Goal: Task Accomplishment & Management: Manage account settings

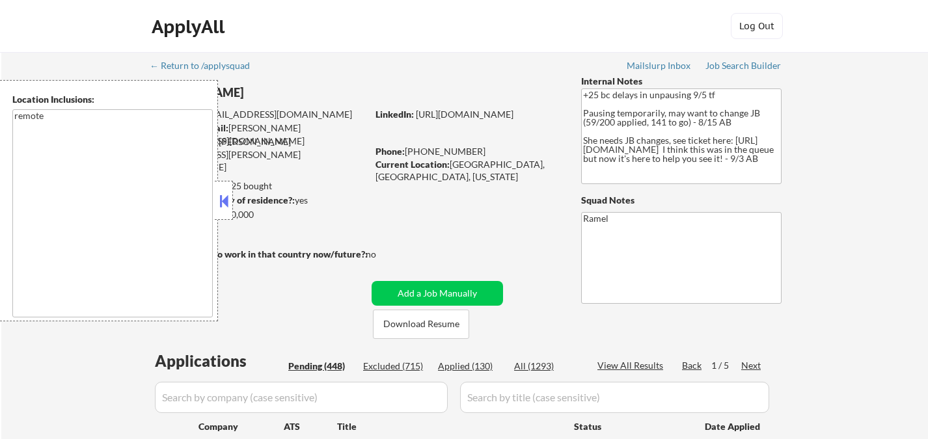
select select ""pending""
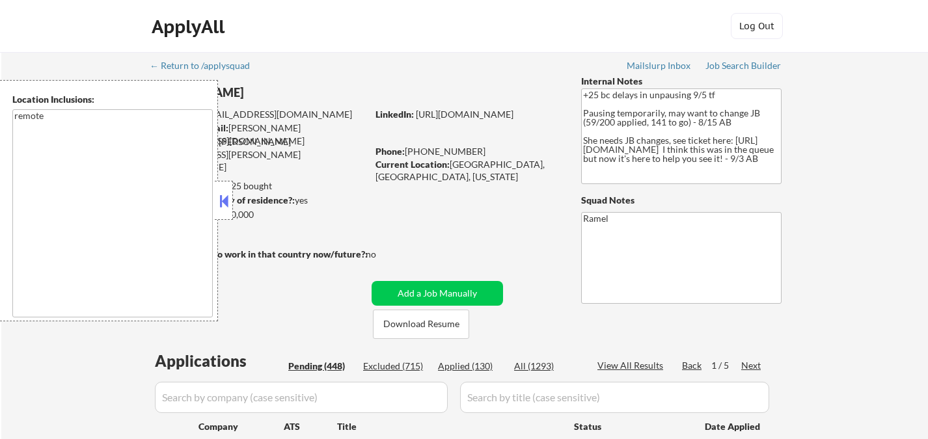
select select ""pending""
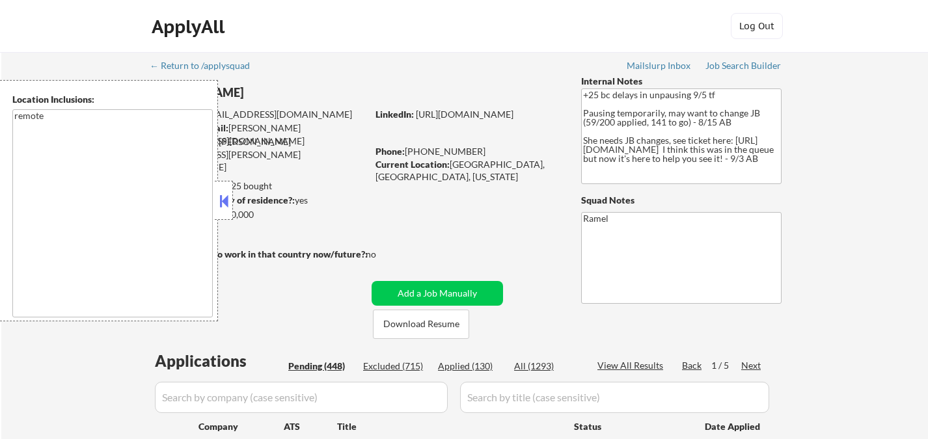
select select ""pending""
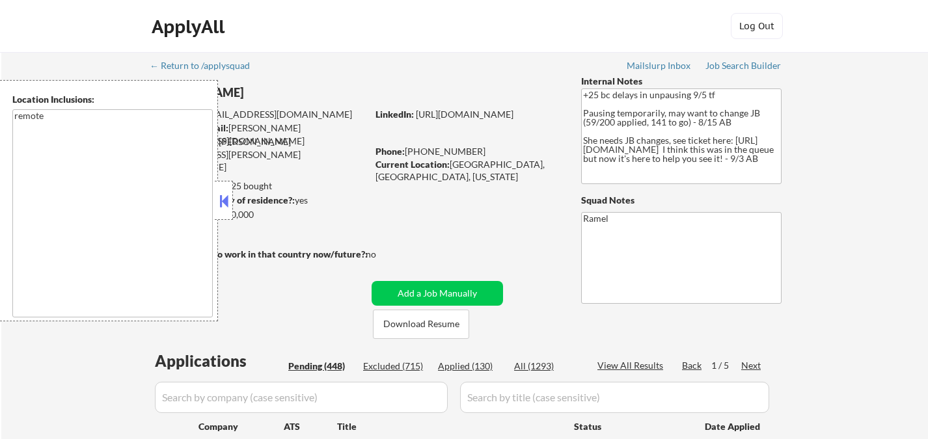
select select ""pending""
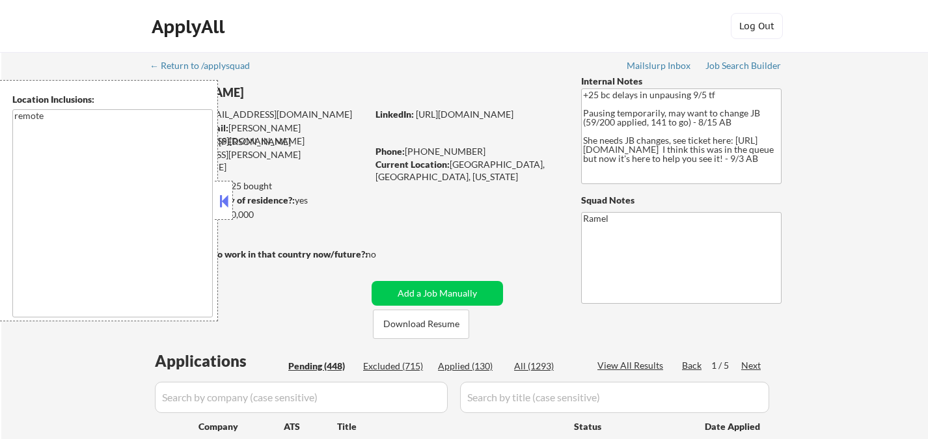
select select ""pending""
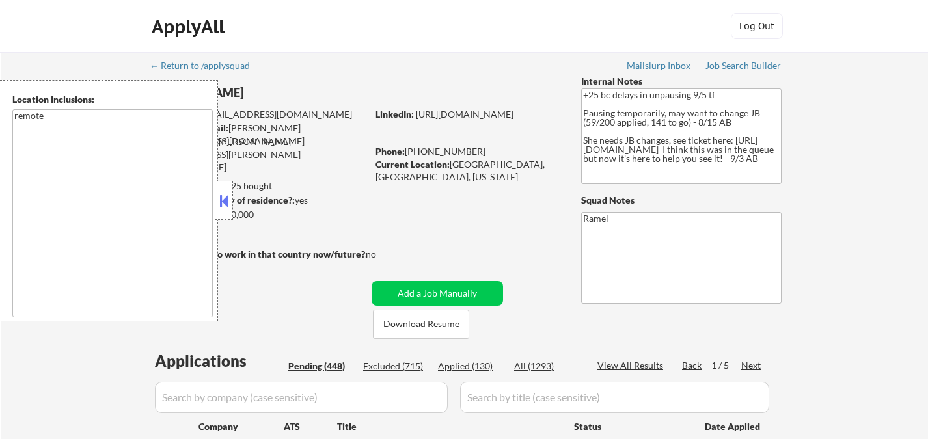
select select ""pending""
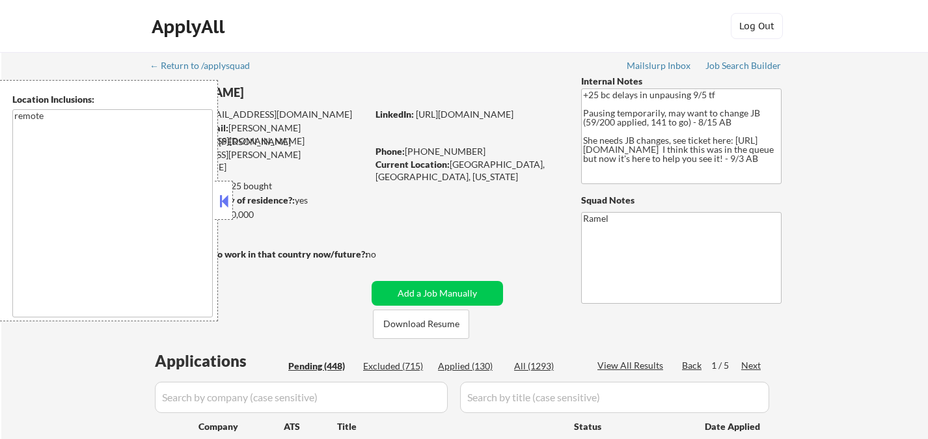
select select ""pending""
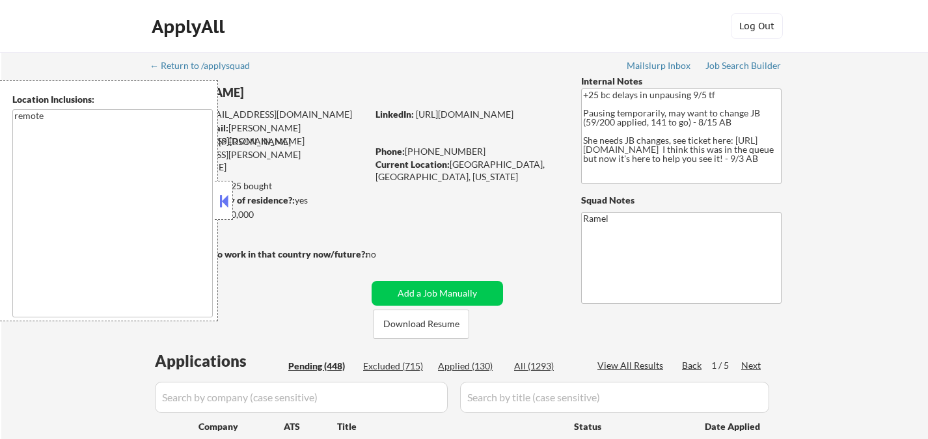
select select ""pending""
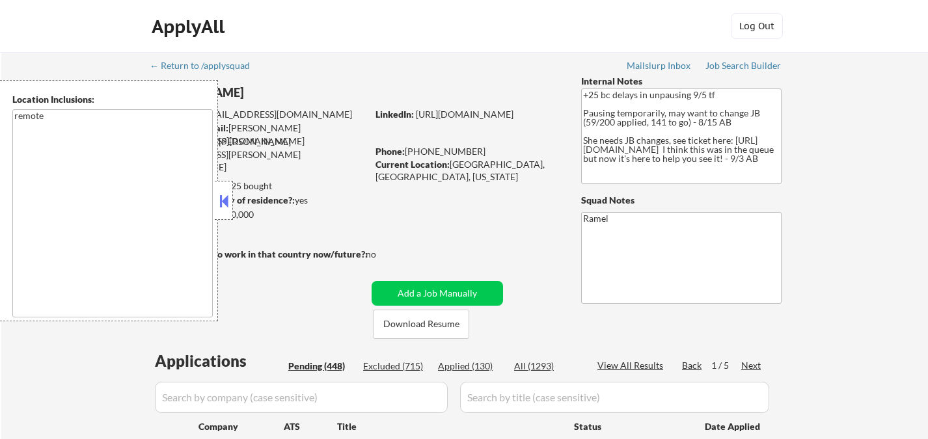
select select ""pending""
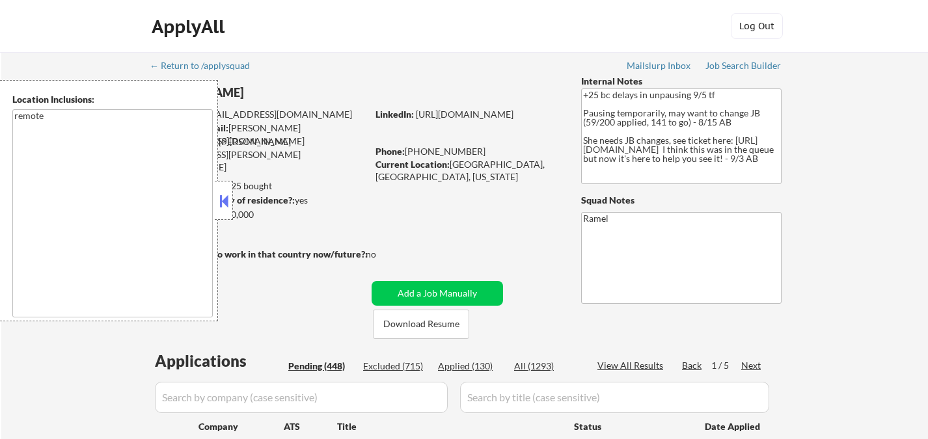
select select ""pending""
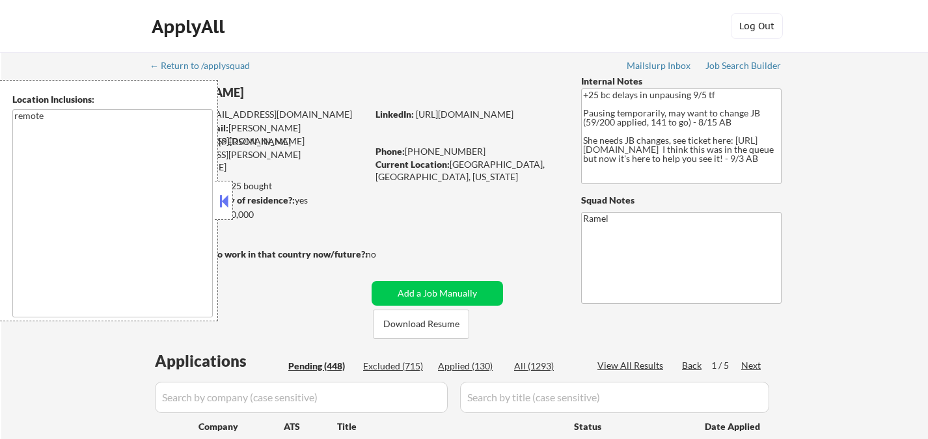
select select ""pending""
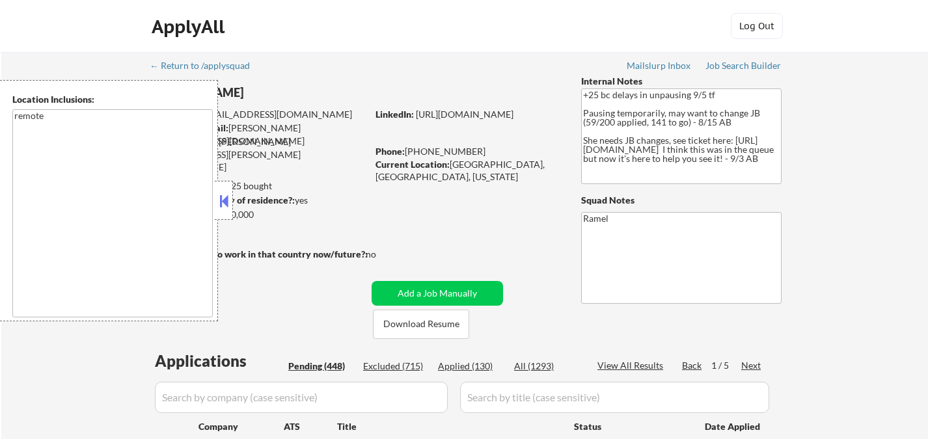
select select ""pending""
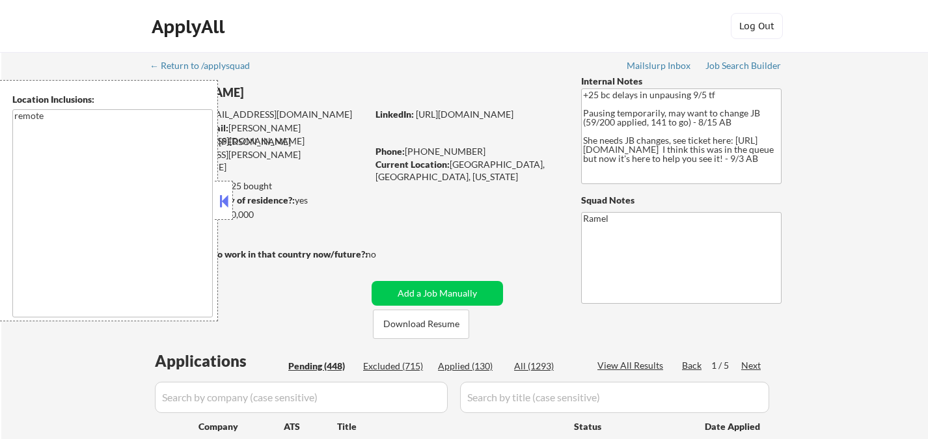
select select ""pending""
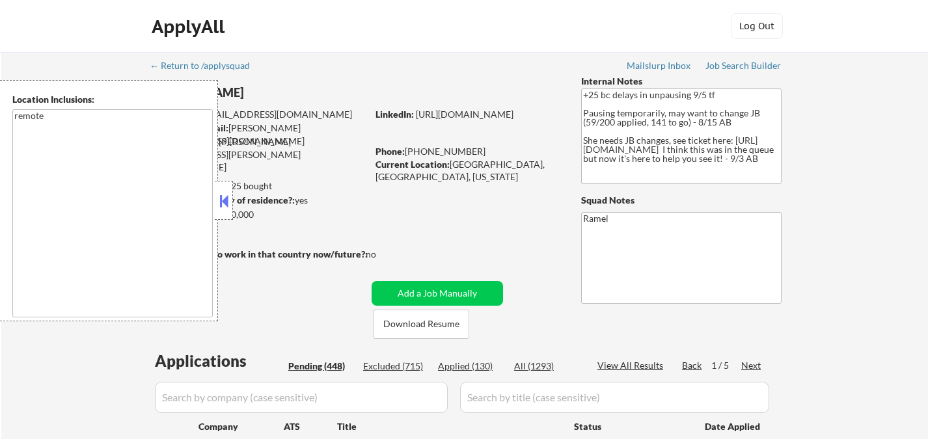
select select ""pending""
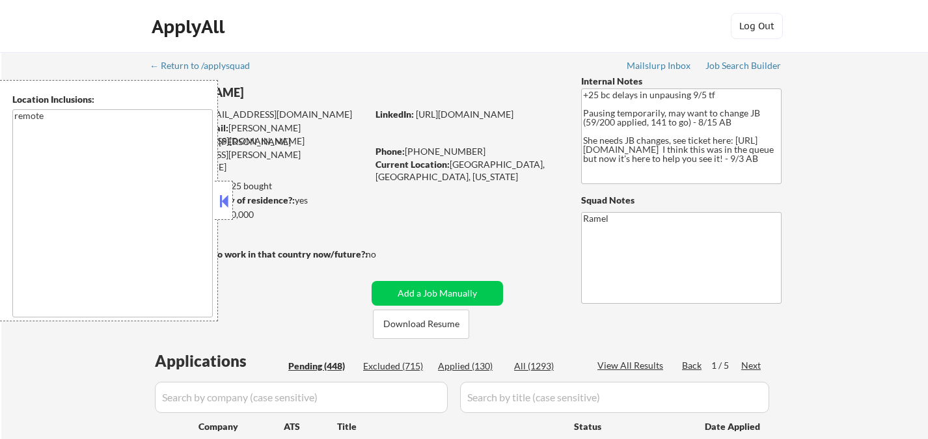
select select ""pending""
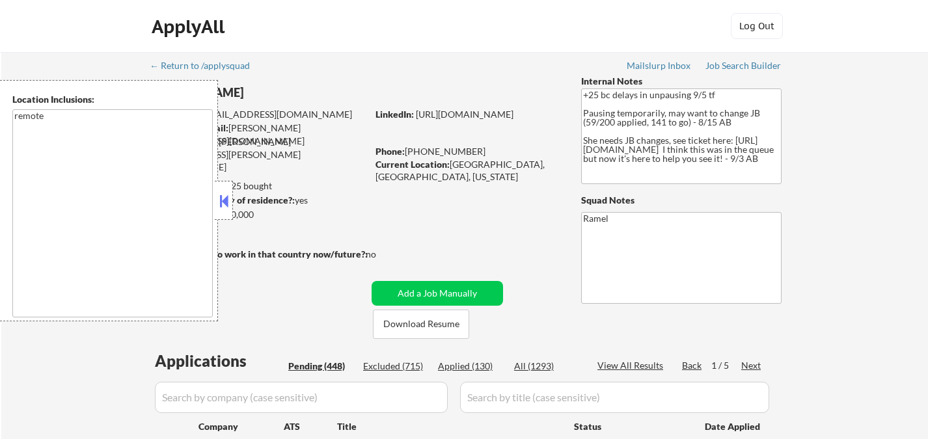
select select ""pending""
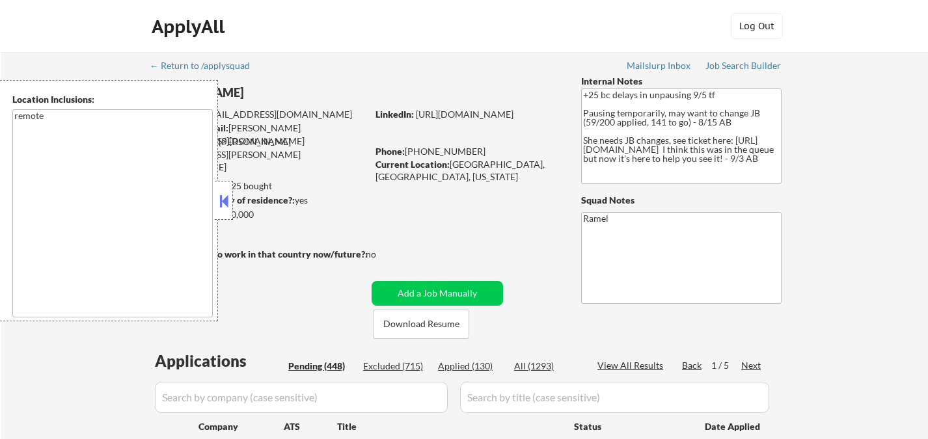
select select ""pending""
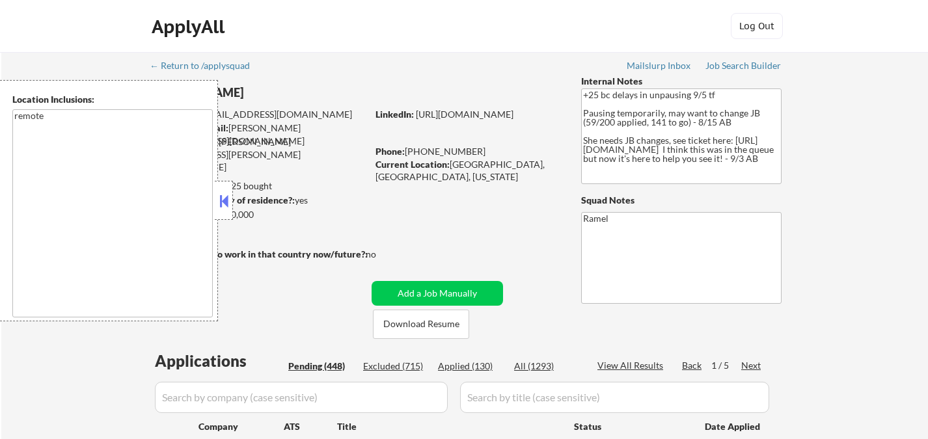
select select ""pending""
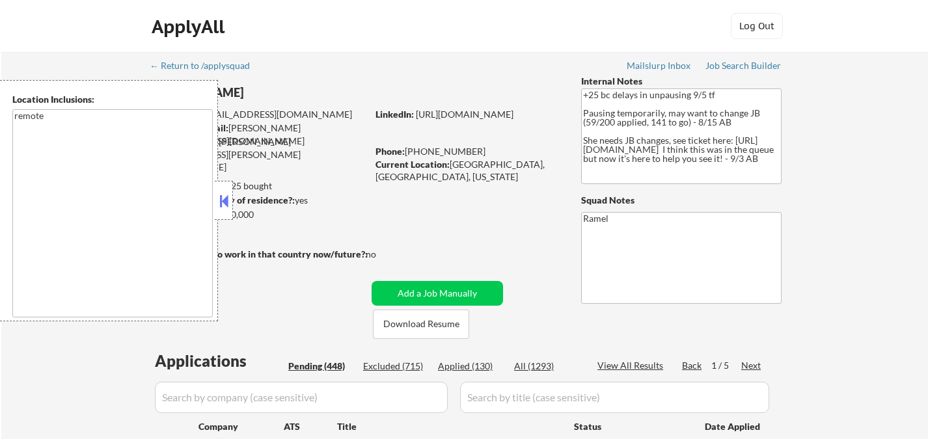
select select ""pending""
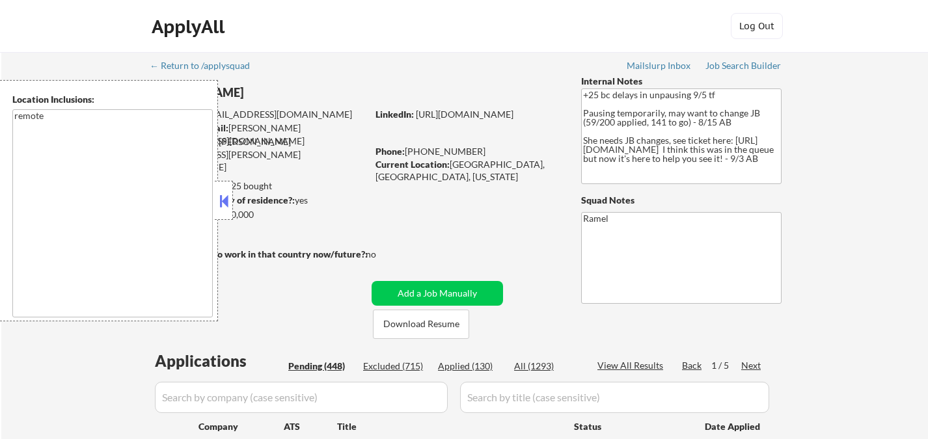
select select ""pending""
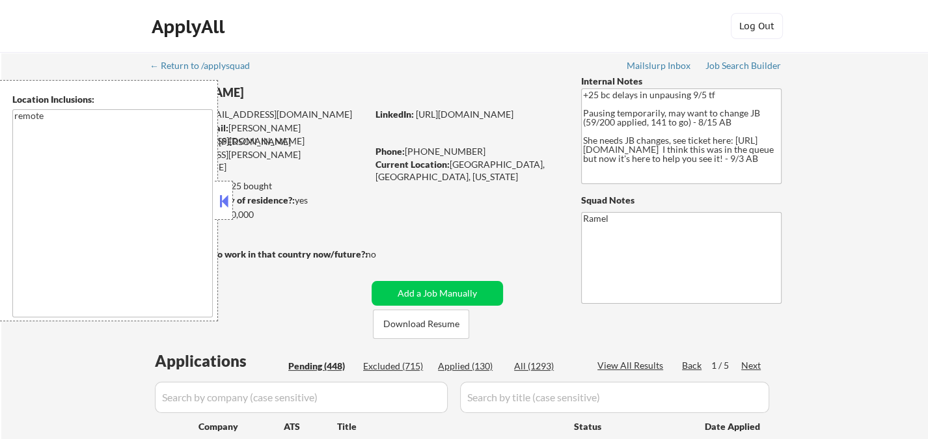
drag, startPoint x: 235, startPoint y: 201, endPoint x: 225, endPoint y: 200, distance: 9.8
click at [235, 201] on strong "Can work in country of residence?:" at bounding box center [222, 200] width 144 height 11
click at [225, 200] on button at bounding box center [224, 201] width 14 height 20
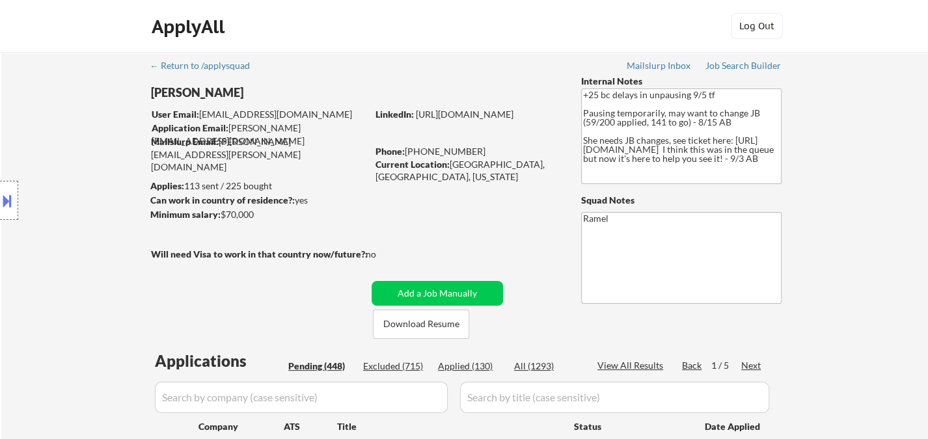
scroll to position [2800, 0]
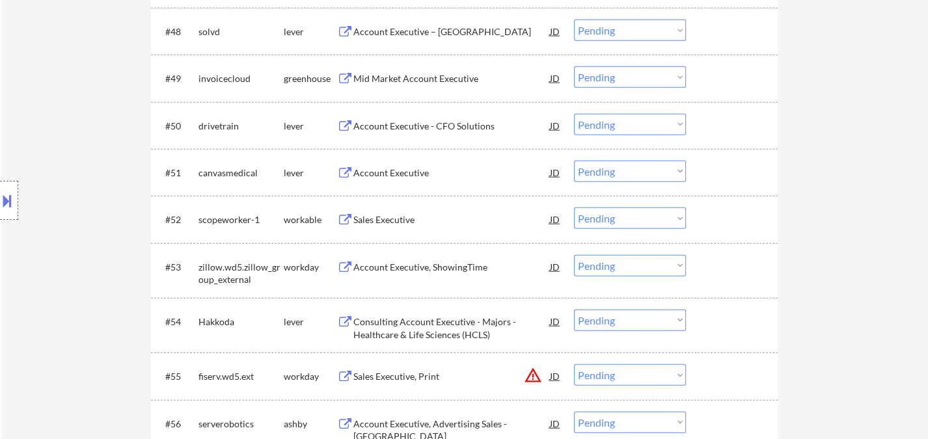
click at [378, 171] on div "Account Executive" at bounding box center [451, 173] width 197 height 13
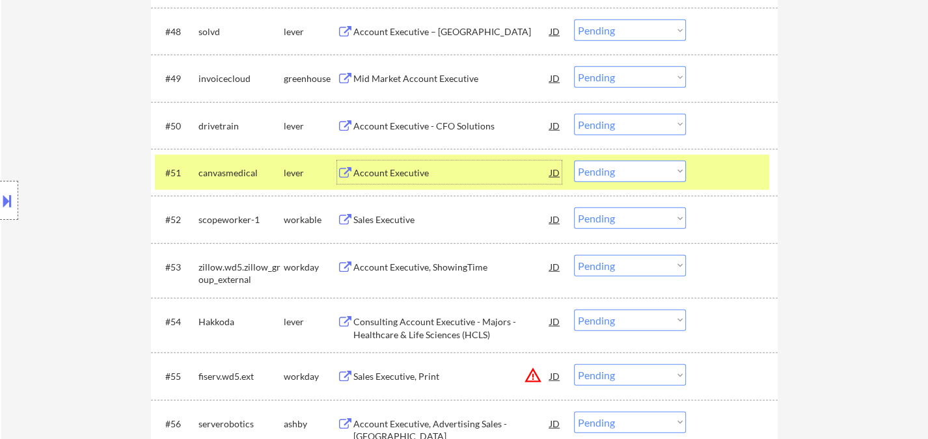
drag, startPoint x: 589, startPoint y: 212, endPoint x: 604, endPoint y: 227, distance: 21.2
click at [589, 212] on select "Choose an option... Pending Applied Excluded (Questions) Excluded (Expired) Exc…" at bounding box center [630, 218] width 112 height 21
click at [574, 208] on select "Choose an option... Pending Applied Excluded (Questions) Excluded (Expired) Exc…" at bounding box center [630, 218] width 112 height 21
select select ""pending""
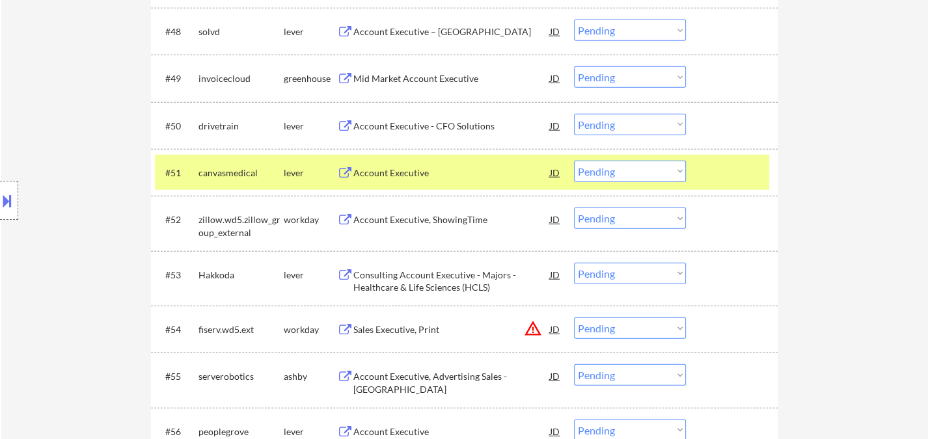
drag, startPoint x: 650, startPoint y: 168, endPoint x: 649, endPoint y: 181, distance: 13.1
click at [650, 168] on select "Choose an option... Pending Applied Excluded (Questions) Excluded (Expired) Exc…" at bounding box center [630, 171] width 112 height 21
click at [574, 161] on select "Choose an option... Pending Applied Excluded (Questions) Excluded (Expired) Exc…" at bounding box center [630, 171] width 112 height 21
click at [448, 124] on div "Account Executive - CFO Solutions" at bounding box center [451, 126] width 197 height 13
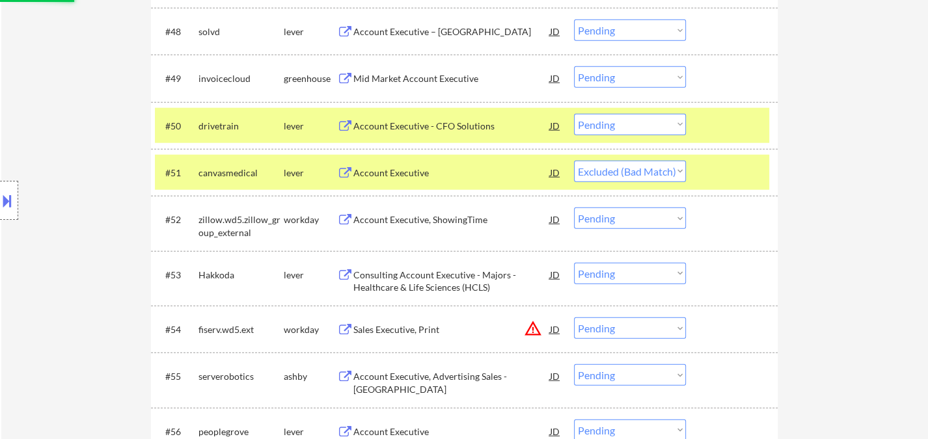
select select ""pending""
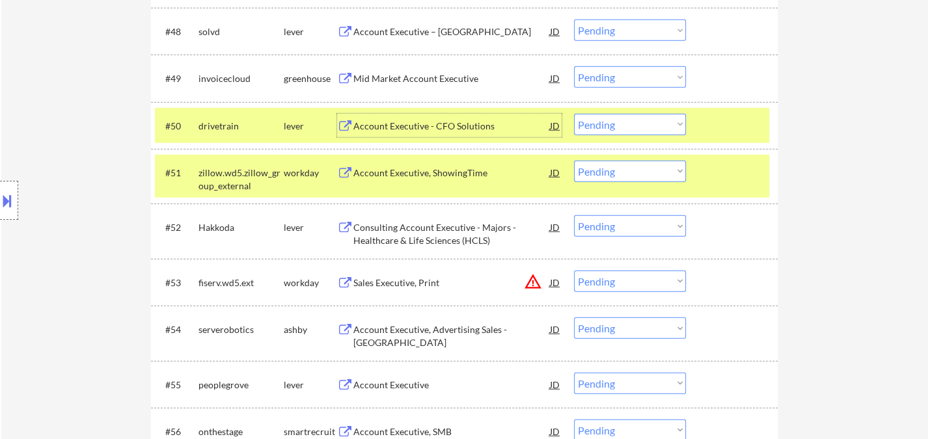
drag, startPoint x: 628, startPoint y: 126, endPoint x: 626, endPoint y: 133, distance: 8.1
click at [627, 126] on select "Choose an option... Pending Applied Excluded (Questions) Excluded (Expired) Exc…" at bounding box center [630, 124] width 112 height 21
click at [574, 114] on select "Choose an option... Pending Applied Excluded (Questions) Excluded (Expired) Exc…" at bounding box center [630, 124] width 112 height 21
click at [420, 83] on div "Mid Market Account Executive" at bounding box center [451, 78] width 197 height 13
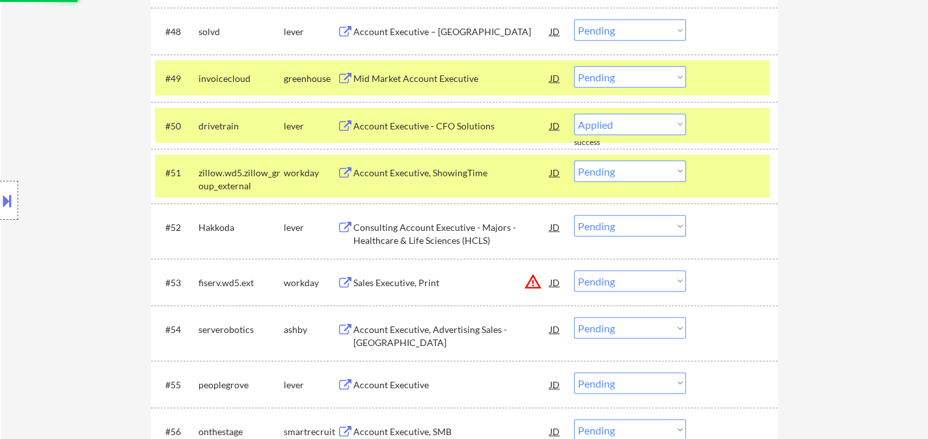
select select ""pending""
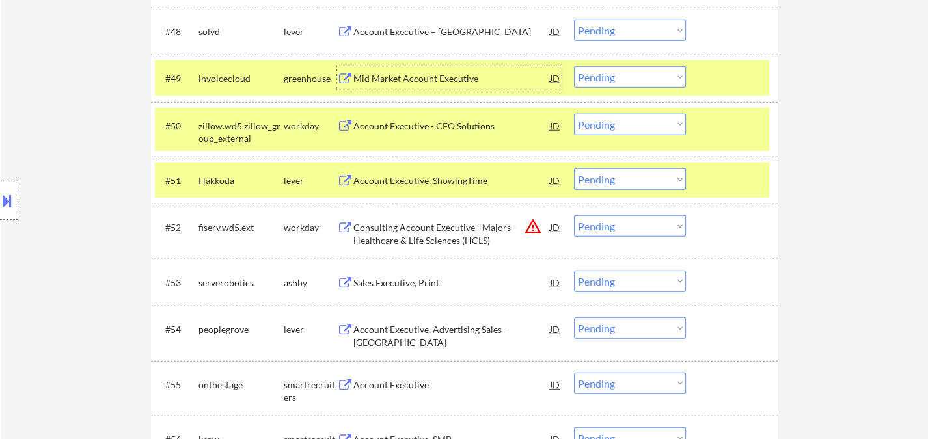
click at [609, 74] on select "Choose an option... Pending Applied Excluded (Questions) Excluded (Expired) Exc…" at bounding box center [630, 76] width 112 height 21
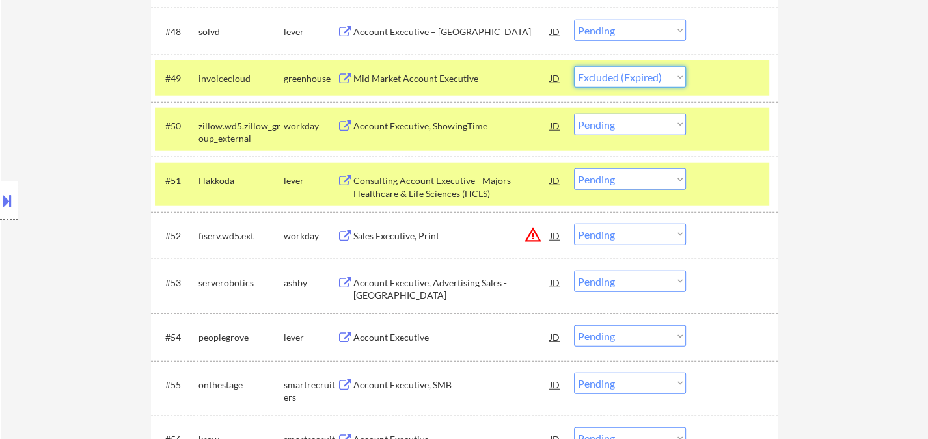
click at [574, 66] on select "Choose an option... Pending Applied Excluded (Questions) Excluded (Expired) Exc…" at bounding box center [630, 76] width 112 height 21
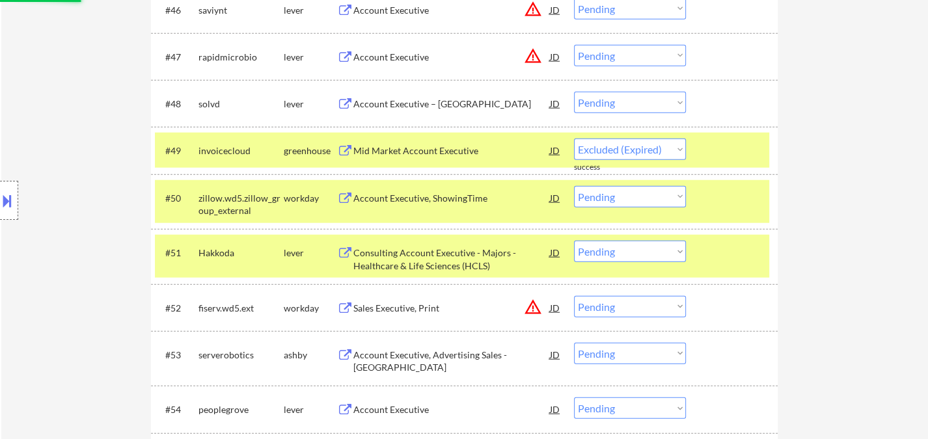
select select ""pending""
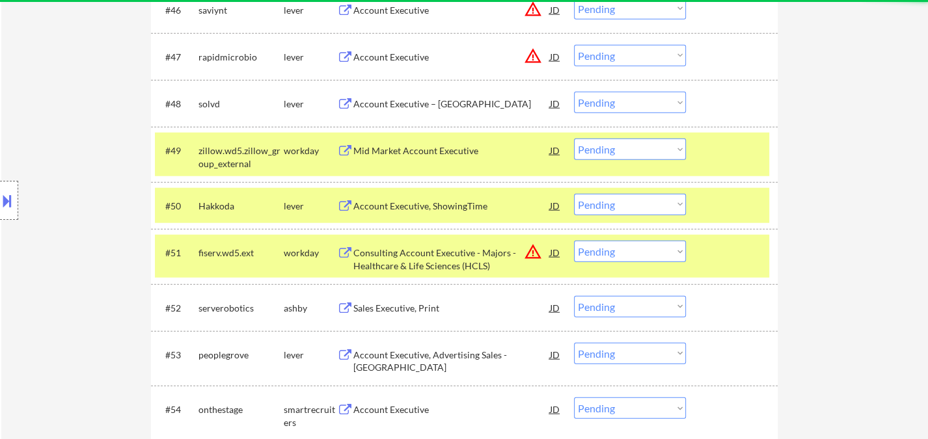
click at [413, 104] on div "Account Executive – Western U.S. Territory" at bounding box center [451, 104] width 197 height 13
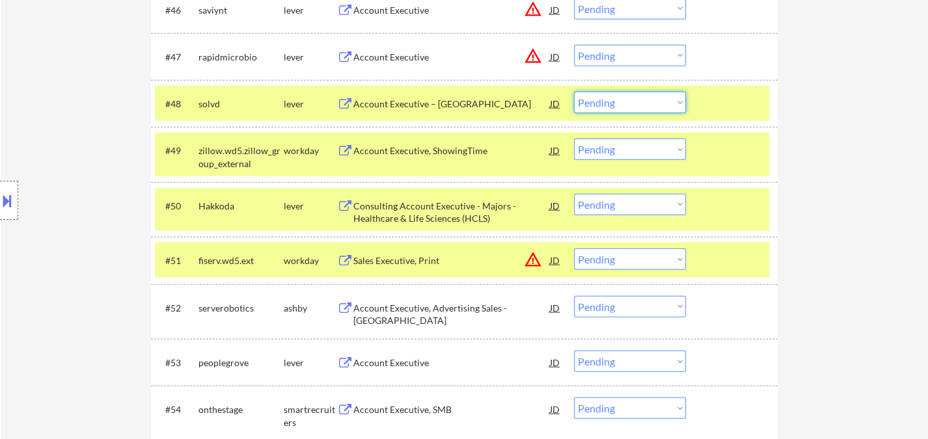
drag, startPoint x: 619, startPoint y: 103, endPoint x: 618, endPoint y: 111, distance: 8.5
click at [620, 103] on select "Choose an option... Pending Applied Excluded (Questions) Excluded (Expired) Exc…" at bounding box center [630, 102] width 112 height 21
click at [574, 92] on select "Choose an option... Pending Applied Excluded (Questions) Excluded (Expired) Exc…" at bounding box center [630, 102] width 112 height 21
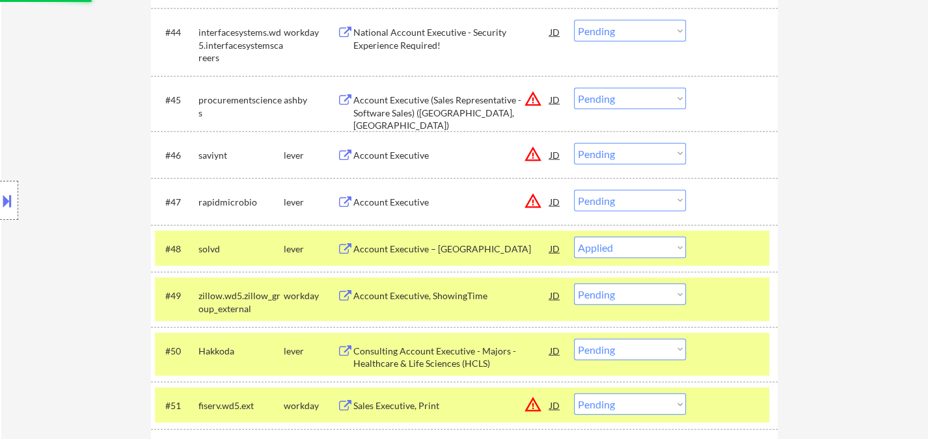
scroll to position [2439, 0]
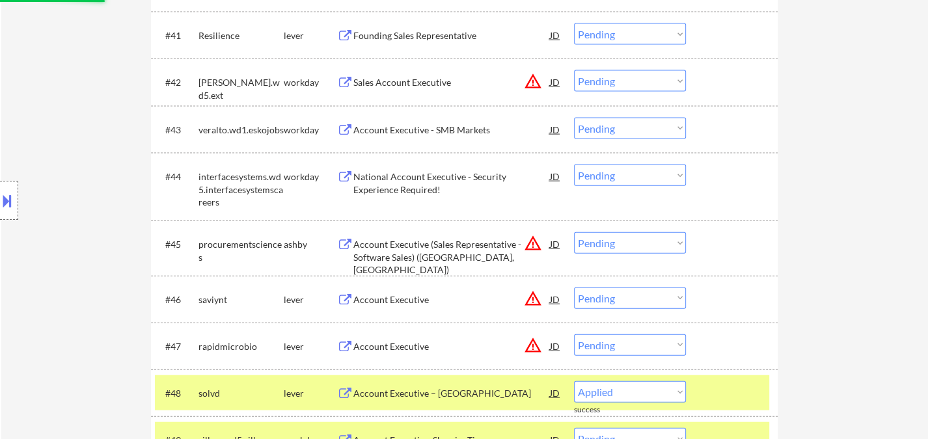
select select ""pending""
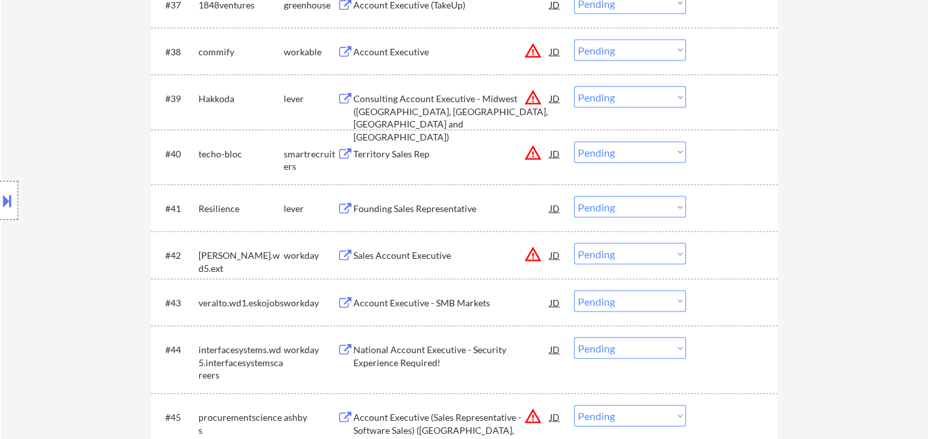
scroll to position [2222, 0]
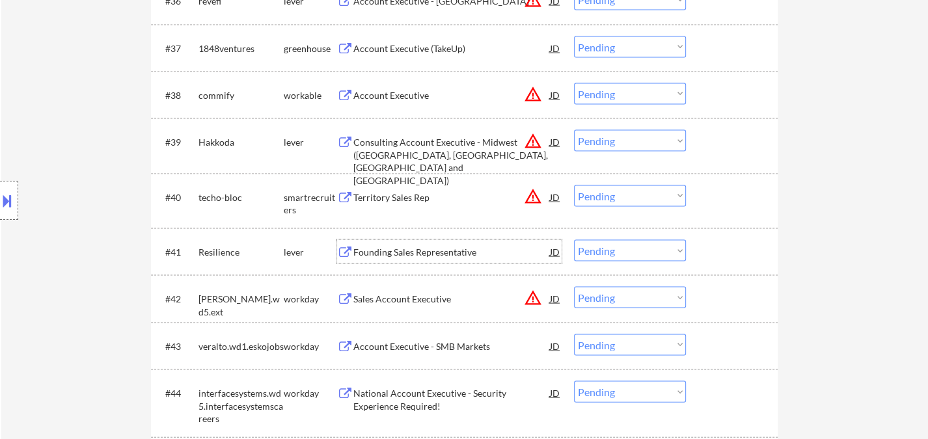
click at [418, 259] on div "Founding Sales Representative" at bounding box center [451, 251] width 197 height 23
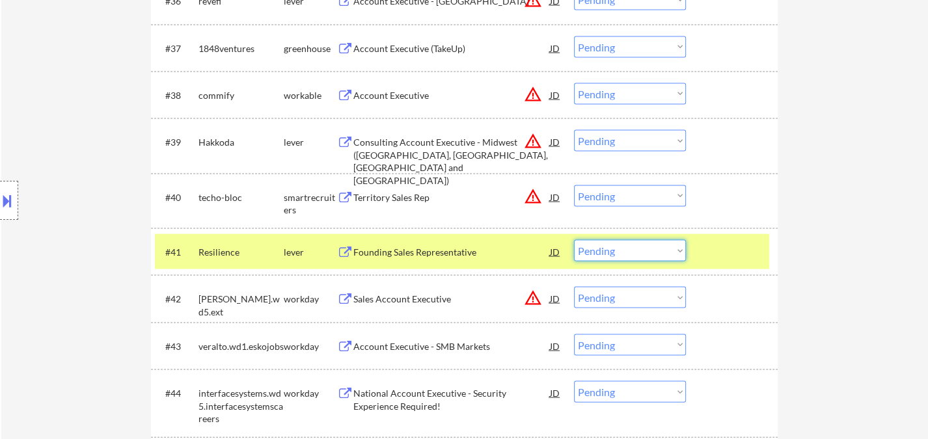
click at [622, 257] on select "Choose an option... Pending Applied Excluded (Questions) Excluded (Expired) Exc…" at bounding box center [630, 250] width 112 height 21
click at [574, 240] on select "Choose an option... Pending Applied Excluded (Questions) Excluded (Expired) Exc…" at bounding box center [630, 250] width 112 height 21
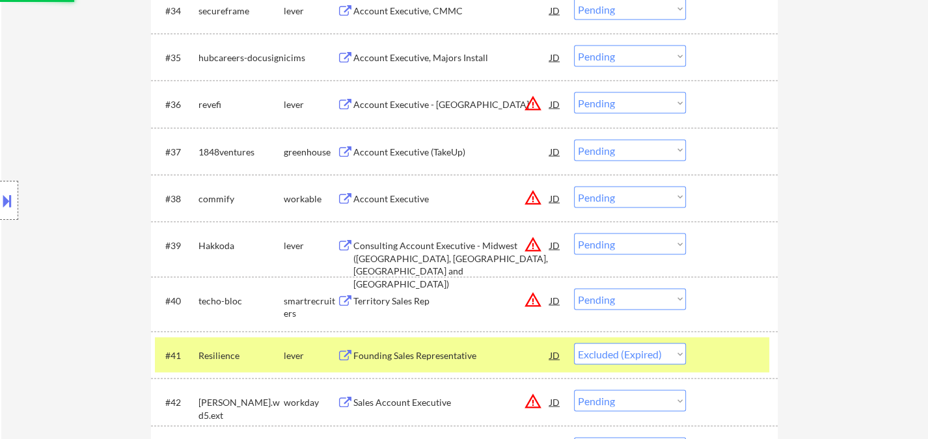
scroll to position [2077, 0]
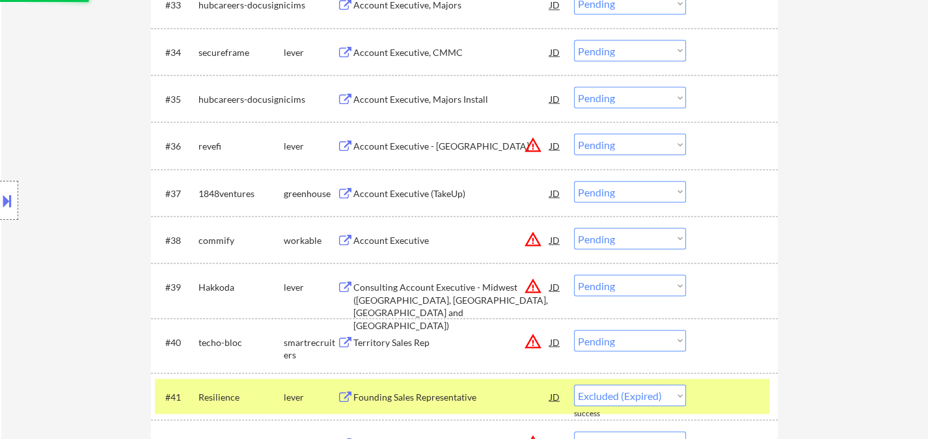
click at [401, 190] on div "Account Executive (TakeUp)" at bounding box center [451, 193] width 197 height 13
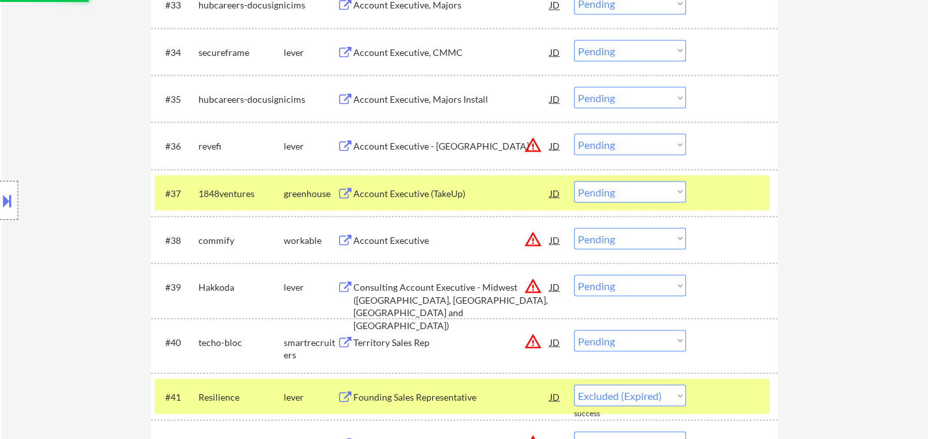
select select ""pending""
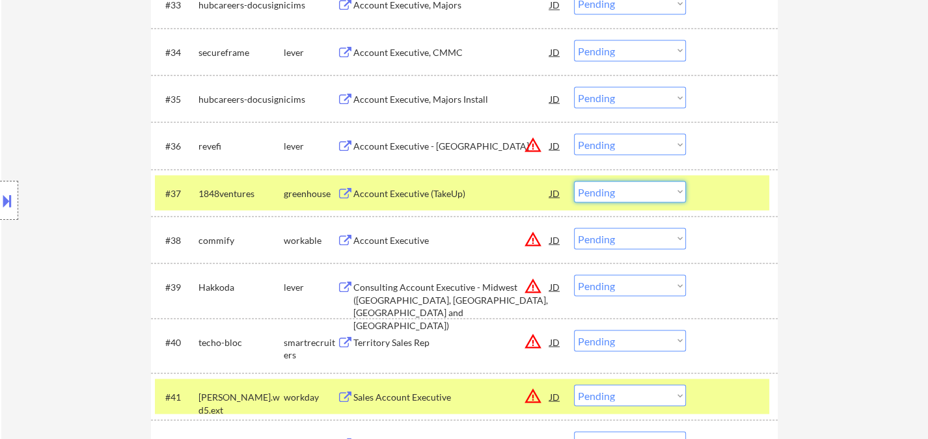
click at [610, 197] on select "Choose an option... Pending Applied Excluded (Questions) Excluded (Expired) Exc…" at bounding box center [630, 191] width 112 height 21
click at [574, 181] on select "Choose an option... Pending Applied Excluded (Questions) Excluded (Expired) Exc…" at bounding box center [630, 191] width 112 height 21
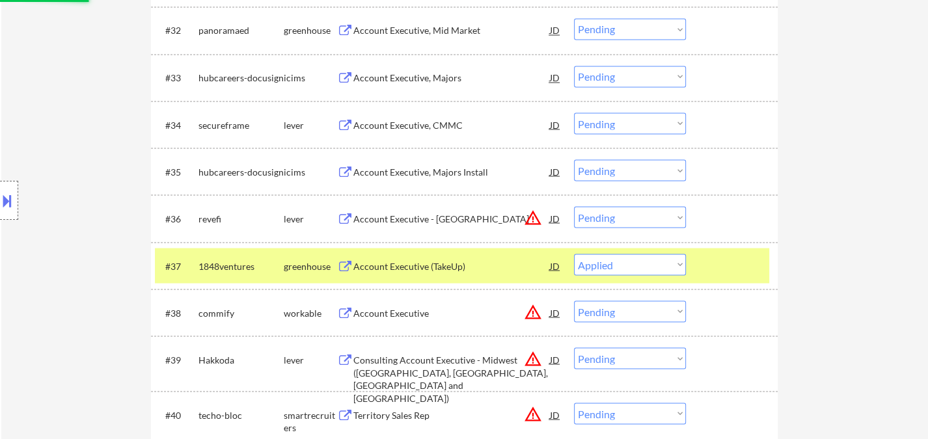
click at [418, 130] on div "Account Executive, CMMC" at bounding box center [451, 124] width 197 height 13
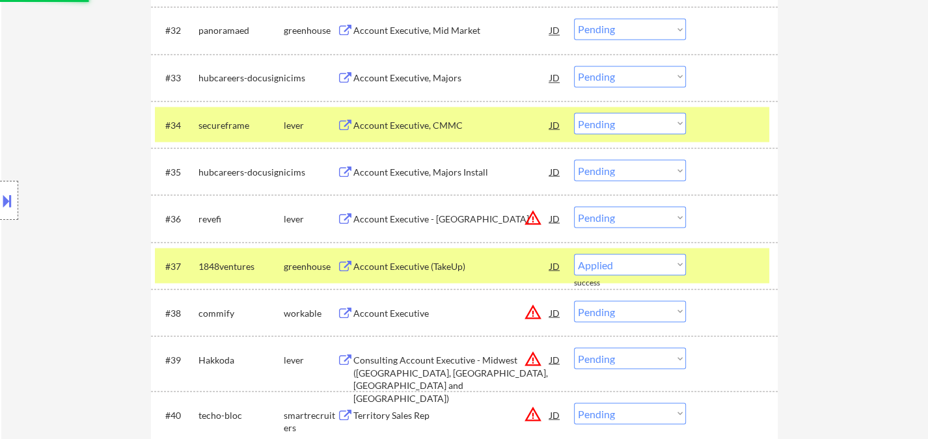
select select ""pending""
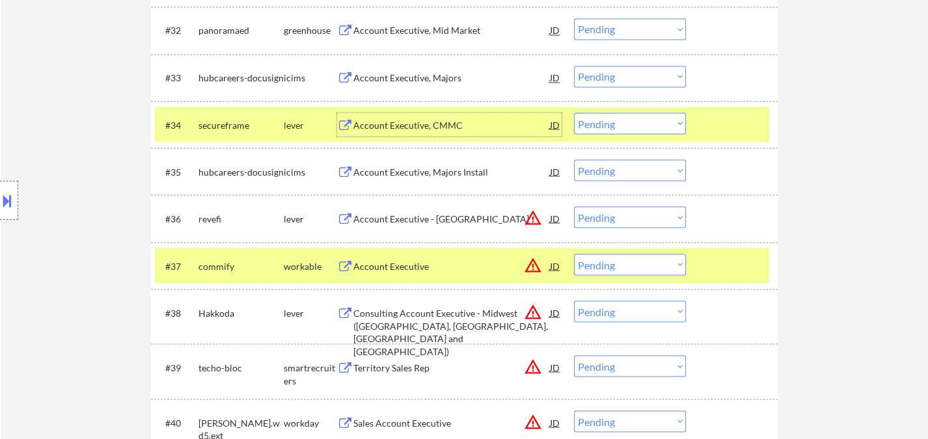
drag, startPoint x: 604, startPoint y: 124, endPoint x: 609, endPoint y: 129, distance: 7.4
click at [604, 124] on select "Choose an option... Pending Applied Excluded (Questions) Excluded (Expired) Exc…" at bounding box center [630, 123] width 112 height 21
click at [574, 113] on select "Choose an option... Pending Applied Excluded (Questions) Excluded (Expired) Exc…" at bounding box center [630, 123] width 112 height 21
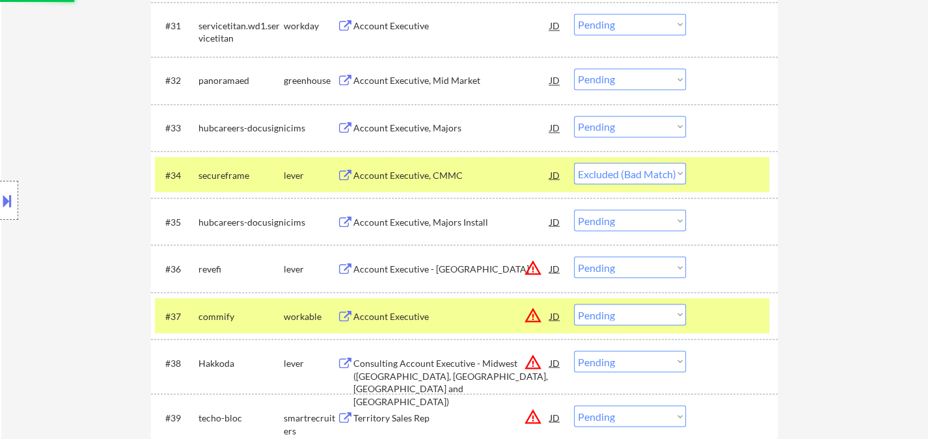
scroll to position [1932, 0]
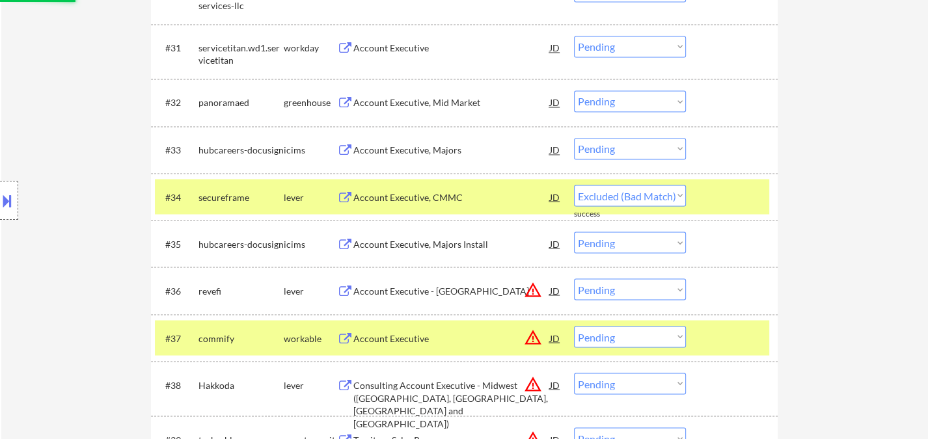
click at [443, 100] on div "Account Executive, Mid Market" at bounding box center [451, 102] width 197 height 13
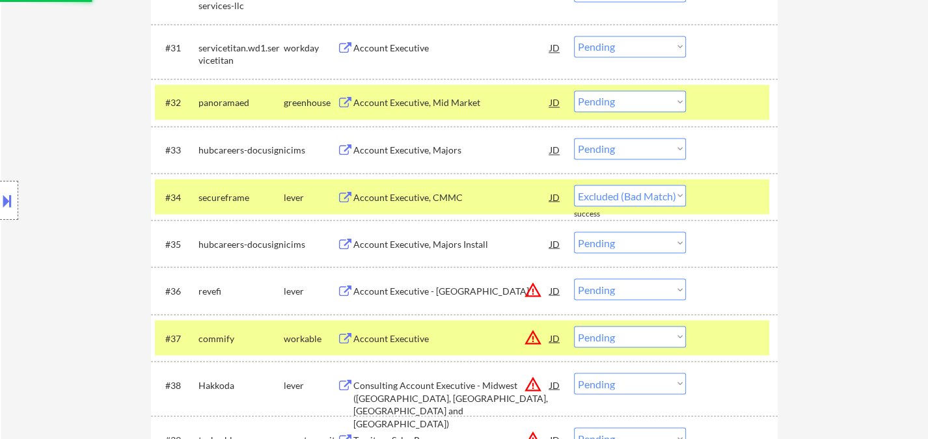
select select ""pending""
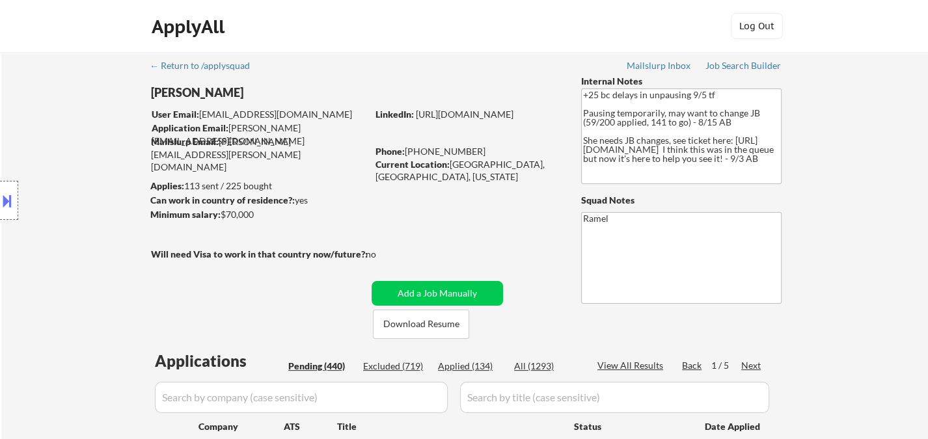
scroll to position [0, 0]
drag, startPoint x: 465, startPoint y: 154, endPoint x: 409, endPoint y: 151, distance: 56.7
click at [409, 151] on div "Phone: 650-307-7824" at bounding box center [468, 151] width 184 height 13
copy div "[PHONE_NUMBER]"
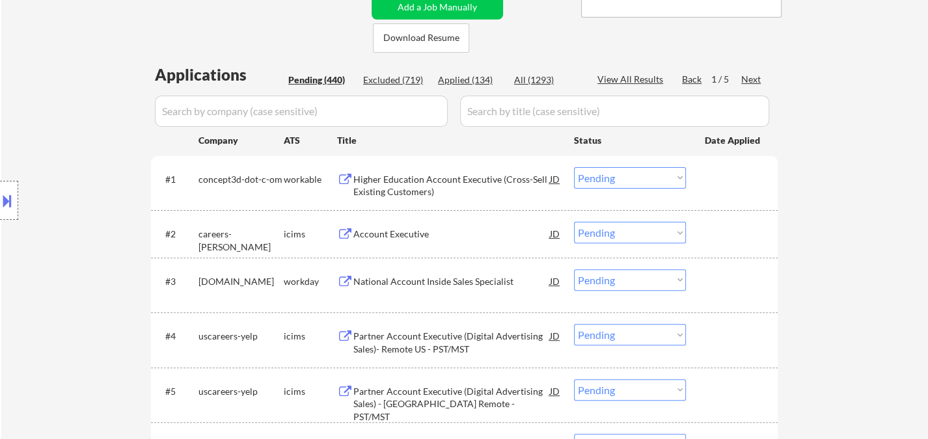
scroll to position [289, 0]
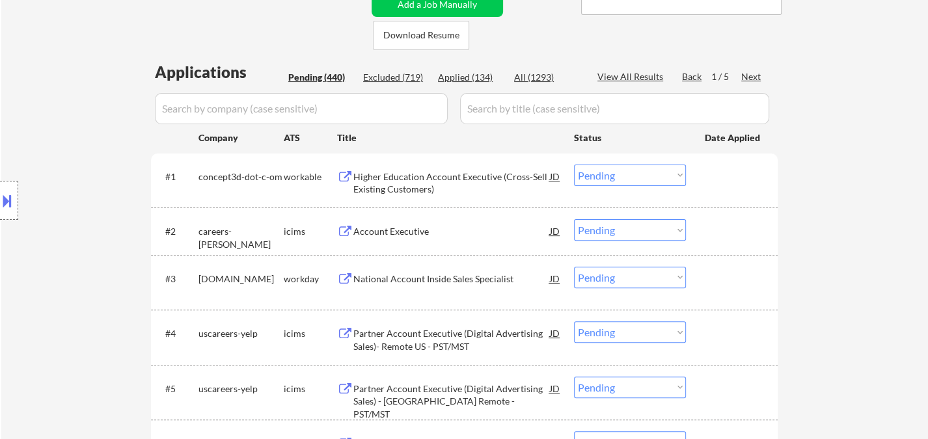
click at [407, 79] on div "Excluded (719)" at bounding box center [395, 77] width 65 height 13
select select ""excluded__bad_match_""
select select ""excluded__expired_""
select select ""excluded__location_""
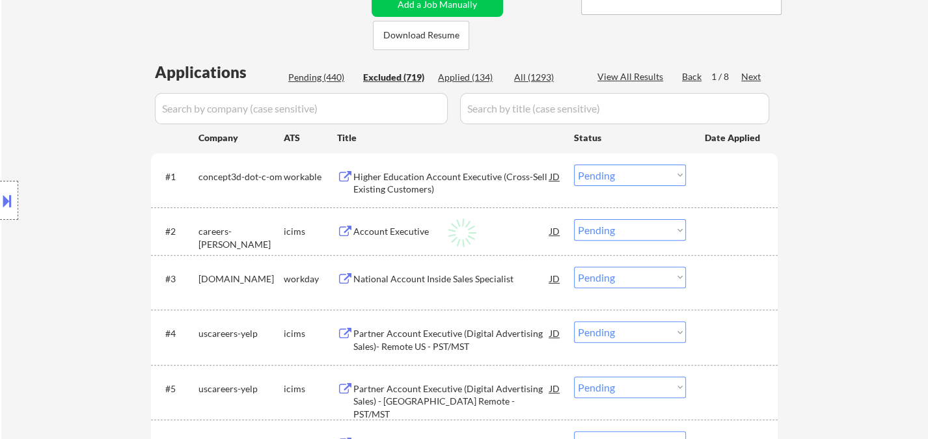
select select ""excluded""
select select ""excluded__bad_match_""
select select ""excluded__salary_""
select select ""excluded""
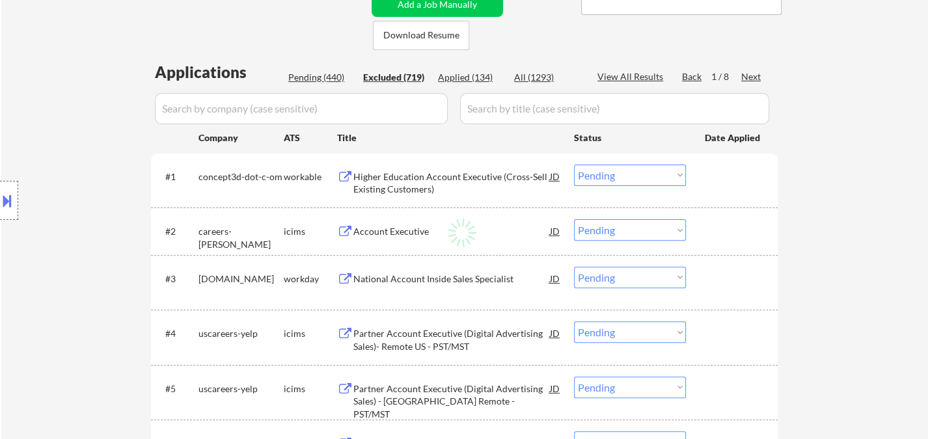
select select ""excluded__location_""
select select ""excluded__bad_match_""
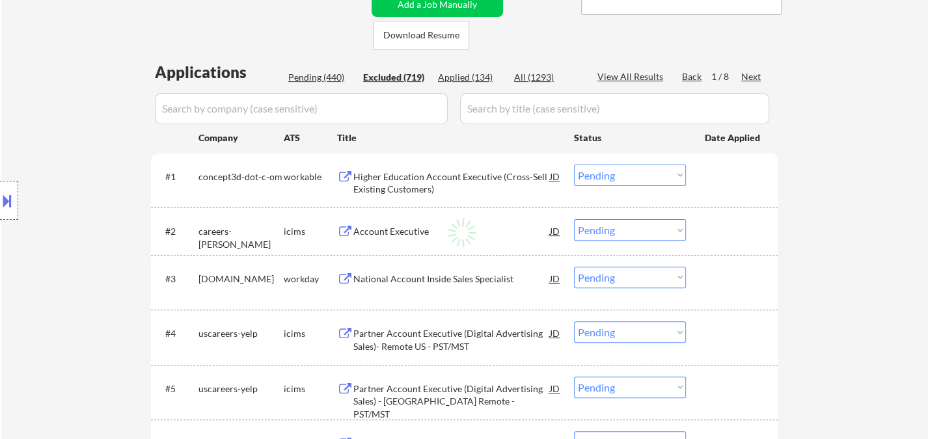
select select ""excluded__location_""
select select ""excluded__bad_match_""
select select ""excluded__location_""
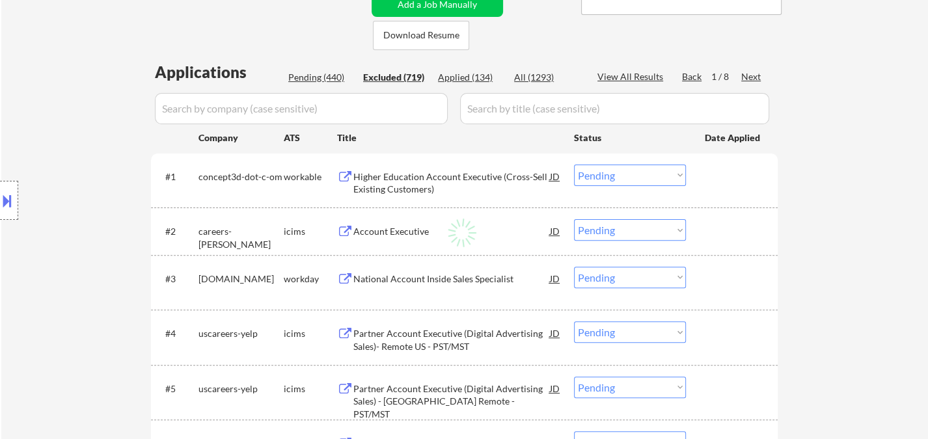
select select ""excluded__location_""
select select ""excluded""
select select ""excluded__other_""
select select ""excluded__bad_match_""
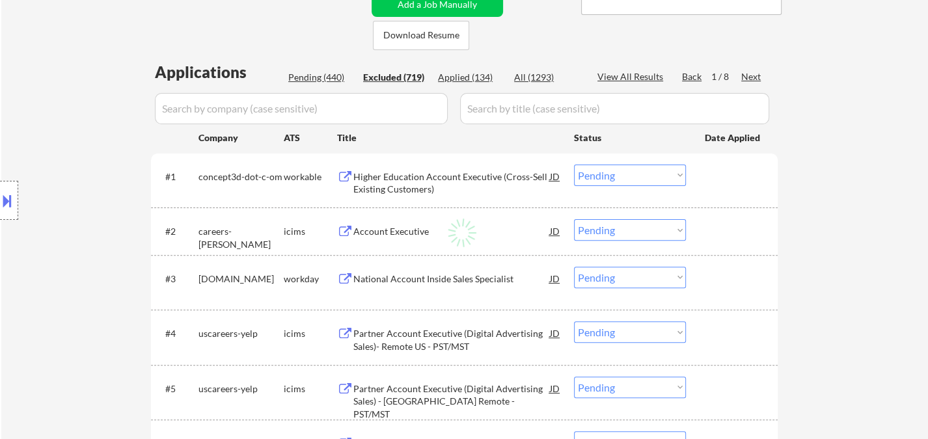
select select ""excluded__location_""
select select ""excluded__bad_match_""
select select ""excluded__expired_""
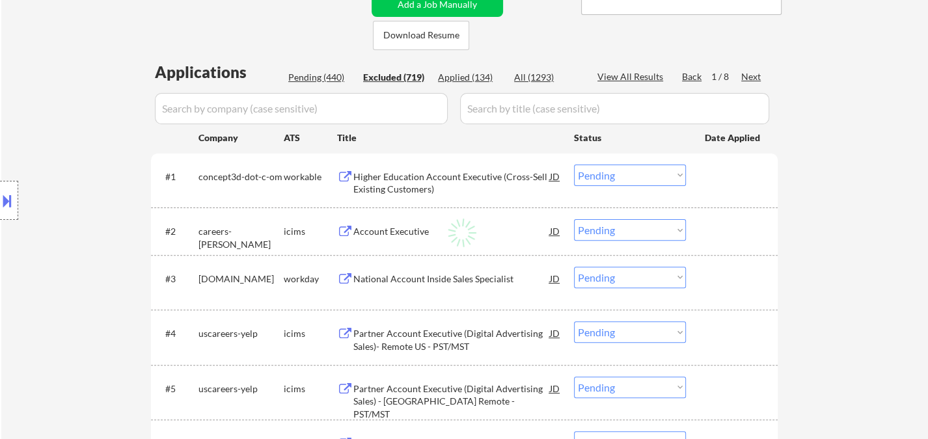
select select ""excluded__location_""
select select ""excluded__bad_match_""
select select ""excluded""
select select ""excluded__location_""
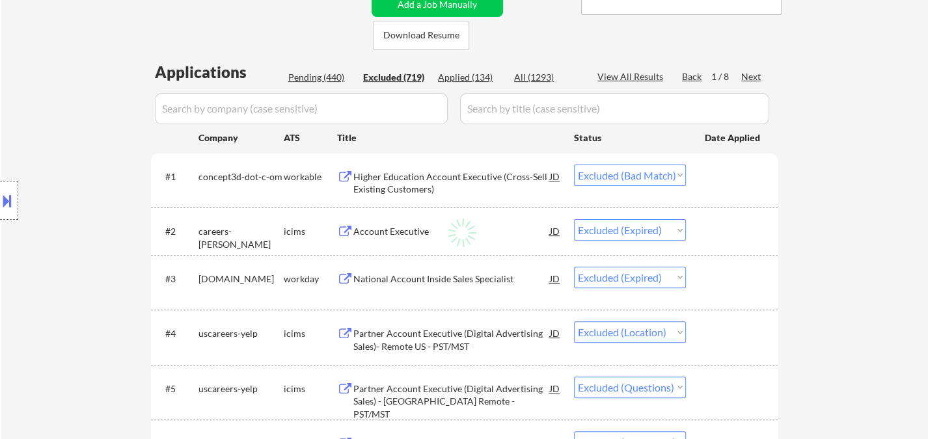
select select ""excluded__location_""
select select ""excluded__bad_match_""
select select ""excluded__other_""
select select ""excluded__location_""
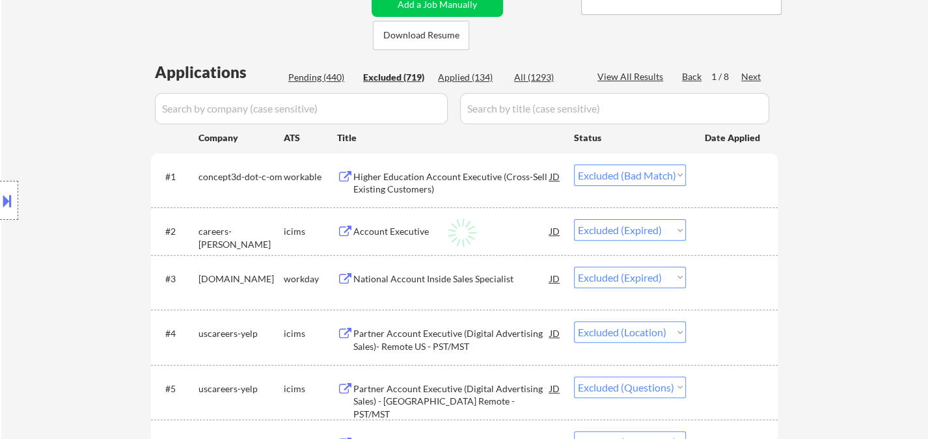
select select ""excluded__location_""
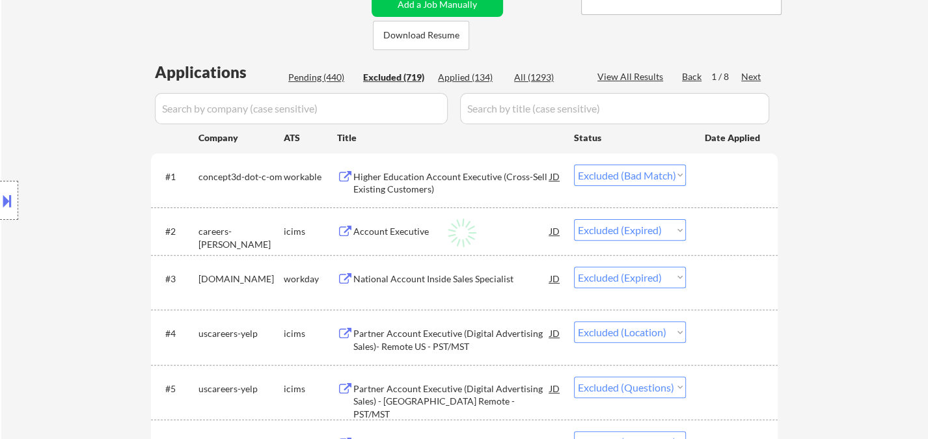
select select ""excluded__salary_""
select select ""excluded__location_""
select select ""excluded""
select select ""excluded__location_""
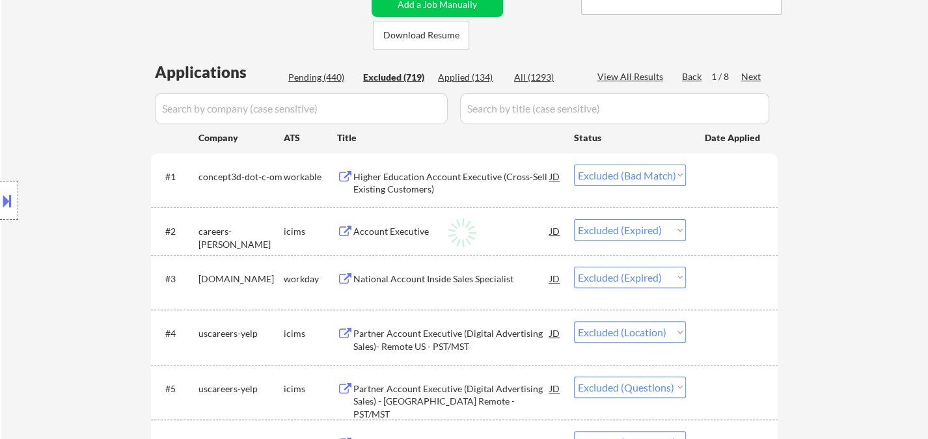
select select ""excluded__location_""
select select ""excluded__expired_""
select select ""excluded__bad_match_""
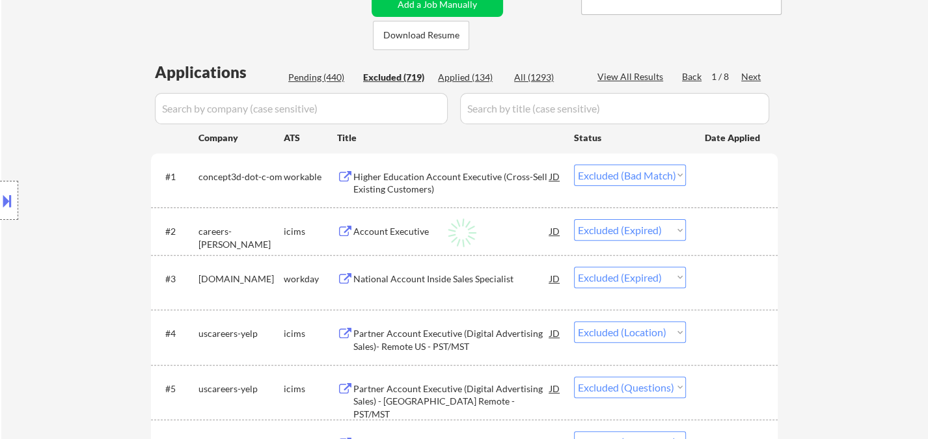
select select ""excluded__location_""
select select ""excluded__bad_match_""
select select ""excluded__location_""
select select ""excluded__expired_""
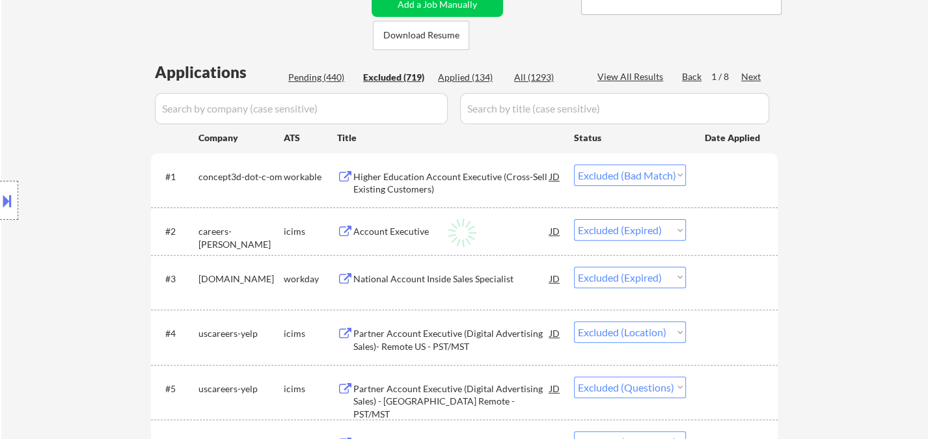
select select ""excluded__bad_match_""
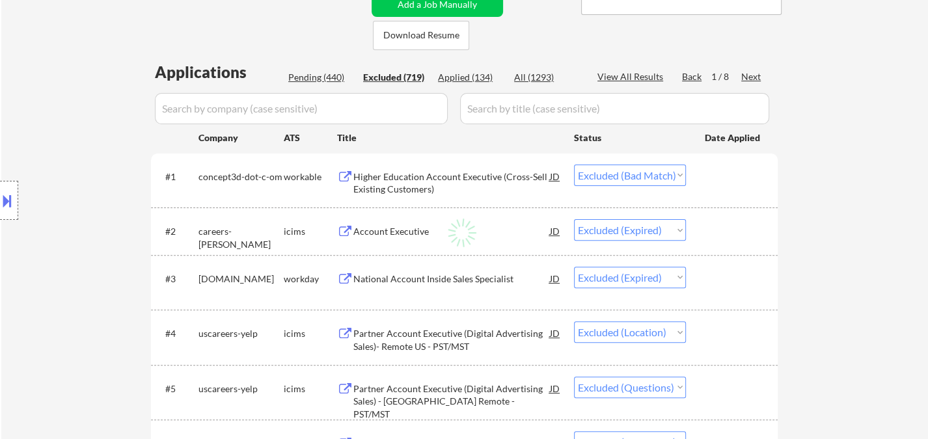
select select ""excluded__salary_""
select select ""excluded__bad_match_""
select select ""excluded__location_""
select select ""excluded""
select select ""excluded__expired_""
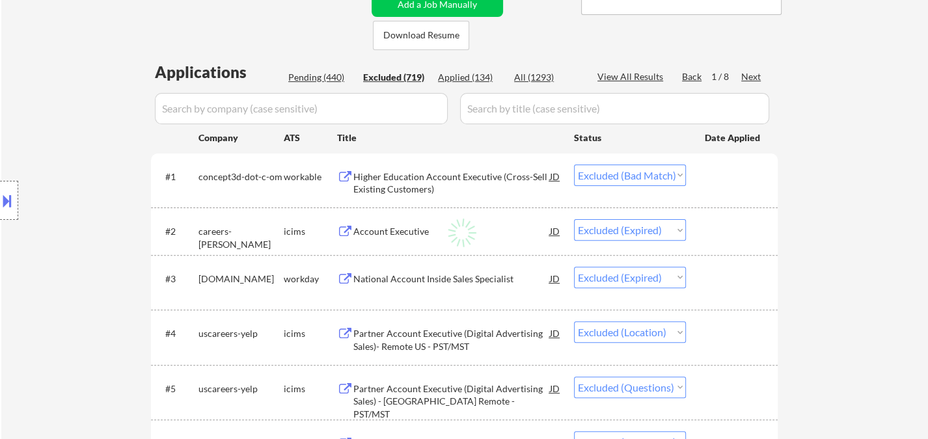
select select ""excluded__expired_""
select select ""excluded__bad_match_""
select select ""excluded__location_""
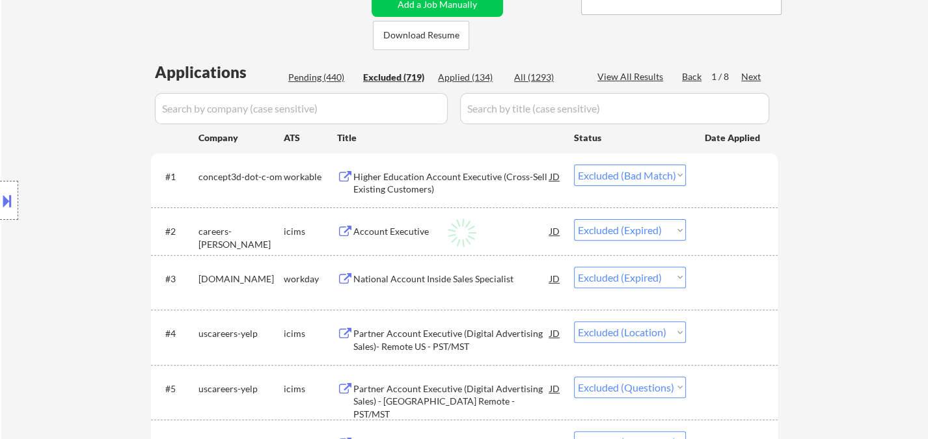
select select ""excluded__location_""
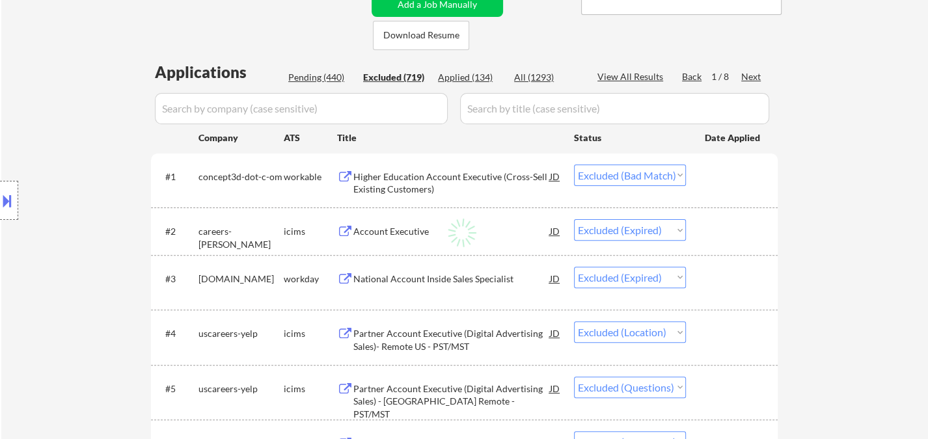
select select ""excluded__location_""
select select ""excluded__salary_""
select select ""excluded__expired_""
select select ""excluded__location_""
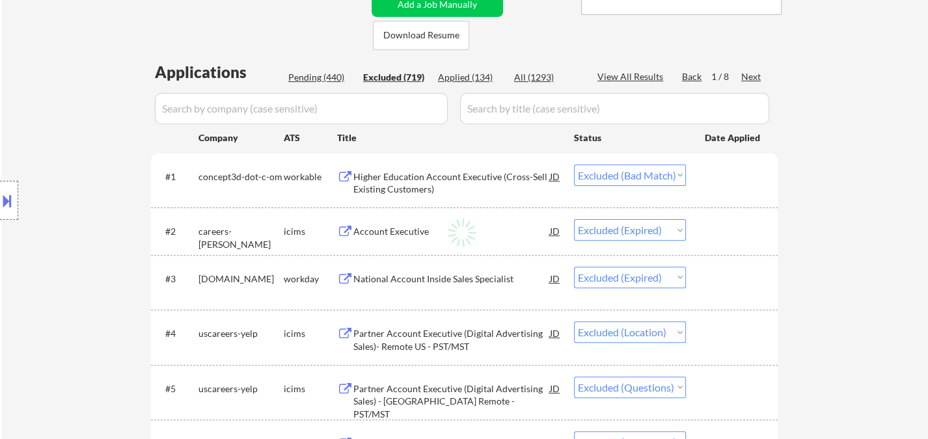
select select ""excluded__bad_match_""
select select ""excluded__location_""
select select ""excluded__bad_match_""
select select ""excluded__location_""
select select ""excluded__bad_match_""
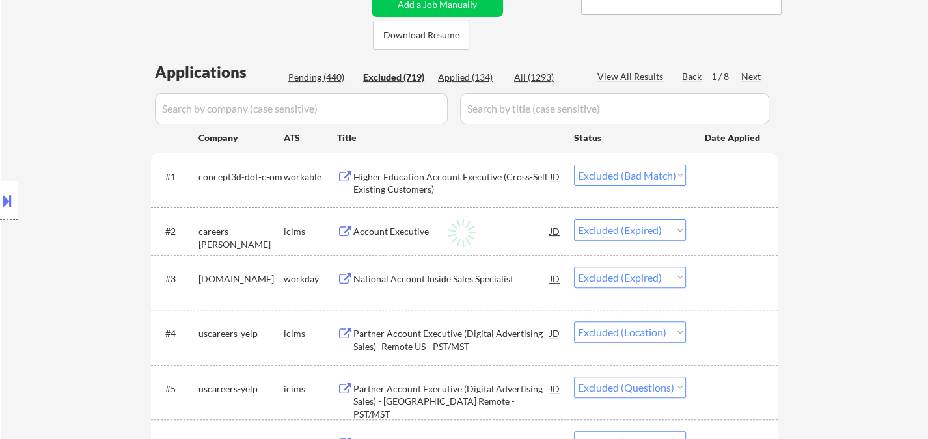
select select ""excluded__location_""
select select ""excluded__bad_match_""
select select ""excluded__location_""
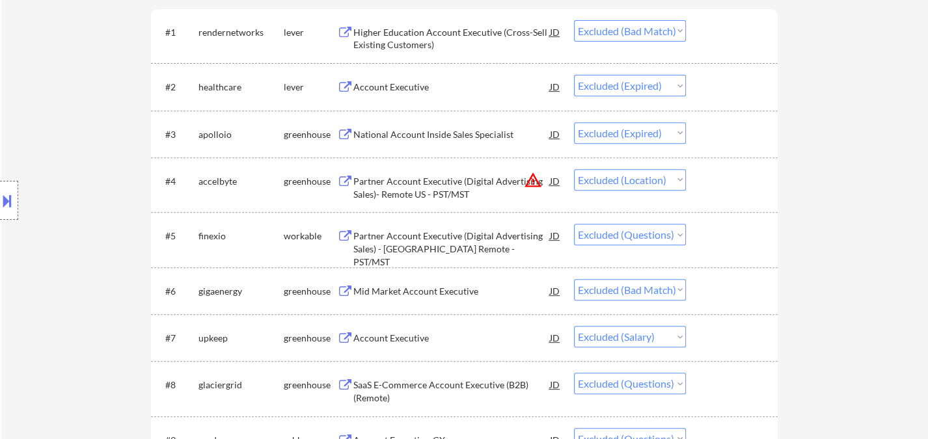
scroll to position [217, 0]
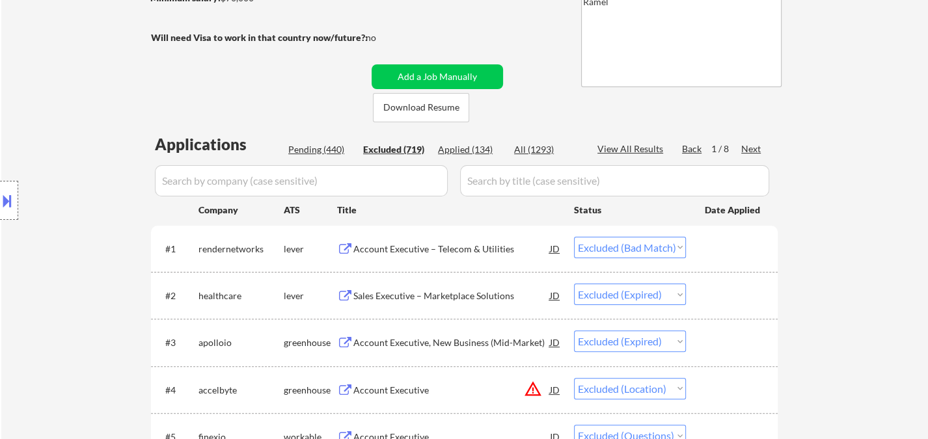
click at [749, 143] on div "Next" at bounding box center [751, 149] width 21 height 13
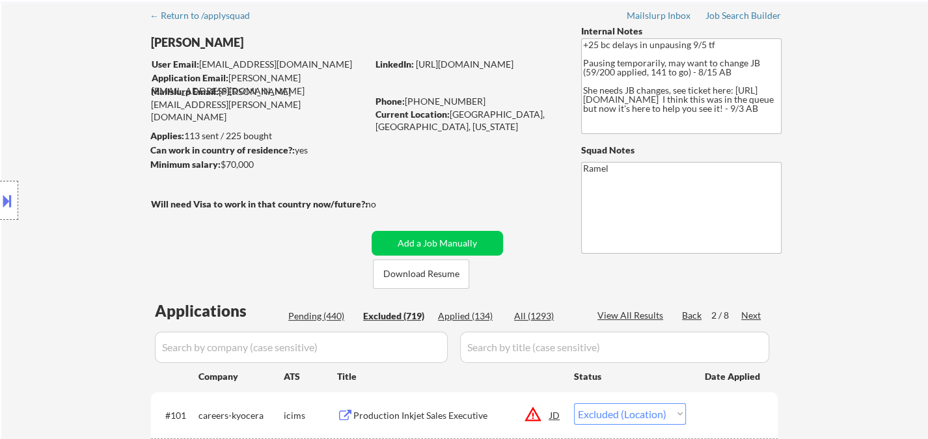
scroll to position [72, 0]
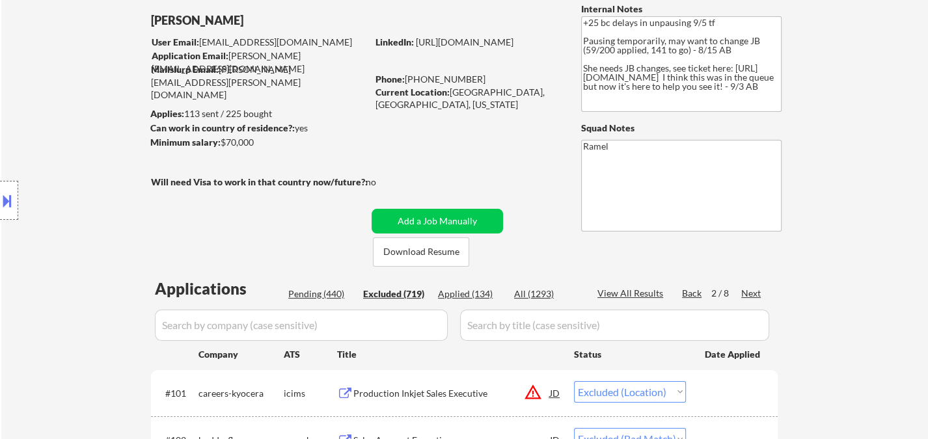
click at [749, 292] on div "Next" at bounding box center [751, 293] width 21 height 13
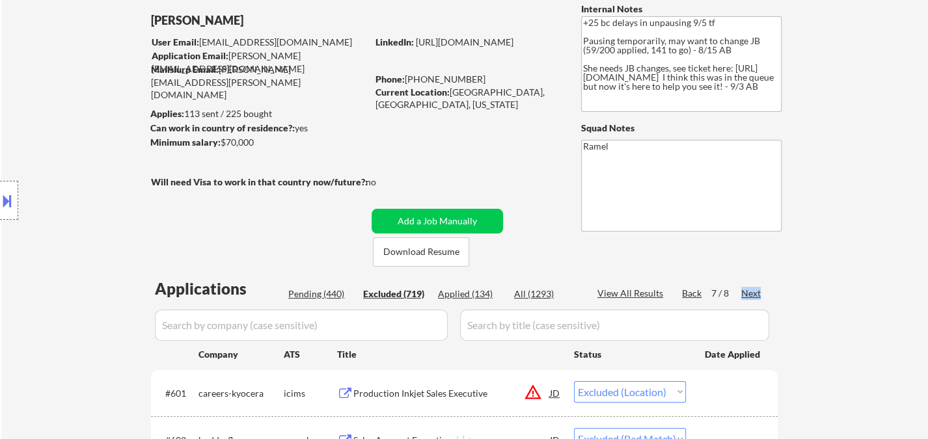
click at [749, 292] on div "Next" at bounding box center [751, 293] width 21 height 13
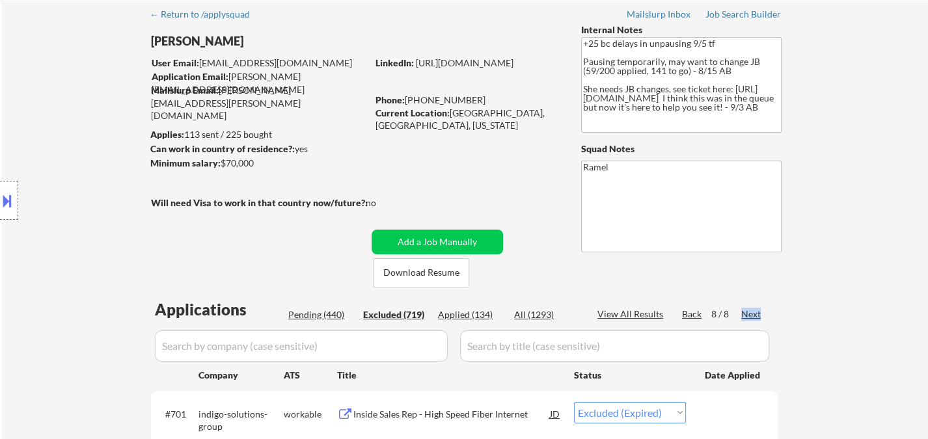
scroll to position [0, 0]
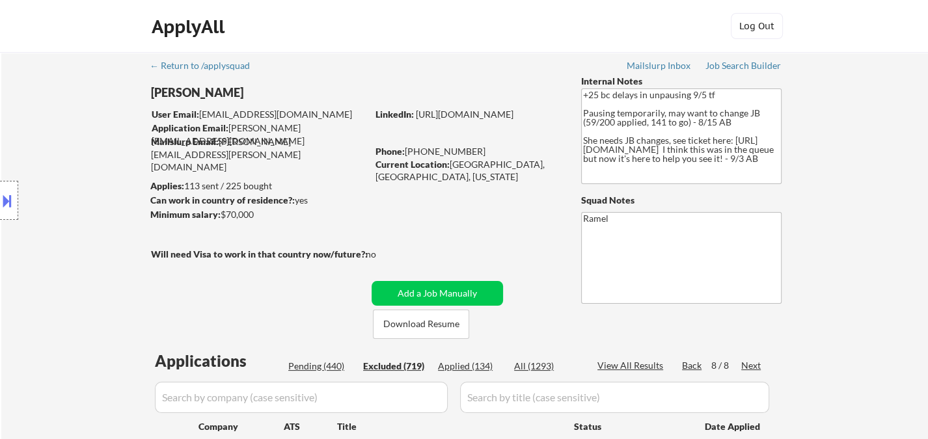
click at [694, 366] on div "Back" at bounding box center [692, 365] width 21 height 13
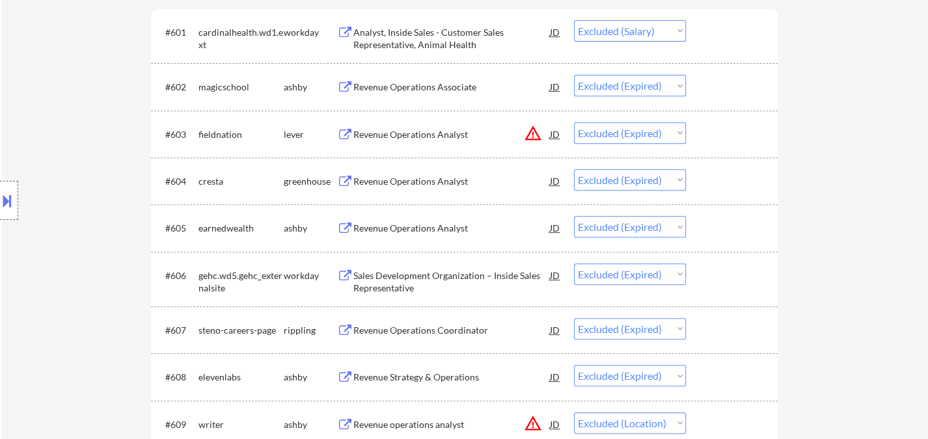
scroll to position [723, 0]
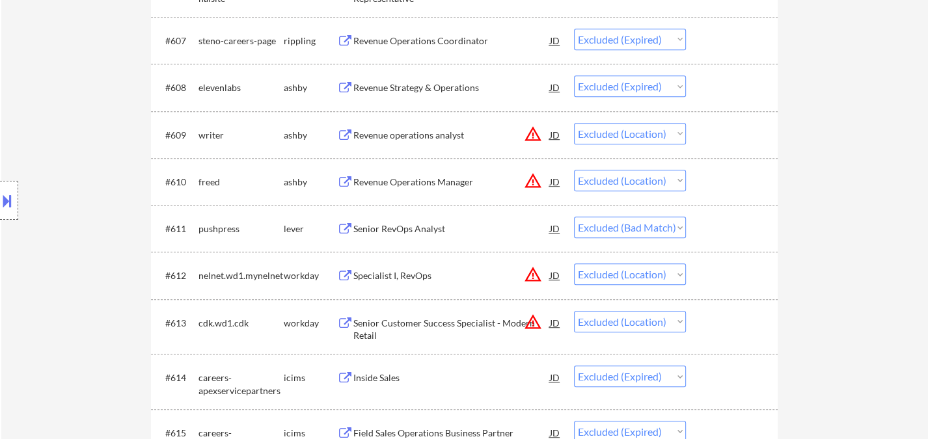
click at [428, 232] on div "Senior RevOps Analyst" at bounding box center [451, 229] width 197 height 13
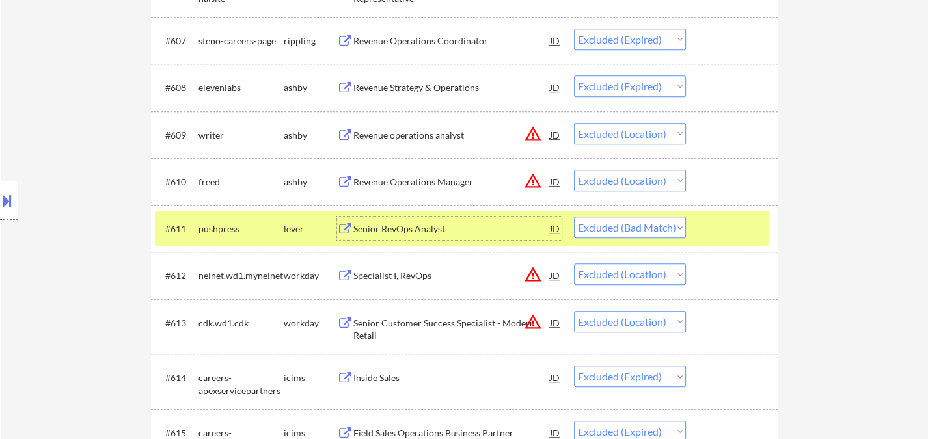
drag, startPoint x: 637, startPoint y: 225, endPoint x: 643, endPoint y: 233, distance: 10.3
click at [637, 225] on select "Choose an option... Pending Applied Excluded (Questions) Excluded (Expired) Exc…" at bounding box center [630, 227] width 112 height 21
click at [574, 217] on select "Choose an option... Pending Applied Excluded (Questions) Excluded (Expired) Exc…" at bounding box center [630, 227] width 112 height 21
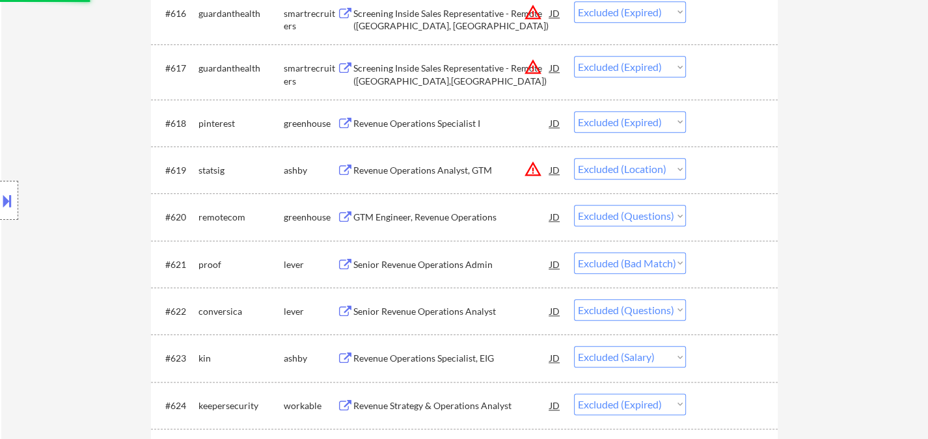
scroll to position [1302, 0]
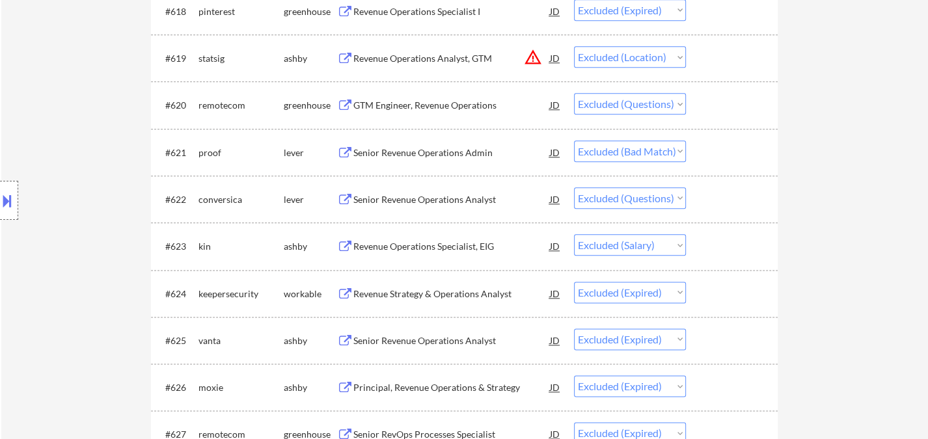
click at [444, 157] on div "Senior Revenue Operations Admin" at bounding box center [451, 152] width 197 height 13
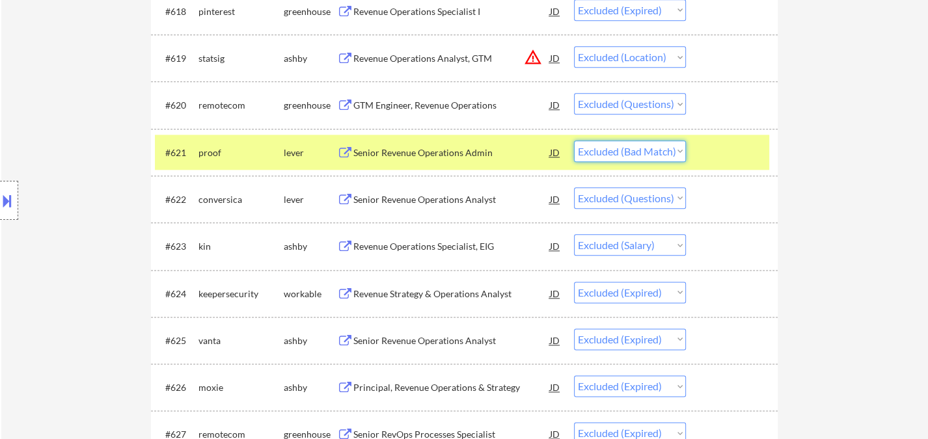
click at [640, 143] on select "Choose an option... Pending Applied Excluded (Questions) Excluded (Expired) Exc…" at bounding box center [630, 151] width 112 height 21
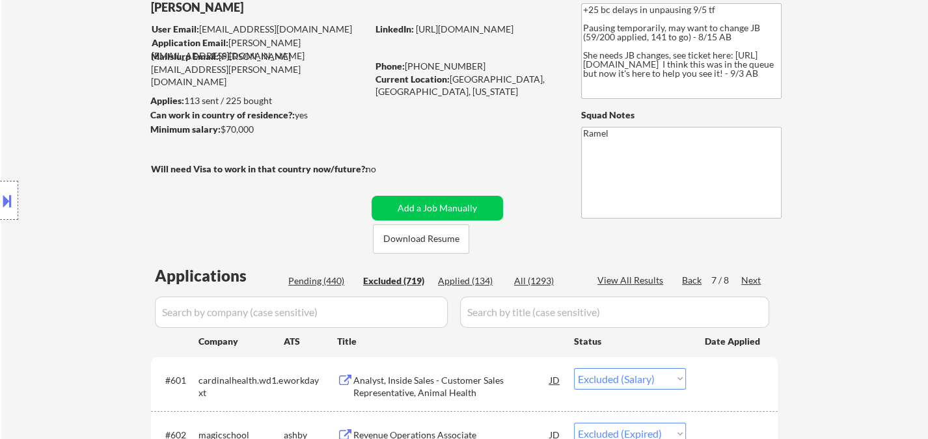
scroll to position [0, 0]
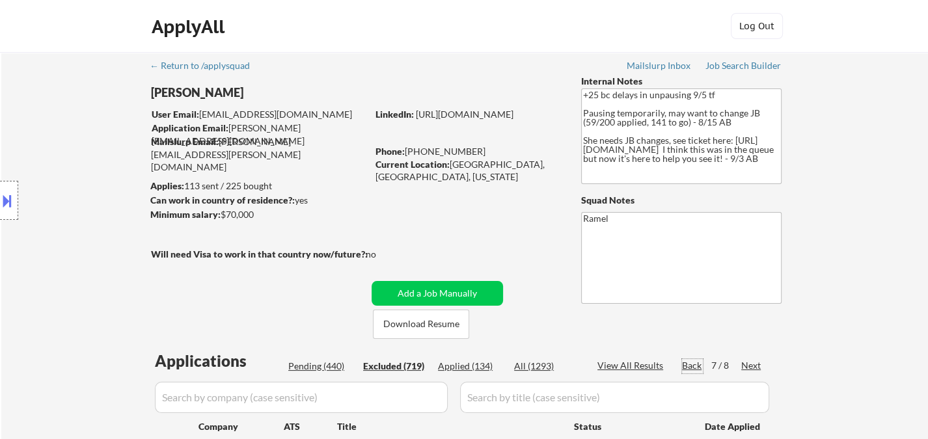
click at [696, 363] on div "Back" at bounding box center [692, 365] width 21 height 13
click at [314, 368] on div "Pending (440)" at bounding box center [320, 366] width 65 height 13
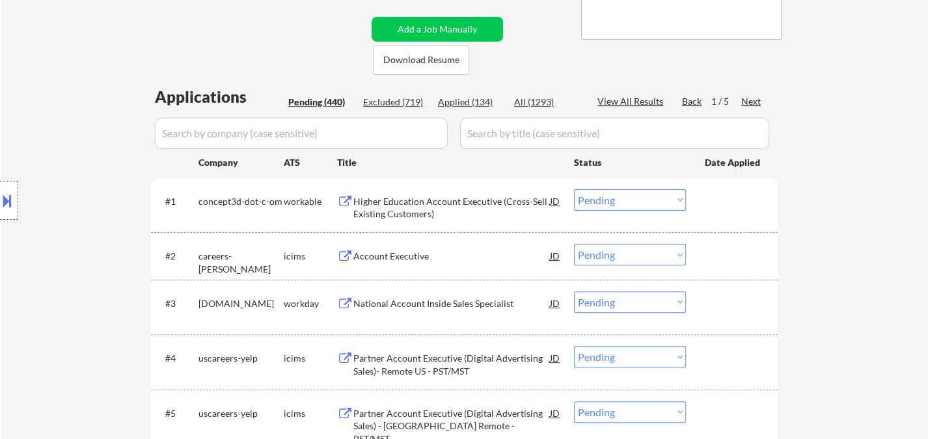
scroll to position [217, 0]
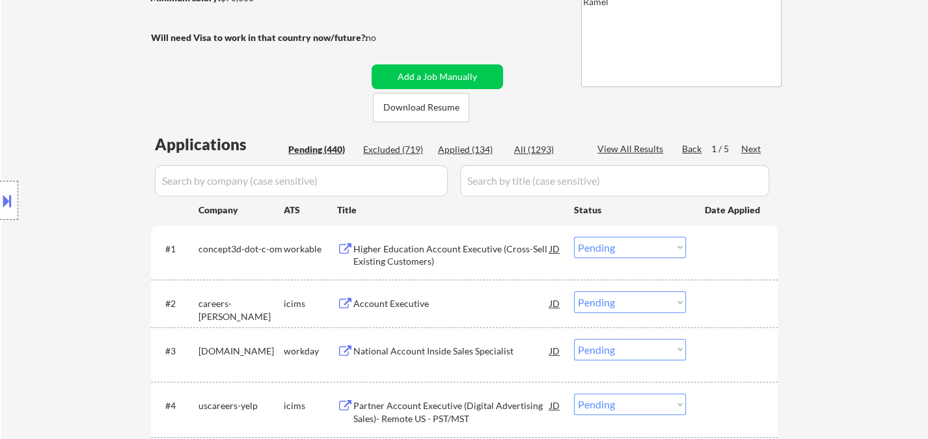
click at [745, 150] on div "Next" at bounding box center [751, 149] width 21 height 13
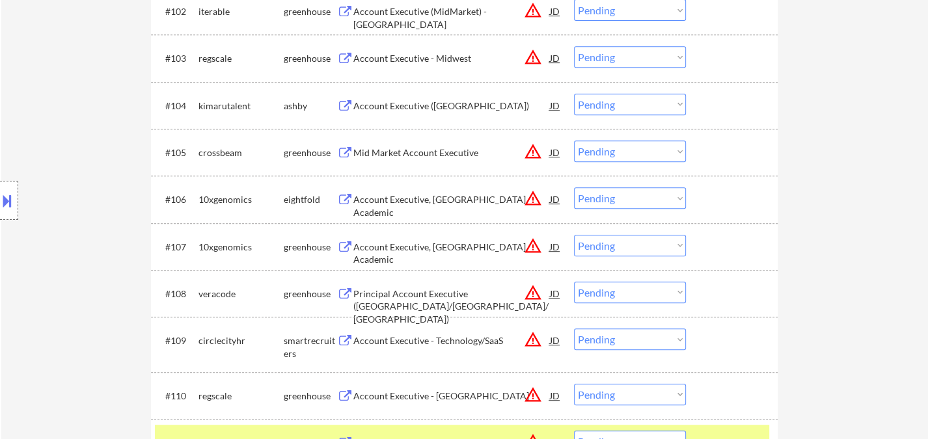
scroll to position [506, 0]
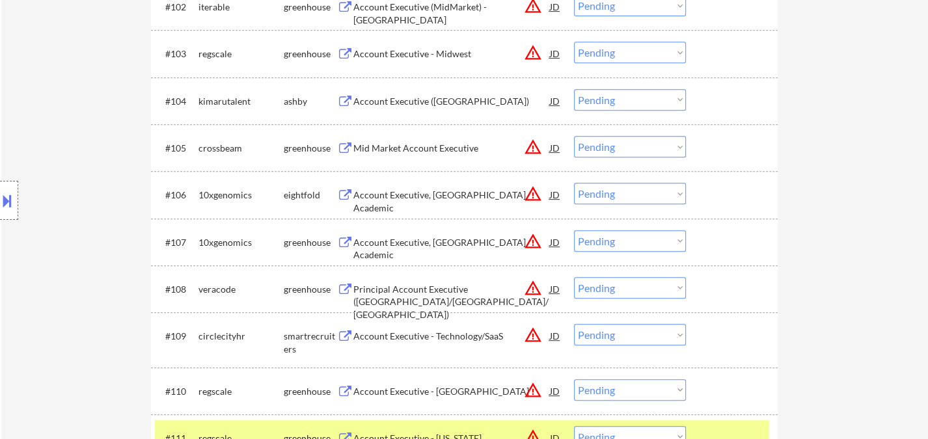
click at [463, 111] on div "Account Executive (North America)" at bounding box center [451, 100] width 197 height 23
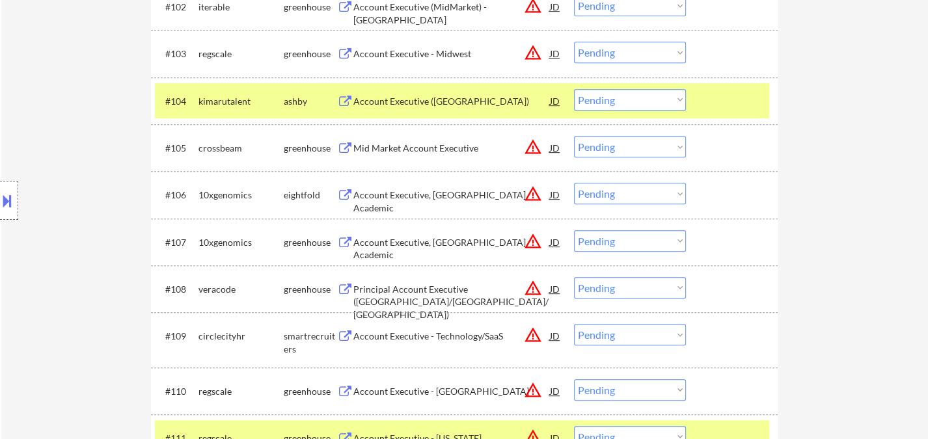
click at [634, 102] on select "Choose an option... Pending Applied Excluded (Questions) Excluded (Expired) Exc…" at bounding box center [630, 99] width 112 height 21
click at [574, 89] on select "Choose an option... Pending Applied Excluded (Questions) Excluded (Expired) Exc…" at bounding box center [630, 99] width 112 height 21
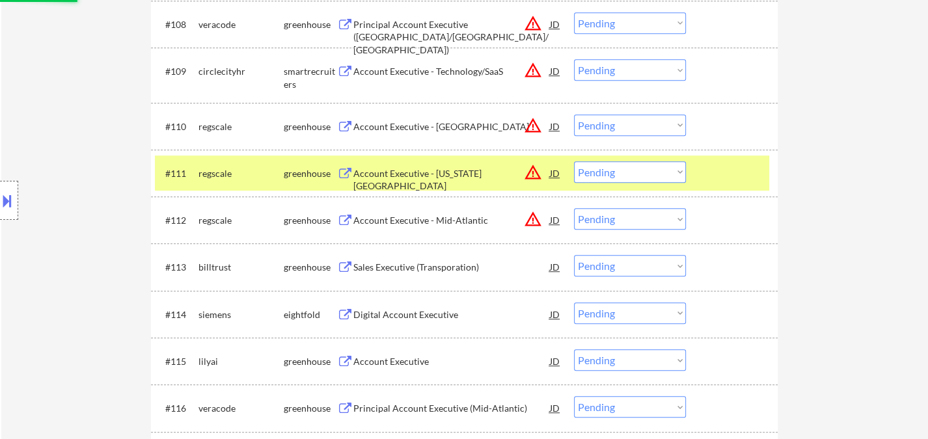
scroll to position [795, 0]
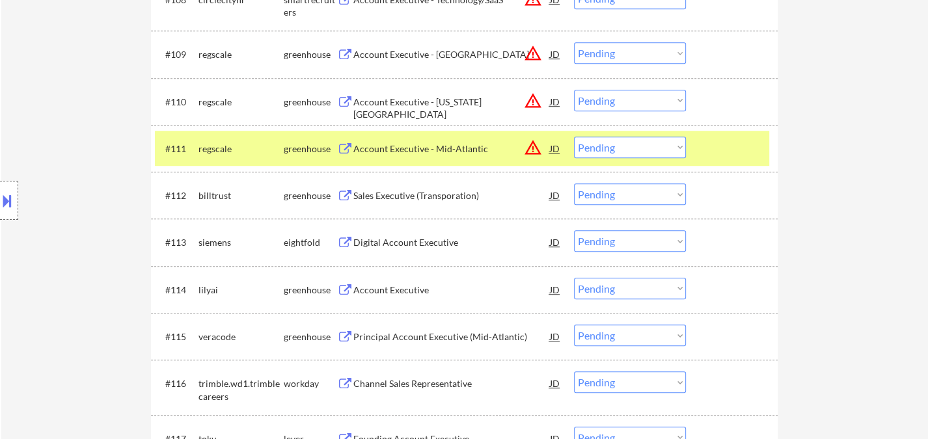
click at [446, 198] on div "Sales Executive (Transporation)" at bounding box center [451, 195] width 197 height 13
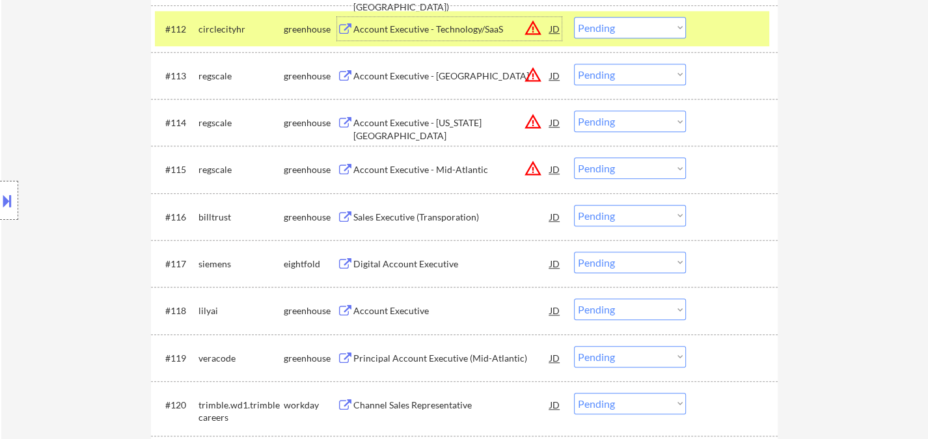
scroll to position [1012, 0]
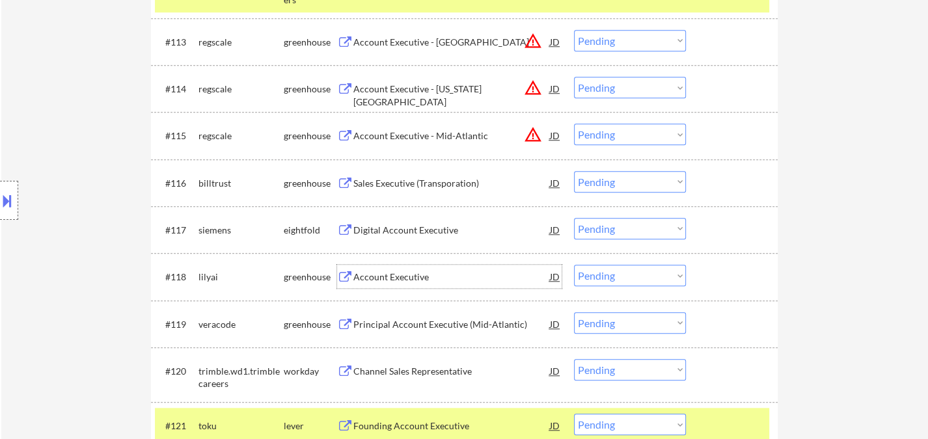
click at [413, 284] on div "Account Executive" at bounding box center [451, 276] width 197 height 23
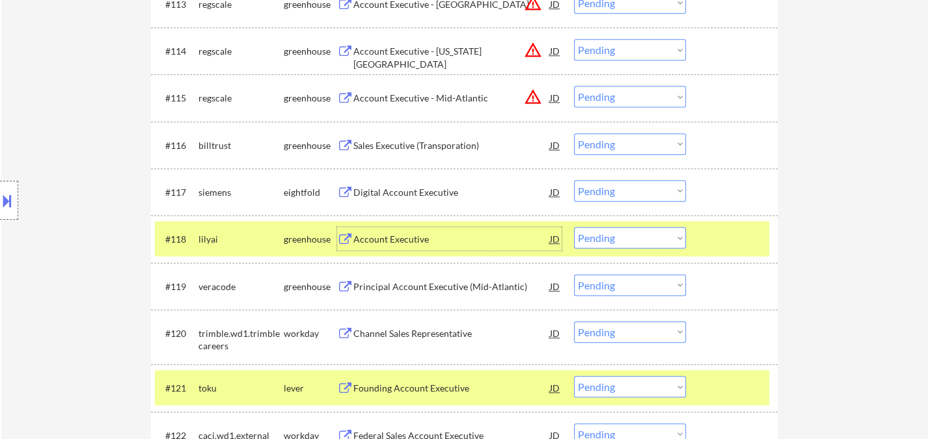
scroll to position [1084, 0]
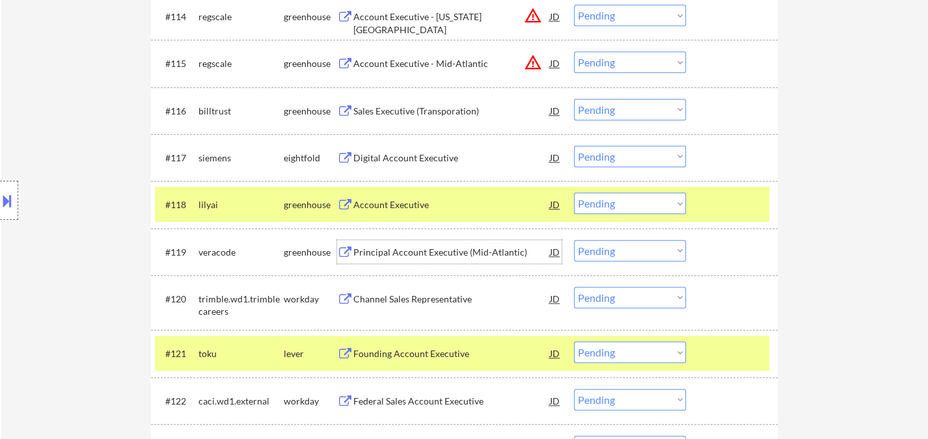
click at [445, 253] on div "Principal Account Executive (Mid-Atlantic)" at bounding box center [451, 252] width 197 height 13
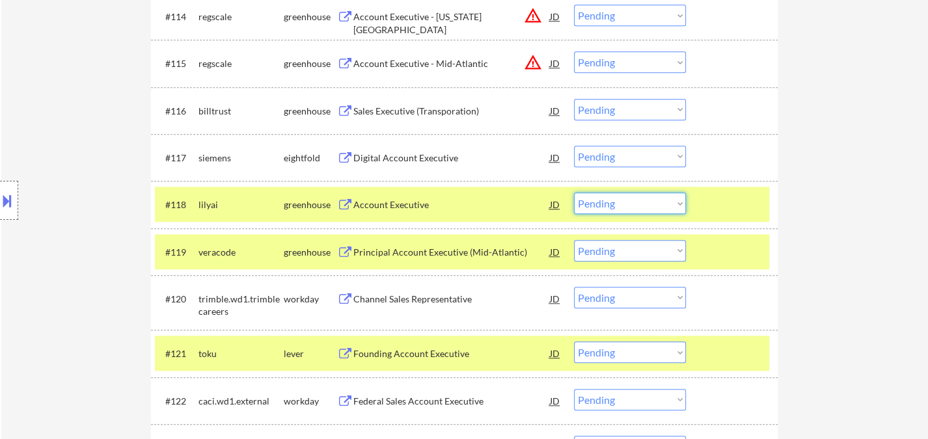
click at [603, 197] on select "Choose an option... Pending Applied Excluded (Questions) Excluded (Expired) Exc…" at bounding box center [630, 203] width 112 height 21
click at [574, 193] on select "Choose an option... Pending Applied Excluded (Questions) Excluded (Expired) Exc…" at bounding box center [630, 203] width 112 height 21
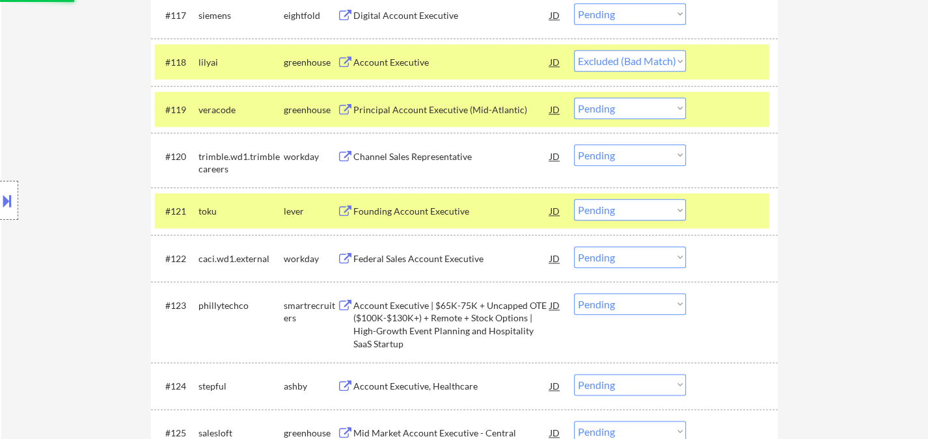
scroll to position [1229, 0]
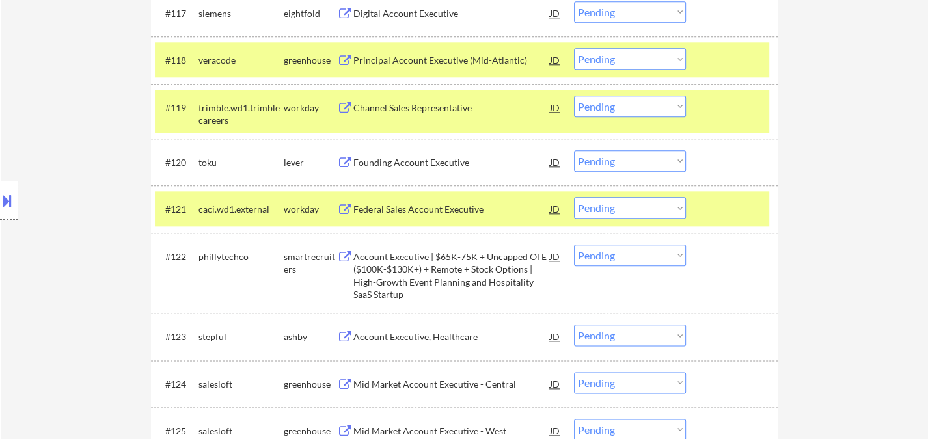
click at [444, 160] on div "Founding Account Executive" at bounding box center [451, 162] width 197 height 13
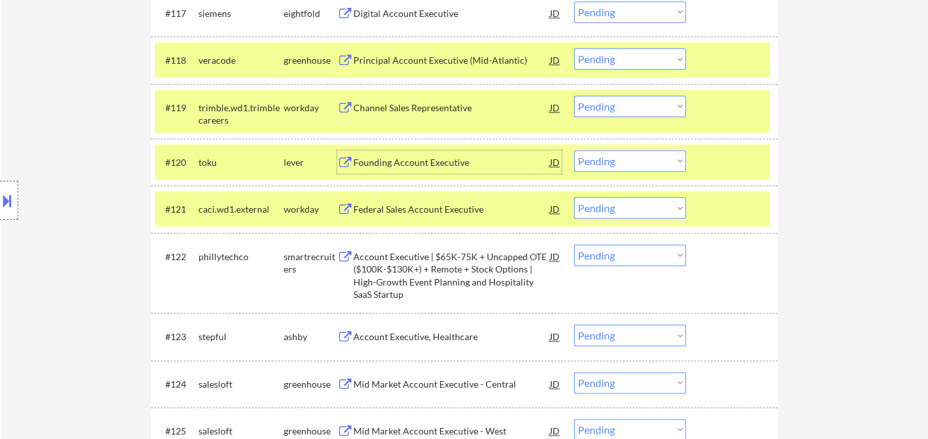
click at [632, 152] on select "Choose an option... Pending Applied Excluded (Questions) Excluded (Expired) Exc…" at bounding box center [630, 160] width 112 height 21
click at [574, 150] on select "Choose an option... Pending Applied Excluded (Questions) Excluded (Expired) Exc…" at bounding box center [630, 160] width 112 height 21
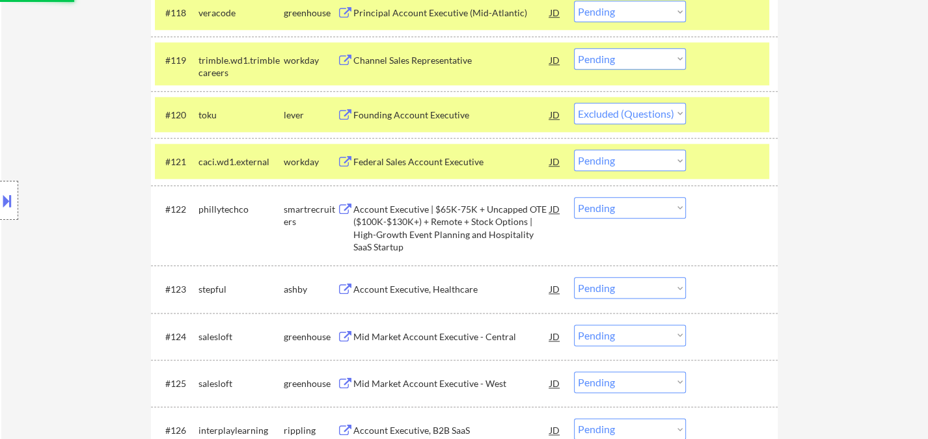
scroll to position [1374, 0]
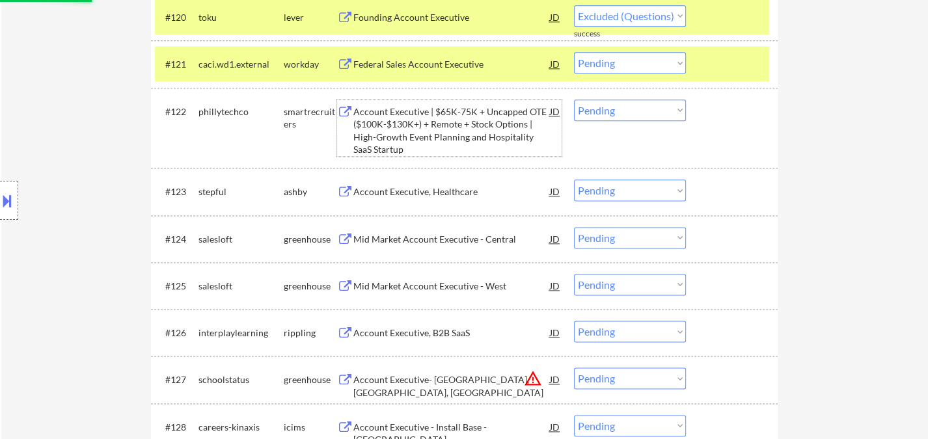
click at [476, 137] on div "Account Executive | $65K-75K + Uncapped OTE ($100K-$130K+) + Remote + Stock Opt…" at bounding box center [451, 130] width 197 height 51
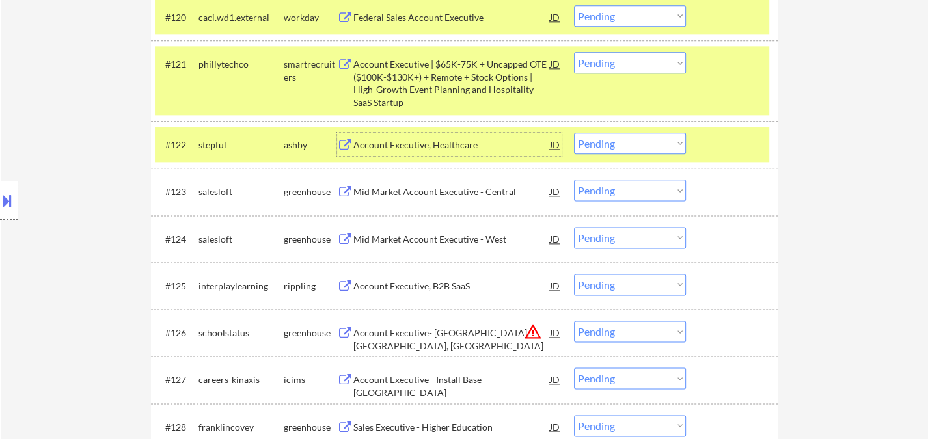
click at [607, 150] on select "Choose an option... Pending Applied Excluded (Questions) Excluded (Expired) Exc…" at bounding box center [630, 143] width 112 height 21
click at [640, 61] on select "Choose an option... Pending Applied Excluded (Questions) Excluded (Expired) Exc…" at bounding box center [630, 62] width 112 height 21
click at [574, 52] on select "Choose an option... Pending Applied Excluded (Questions) Excluded (Expired) Exc…" at bounding box center [630, 62] width 112 height 21
click at [448, 150] on div "Account Executive, Healthcare" at bounding box center [451, 145] width 197 height 13
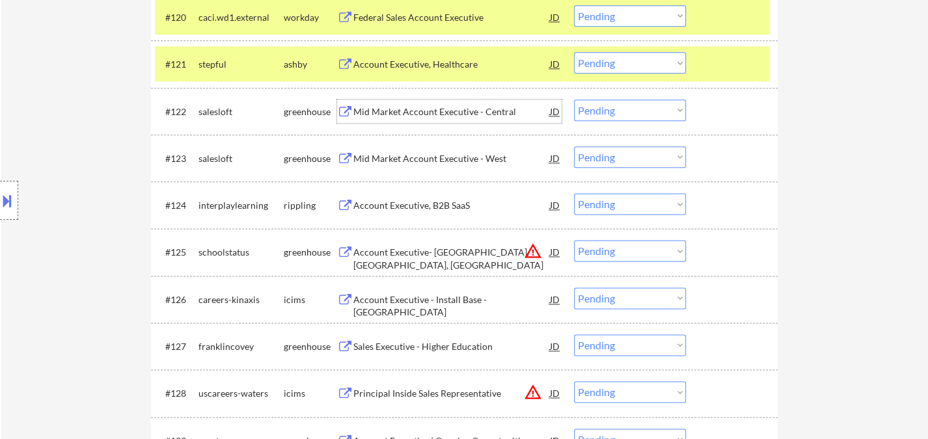
click at [614, 64] on select "Choose an option... Pending Applied Excluded (Questions) Excluded (Expired) Exc…" at bounding box center [630, 62] width 112 height 21
click at [574, 52] on select "Choose an option... Pending Applied Excluded (Questions) Excluded (Expired) Exc…" at bounding box center [630, 62] width 112 height 21
click at [422, 111] on div "Mid Market Account Executive - Central" at bounding box center [451, 111] width 197 height 13
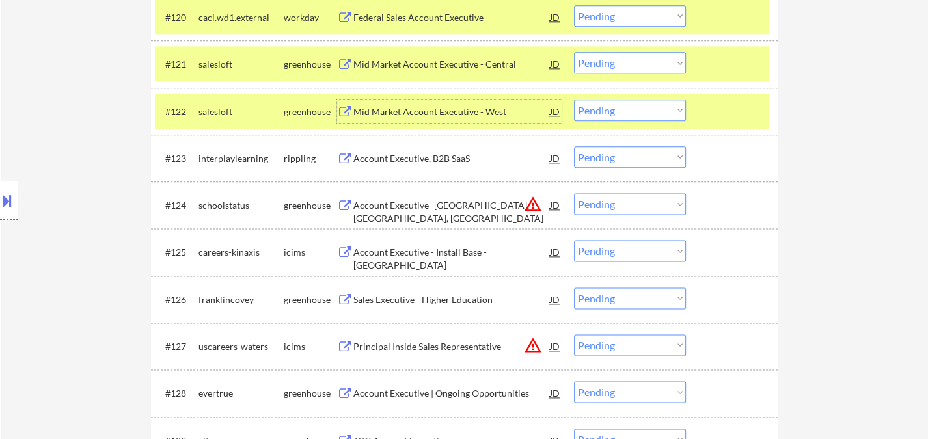
click at [597, 107] on select "Choose an option... Pending Applied Excluded (Questions) Excluded (Expired) Exc…" at bounding box center [630, 110] width 112 height 21
click at [574, 100] on select "Choose an option... Pending Applied Excluded (Questions) Excluded (Expired) Exc…" at bounding box center [630, 110] width 112 height 21
click at [382, 157] on div "Account Executive, B2B SaaS" at bounding box center [451, 158] width 197 height 13
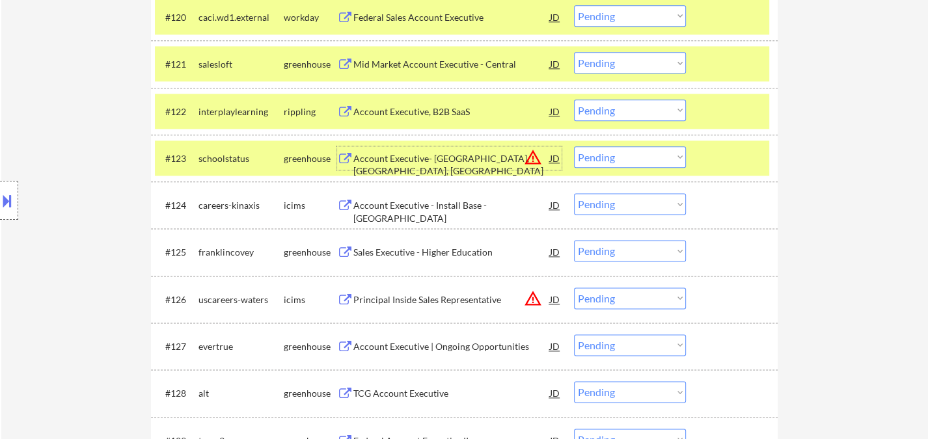
click at [609, 108] on select "Choose an option... Pending Applied Excluded (Questions) Excluded (Expired) Exc…" at bounding box center [630, 110] width 112 height 21
click at [574, 100] on select "Choose an option... Pending Applied Excluded (Questions) Excluded (Expired) Exc…" at bounding box center [630, 110] width 112 height 21
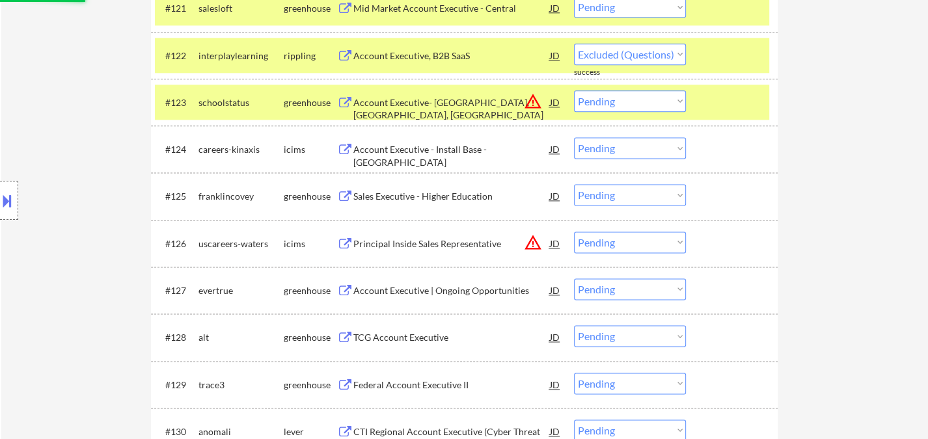
scroll to position [1446, 0]
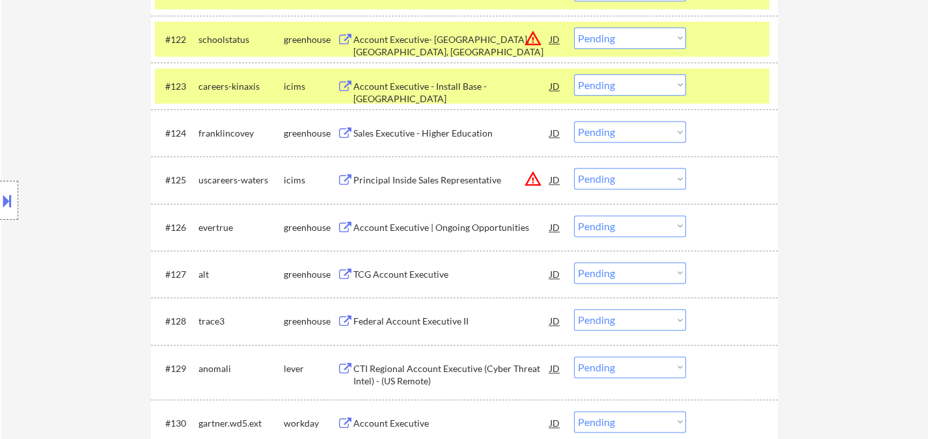
click at [426, 275] on div "TCG Account Executive" at bounding box center [451, 274] width 197 height 13
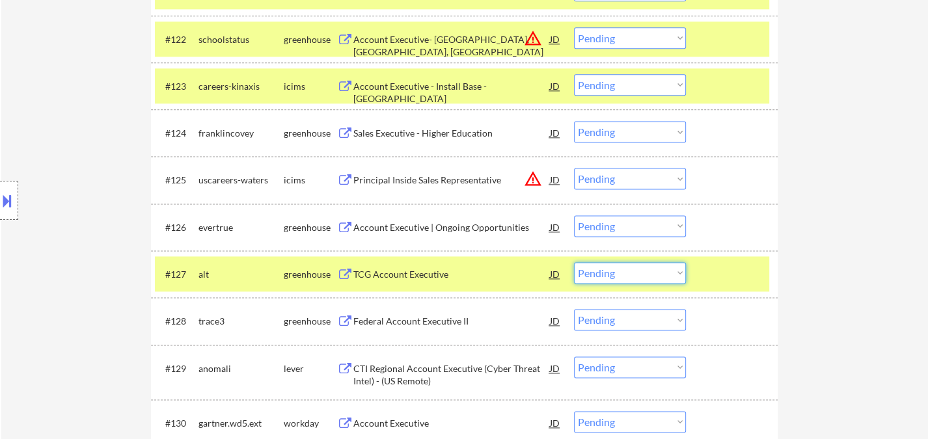
click at [611, 279] on select "Choose an option... Pending Applied Excluded (Questions) Excluded (Expired) Exc…" at bounding box center [630, 272] width 112 height 21
click at [574, 262] on select "Choose an option... Pending Applied Excluded (Questions) Excluded (Expired) Exc…" at bounding box center [630, 272] width 112 height 21
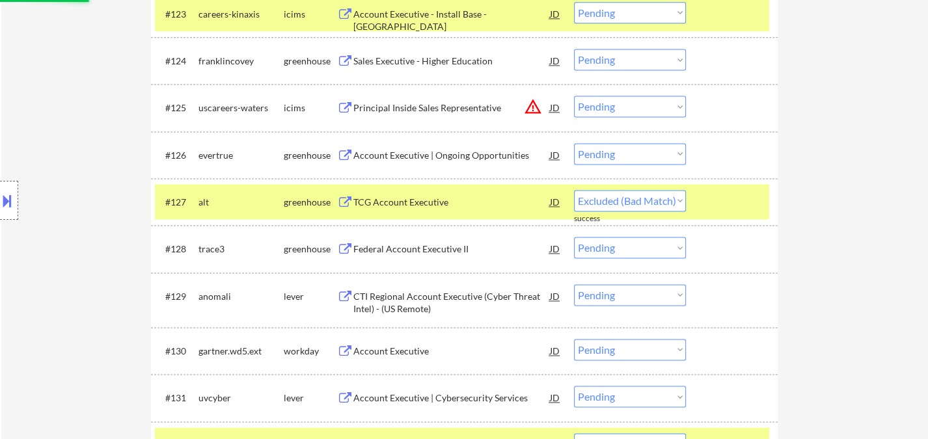
click at [444, 250] on div "Federal Account Executive II" at bounding box center [451, 249] width 197 height 13
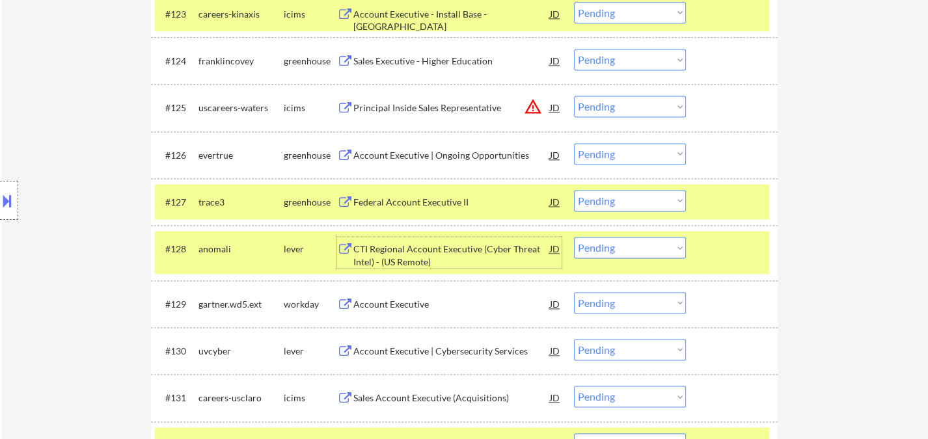
click at [597, 204] on select "Choose an option... Pending Applied Excluded (Questions) Excluded (Expired) Exc…" at bounding box center [630, 200] width 112 height 21
click at [574, 190] on select "Choose an option... Pending Applied Excluded (Questions) Excluded (Expired) Exc…" at bounding box center [630, 200] width 112 height 21
click at [428, 160] on div "Account Executive | Ongoing Opportunities" at bounding box center [451, 155] width 197 height 13
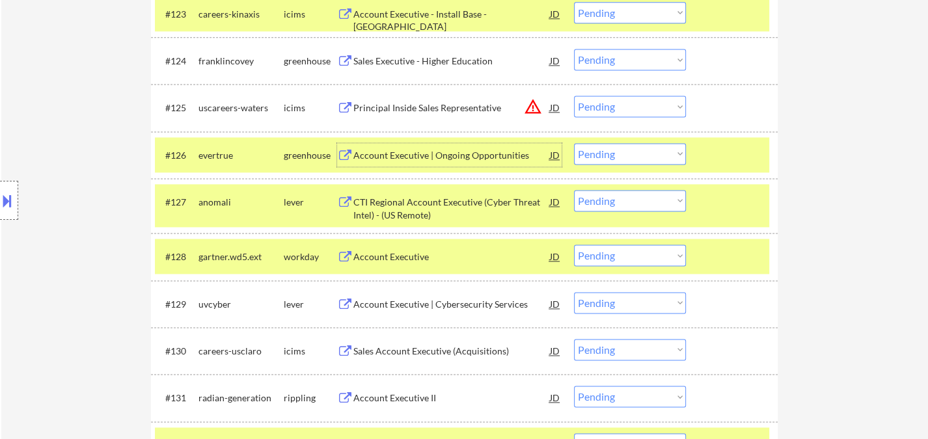
click at [625, 160] on select "Choose an option... Pending Applied Excluded (Questions) Excluded (Expired) Exc…" at bounding box center [630, 153] width 112 height 21
click at [574, 143] on select "Choose an option... Pending Applied Excluded (Questions) Excluded (Expired) Exc…" at bounding box center [630, 153] width 112 height 21
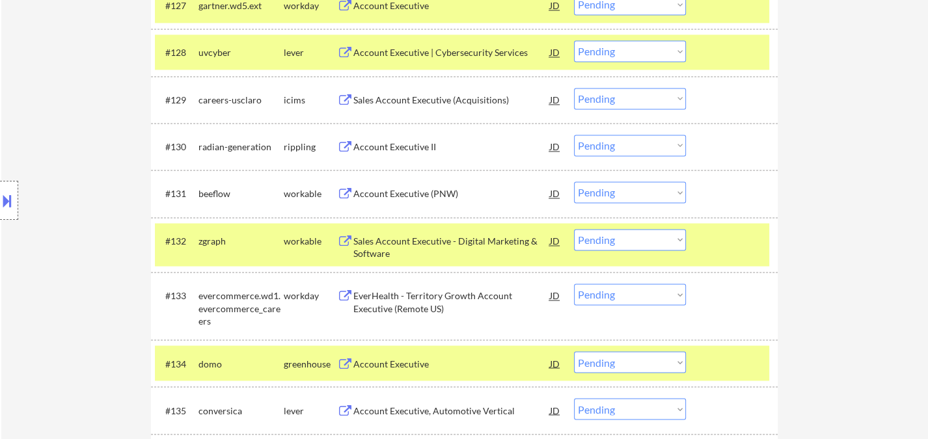
scroll to position [1735, 0]
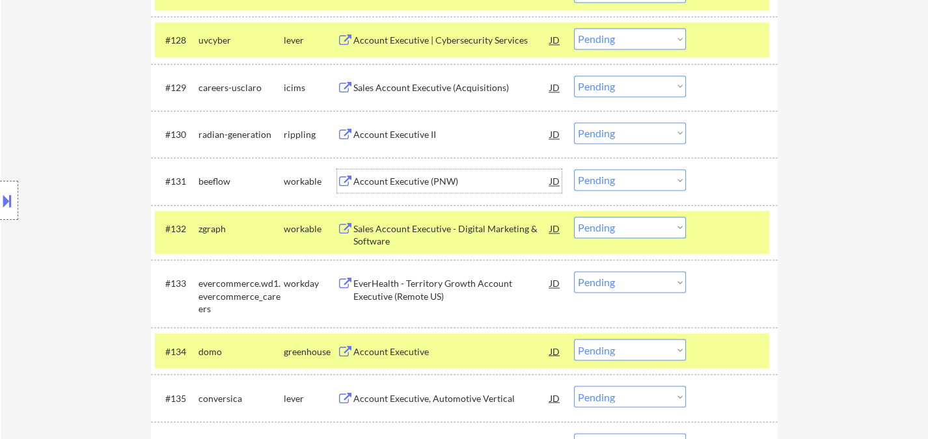
click at [445, 184] on div "Account Executive (PNW)" at bounding box center [451, 181] width 197 height 13
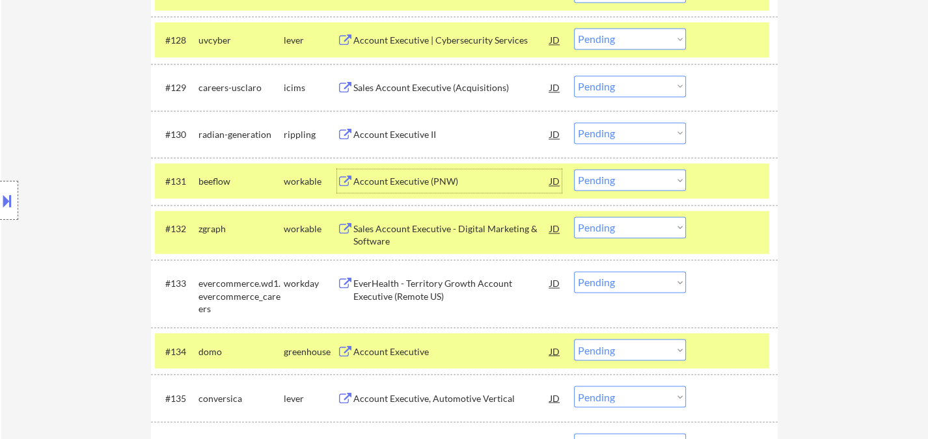
click at [646, 185] on select "Choose an option... Pending Applied Excluded (Questions) Excluded (Expired) Exc…" at bounding box center [630, 179] width 112 height 21
click at [574, 169] on select "Choose an option... Pending Applied Excluded (Questions) Excluded (Expired) Exc…" at bounding box center [630, 179] width 112 height 21
click at [446, 238] on div "Sales Account Executive - Digital Marketing & Software" at bounding box center [451, 235] width 197 height 25
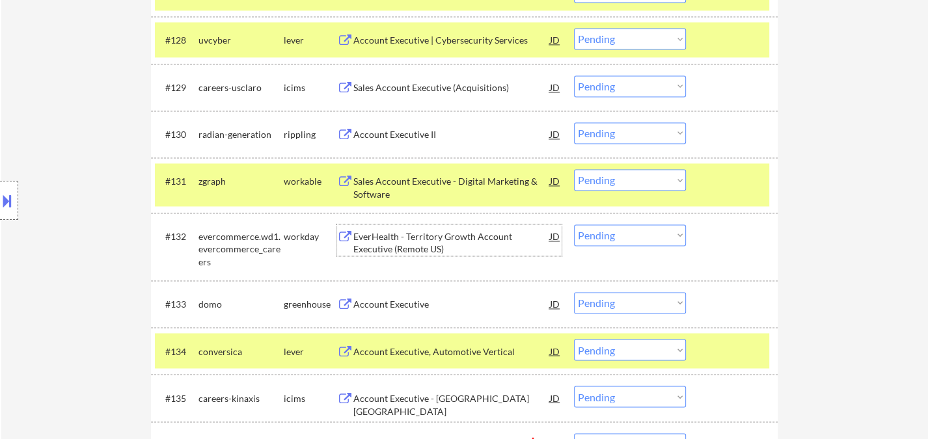
click at [631, 168] on div "#131 zgraph workable Sales Account Executive - Digital Marketing & Software JD …" at bounding box center [462, 184] width 614 height 43
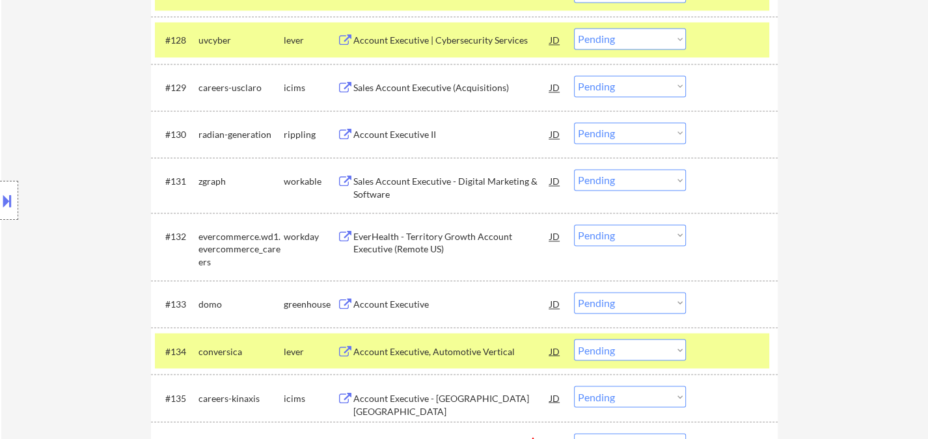
click at [633, 176] on select "Choose an option... Pending Applied Excluded (Questions) Excluded (Expired) Exc…" at bounding box center [630, 179] width 112 height 21
click at [574, 169] on select "Choose an option... Pending Applied Excluded (Questions) Excluded (Expired) Exc…" at bounding box center [630, 179] width 112 height 21
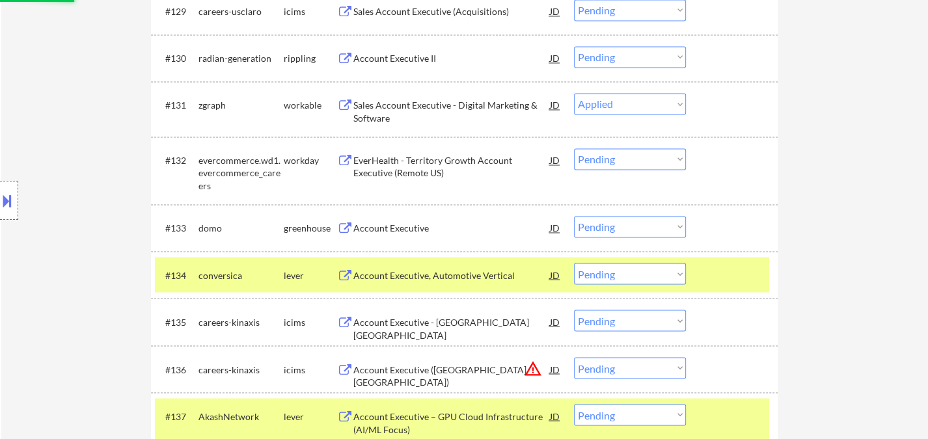
scroll to position [1880, 0]
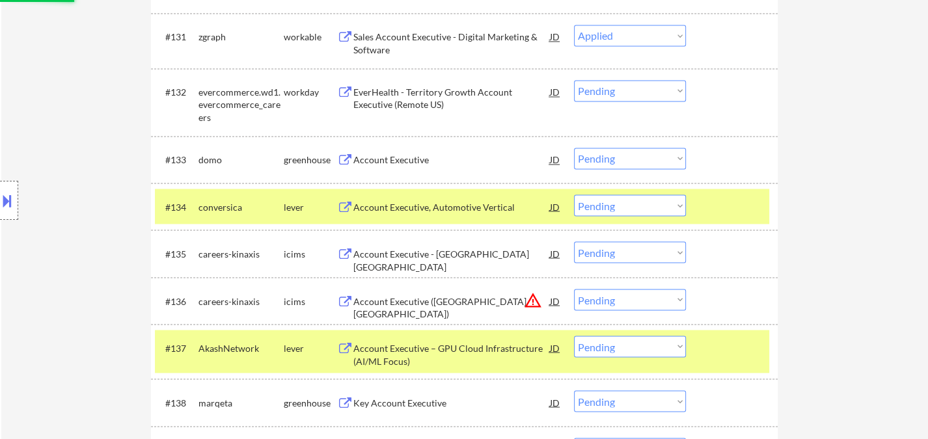
click at [383, 160] on div "Account Executive" at bounding box center [451, 160] width 197 height 13
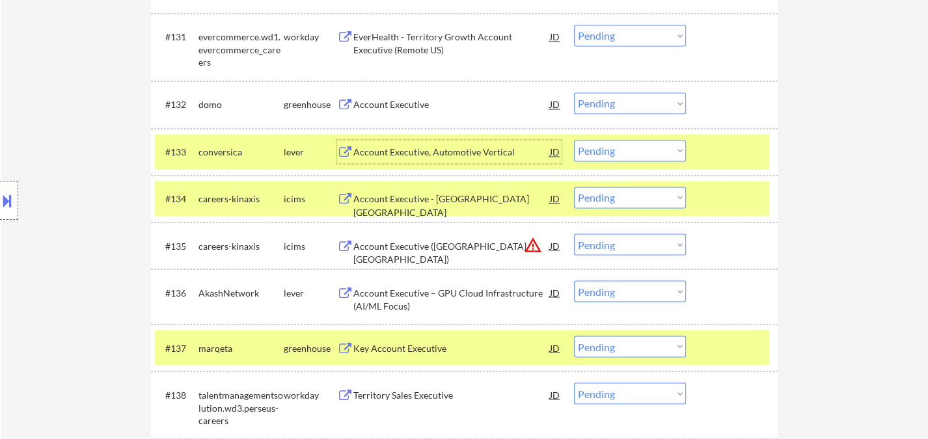
drag, startPoint x: 618, startPoint y: 101, endPoint x: 625, endPoint y: 111, distance: 13.0
click at [618, 100] on select "Choose an option... Pending Applied Excluded (Questions) Excluded (Expired) Exc…" at bounding box center [630, 102] width 112 height 21
click at [574, 92] on select "Choose an option... Pending Applied Excluded (Questions) Excluded (Expired) Exc…" at bounding box center [630, 102] width 112 height 21
click at [439, 150] on div "Account Executive, Automotive Vertical" at bounding box center [451, 152] width 197 height 13
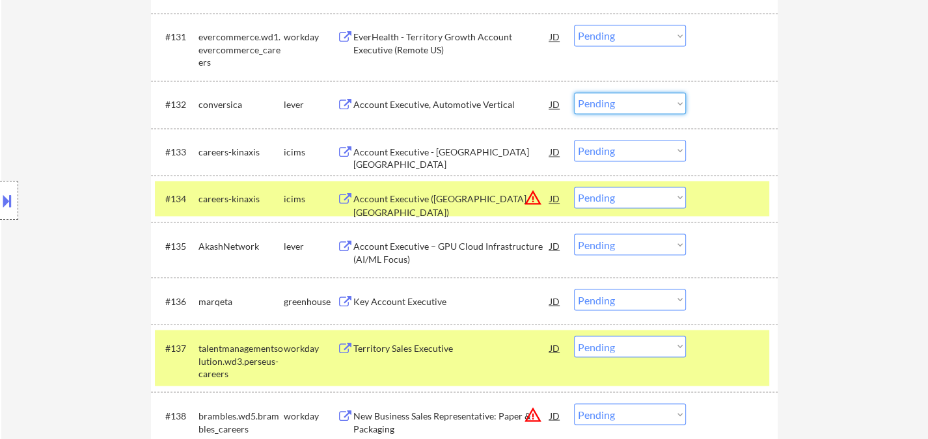
drag, startPoint x: 595, startPoint y: 102, endPoint x: 625, endPoint y: 111, distance: 31.3
click at [599, 102] on select "Choose an option... Pending Applied Excluded (Questions) Excluded (Expired) Exc…" at bounding box center [630, 102] width 112 height 21
click at [574, 92] on select "Choose an option... Pending Applied Excluded (Questions) Excluded (Expired) Exc…" at bounding box center [630, 102] width 112 height 21
click at [441, 153] on div "Account Executive - West Region USA" at bounding box center [451, 158] width 197 height 25
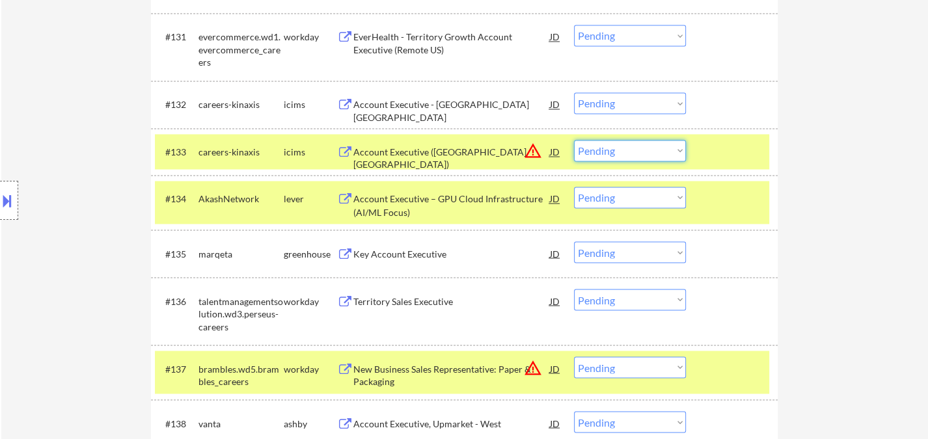
drag, startPoint x: 618, startPoint y: 146, endPoint x: 633, endPoint y: 155, distance: 17.5
click at [618, 146] on select "Choose an option... Pending Applied Excluded (Questions) Excluded (Expired) Exc…" at bounding box center [630, 150] width 112 height 21
click at [574, 140] on select "Choose an option... Pending Applied Excluded (Questions) Excluded (Expired) Exc…" at bounding box center [630, 150] width 112 height 21
click at [458, 210] on div "Account Executive – GPU Cloud Infrastructure (AI/ML Focus)" at bounding box center [451, 205] width 197 height 25
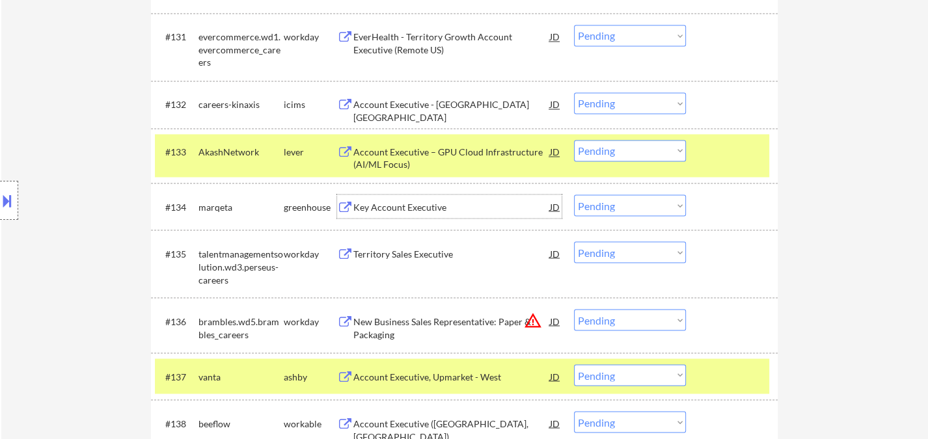
click at [453, 207] on div "Key Account Executive" at bounding box center [451, 206] width 197 height 13
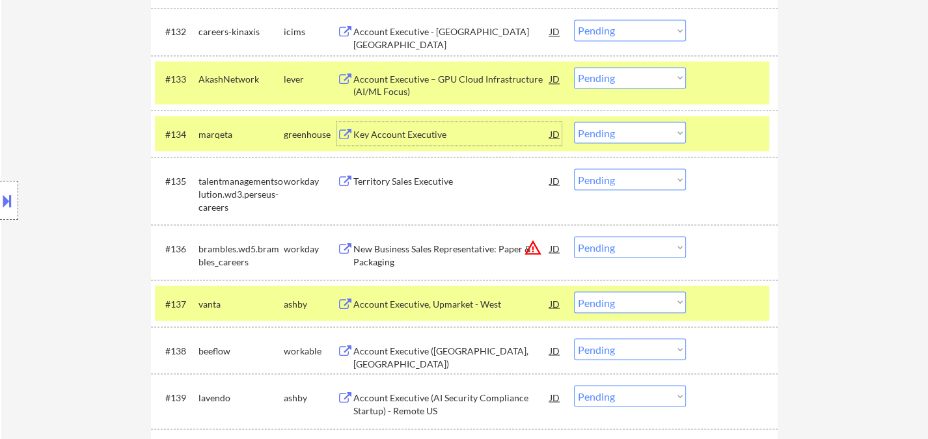
scroll to position [2025, 0]
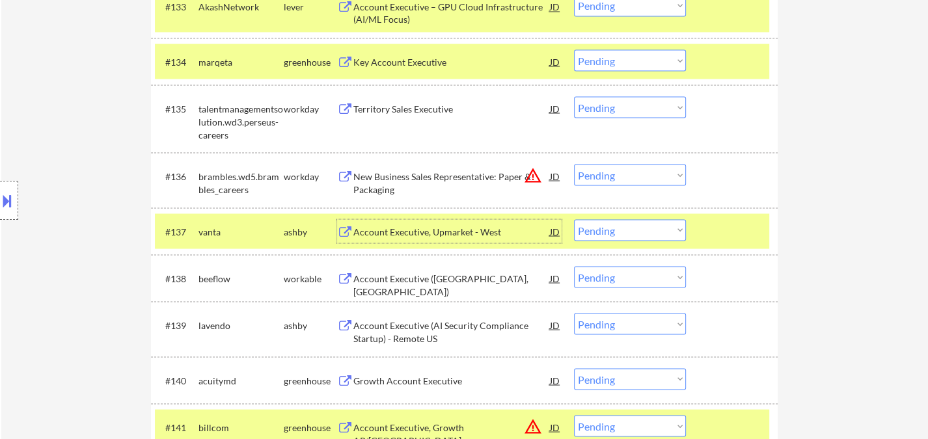
click at [429, 233] on div "Account Executive, Upmarket - West" at bounding box center [451, 231] width 197 height 13
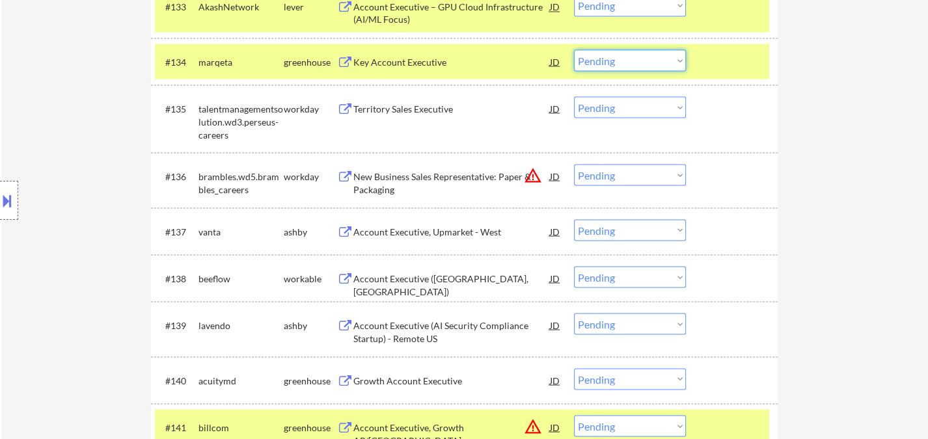
drag, startPoint x: 616, startPoint y: 57, endPoint x: 631, endPoint y: 66, distance: 17.2
click at [616, 57] on select "Choose an option... Pending Applied Excluded (Questions) Excluded (Expired) Exc…" at bounding box center [630, 59] width 112 height 21
click at [574, 49] on select "Choose an option... Pending Applied Excluded (Questions) Excluded (Expired) Exc…" at bounding box center [630, 59] width 112 height 21
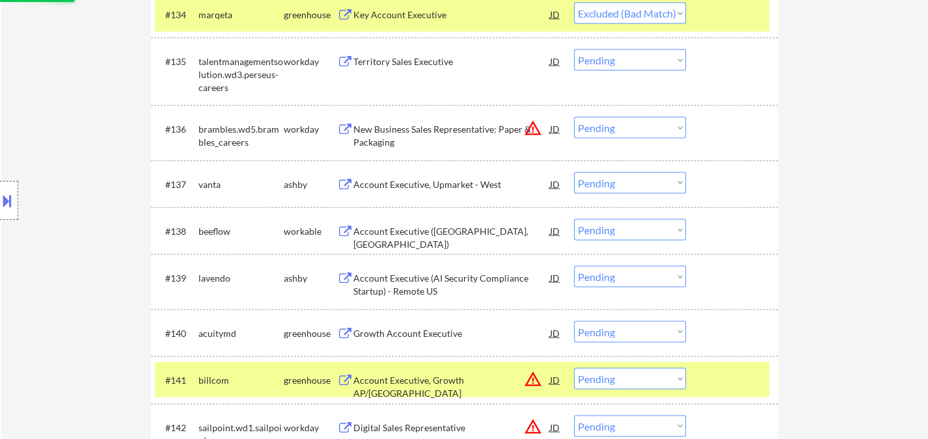
scroll to position [2097, 0]
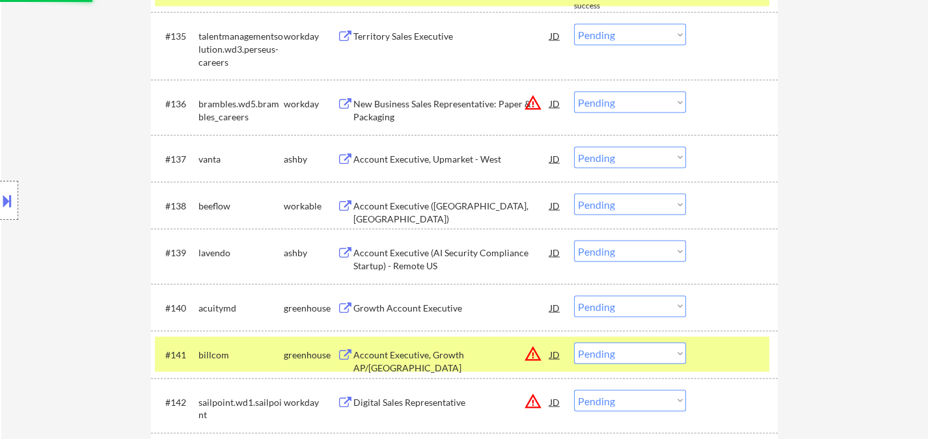
click at [559, 154] on div "JD" at bounding box center [555, 158] width 13 height 23
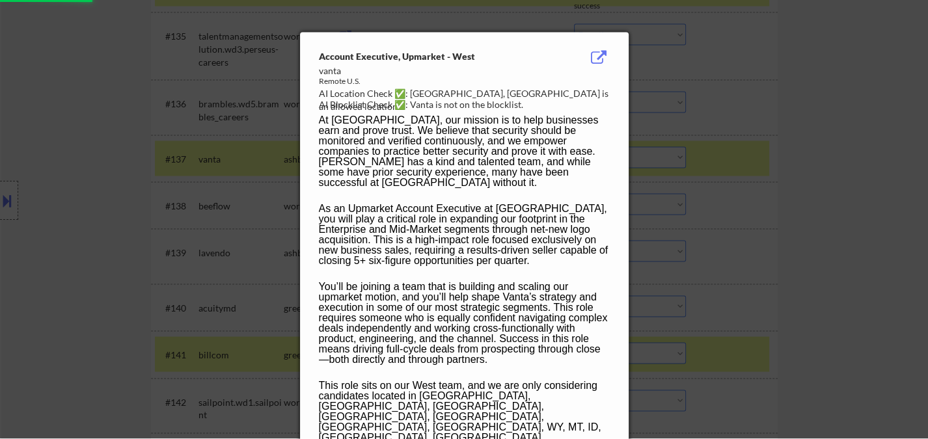
click at [591, 157] on p "At Vanta, our mission is to help businesses earn and prove trust. We believe th…" at bounding box center [464, 151] width 290 height 73
click at [761, 180] on div at bounding box center [464, 219] width 928 height 439
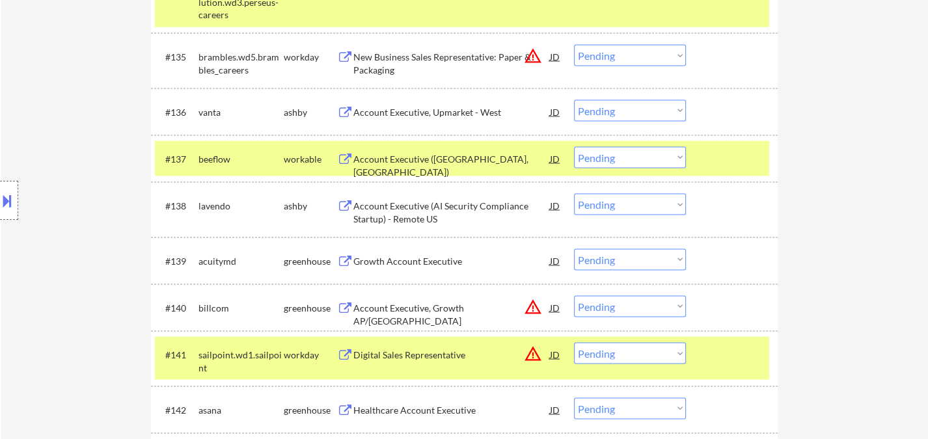
click at [625, 110] on select "Choose an option... Pending Applied Excluded (Questions) Excluded (Expired) Exc…" at bounding box center [630, 110] width 112 height 21
click at [574, 100] on select "Choose an option... Pending Applied Excluded (Questions) Excluded (Expired) Exc…" at bounding box center [630, 110] width 112 height 21
click at [431, 164] on div "Account Executive (Central Valley, CA)" at bounding box center [451, 165] width 197 height 25
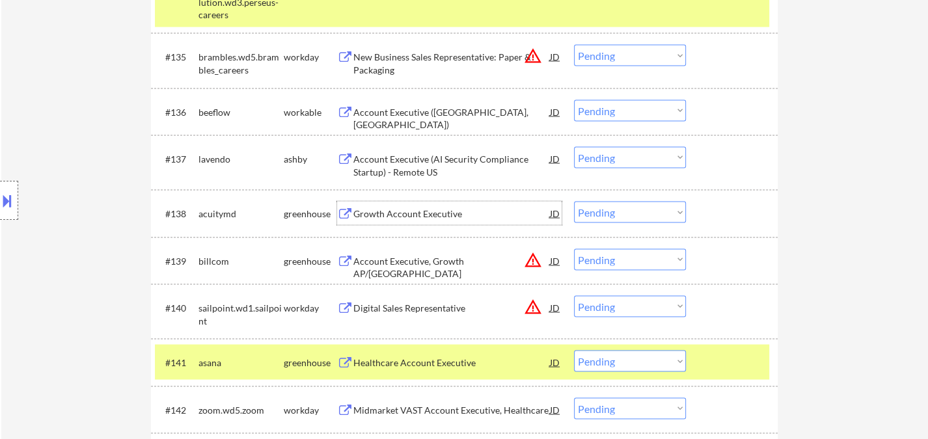
click at [432, 221] on div "Growth Account Executive" at bounding box center [451, 213] width 197 height 23
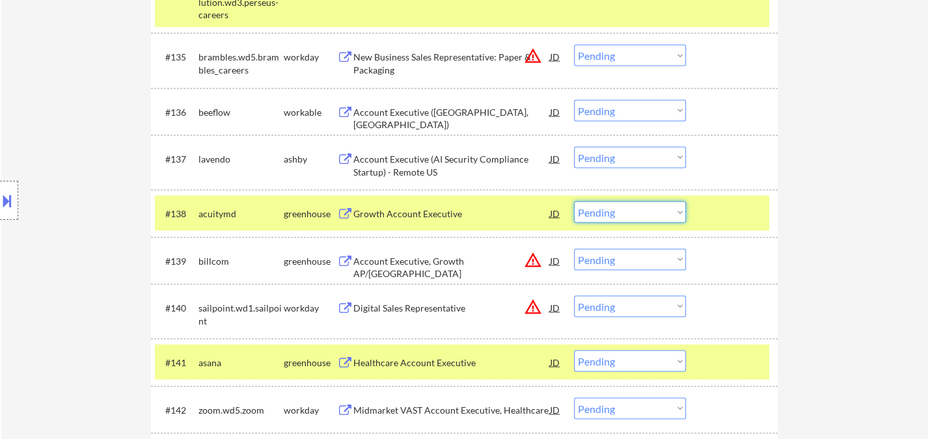
click at [632, 210] on select "Choose an option... Pending Applied Excluded (Questions) Excluded (Expired) Exc…" at bounding box center [630, 212] width 112 height 21
click at [574, 202] on select "Choose an option... Pending Applied Excluded (Questions) Excluded (Expired) Exc…" at bounding box center [630, 212] width 112 height 21
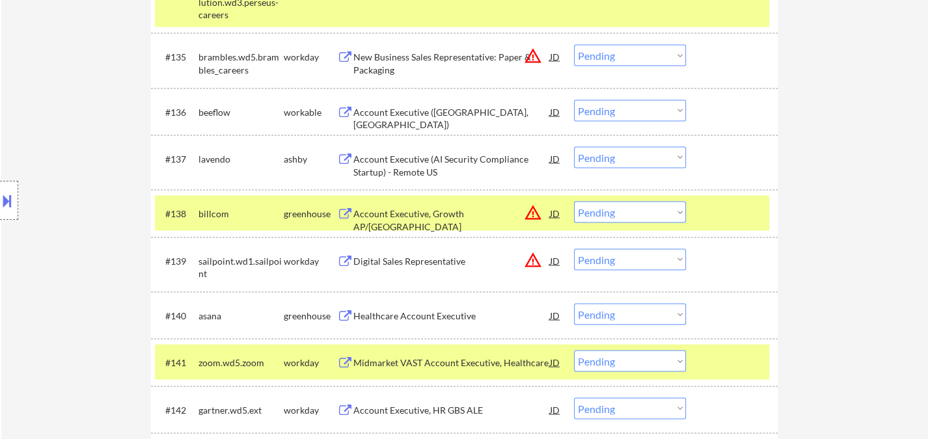
scroll to position [2169, 0]
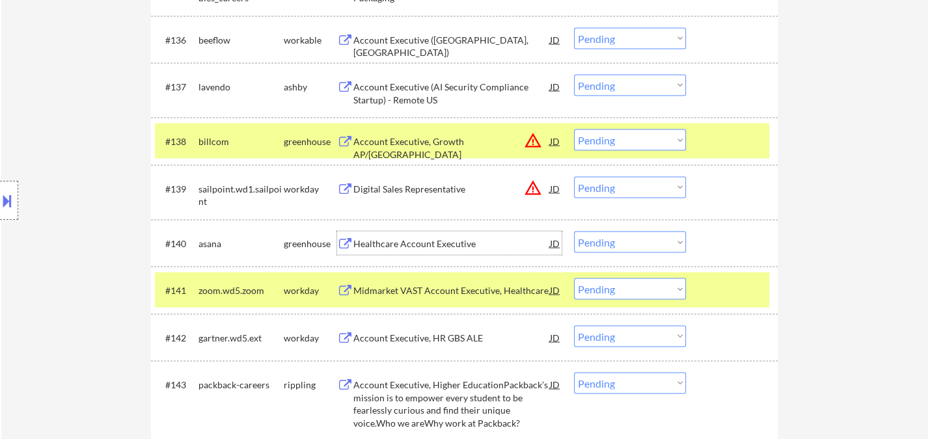
click at [427, 238] on div "Healthcare Account Executive" at bounding box center [451, 244] width 197 height 13
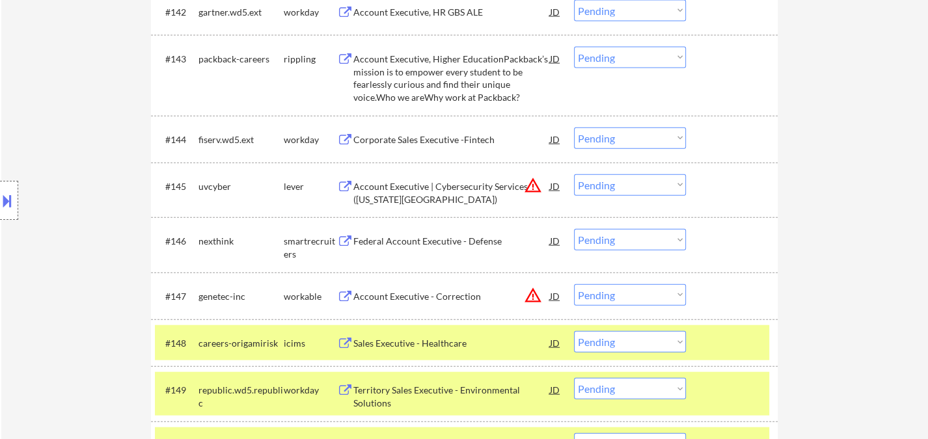
scroll to position [2530, 0]
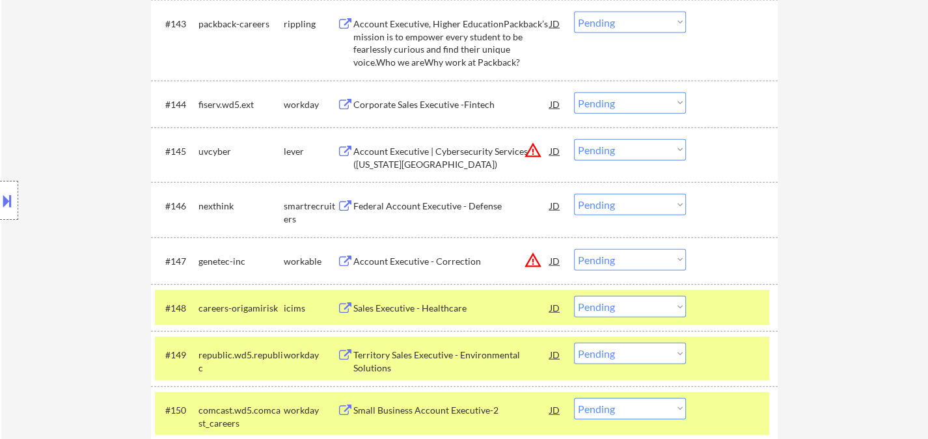
click at [428, 206] on div "Federal Account Executive - Defense" at bounding box center [451, 206] width 197 height 13
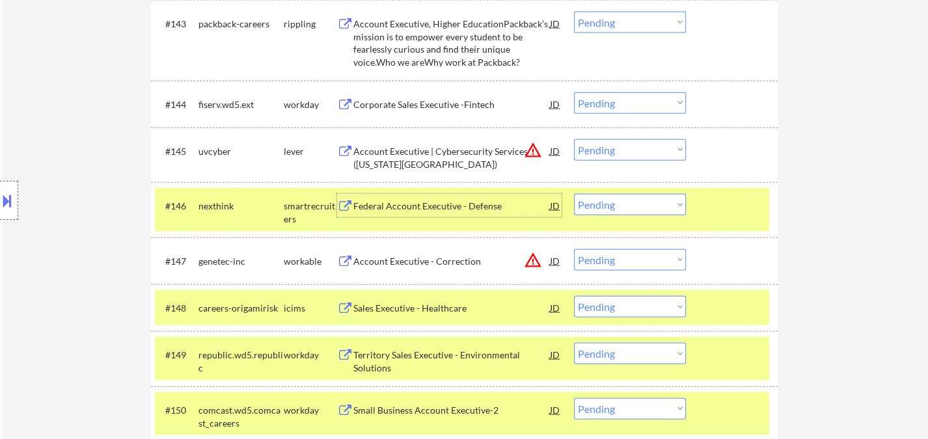
drag, startPoint x: 632, startPoint y: 200, endPoint x: 630, endPoint y: 213, distance: 13.2
click at [632, 200] on select "Choose an option... Pending Applied Excluded (Questions) Excluded (Expired) Exc…" at bounding box center [630, 204] width 112 height 21
click at [574, 194] on select "Choose an option... Pending Applied Excluded (Questions) Excluded (Expired) Exc…" at bounding box center [630, 204] width 112 height 21
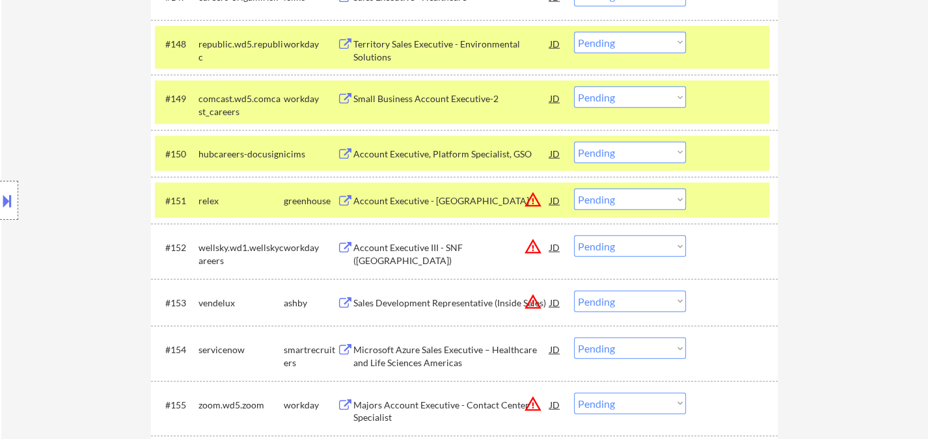
scroll to position [2820, 0]
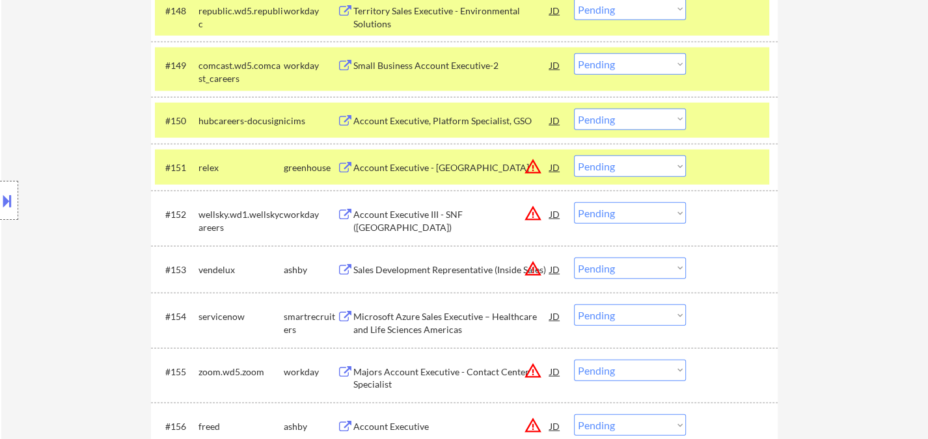
drag, startPoint x: 592, startPoint y: 165, endPoint x: 610, endPoint y: 174, distance: 21.0
click at [592, 165] on select "Choose an option... Pending Applied Excluded (Questions) Excluded (Expired) Exc…" at bounding box center [630, 166] width 112 height 21
click at [574, 156] on select "Choose an option... Pending Applied Excluded (Questions) Excluded (Expired) Exc…" at bounding box center [630, 166] width 112 height 21
drag, startPoint x: 597, startPoint y: 213, endPoint x: 604, endPoint y: 219, distance: 8.8
click at [597, 213] on select "Choose an option... Pending Applied Excluded (Questions) Excluded (Expired) Exc…" at bounding box center [630, 212] width 112 height 21
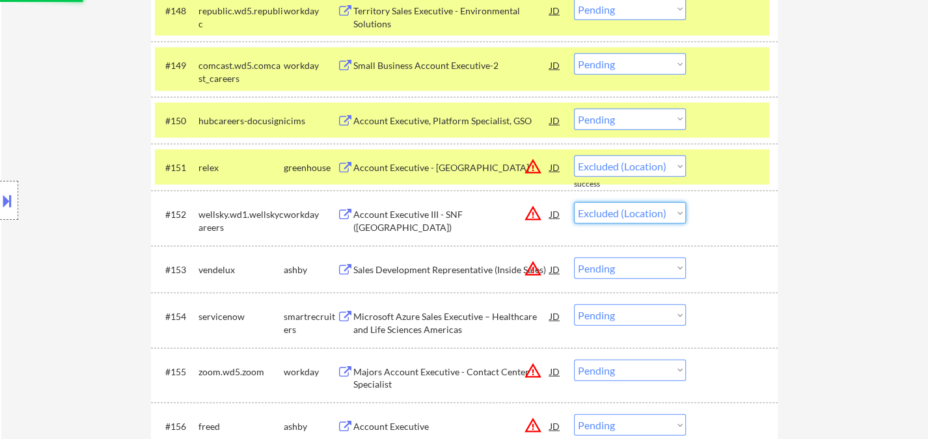
click at [574, 202] on select "Choose an option... Pending Applied Excluded (Questions) Excluded (Expired) Exc…" at bounding box center [630, 212] width 112 height 21
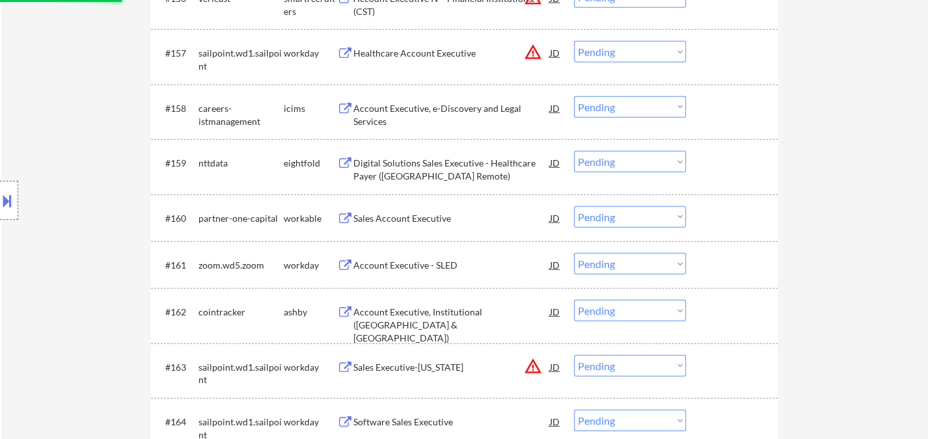
scroll to position [3326, 0]
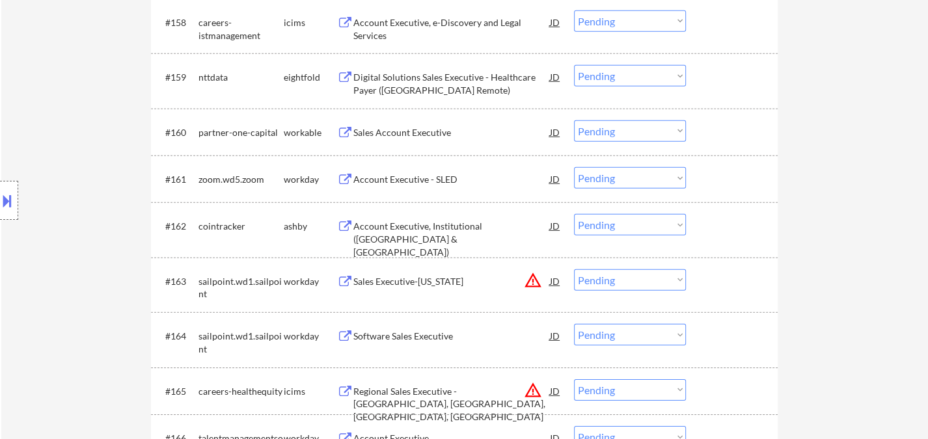
click at [400, 138] on div "Sales Account Executive" at bounding box center [451, 132] width 197 height 13
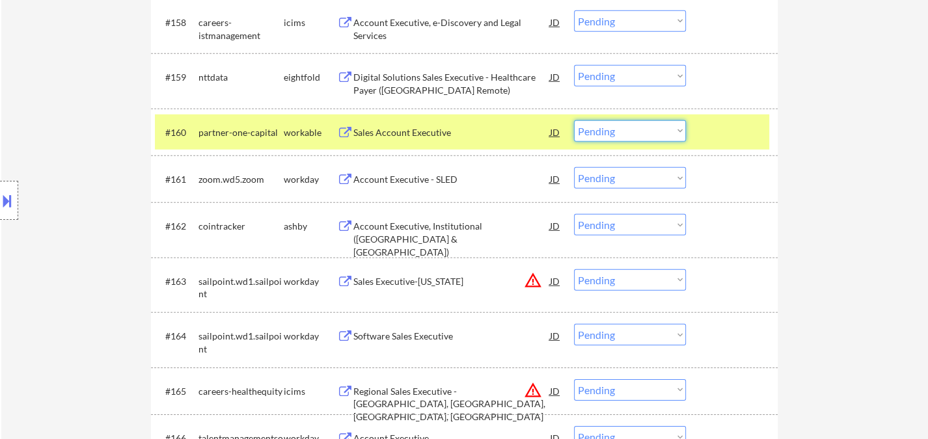
click at [630, 132] on select "Choose an option... Pending Applied Excluded (Questions) Excluded (Expired) Exc…" at bounding box center [630, 130] width 112 height 21
click at [574, 120] on select "Choose an option... Pending Applied Excluded (Questions) Excluded (Expired) Exc…" at bounding box center [630, 130] width 112 height 21
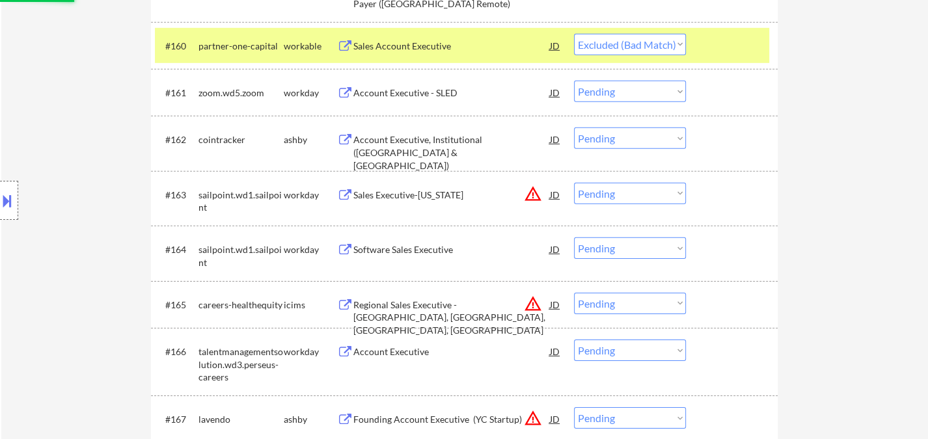
scroll to position [3471, 0]
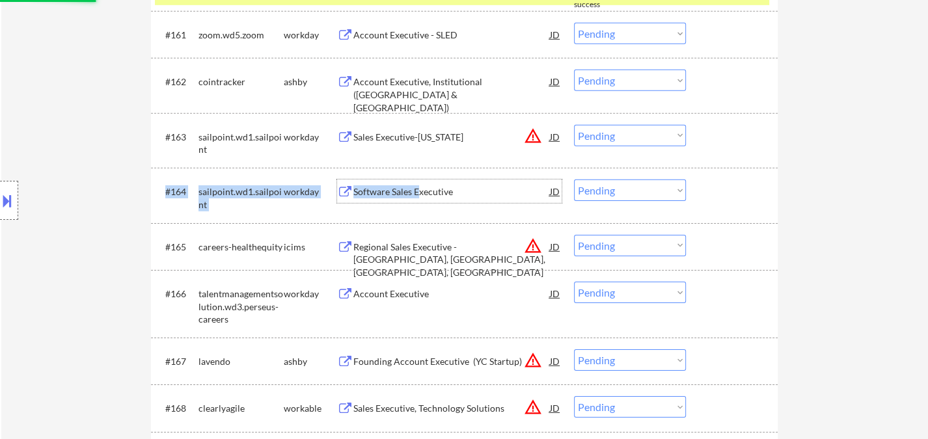
drag, startPoint x: 418, startPoint y: 197, endPoint x: 651, endPoint y: 213, distance: 233.6
click at [594, 215] on div "#164 sailpoint.wd1.sailpoint workday Software Sales Executive JD warning_amber …" at bounding box center [462, 195] width 614 height 43
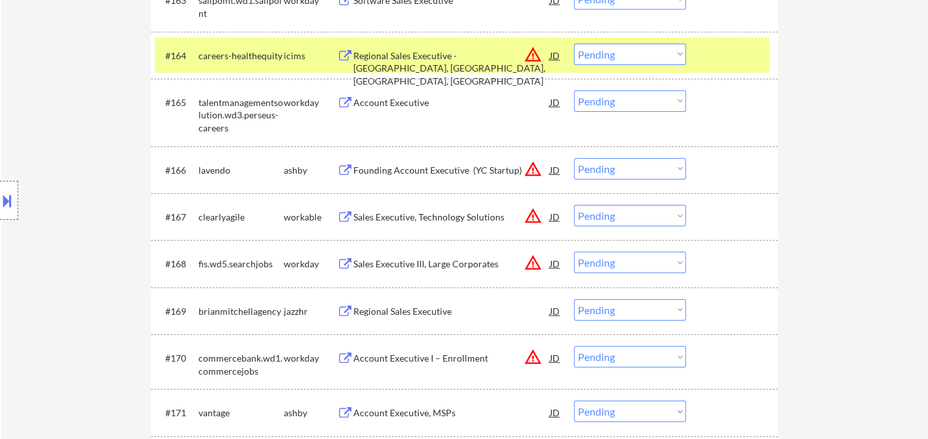
scroll to position [3760, 0]
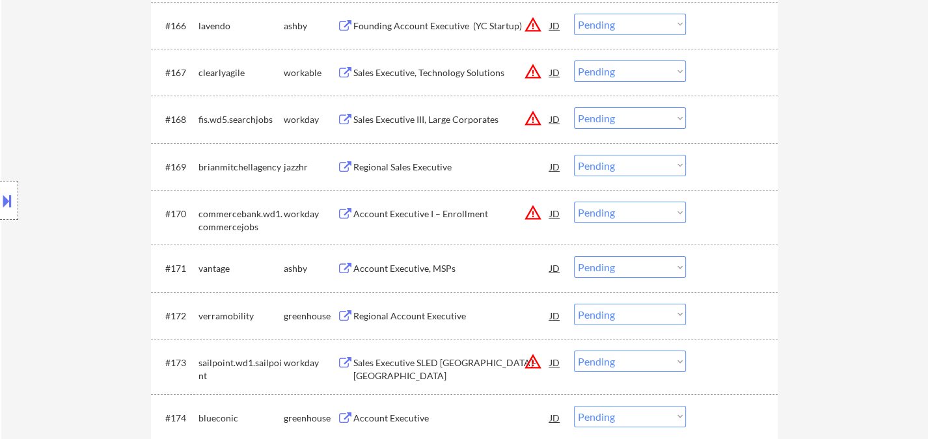
click at [432, 271] on div "Account Executive, MSPs" at bounding box center [451, 268] width 197 height 13
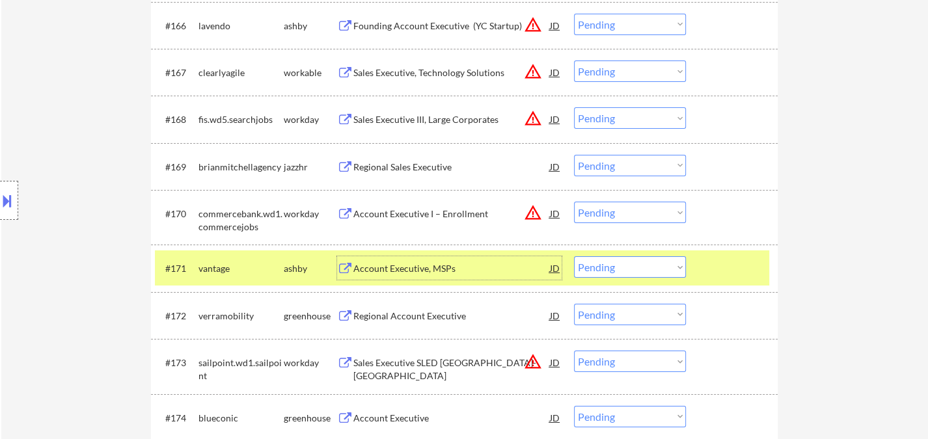
click at [590, 261] on select "Choose an option... Pending Applied Excluded (Questions) Excluded (Expired) Exc…" at bounding box center [630, 266] width 112 height 21
click at [603, 268] on select "Choose an option... Pending Applied Excluded (Questions) Excluded (Expired) Exc…" at bounding box center [630, 266] width 112 height 21
click at [574, 256] on select "Choose an option... Pending Applied Excluded (Questions) Excluded (Expired) Exc…" at bounding box center [630, 266] width 112 height 21
click at [411, 319] on div "Regional Account Executive" at bounding box center [451, 316] width 197 height 13
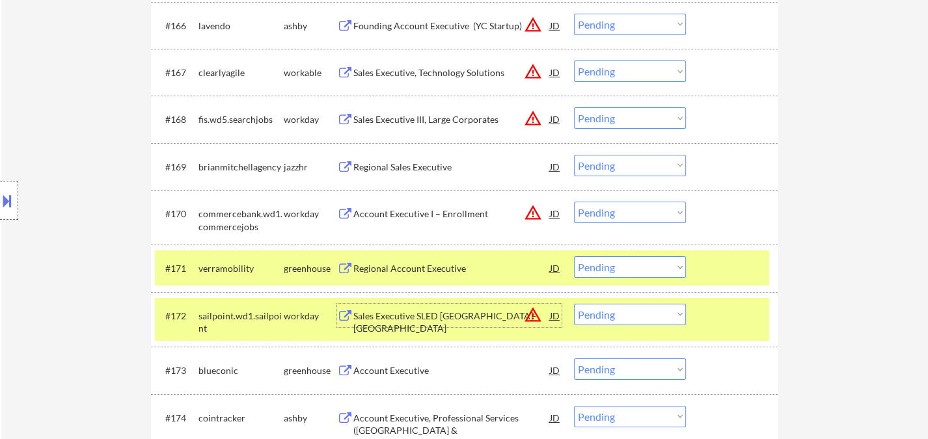
click at [622, 273] on select "Choose an option... Pending Applied Excluded (Questions) Excluded (Expired) Exc…" at bounding box center [630, 266] width 112 height 21
click at [574, 256] on select "Choose an option... Pending Applied Excluded (Questions) Excluded (Expired) Exc…" at bounding box center [630, 266] width 112 height 21
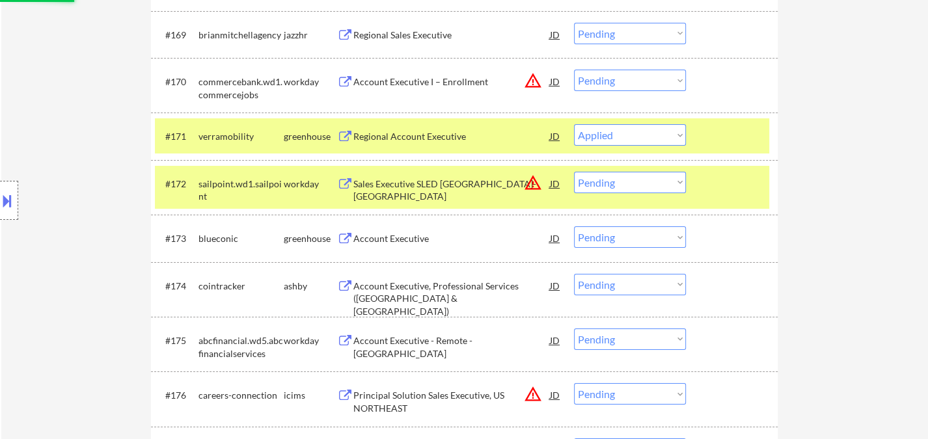
scroll to position [3905, 0]
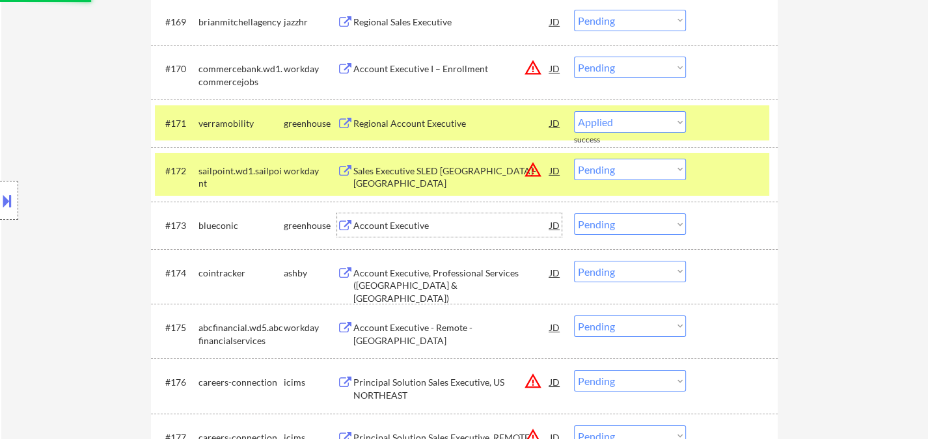
click at [383, 233] on div "Account Executive" at bounding box center [451, 224] width 197 height 23
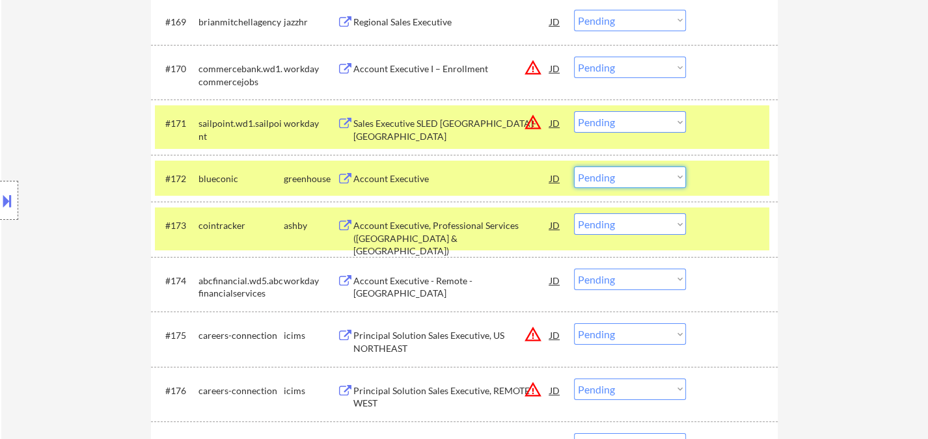
drag, startPoint x: 614, startPoint y: 176, endPoint x: 617, endPoint y: 185, distance: 9.5
click at [614, 176] on select "Choose an option... Pending Applied Excluded (Questions) Excluded (Expired) Exc…" at bounding box center [630, 177] width 112 height 21
click at [574, 167] on select "Choose an option... Pending Applied Excluded (Questions) Excluded (Expired) Exc…" at bounding box center [630, 177] width 112 height 21
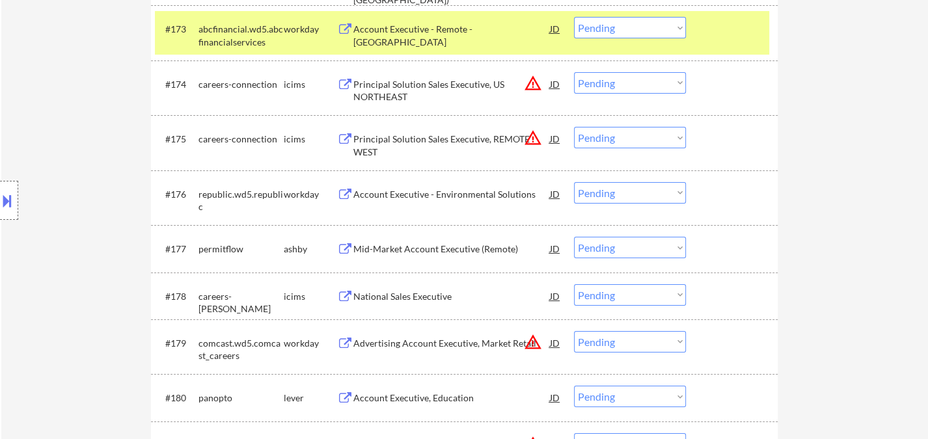
scroll to position [4122, 0]
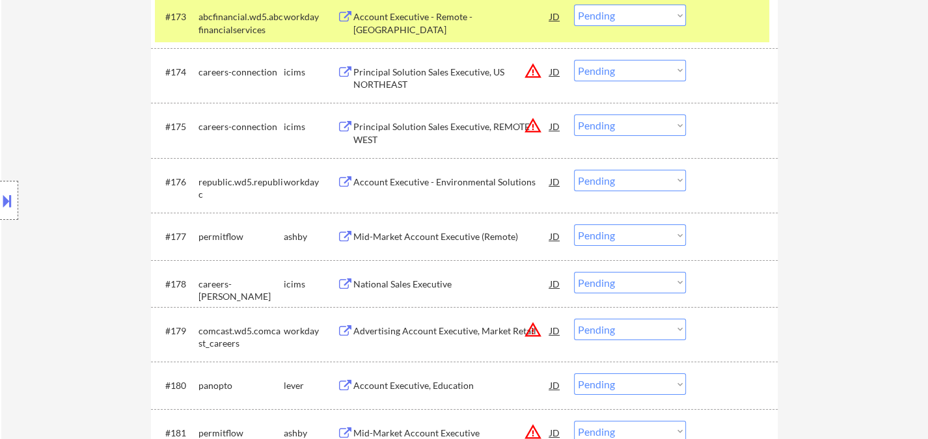
click at [455, 235] on div "Mid-Market Account Executive (Remote)" at bounding box center [451, 236] width 197 height 13
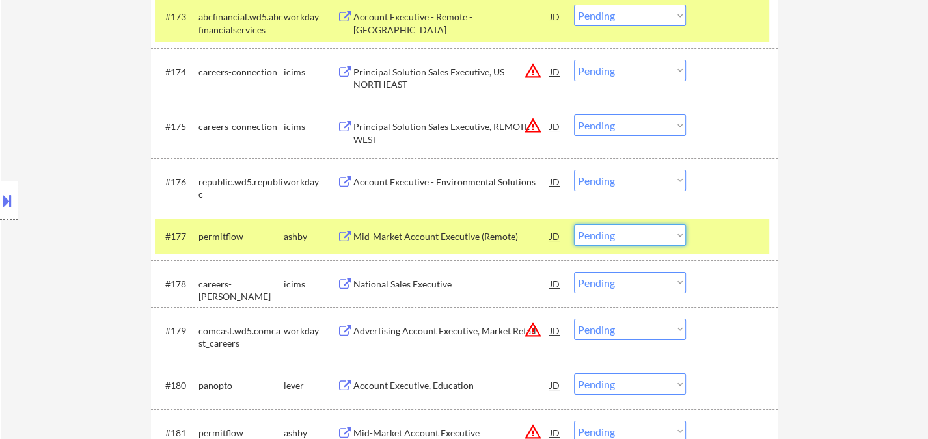
drag, startPoint x: 619, startPoint y: 237, endPoint x: 620, endPoint y: 244, distance: 7.3
click at [619, 237] on select "Choose an option... Pending Applied Excluded (Questions) Excluded (Expired) Exc…" at bounding box center [630, 235] width 112 height 21
click at [574, 225] on select "Choose an option... Pending Applied Excluded (Questions) Excluded (Expired) Exc…" at bounding box center [630, 235] width 112 height 21
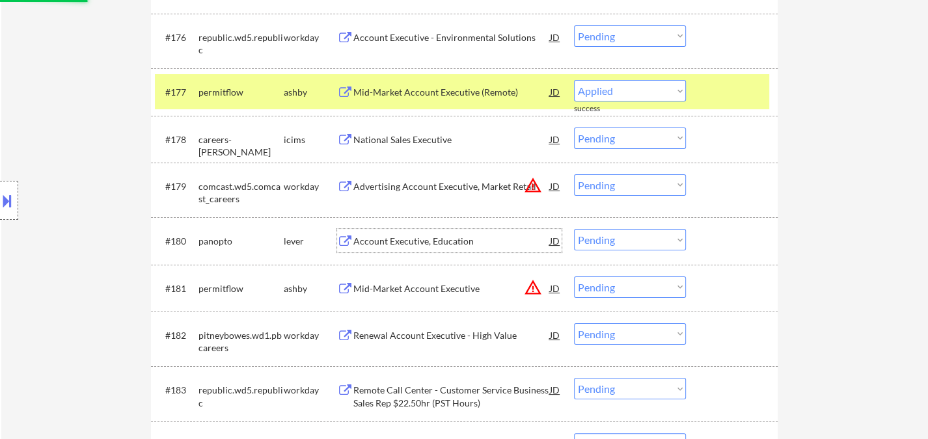
click at [409, 243] on div "Account Executive, Education" at bounding box center [451, 241] width 197 height 13
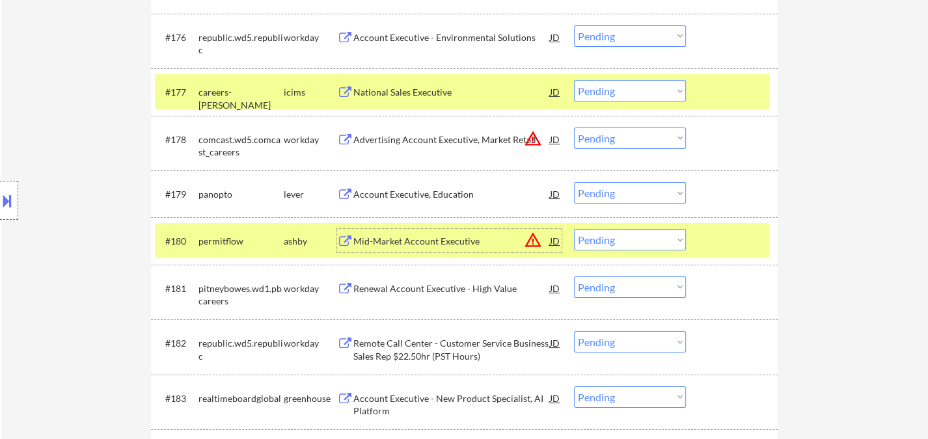
click at [625, 190] on select "Choose an option... Pending Applied Excluded (Questions) Excluded (Expired) Exc…" at bounding box center [630, 192] width 112 height 21
click at [574, 182] on select "Choose an option... Pending Applied Excluded (Questions) Excluded (Expired) Exc…" at bounding box center [630, 192] width 112 height 21
click at [547, 241] on div "Mid-Market Account Executive" at bounding box center [451, 241] width 197 height 13
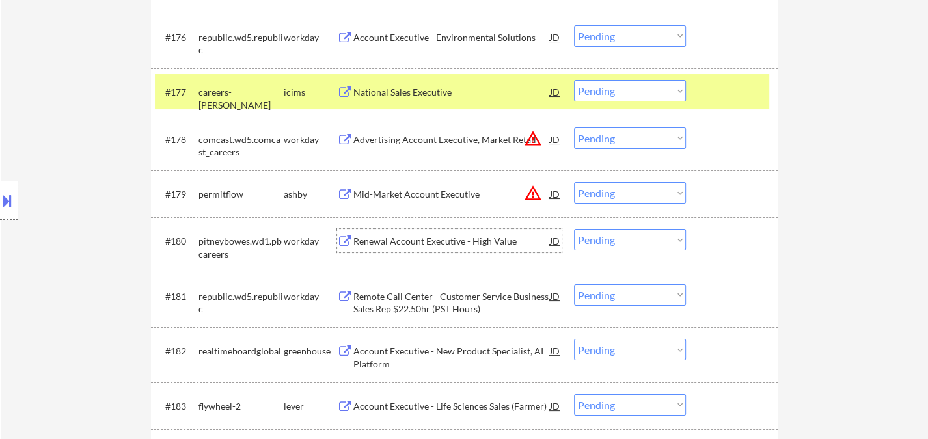
click at [625, 202] on select "Choose an option... Pending Applied Excluded (Questions) Excluded (Expired) Exc…" at bounding box center [630, 192] width 112 height 21
click at [574, 182] on select "Choose an option... Pending Applied Excluded (Questions) Excluded (Expired) Exc…" at bounding box center [630, 192] width 112 height 21
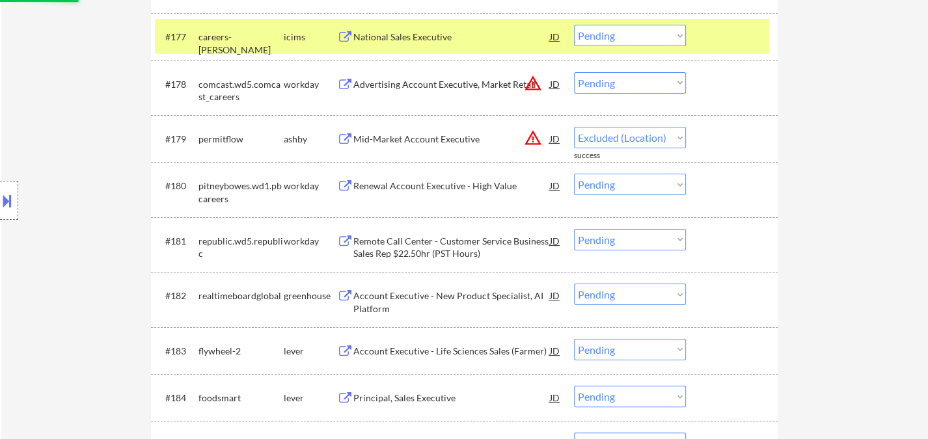
scroll to position [4411, 0]
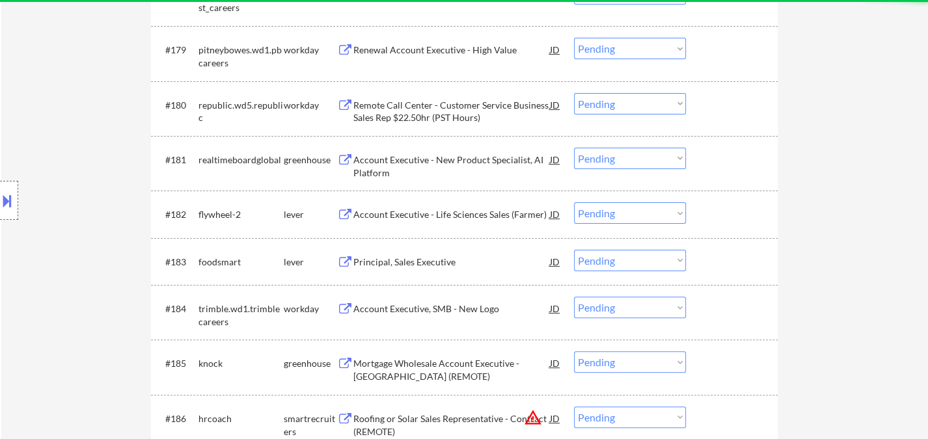
click at [470, 216] on div "Account Executive - Life Sciences Sales (Farmer)" at bounding box center [451, 214] width 197 height 13
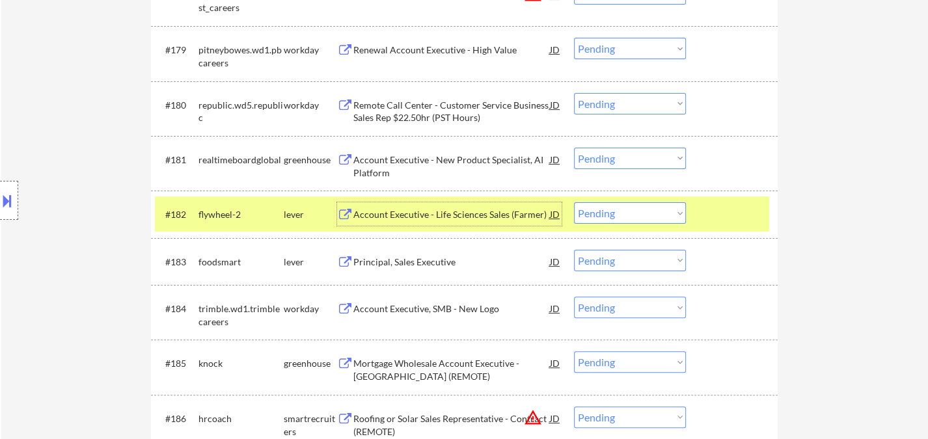
click at [426, 221] on div "Account Executive - Life Sciences Sales (Farmer)" at bounding box center [451, 213] width 197 height 23
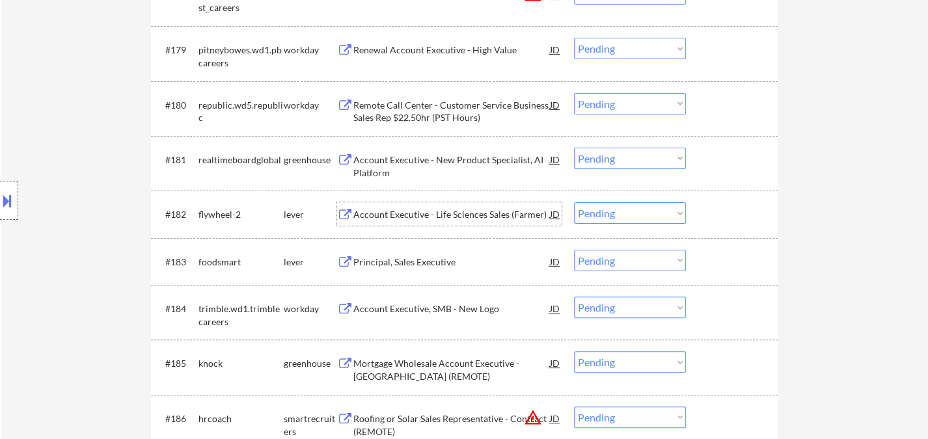
click at [641, 211] on select "Choose an option... Pending Applied Excluded (Questions) Excluded (Expired) Exc…" at bounding box center [630, 212] width 112 height 21
click at [574, 202] on select "Choose an option... Pending Applied Excluded (Questions) Excluded (Expired) Exc…" at bounding box center [630, 212] width 112 height 21
click at [441, 267] on div "Principal, Sales Executive" at bounding box center [451, 262] width 197 height 13
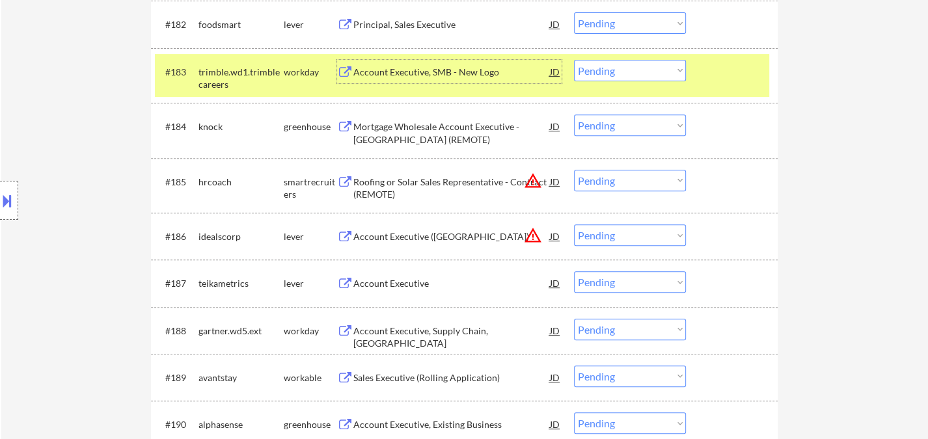
scroll to position [4628, 0]
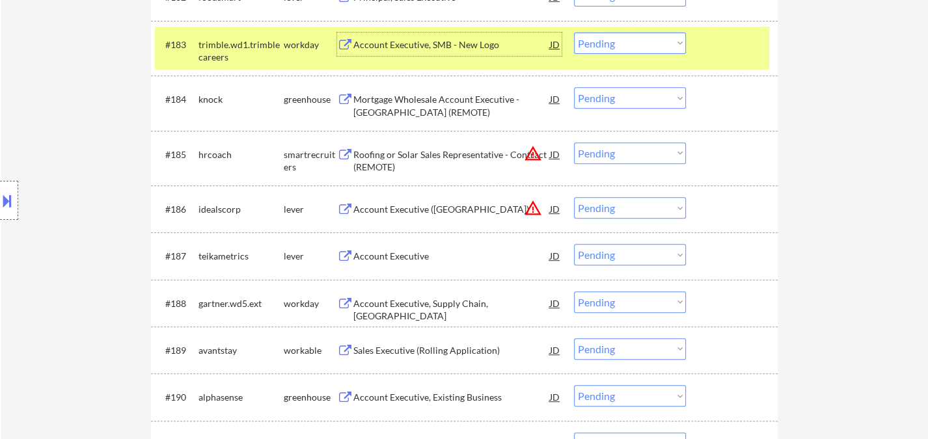
click at [426, 103] on div "Mortgage Wholesale Account Executive - Central United States (REMOTE)" at bounding box center [451, 105] width 197 height 25
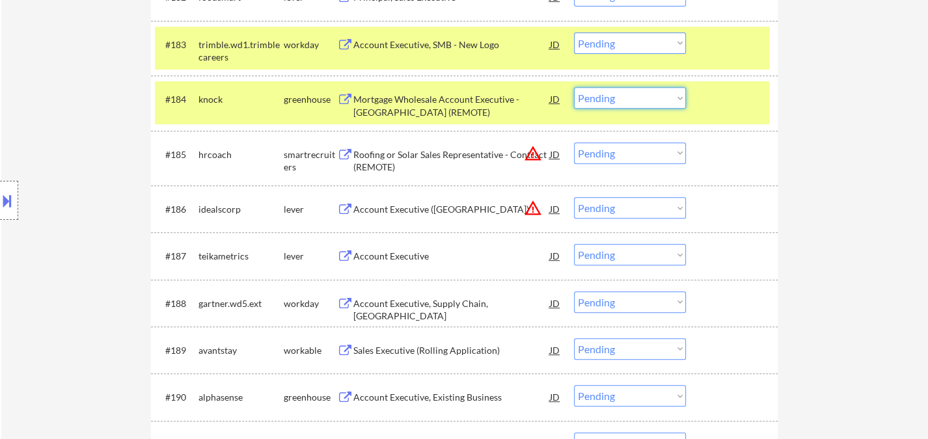
drag, startPoint x: 627, startPoint y: 100, endPoint x: 630, endPoint y: 107, distance: 8.5
click at [627, 100] on select "Choose an option... Pending Applied Excluded (Questions) Excluded (Expired) Exc…" at bounding box center [630, 97] width 112 height 21
click at [574, 87] on select "Choose an option... Pending Applied Excluded (Questions) Excluded (Expired) Exc…" at bounding box center [630, 97] width 112 height 21
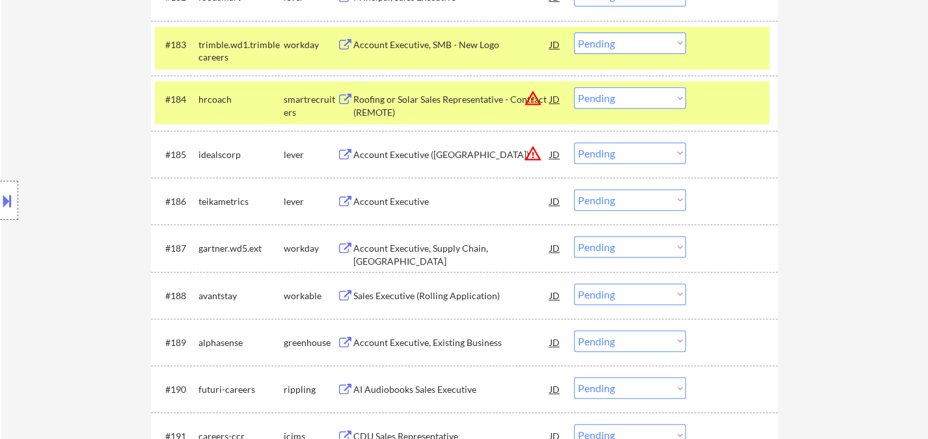
click at [412, 202] on div "Account Executive" at bounding box center [451, 201] width 197 height 13
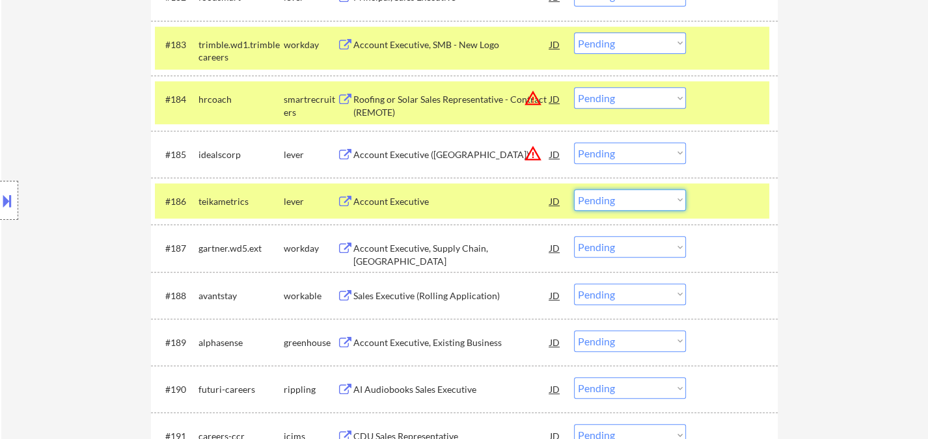
click at [635, 197] on select "Choose an option... Pending Applied Excluded (Questions) Excluded (Expired) Exc…" at bounding box center [630, 199] width 112 height 21
click at [612, 201] on select "Choose an option... Pending Applied Excluded (Questions) Excluded (Expired) Exc…" at bounding box center [630, 199] width 112 height 21
click at [574, 189] on select "Choose an option... Pending Applied Excluded (Questions) Excluded (Expired) Exc…" at bounding box center [630, 199] width 112 height 21
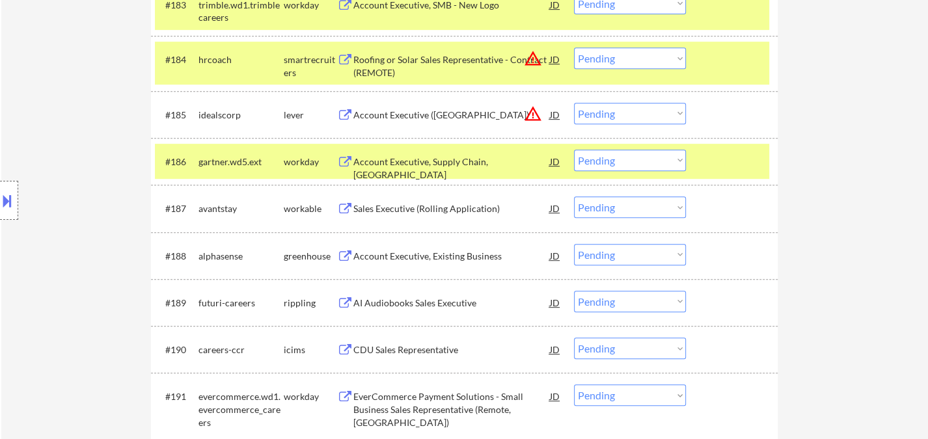
scroll to position [4700, 0]
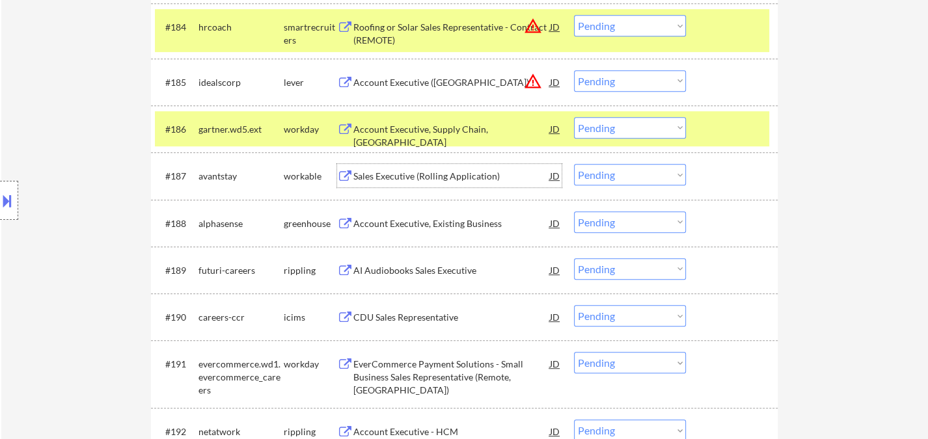
click at [427, 180] on div "Sales Executive (Rolling Application)" at bounding box center [451, 176] width 197 height 13
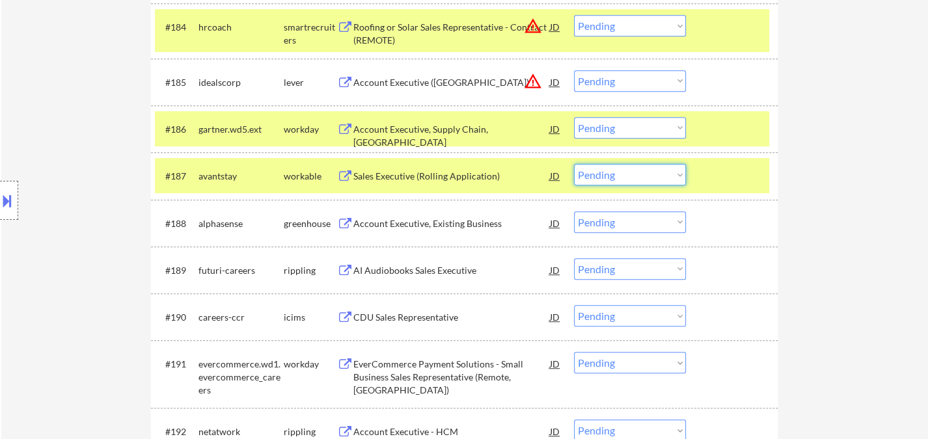
drag, startPoint x: 603, startPoint y: 177, endPoint x: 614, endPoint y: 183, distance: 13.1
click at [603, 177] on select "Choose an option... Pending Applied Excluded (Questions) Excluded (Expired) Exc…" at bounding box center [630, 174] width 112 height 21
click at [574, 164] on select "Choose an option... Pending Applied Excluded (Questions) Excluded (Expired) Exc…" at bounding box center [630, 174] width 112 height 21
click at [411, 221] on div "Account Executive, Existing Business" at bounding box center [451, 223] width 197 height 13
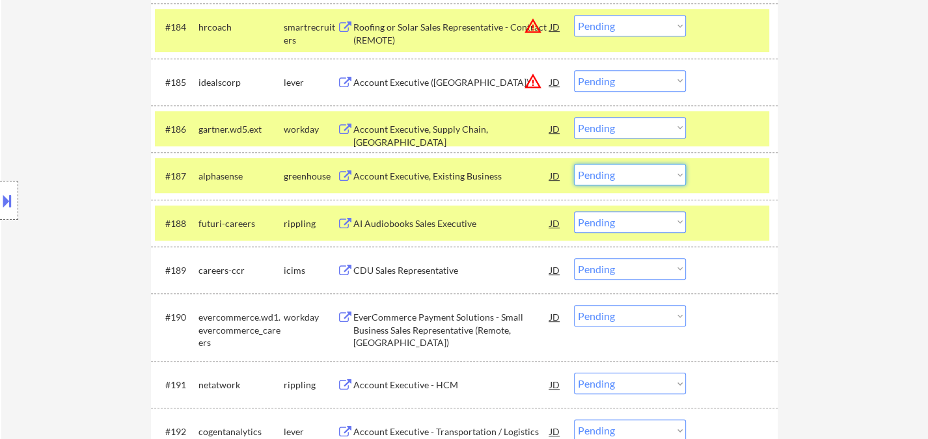
click at [622, 165] on select "Choose an option... Pending Applied Excluded (Questions) Excluded (Expired) Exc…" at bounding box center [630, 174] width 112 height 21
click at [574, 164] on select "Choose an option... Pending Applied Excluded (Questions) Excluded (Expired) Exc…" at bounding box center [630, 174] width 112 height 21
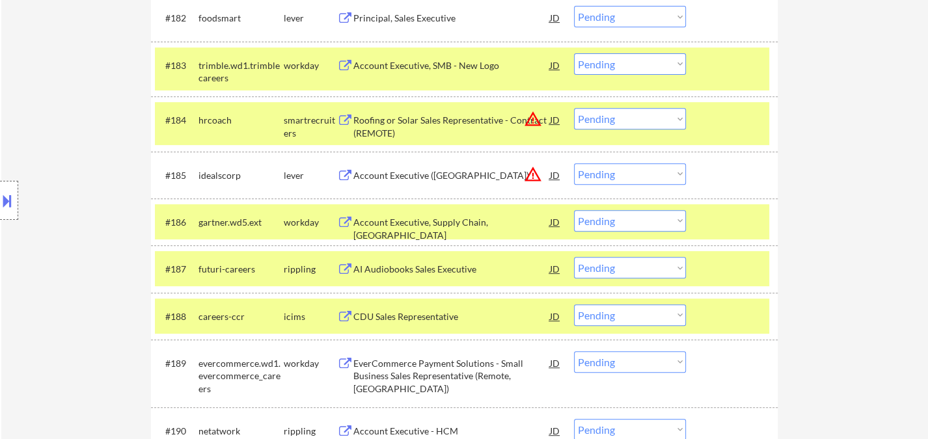
scroll to position [4628, 0]
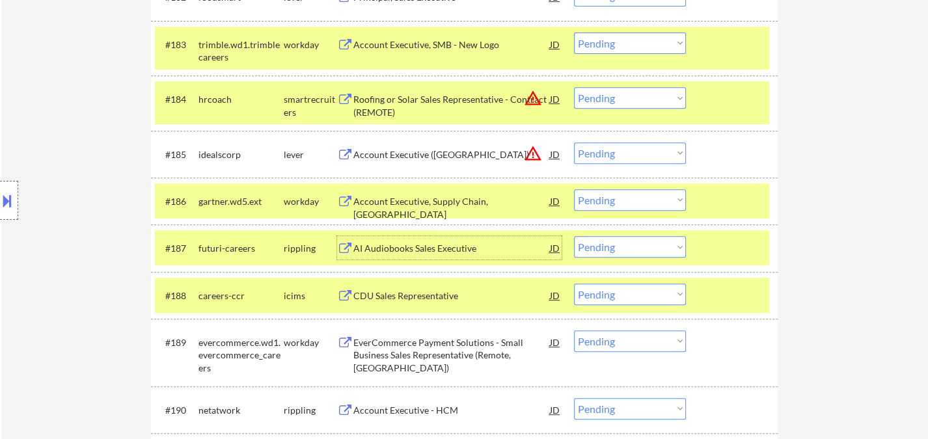
click at [412, 249] on div "AI Audiobooks Sales Executive" at bounding box center [451, 248] width 197 height 13
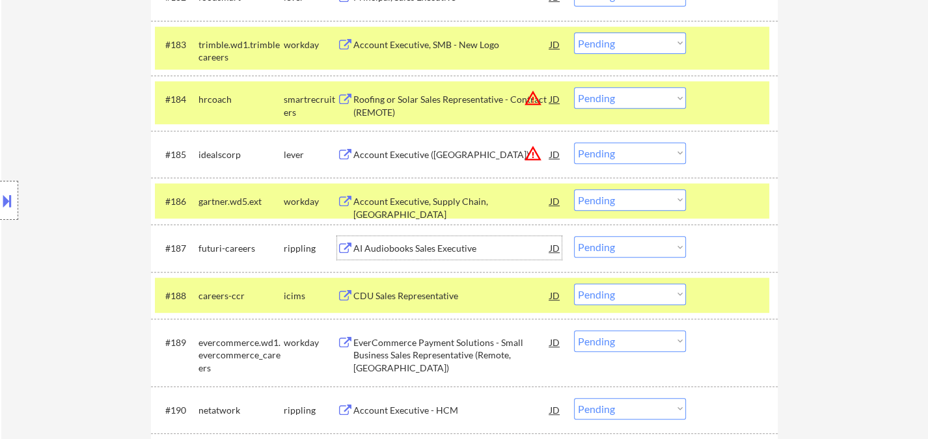
drag, startPoint x: 612, startPoint y: 254, endPoint x: 619, endPoint y: 254, distance: 7.2
click at [612, 254] on select "Choose an option... Pending Applied Excluded (Questions) Excluded (Expired) Exc…" at bounding box center [630, 246] width 112 height 21
click at [574, 236] on select "Choose an option... Pending Applied Excluded (Questions) Excluded (Expired) Exc…" at bounding box center [630, 246] width 112 height 21
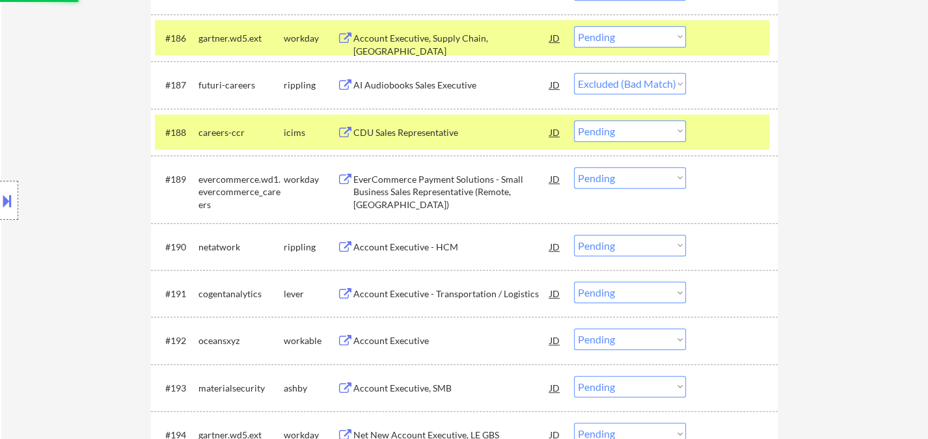
scroll to position [4845, 0]
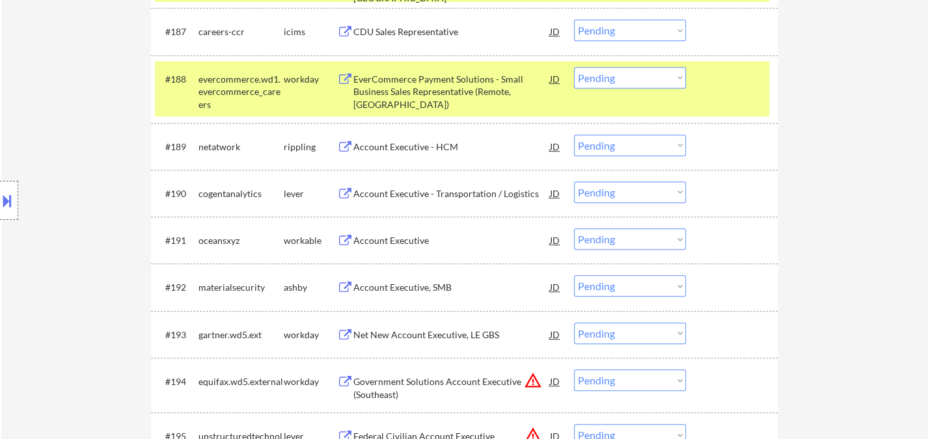
click at [450, 295] on div "Account Executive, SMB" at bounding box center [451, 286] width 197 height 23
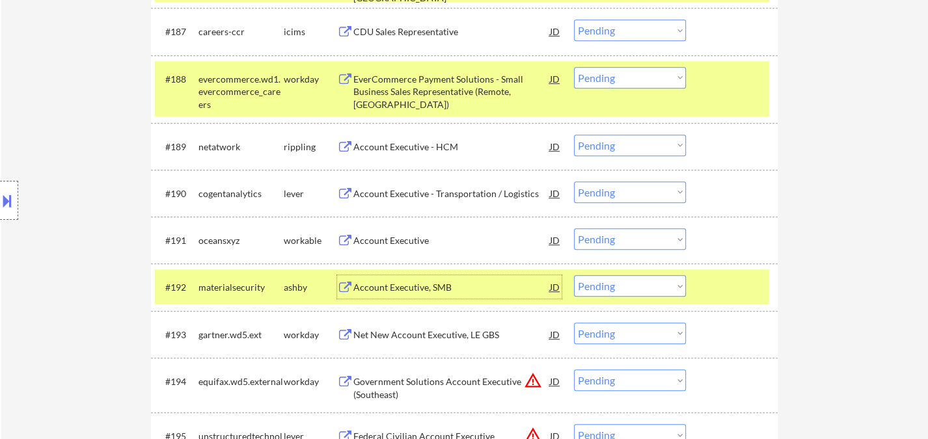
click at [627, 288] on select "Choose an option... Pending Applied Excluded (Questions) Excluded (Expired) Exc…" at bounding box center [630, 285] width 112 height 21
click at [574, 275] on select "Choose an option... Pending Applied Excluded (Questions) Excluded (Expired) Exc…" at bounding box center [630, 285] width 112 height 21
click at [418, 241] on div "Account Executive" at bounding box center [451, 240] width 197 height 13
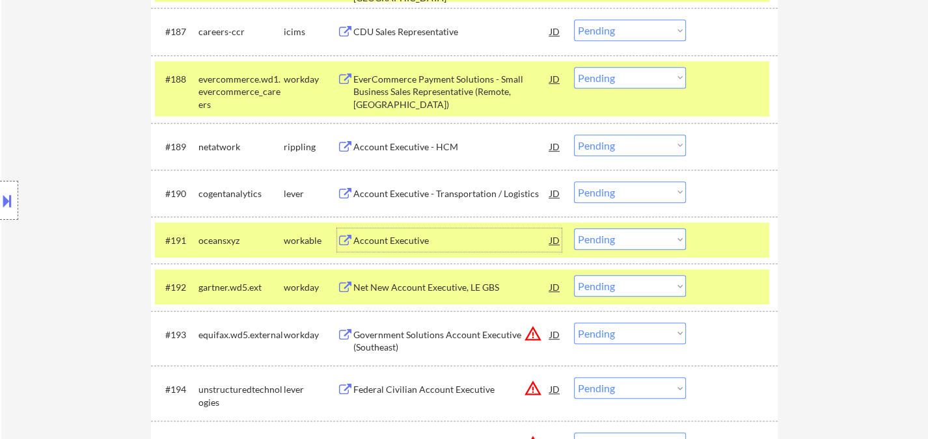
click at [622, 235] on select "Choose an option... Pending Applied Excluded (Questions) Excluded (Expired) Exc…" at bounding box center [630, 238] width 112 height 21
click at [574, 228] on select "Choose an option... Pending Applied Excluded (Questions) Excluded (Expired) Exc…" at bounding box center [630, 238] width 112 height 21
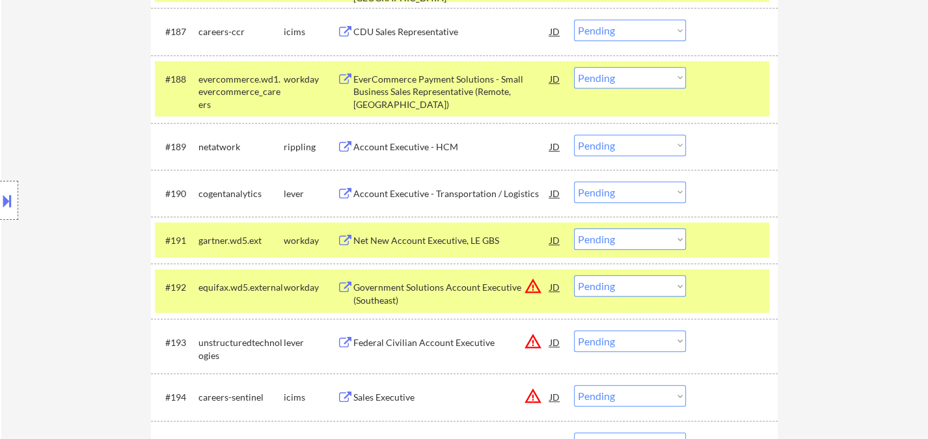
click at [398, 144] on div "Account Executive - HCM" at bounding box center [451, 147] width 197 height 13
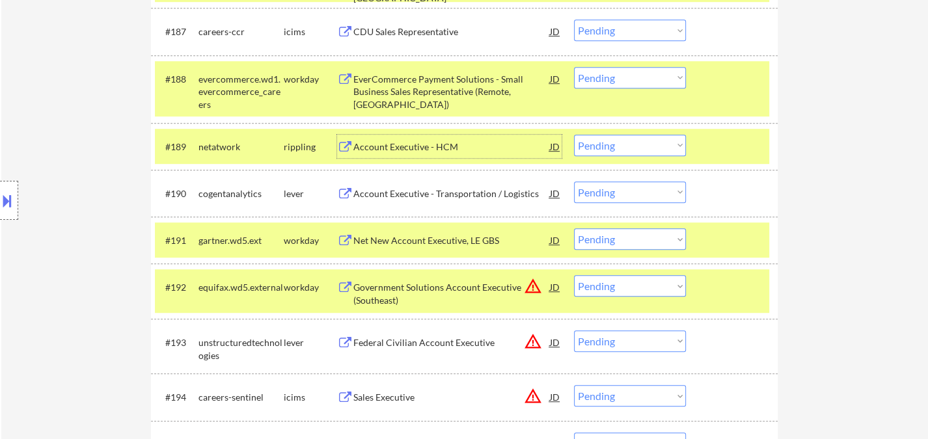
drag, startPoint x: 607, startPoint y: 143, endPoint x: 612, endPoint y: 151, distance: 9.4
click at [607, 143] on select "Choose an option... Pending Applied Excluded (Questions) Excluded (Expired) Exc…" at bounding box center [630, 145] width 112 height 21
click at [574, 135] on select "Choose an option... Pending Applied Excluded (Questions) Excluded (Expired) Exc…" at bounding box center [630, 145] width 112 height 21
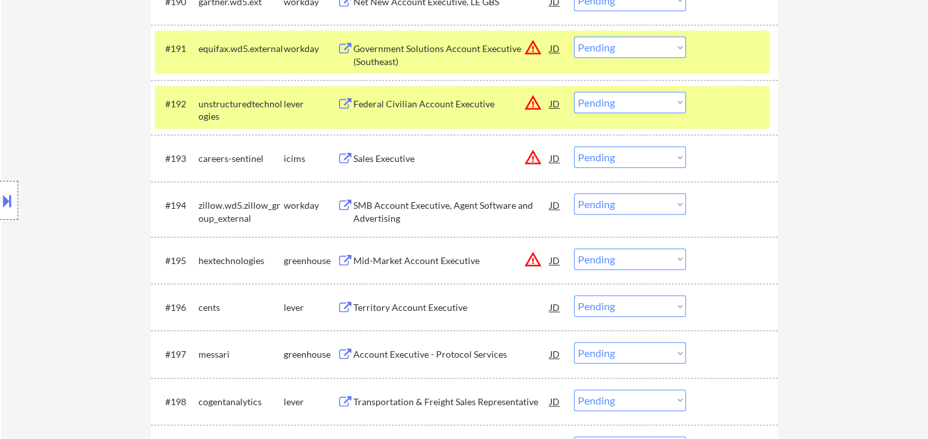
scroll to position [5061, 0]
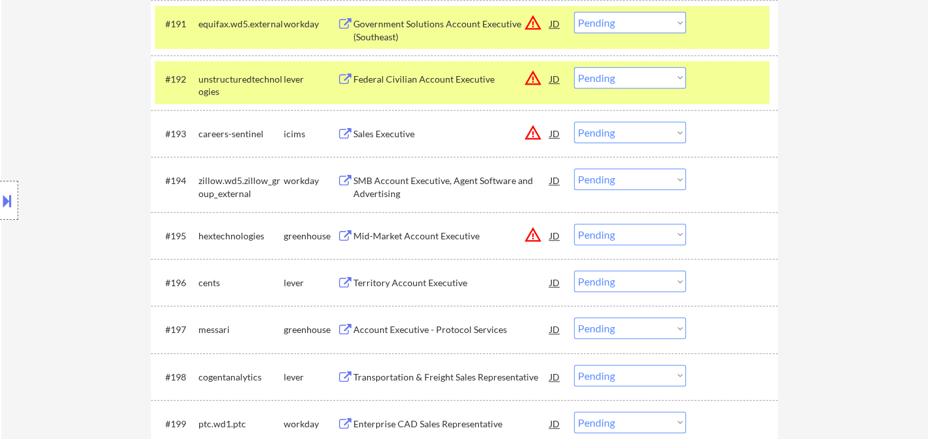
click at [373, 282] on div "Territory Account Executive" at bounding box center [451, 283] width 197 height 13
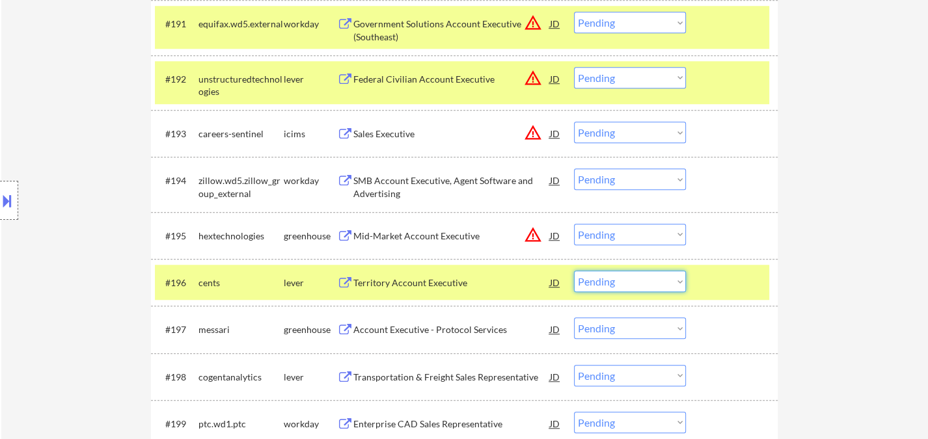
drag, startPoint x: 593, startPoint y: 278, endPoint x: 603, endPoint y: 310, distance: 33.5
click at [594, 278] on select "Choose an option... Pending Applied Excluded (Questions) Excluded (Expired) Exc…" at bounding box center [630, 281] width 112 height 21
click at [574, 271] on select "Choose an option... Pending Applied Excluded (Questions) Excluded (Expired) Exc…" at bounding box center [630, 281] width 112 height 21
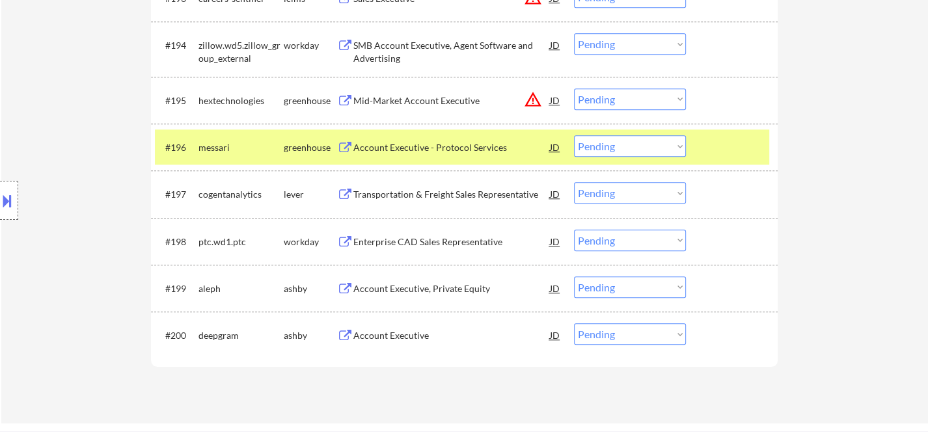
scroll to position [5206, 0]
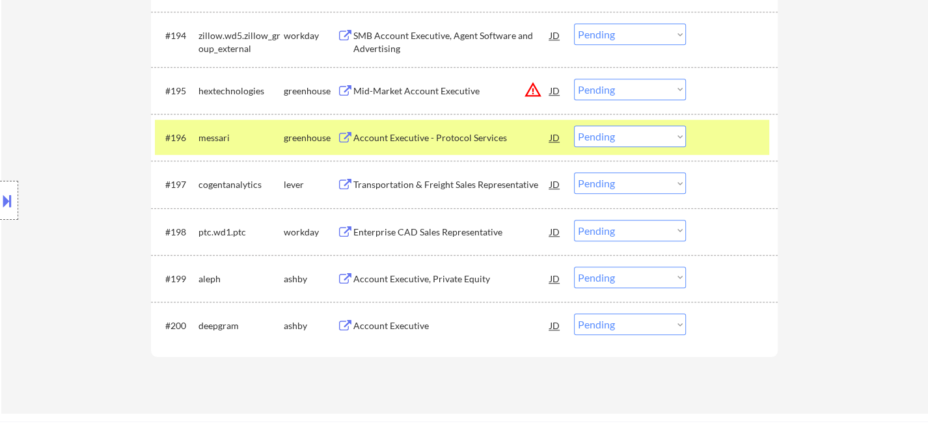
click at [484, 137] on div "Account Executive - Protocol Services" at bounding box center [451, 137] width 197 height 13
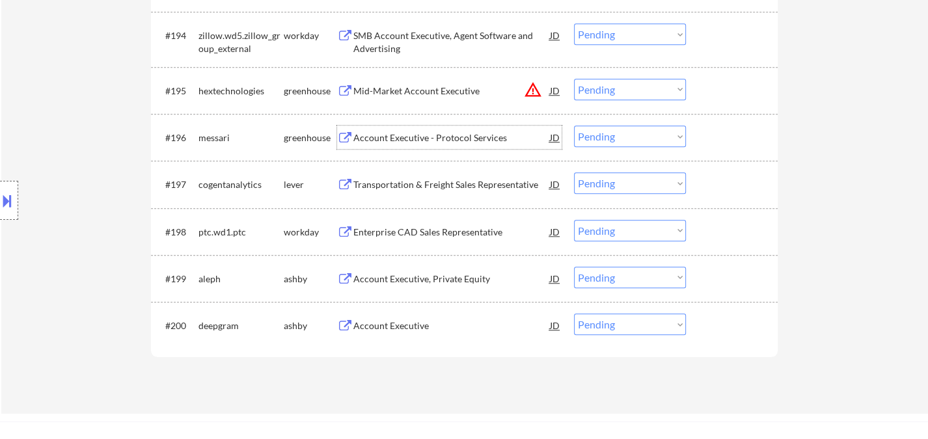
click at [596, 141] on select "Choose an option... Pending Applied Excluded (Questions) Excluded (Expired) Exc…" at bounding box center [630, 136] width 112 height 21
click at [574, 126] on select "Choose an option... Pending Applied Excluded (Questions) Excluded (Expired) Exc…" at bounding box center [630, 136] width 112 height 21
click at [448, 184] on div "Transportation & Freight Sales Representative" at bounding box center [451, 184] width 197 height 13
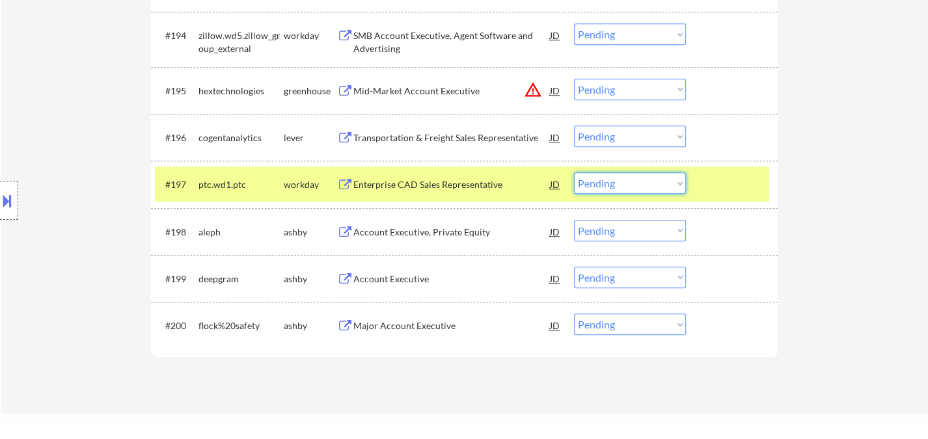
click at [594, 186] on select "Choose an option... Pending Applied Excluded (Questions) Excluded (Expired) Exc…" at bounding box center [630, 182] width 112 height 21
click at [574, 172] on select "Choose an option... Pending Applied Excluded (Questions) Excluded (Expired) Exc…" at bounding box center [630, 182] width 112 height 21
click at [450, 230] on div "Account Executive, Private Equity" at bounding box center [451, 232] width 197 height 13
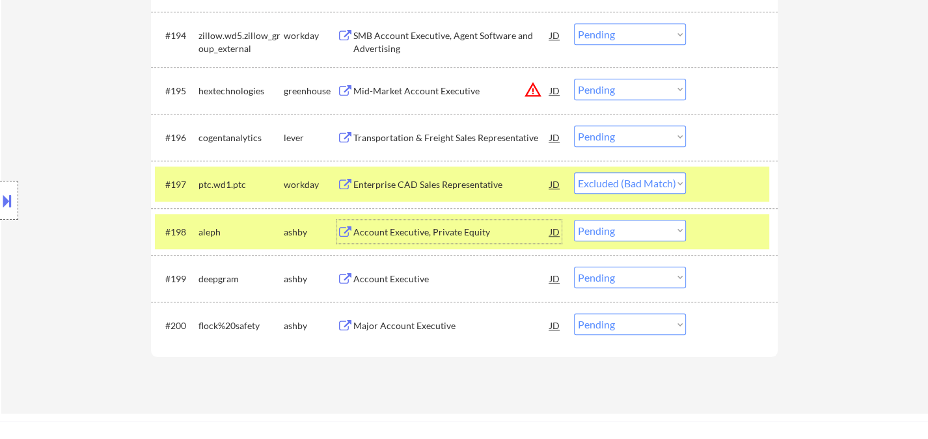
drag, startPoint x: 604, startPoint y: 230, endPoint x: 610, endPoint y: 239, distance: 10.8
click at [604, 230] on select "Choose an option... Pending Applied Excluded (Questions) Excluded (Expired) Exc…" at bounding box center [630, 230] width 112 height 21
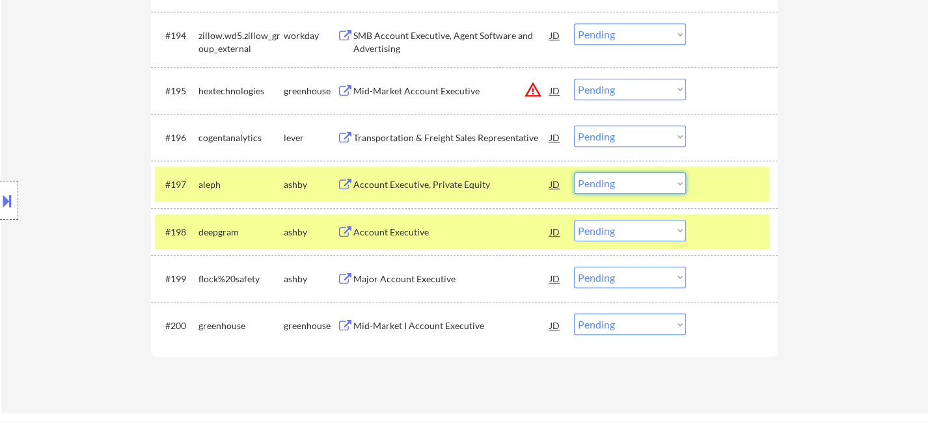
click at [626, 181] on select "Choose an option... Pending Applied Excluded (Questions) Excluded (Expired) Exc…" at bounding box center [630, 182] width 112 height 21
click at [574, 172] on select "Choose an option... Pending Applied Excluded (Questions) Excluded (Expired) Exc…" at bounding box center [630, 182] width 112 height 21
click at [433, 234] on div "Account Executive" at bounding box center [451, 232] width 197 height 13
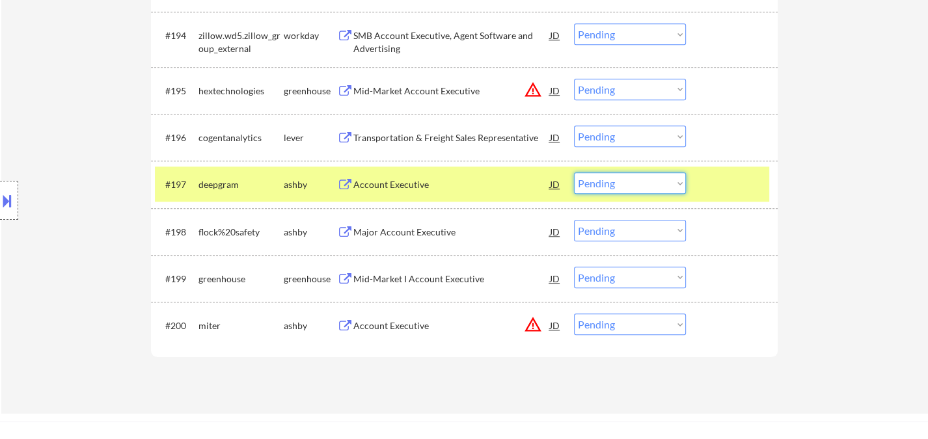
drag, startPoint x: 612, startPoint y: 181, endPoint x: 619, endPoint y: 192, distance: 12.8
click at [612, 181] on select "Choose an option... Pending Applied Excluded (Questions) Excluded (Expired) Exc…" at bounding box center [630, 182] width 112 height 21
click at [574, 172] on select "Choose an option... Pending Applied Excluded (Questions) Excluded (Expired) Exc…" at bounding box center [630, 182] width 112 height 21
click at [418, 239] on div "Major Account Executive" at bounding box center [451, 231] width 197 height 23
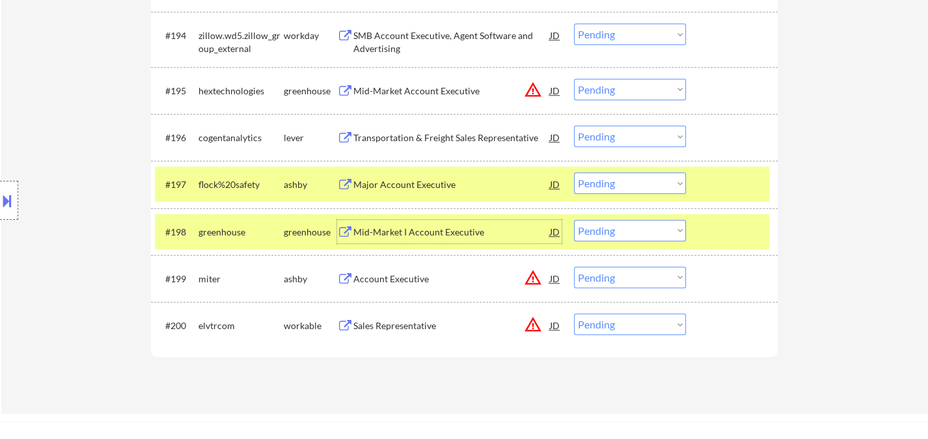
click at [609, 186] on select "Choose an option... Pending Applied Excluded (Questions) Excluded (Expired) Exc…" at bounding box center [630, 182] width 112 height 21
click at [574, 172] on select "Choose an option... Pending Applied Excluded (Questions) Excluded (Expired) Exc…" at bounding box center [630, 182] width 112 height 21
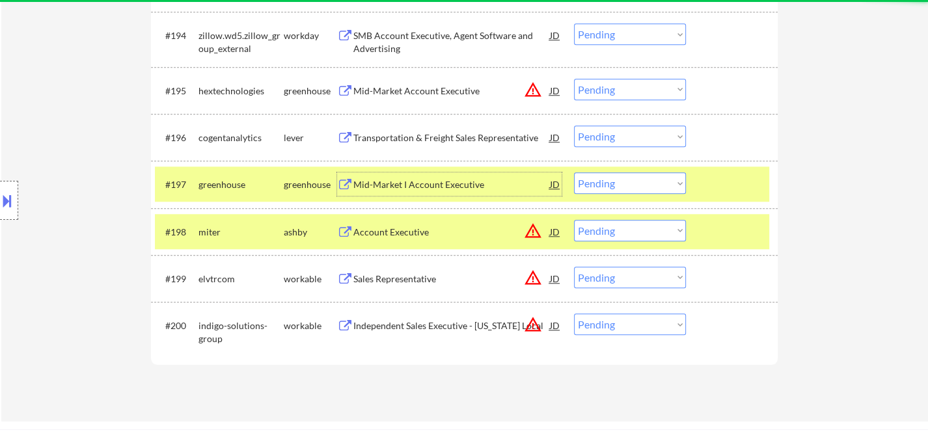
click at [428, 189] on div "Mid-Market I Account Executive" at bounding box center [451, 184] width 197 height 13
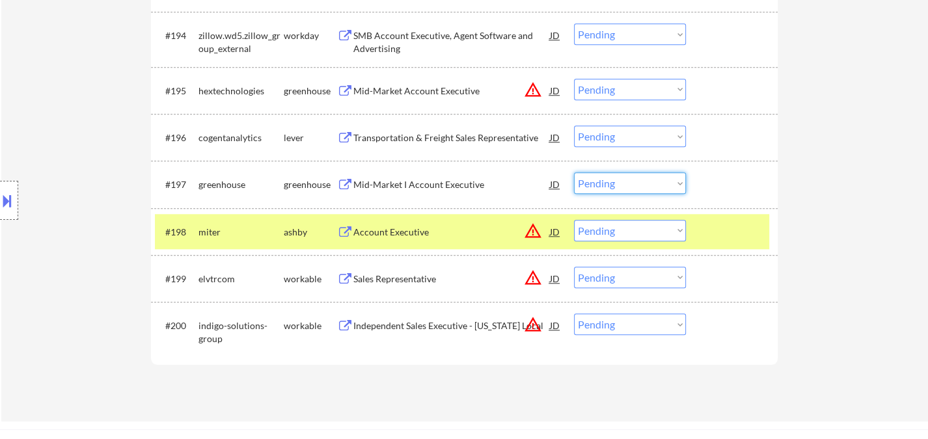
drag, startPoint x: 597, startPoint y: 188, endPoint x: 607, endPoint y: 192, distance: 11.1
click at [597, 188] on select "Choose an option... Pending Applied Excluded (Questions) Excluded (Expired) Exc…" at bounding box center [630, 182] width 112 height 21
click at [574, 172] on select "Choose an option... Pending Applied Excluded (Questions) Excluded (Expired) Exc…" at bounding box center [630, 182] width 112 height 21
click at [400, 239] on div "Account Executive" at bounding box center [451, 231] width 197 height 23
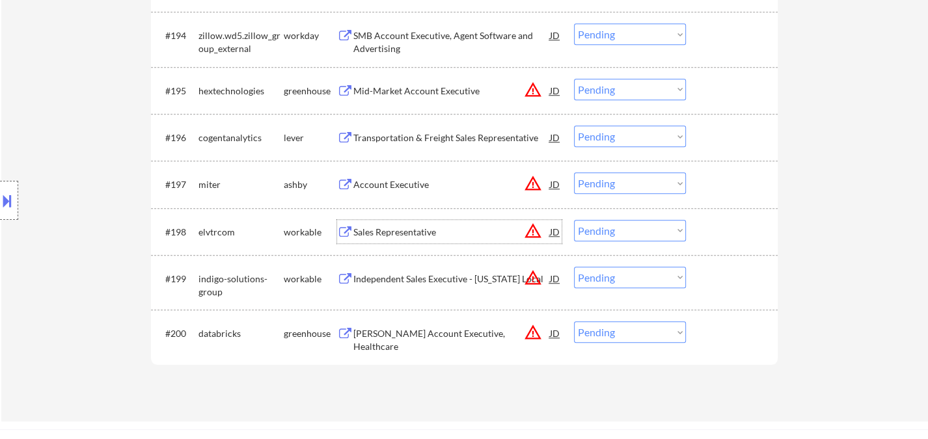
drag, startPoint x: 610, startPoint y: 185, endPoint x: 619, endPoint y: 192, distance: 11.6
click at [610, 184] on select "Choose an option... Pending Applied Excluded (Questions) Excluded (Expired) Exc…" at bounding box center [630, 182] width 112 height 21
click at [574, 172] on select "Choose an option... Pending Applied Excluded (Questions) Excluded (Expired) Exc…" at bounding box center [630, 182] width 112 height 21
click at [618, 233] on select "Choose an option... Pending Applied Excluded (Questions) Excluded (Expired) Exc…" at bounding box center [630, 230] width 112 height 21
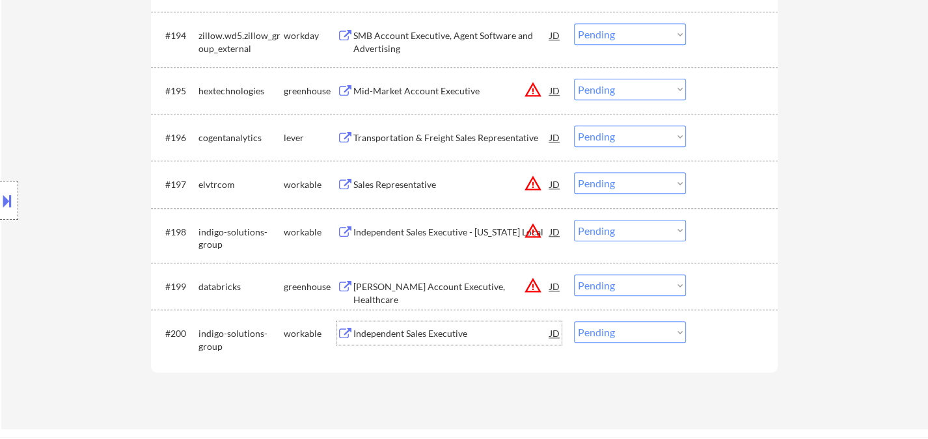
click at [462, 341] on div "Independent Sales Executive" at bounding box center [451, 332] width 197 height 23
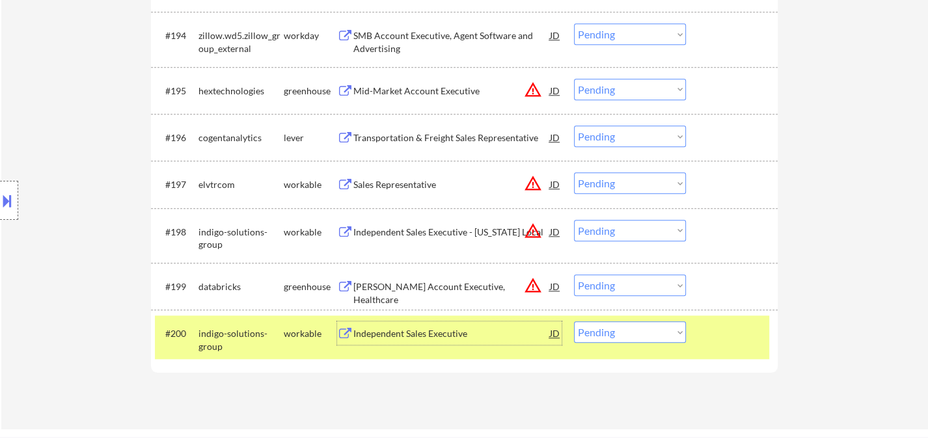
click at [622, 333] on select "Choose an option... Pending Applied Excluded (Questions) Excluded (Expired) Exc…" at bounding box center [630, 331] width 112 height 21
click at [574, 321] on select "Choose an option... Pending Applied Excluded (Questions) Excluded (Expired) Exc…" at bounding box center [630, 331] width 112 height 21
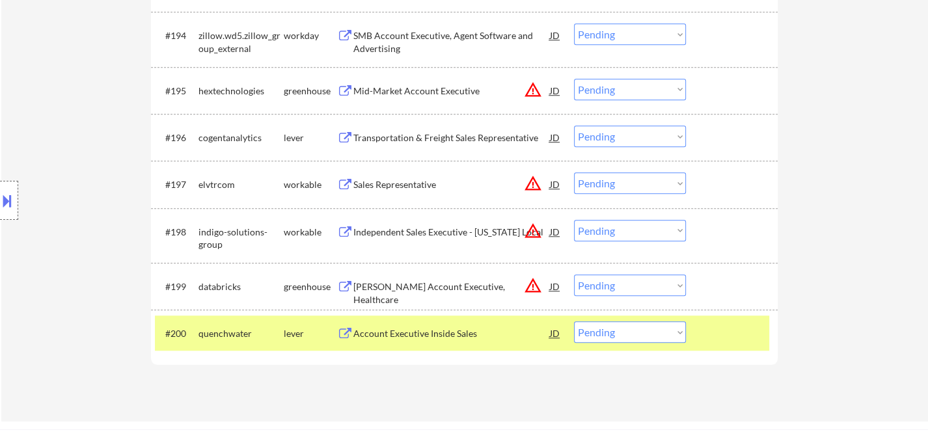
click at [460, 335] on div "Account Executive Inside Sales" at bounding box center [451, 333] width 197 height 13
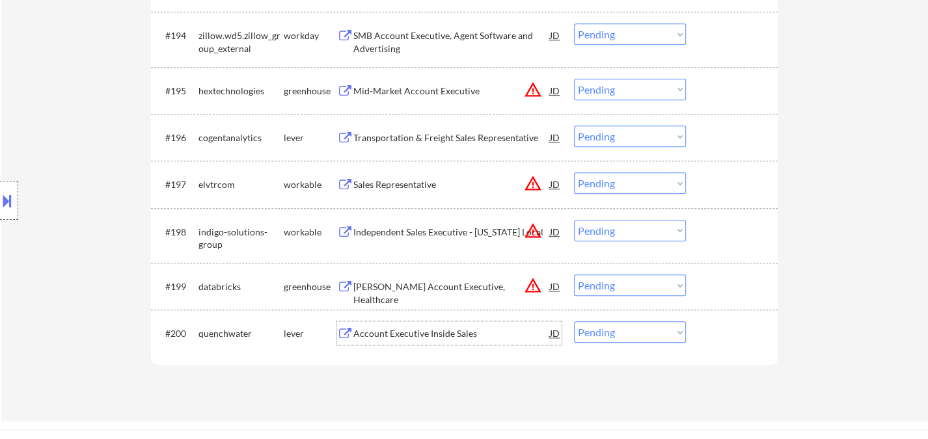
click at [411, 338] on div "Account Executive Inside Sales" at bounding box center [451, 333] width 197 height 13
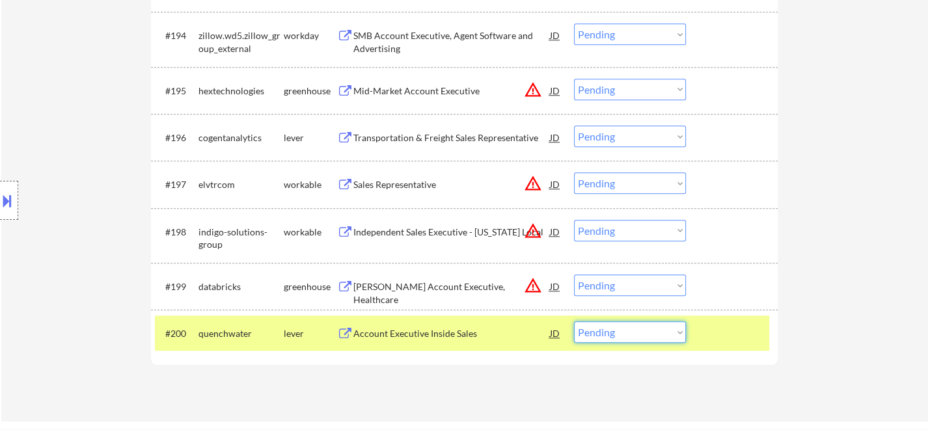
click at [631, 333] on select "Choose an option... Pending Applied Excluded (Questions) Excluded (Expired) Exc…" at bounding box center [630, 331] width 112 height 21
click at [574, 321] on select "Choose an option... Pending Applied Excluded (Questions) Excluded (Expired) Exc…" at bounding box center [630, 331] width 112 height 21
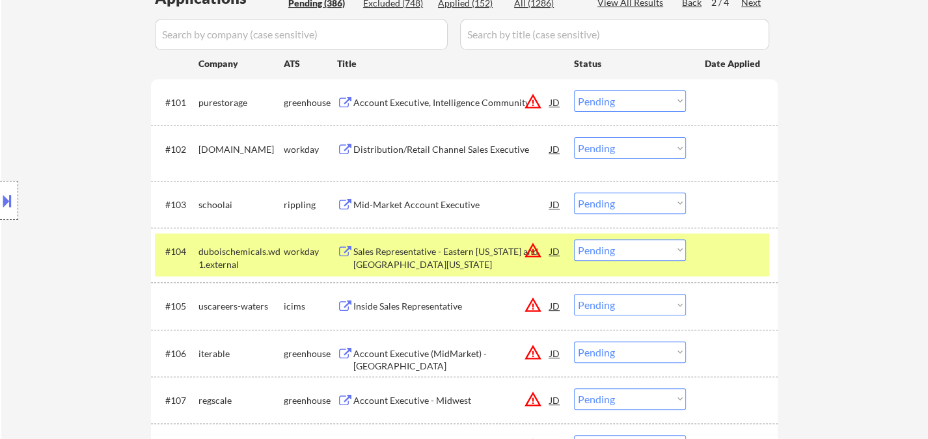
scroll to position [284, 0]
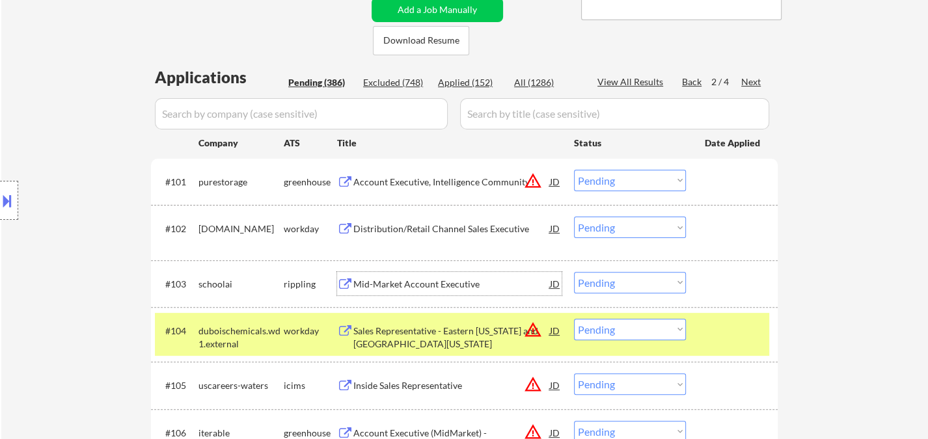
click at [441, 292] on div "Mid-Market Account Executive" at bounding box center [451, 283] width 197 height 23
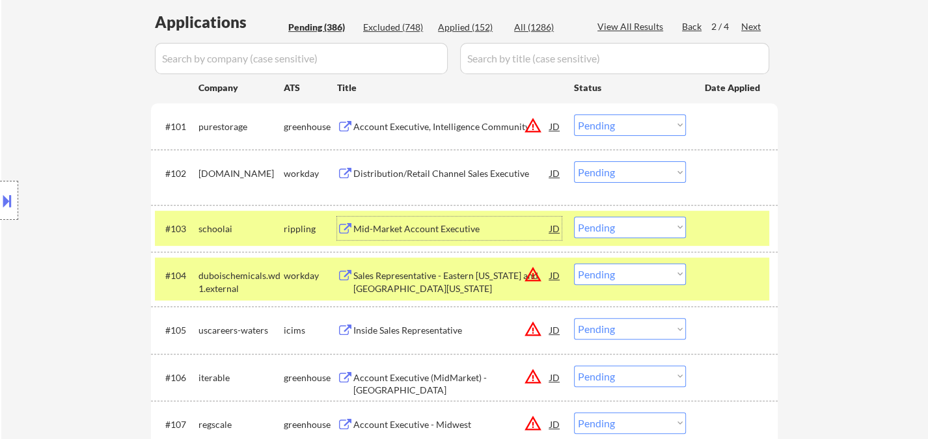
scroll to position [428, 0]
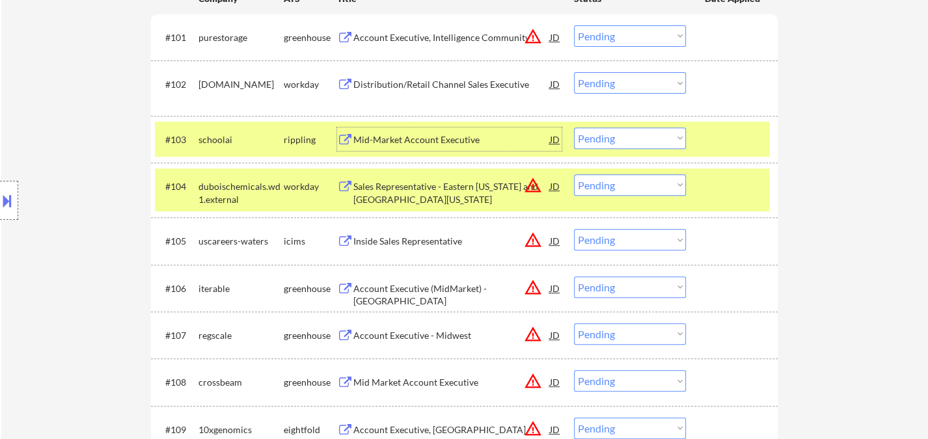
click at [627, 130] on select "Choose an option... Pending Applied Excluded (Questions) Excluded (Expired) Exc…" at bounding box center [630, 138] width 112 height 21
click at [574, 128] on select "Choose an option... Pending Applied Excluded (Questions) Excluded (Expired) Exc…" at bounding box center [630, 138] width 112 height 21
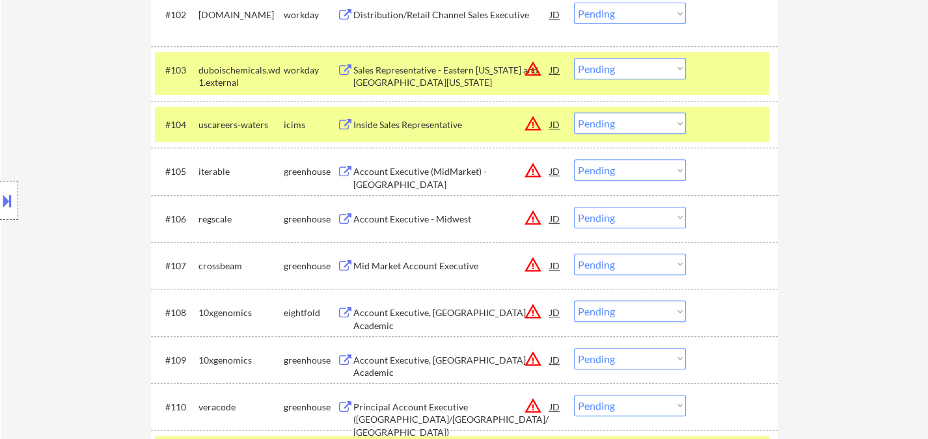
scroll to position [573, 0]
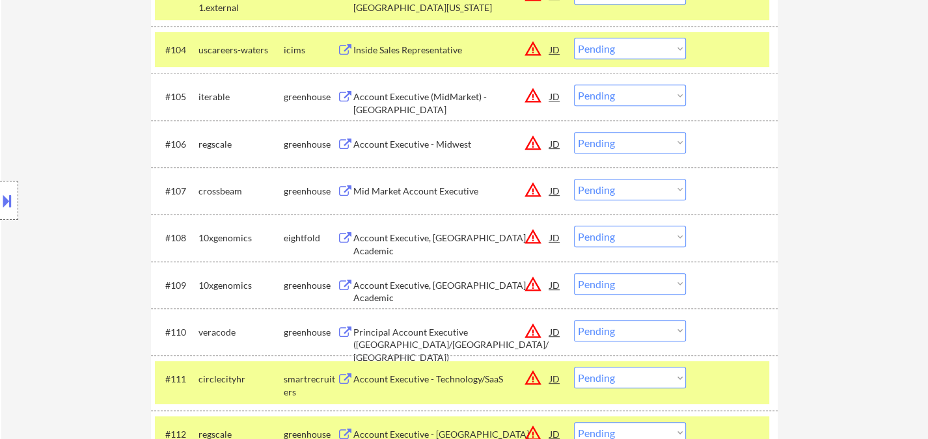
click at [423, 152] on div "Account Executive - Midwest" at bounding box center [451, 143] width 197 height 23
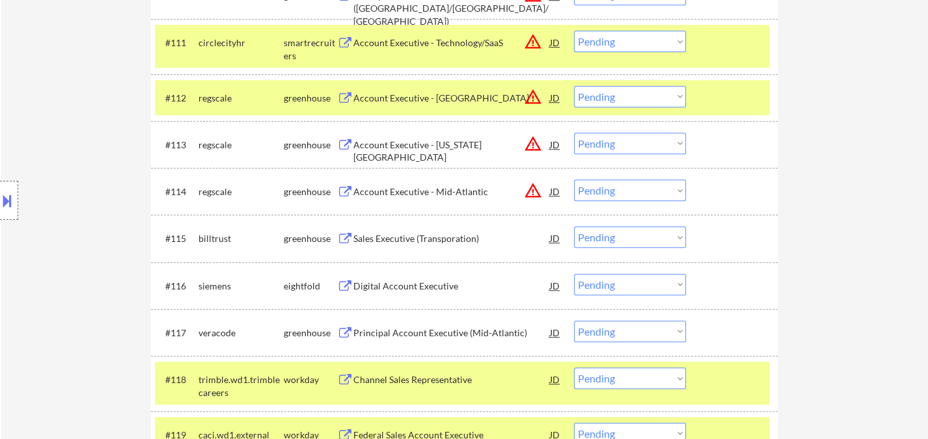
scroll to position [935, 0]
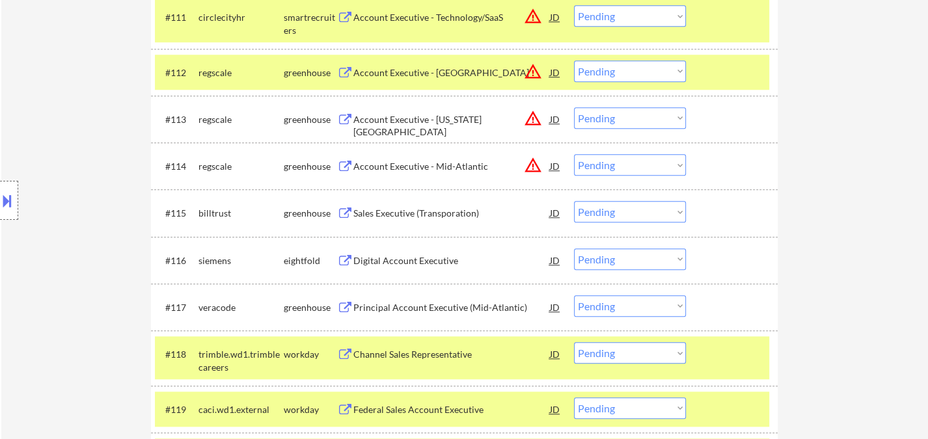
click at [405, 212] on div "Sales Executive (Transporation)" at bounding box center [451, 213] width 197 height 13
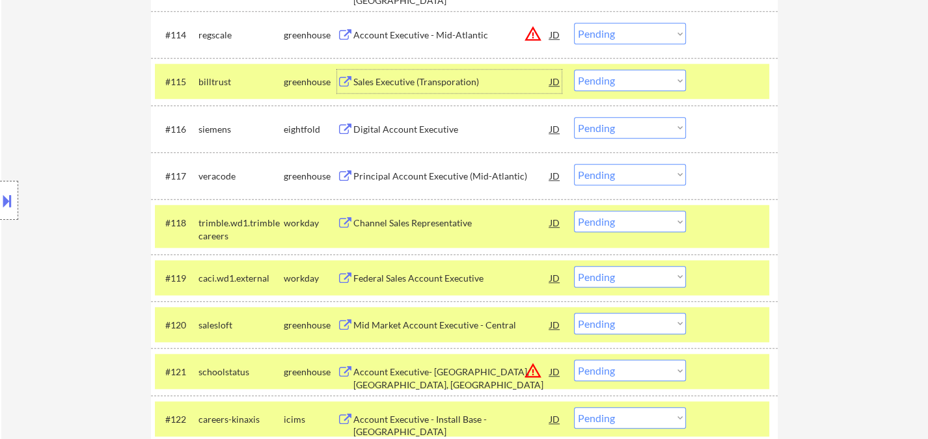
scroll to position [1079, 0]
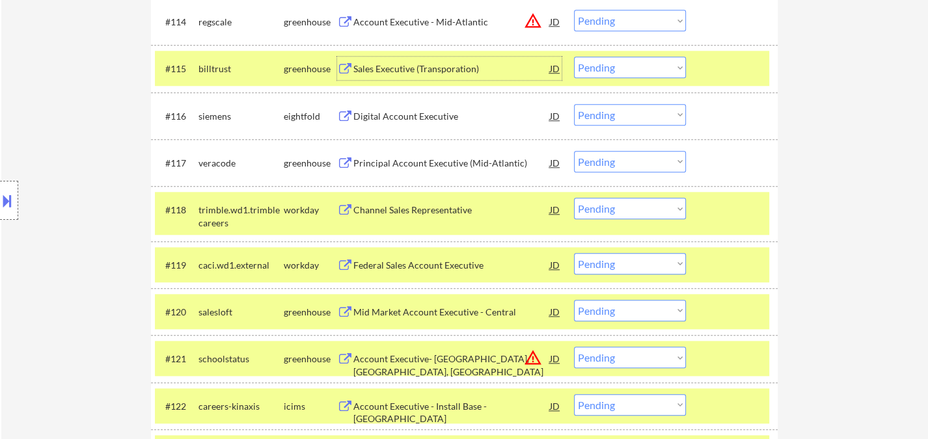
click at [426, 167] on div "Principal Account Executive (Mid-Atlantic)" at bounding box center [451, 163] width 197 height 13
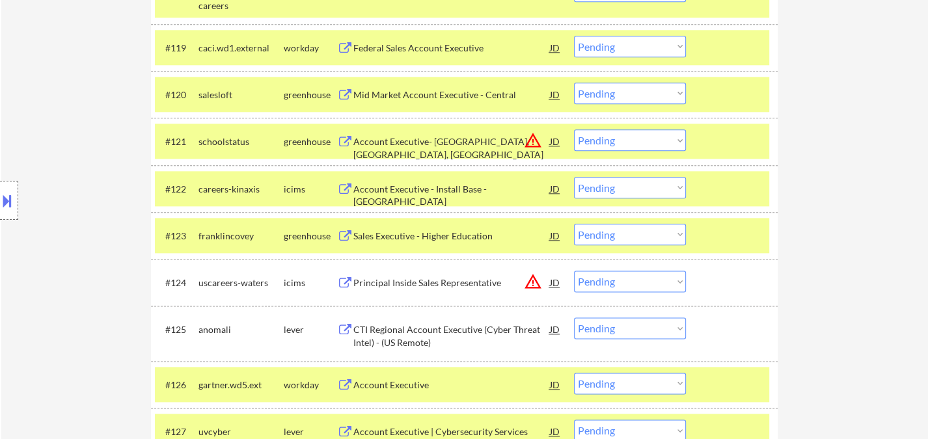
scroll to position [1224, 0]
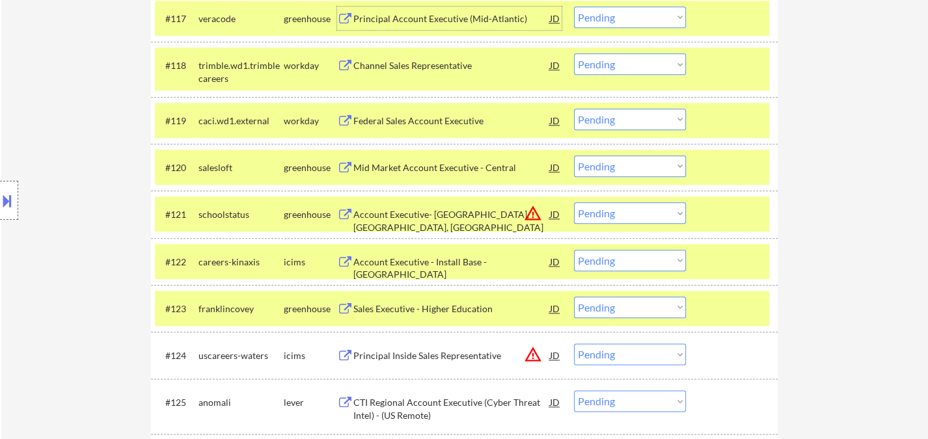
click at [432, 165] on div "Mid Market Account Executive - Central" at bounding box center [451, 167] width 197 height 13
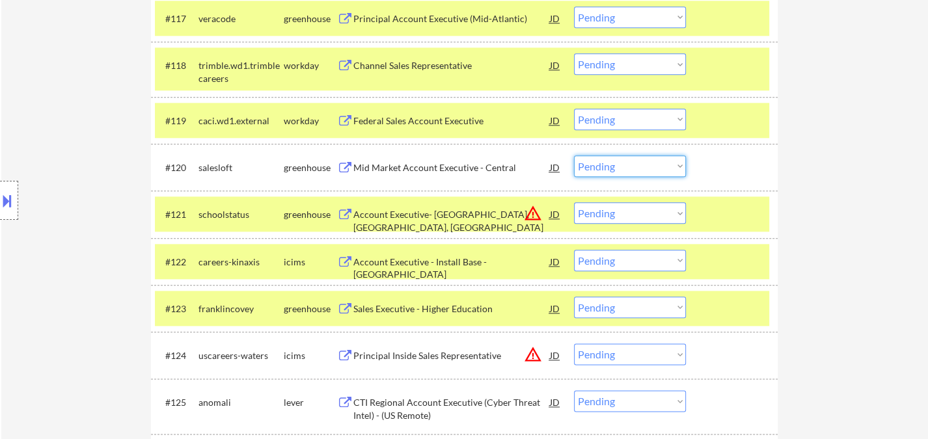
drag, startPoint x: 597, startPoint y: 169, endPoint x: 610, endPoint y: 175, distance: 15.1
click at [597, 169] on select "Choose an option... Pending Applied Excluded (Questions) Excluded (Expired) Exc…" at bounding box center [630, 166] width 112 height 21
click at [574, 156] on select "Choose an option... Pending Applied Excluded (Questions) Excluded (Expired) Exc…" at bounding box center [630, 166] width 112 height 21
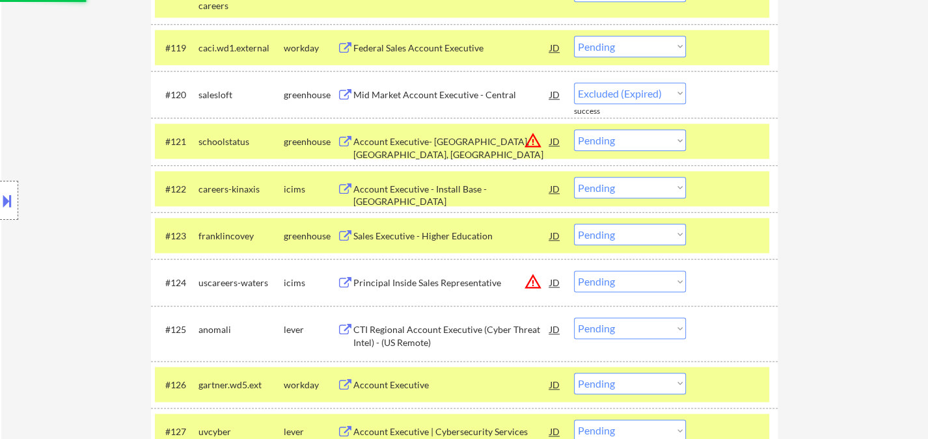
click at [432, 238] on div "Sales Executive - Higher Education" at bounding box center [451, 236] width 197 height 13
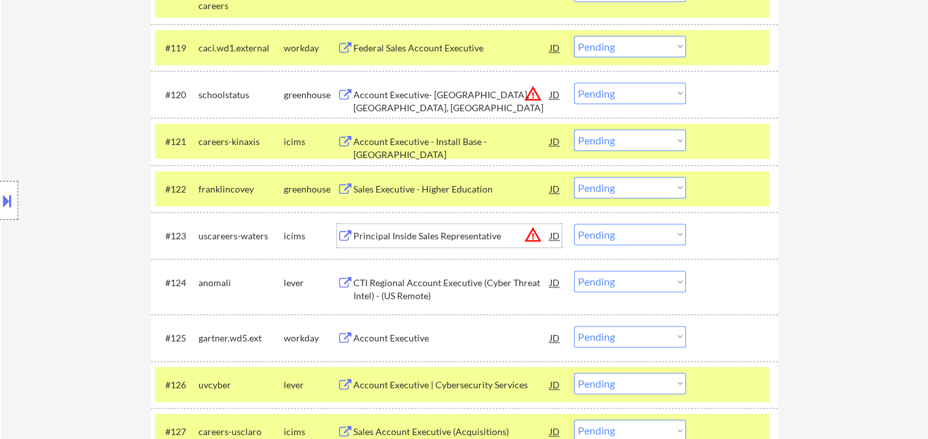
click at [555, 191] on div "JD" at bounding box center [555, 188] width 13 height 23
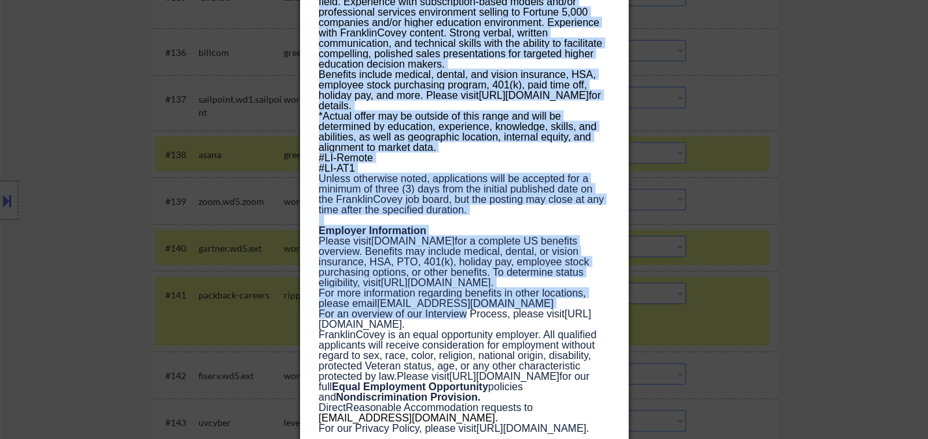
scroll to position [2381, 0]
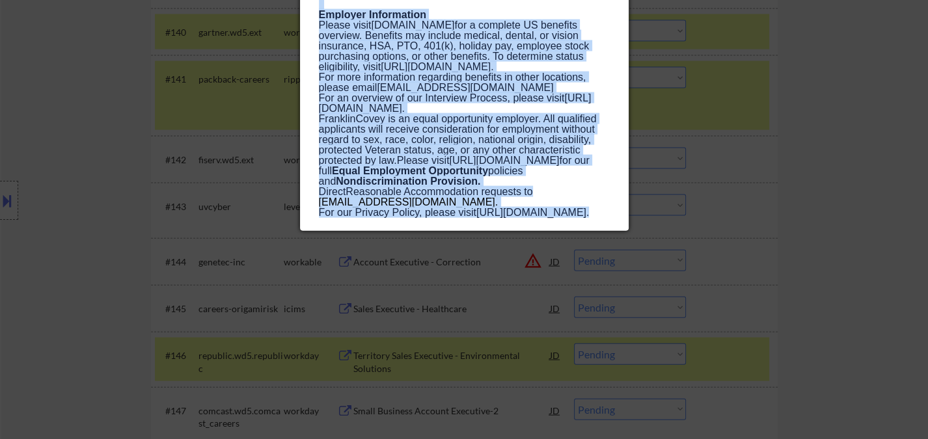
copy div "ales Executive - Higher Education franklincovey California AI Location Check ✅:…"
drag, startPoint x: 321, startPoint y: 50, endPoint x: 499, endPoint y: 225, distance: 249.0
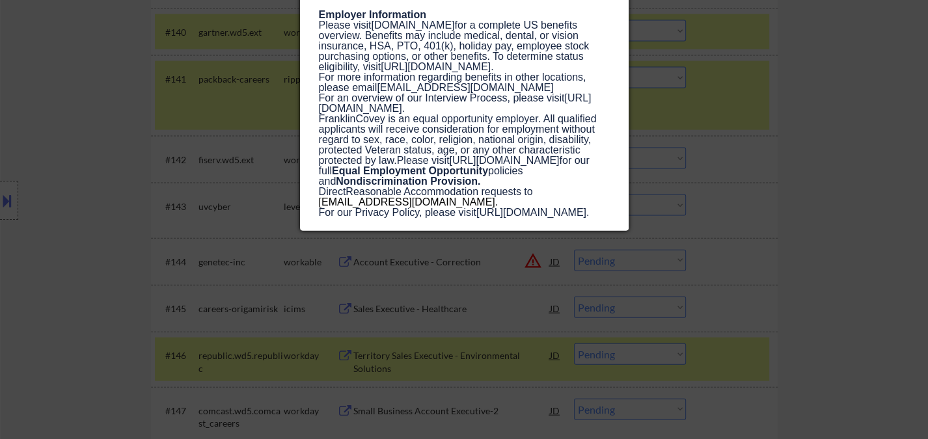
click at [761, 226] on div at bounding box center [464, 219] width 928 height 439
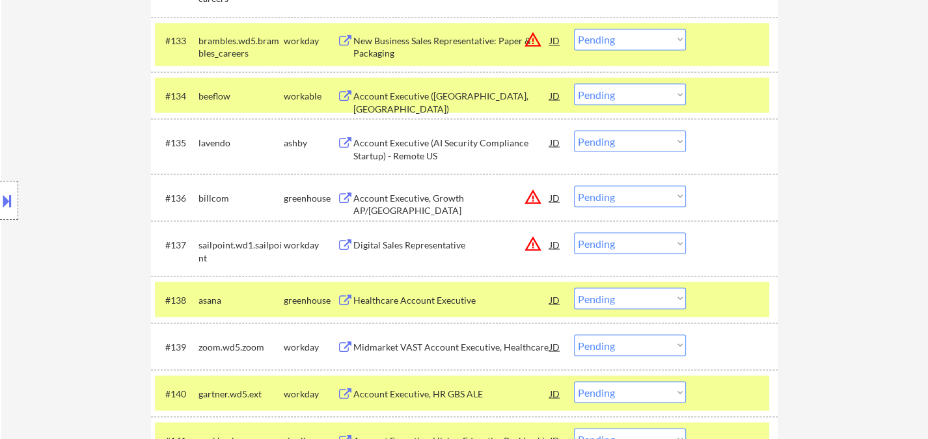
scroll to position [1947, 0]
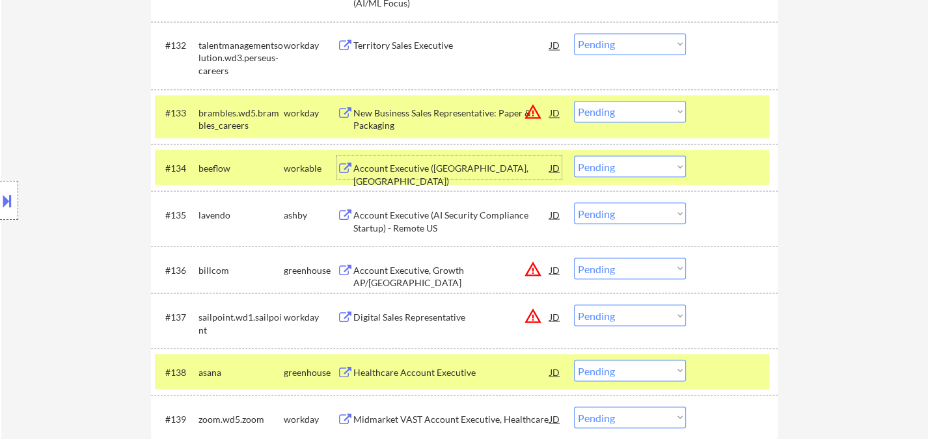
click at [432, 174] on div "Account Executive (Central Valley, CA)" at bounding box center [451, 173] width 197 height 25
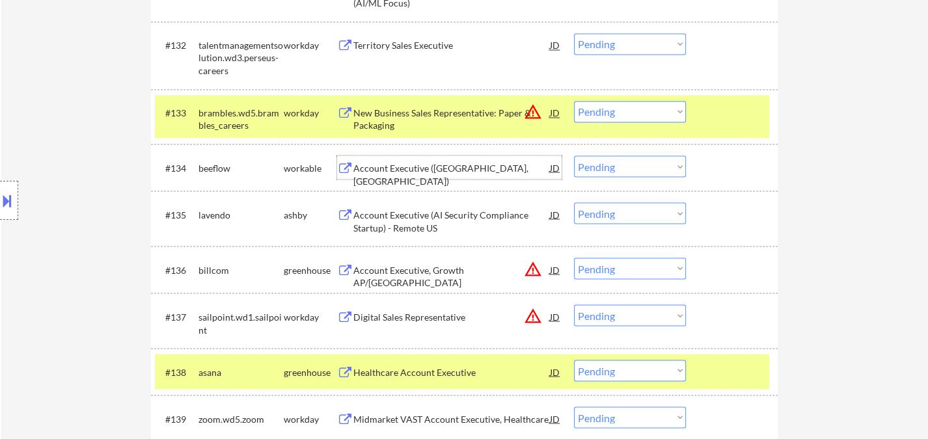
click at [633, 172] on select "Choose an option... Pending Applied Excluded (Questions) Excluded (Expired) Exc…" at bounding box center [630, 166] width 112 height 21
click at [574, 156] on select "Choose an option... Pending Applied Excluded (Questions) Excluded (Expired) Exc…" at bounding box center [630, 166] width 112 height 21
click at [465, 219] on div "Account Executive (AI Security Compliance Startup) - Remote US" at bounding box center [451, 220] width 197 height 25
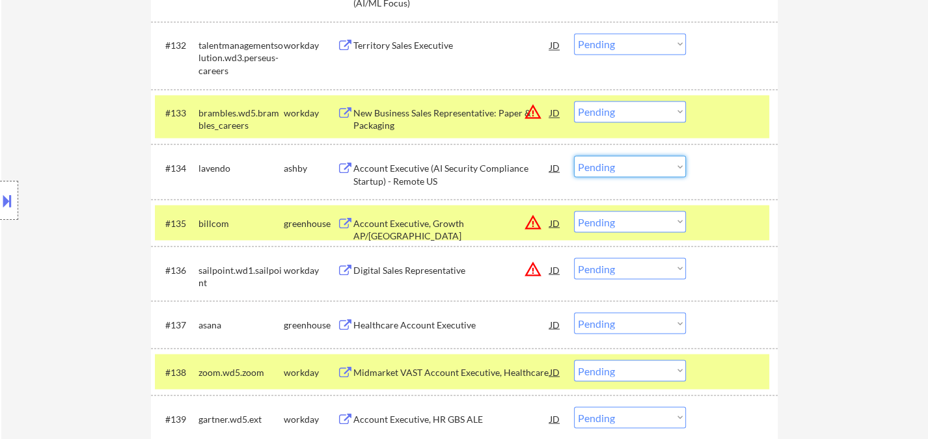
click at [618, 166] on select "Choose an option... Pending Applied Excluded (Questions) Excluded (Expired) Exc…" at bounding box center [630, 166] width 112 height 21
click at [574, 156] on select "Choose an option... Pending Applied Excluded (Questions) Excluded (Expired) Exc…" at bounding box center [630, 166] width 112 height 21
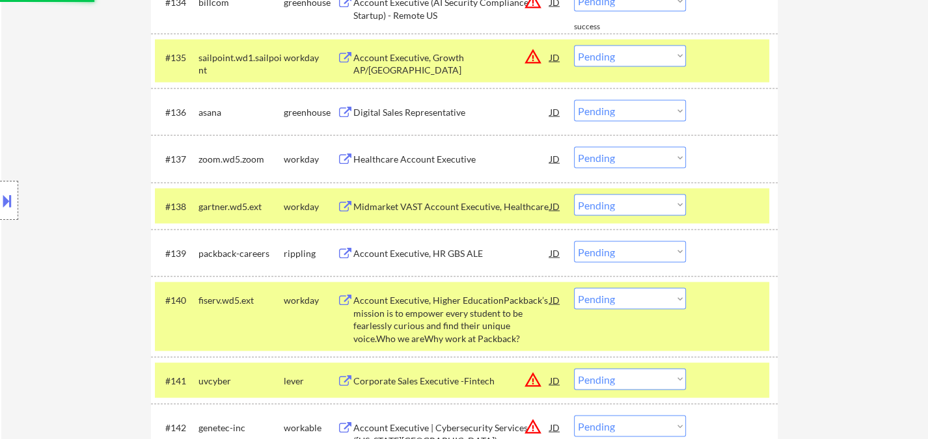
scroll to position [2164, 0]
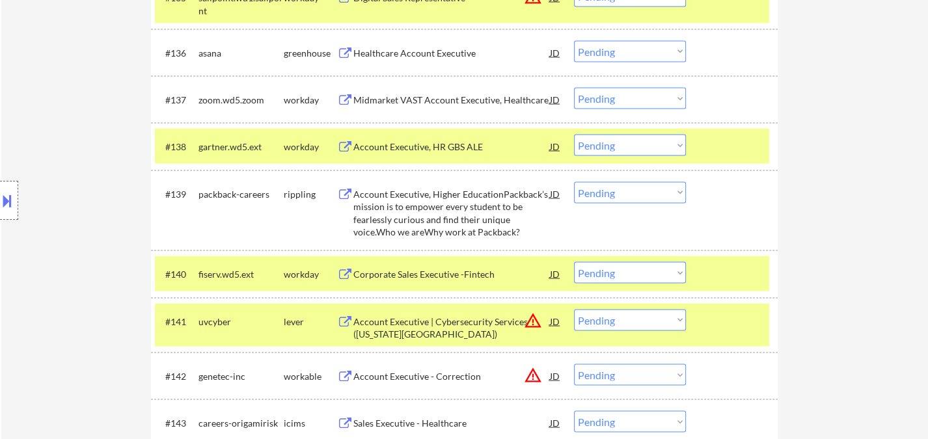
click at [448, 209] on div "Account Executive, Higher EducationPackback’s mission is to empower every stude…" at bounding box center [451, 213] width 197 height 51
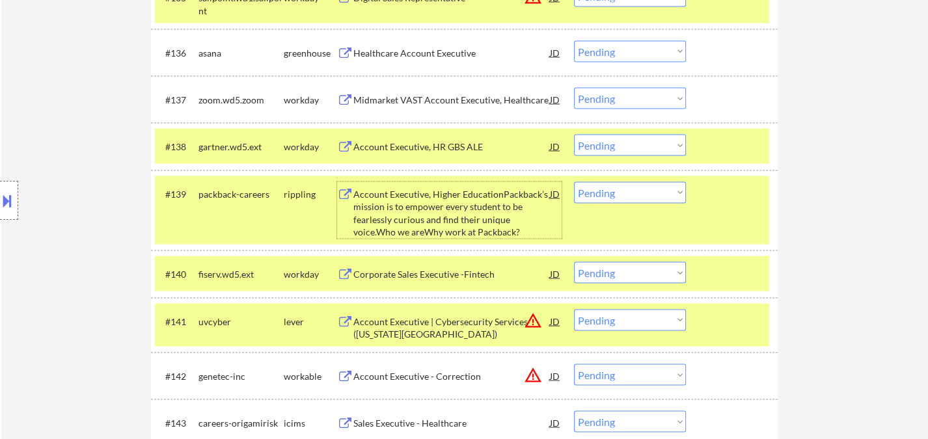
drag, startPoint x: 644, startPoint y: 193, endPoint x: 644, endPoint y: 201, distance: 7.8
click at [644, 193] on select "Choose an option... Pending Applied Excluded (Questions) Excluded (Expired) Exc…" at bounding box center [630, 192] width 112 height 21
click at [574, 182] on select "Choose an option... Pending Applied Excluded (Questions) Excluded (Expired) Exc…" at bounding box center [630, 192] width 112 height 21
drag, startPoint x: 424, startPoint y: 275, endPoint x: 713, endPoint y: 254, distance: 289.8
click at [703, 255] on div "#140 fiserv.wd5.ext workday Corporate Sales Executive -Fintech JD warning_amber…" at bounding box center [464, 274] width 627 height 47
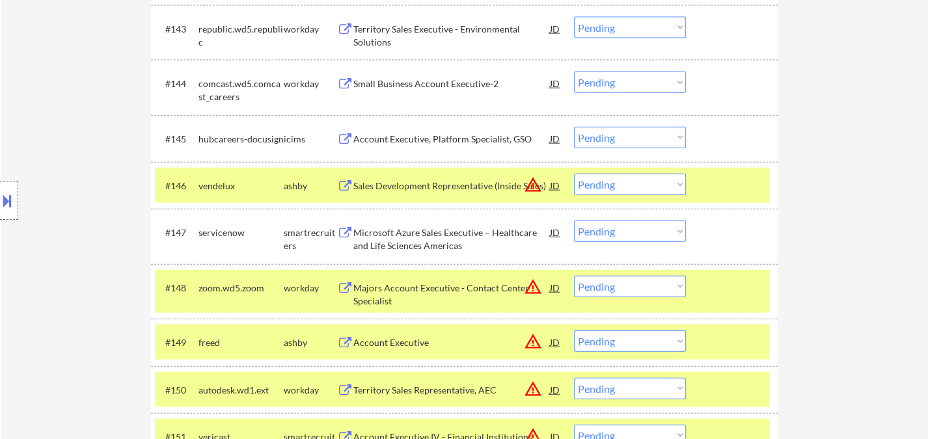
scroll to position [2598, 0]
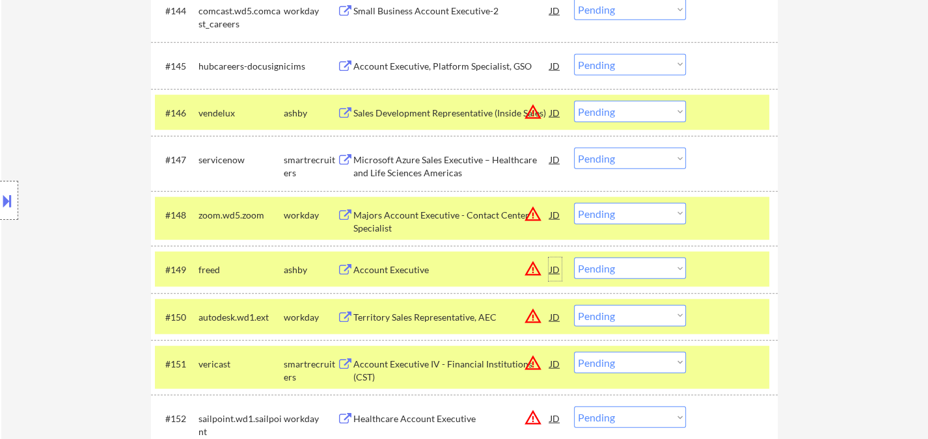
click at [556, 268] on div "JD" at bounding box center [555, 269] width 13 height 23
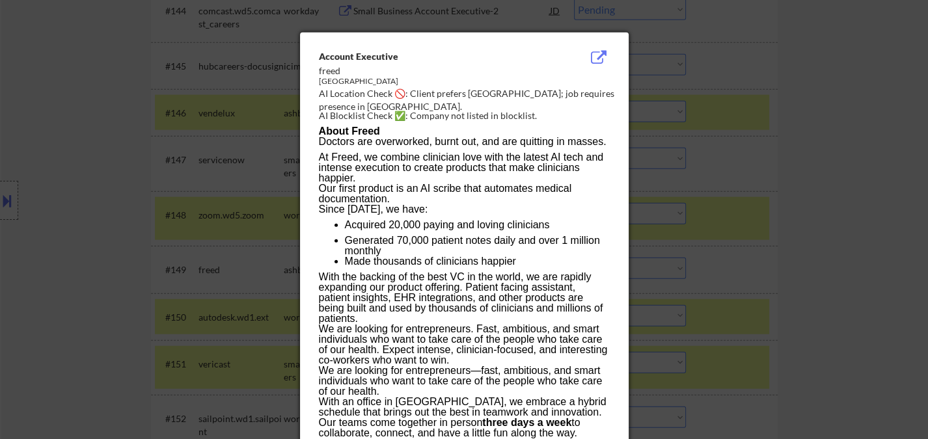
click at [847, 273] on div at bounding box center [464, 219] width 928 height 439
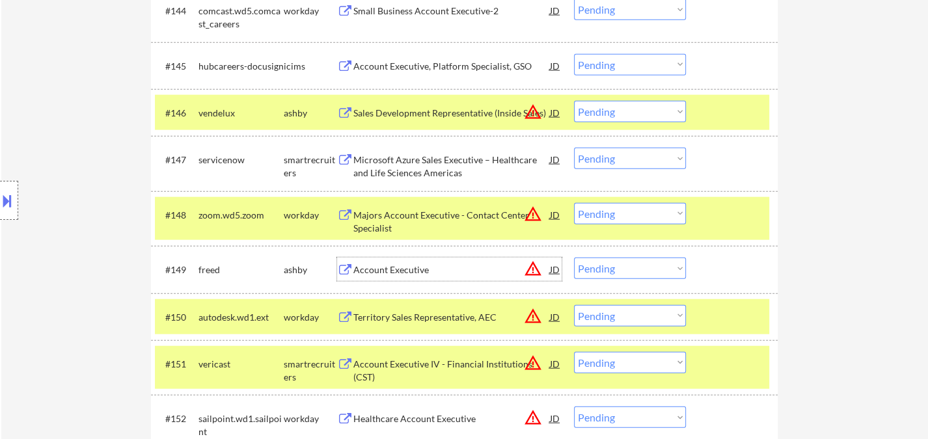
click at [383, 276] on div "Account Executive" at bounding box center [451, 270] width 197 height 13
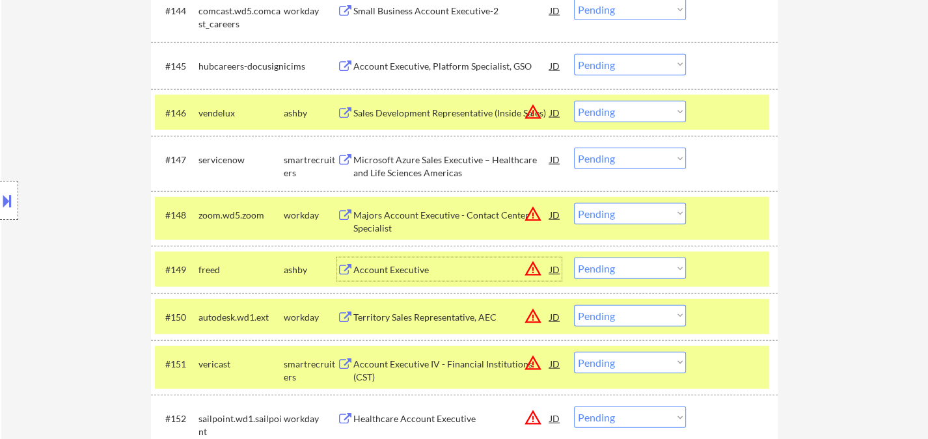
click at [615, 268] on select "Choose an option... Pending Applied Excluded (Questions) Excluded (Expired) Exc…" at bounding box center [630, 268] width 112 height 21
click at [574, 258] on select "Choose an option... Pending Applied Excluded (Questions) Excluded (Expired) Exc…" at bounding box center [630, 268] width 112 height 21
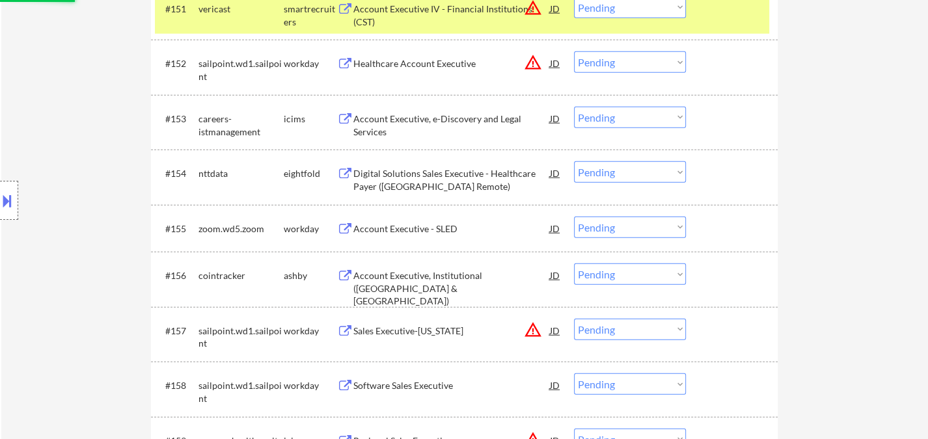
scroll to position [3031, 0]
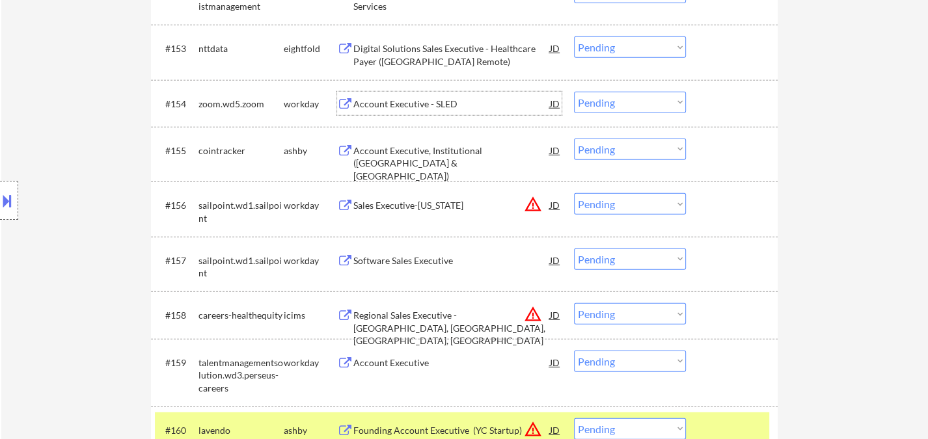
click at [403, 105] on div "Account Executive - SLED" at bounding box center [451, 104] width 197 height 13
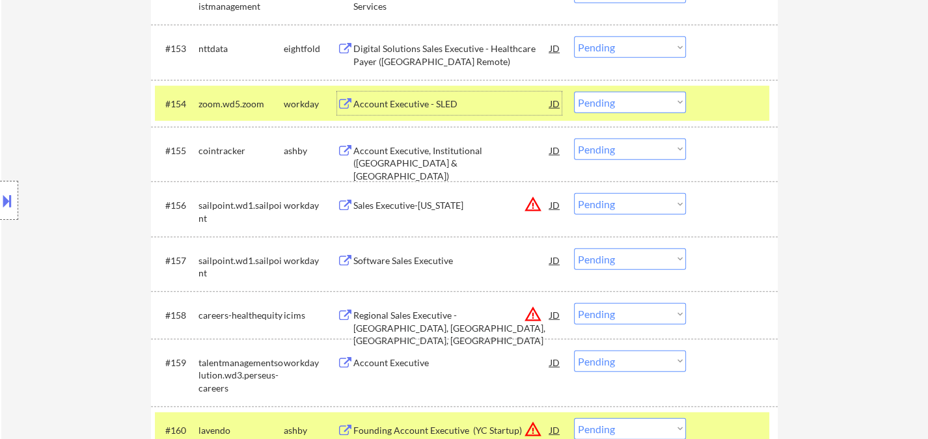
click at [436, 150] on div "Account Executive, Institutional (United States & Canada)" at bounding box center [451, 163] width 197 height 38
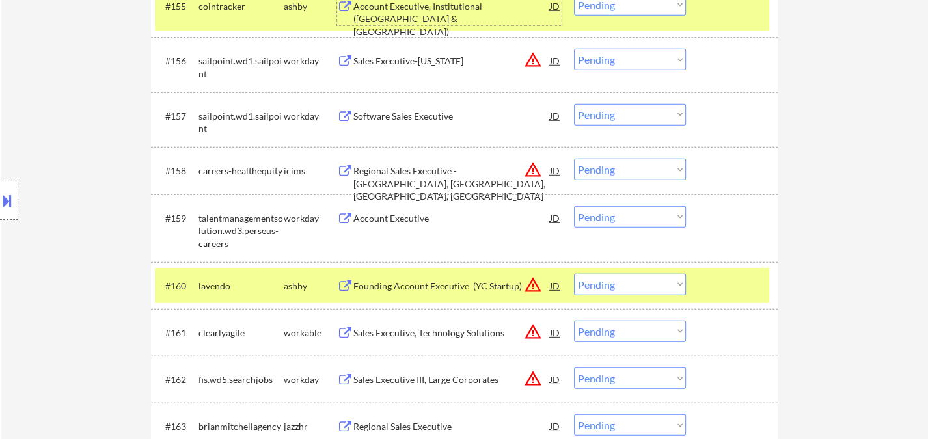
scroll to position [3176, 0]
click at [675, 64] on select "Choose an option... Pending Applied Excluded (Questions) Excluded (Expired) Exc…" at bounding box center [630, 59] width 112 height 21
click at [574, 49] on select "Choose an option... Pending Applied Excluded (Questions) Excluded (Expired) Exc…" at bounding box center [630, 59] width 112 height 21
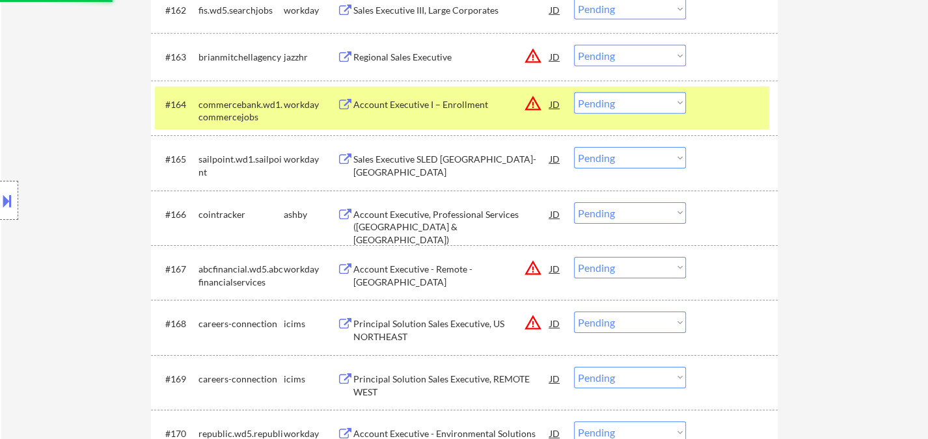
scroll to position [3466, 0]
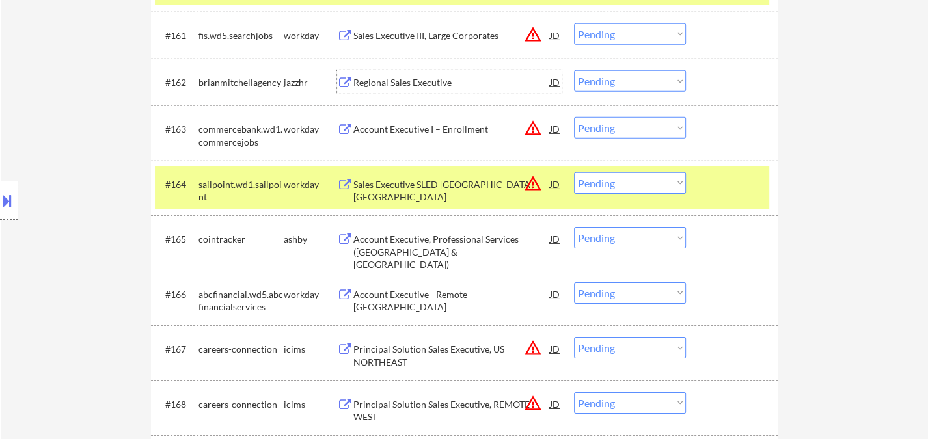
click at [427, 82] on div "Regional Sales Executive" at bounding box center [451, 82] width 197 height 13
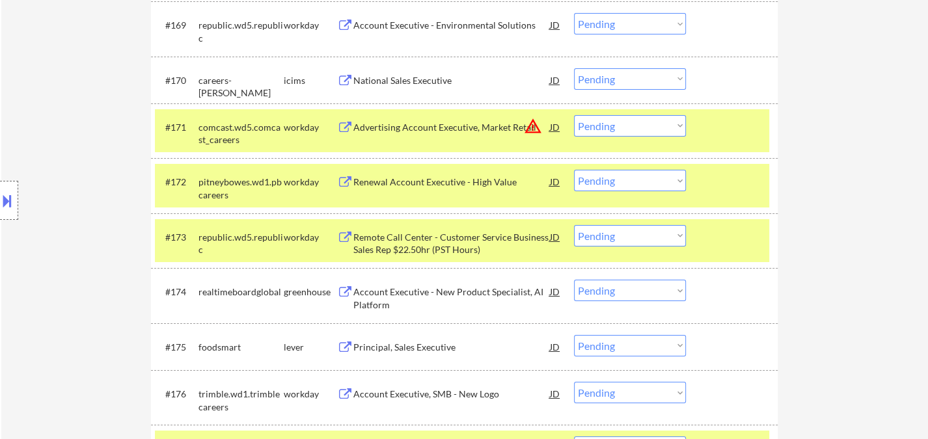
scroll to position [4044, 0]
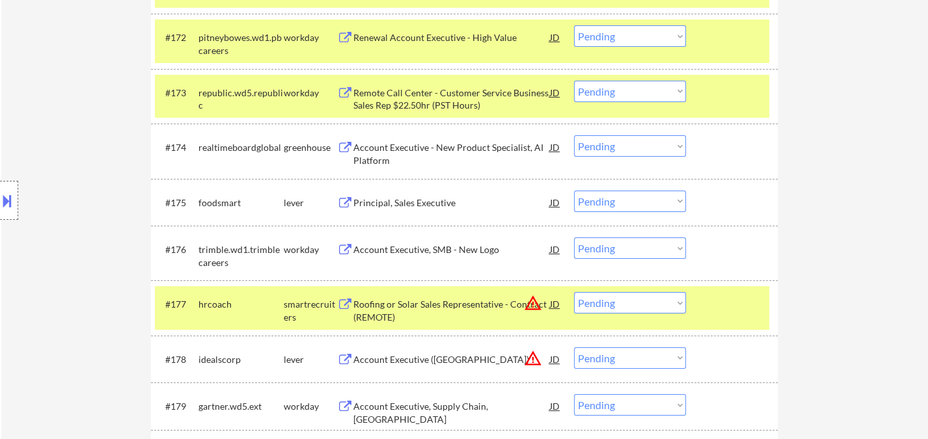
click at [432, 202] on div "Principal, Sales Executive" at bounding box center [451, 203] width 197 height 13
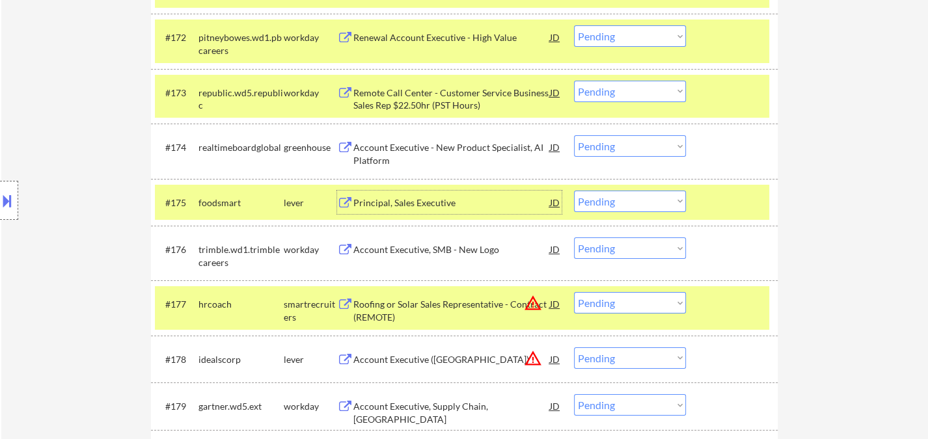
drag, startPoint x: 599, startPoint y: 194, endPoint x: 614, endPoint y: 210, distance: 21.6
click at [599, 194] on select "Choose an option... Pending Applied Excluded (Questions) Excluded (Expired) Exc…" at bounding box center [630, 201] width 112 height 21
click at [574, 191] on select "Choose an option... Pending Applied Excluded (Questions) Excluded (Expired) Exc…" at bounding box center [630, 201] width 112 height 21
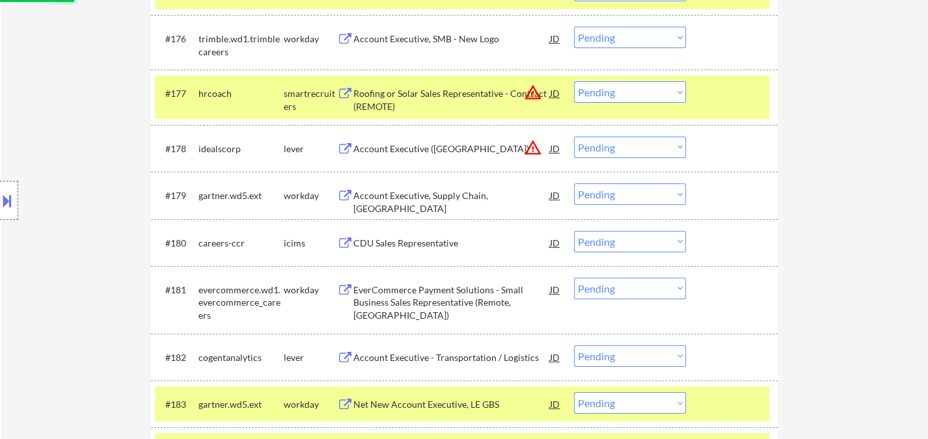
scroll to position [4261, 0]
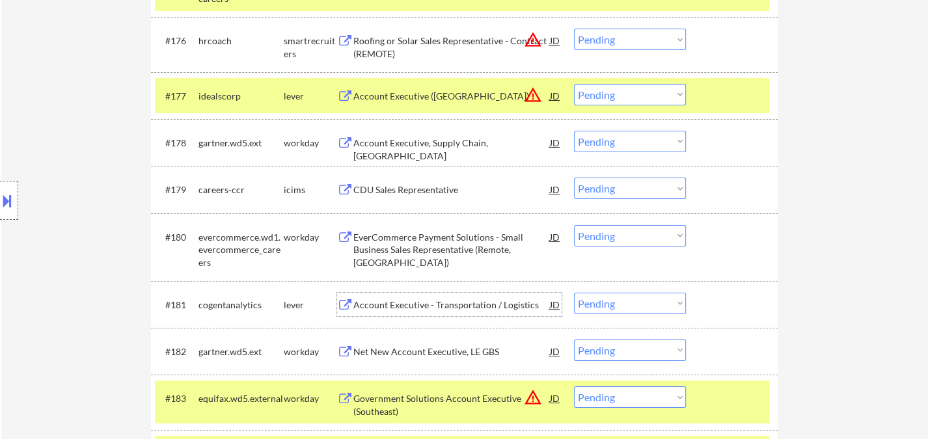
click at [413, 308] on div "Account Executive - Transportation / Logistics" at bounding box center [451, 305] width 197 height 13
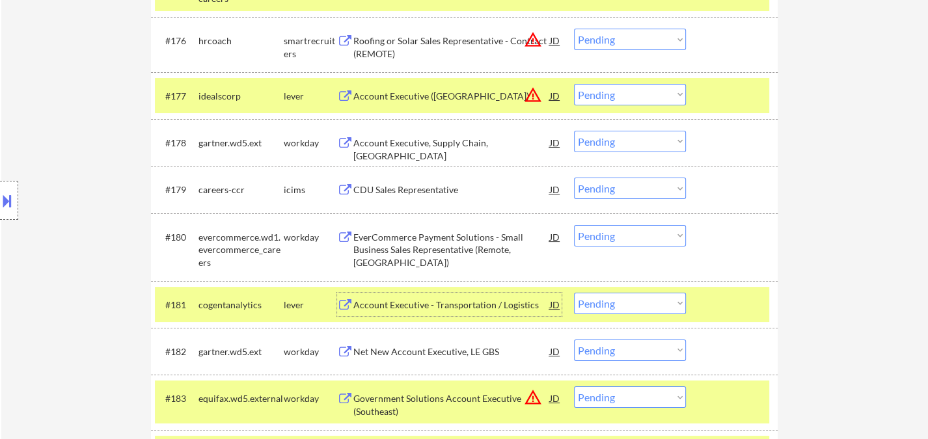
scroll to position [4333, 0]
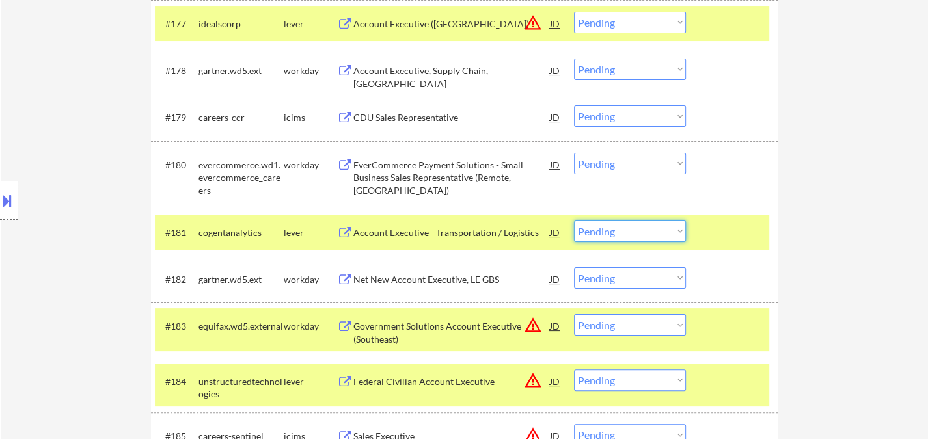
drag, startPoint x: 644, startPoint y: 225, endPoint x: 651, endPoint y: 239, distance: 15.7
click at [644, 225] on select "Choose an option... Pending Applied Excluded (Questions) Excluded (Expired) Exc…" at bounding box center [630, 231] width 112 height 21
click at [574, 221] on select "Choose an option... Pending Applied Excluded (Questions) Excluded (Expired) Exc…" at bounding box center [630, 231] width 112 height 21
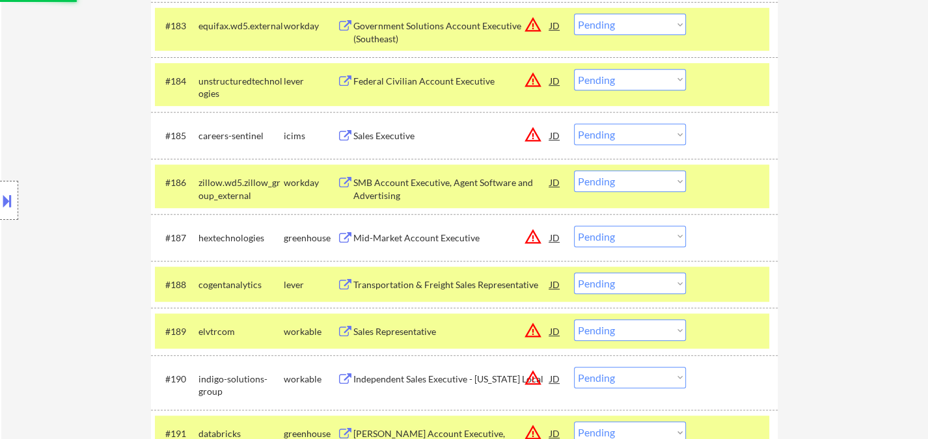
scroll to position [4695, 0]
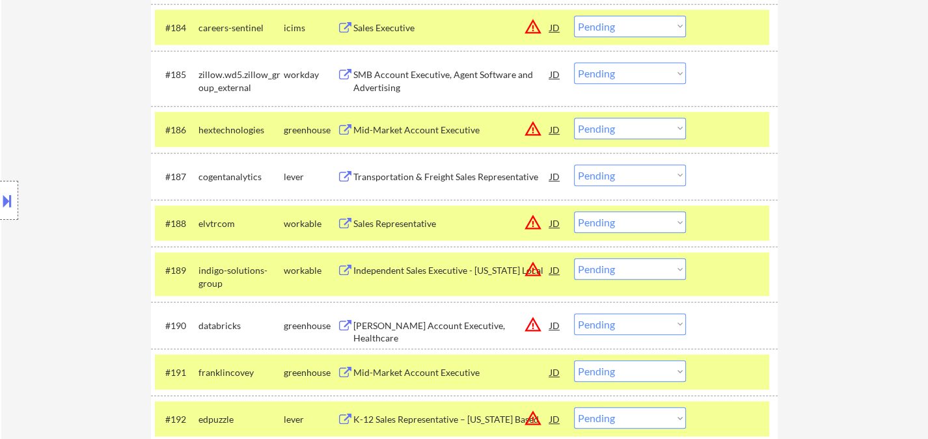
click at [554, 130] on div "JD" at bounding box center [555, 129] width 13 height 23
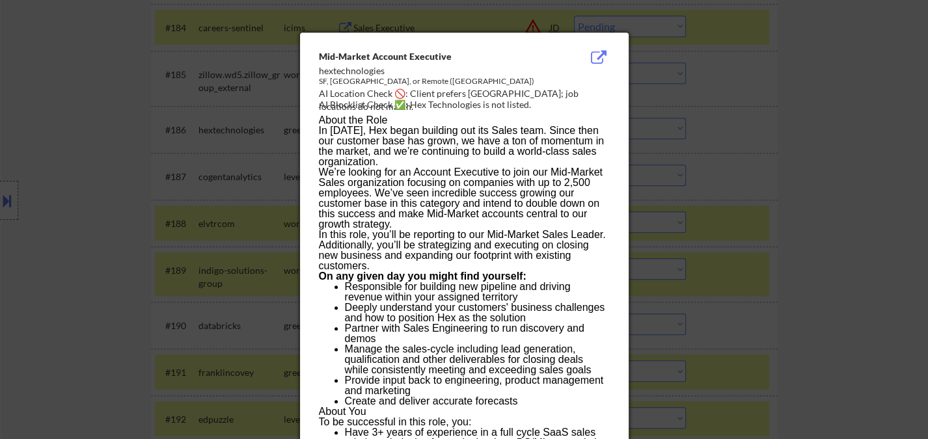
click at [764, 185] on div at bounding box center [464, 219] width 928 height 439
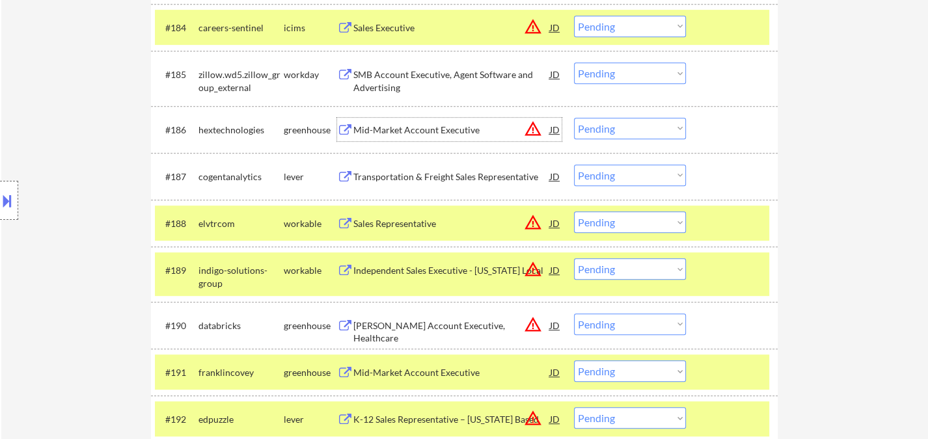
click at [379, 129] on div "Mid-Market Account Executive" at bounding box center [451, 130] width 197 height 13
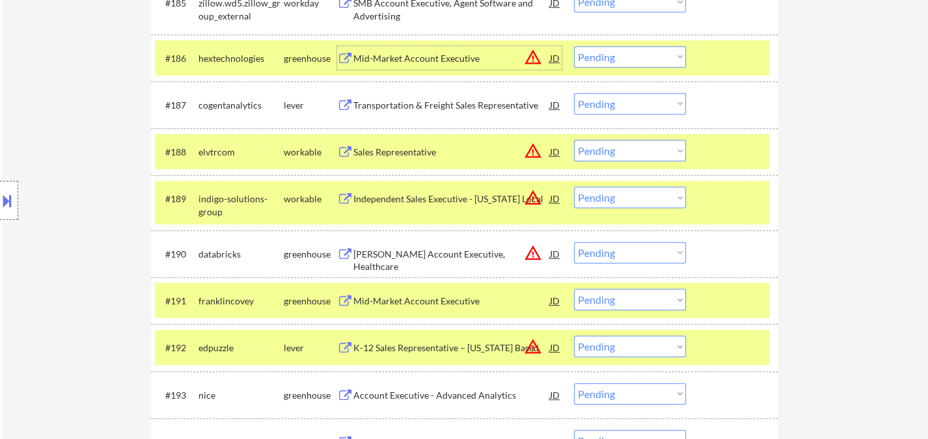
scroll to position [4839, 0]
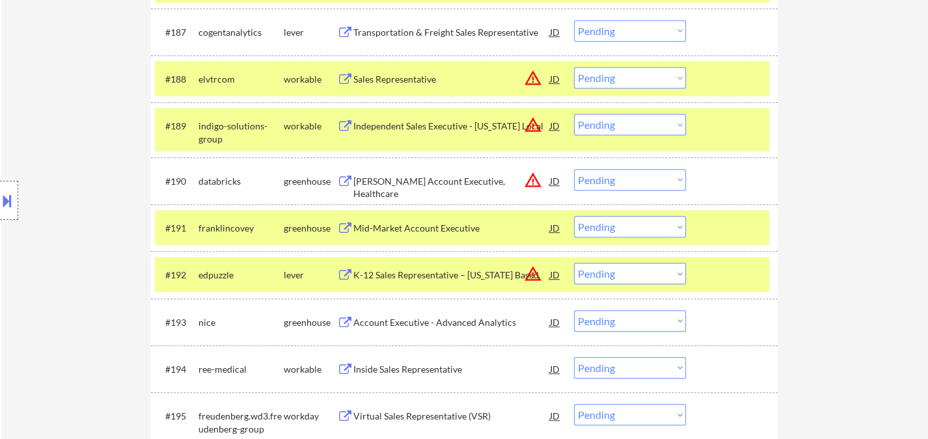
click at [425, 220] on div "Mid-Market Account Executive" at bounding box center [451, 227] width 197 height 23
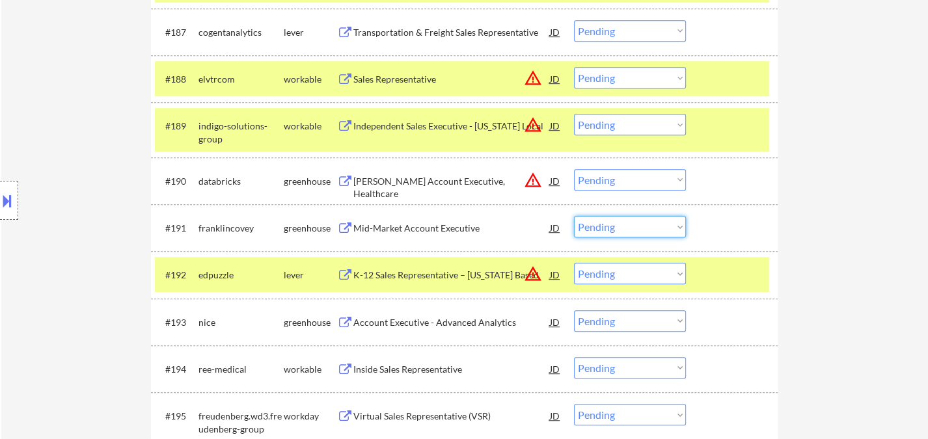
drag, startPoint x: 627, startPoint y: 230, endPoint x: 635, endPoint y: 236, distance: 9.8
click at [628, 230] on select "Choose an option... Pending Applied Excluded (Questions) Excluded (Expired) Exc…" at bounding box center [630, 226] width 112 height 21
click at [574, 216] on select "Choose an option... Pending Applied Excluded (Questions) Excluded (Expired) Exc…" at bounding box center [630, 226] width 112 height 21
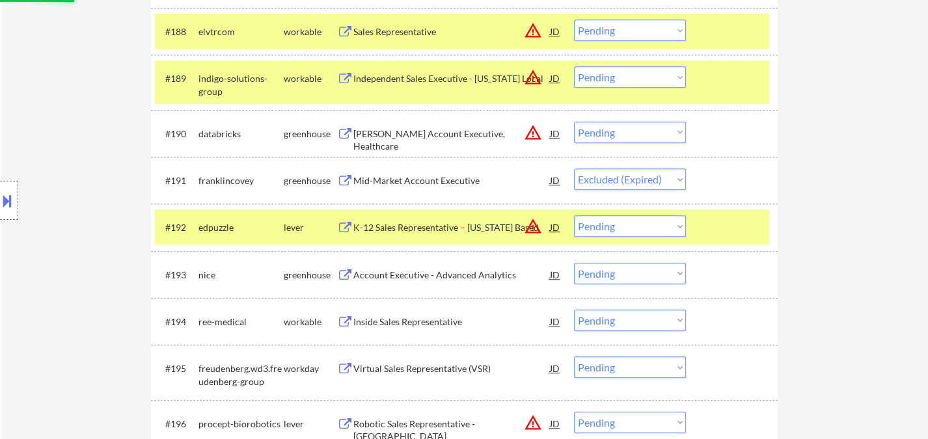
scroll to position [4912, 0]
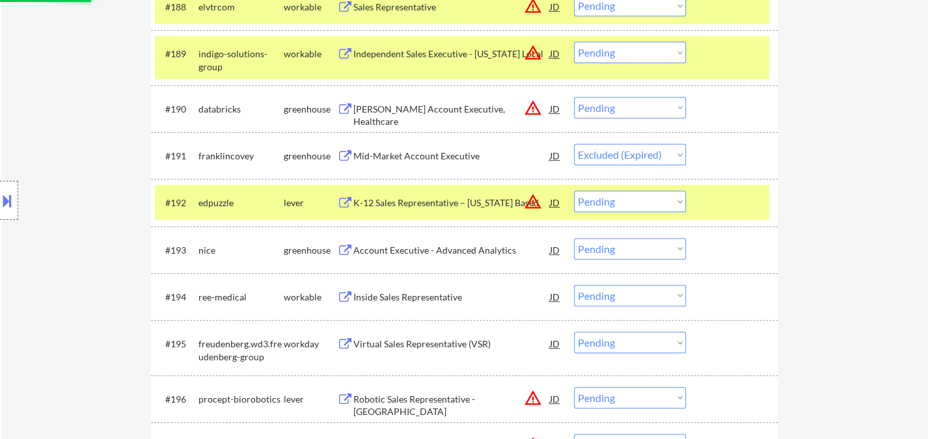
click at [425, 251] on div "Account Executive - Advanced Analytics" at bounding box center [451, 250] width 197 height 13
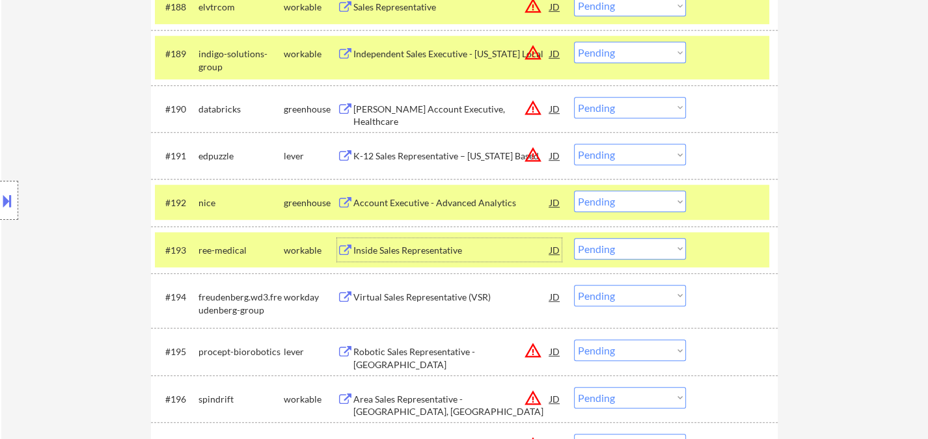
drag, startPoint x: 622, startPoint y: 200, endPoint x: 629, endPoint y: 210, distance: 11.6
click at [622, 200] on select "Choose an option... Pending Applied Excluded (Questions) Excluded (Expired) Exc…" at bounding box center [630, 201] width 112 height 21
click at [574, 191] on select "Choose an option... Pending Applied Excluded (Questions) Excluded (Expired) Exc…" at bounding box center [630, 201] width 112 height 21
click at [446, 258] on div "Inside Sales Representative" at bounding box center [451, 249] width 197 height 23
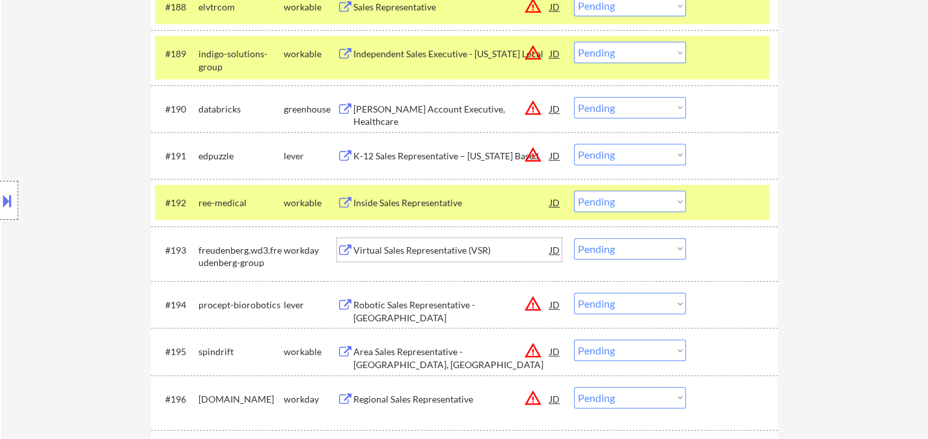
click at [591, 202] on select "Choose an option... Pending Applied Excluded (Questions) Excluded (Expired) Exc…" at bounding box center [630, 201] width 112 height 21
click at [574, 191] on select "Choose an option... Pending Applied Excluded (Questions) Excluded (Expired) Exc…" at bounding box center [630, 201] width 112 height 21
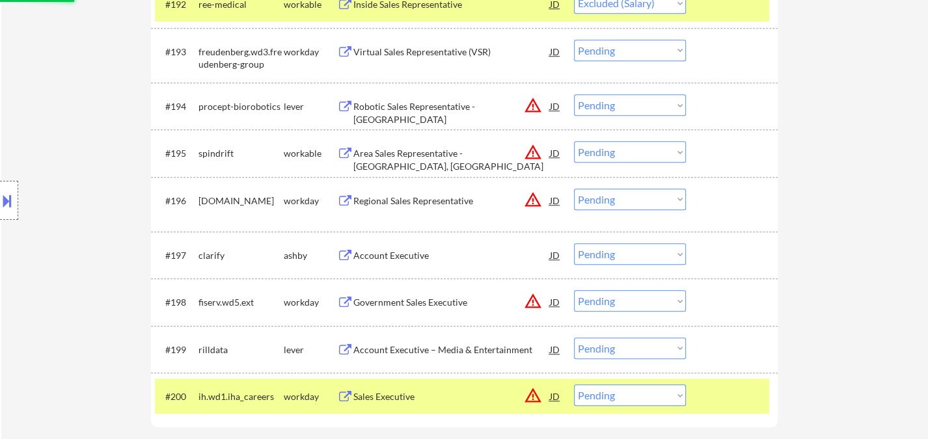
scroll to position [5128, 0]
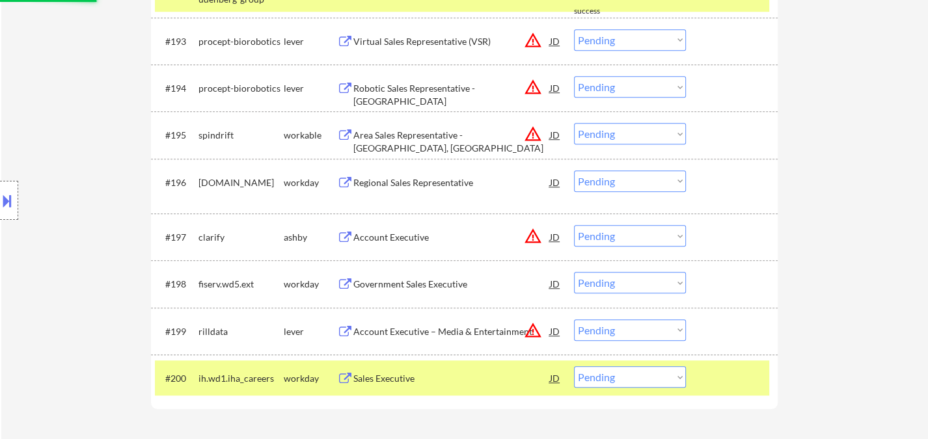
click at [390, 235] on div "Account Executive" at bounding box center [451, 237] width 197 height 13
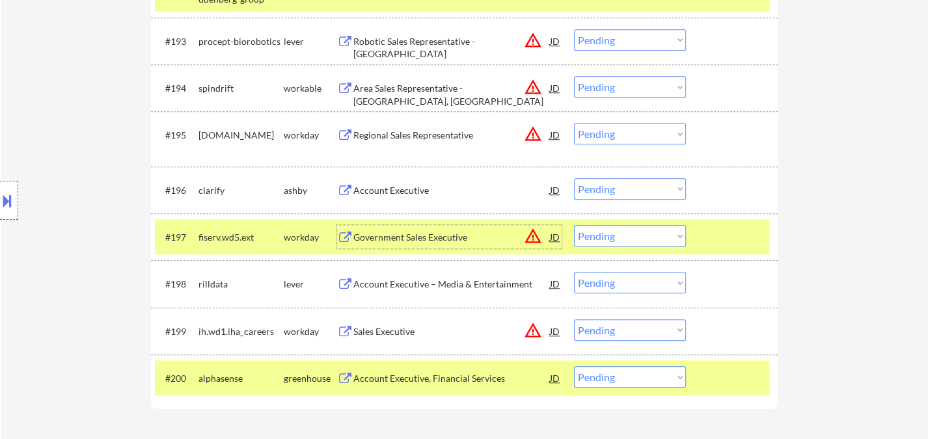
click at [384, 189] on div "Account Executive" at bounding box center [451, 190] width 197 height 13
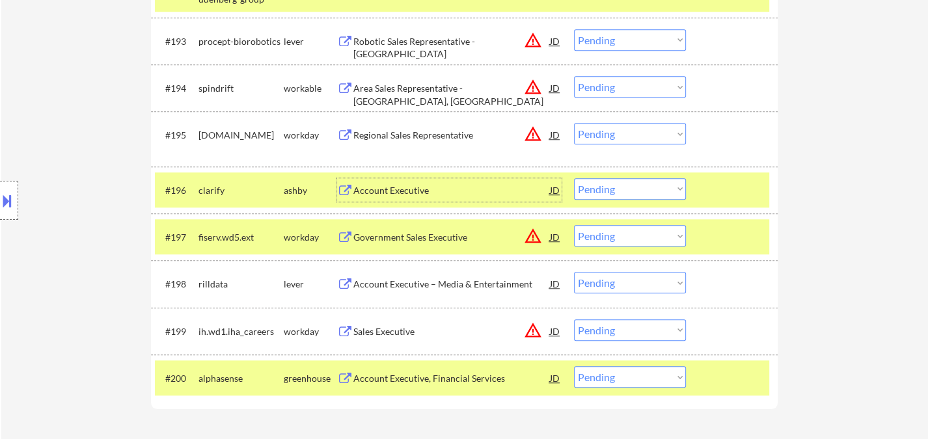
click at [643, 184] on select "Choose an option... Pending Applied Excluded (Questions) Excluded (Expired) Exc…" at bounding box center [630, 188] width 112 height 21
click at [574, 178] on select "Choose an option... Pending Applied Excluded (Questions) Excluded (Expired) Exc…" at bounding box center [630, 188] width 112 height 21
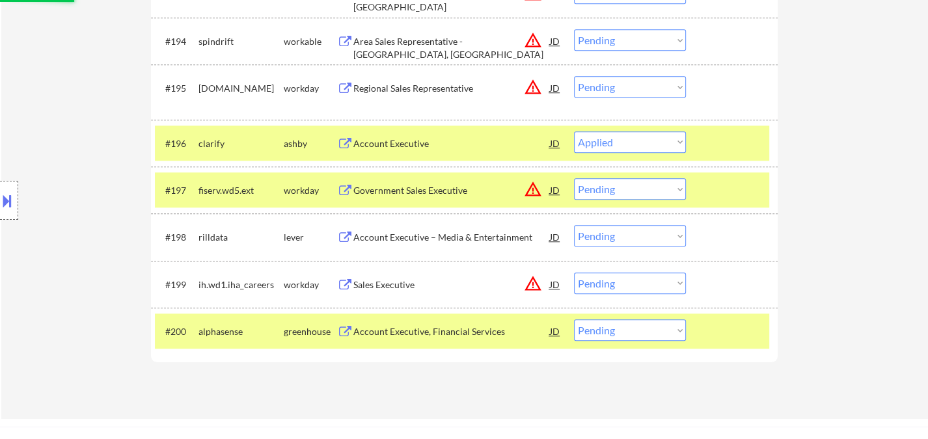
scroll to position [5201, 0]
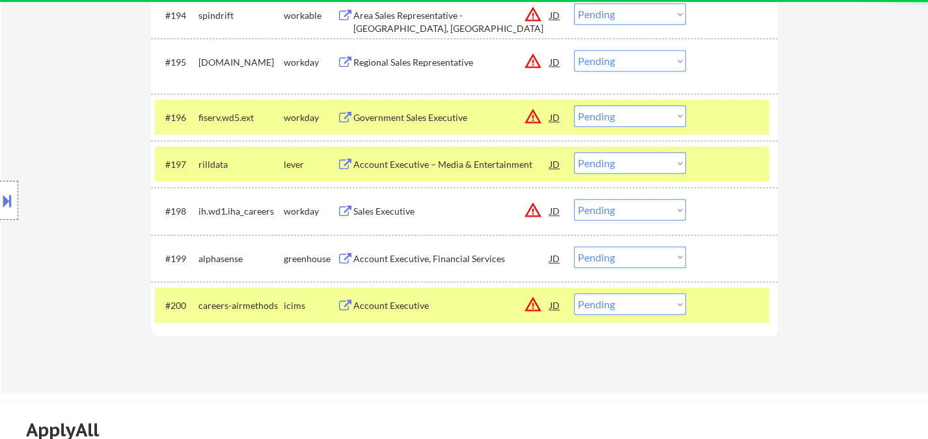
click at [502, 167] on div "Account Executive – Media & Entertainment" at bounding box center [451, 164] width 197 height 13
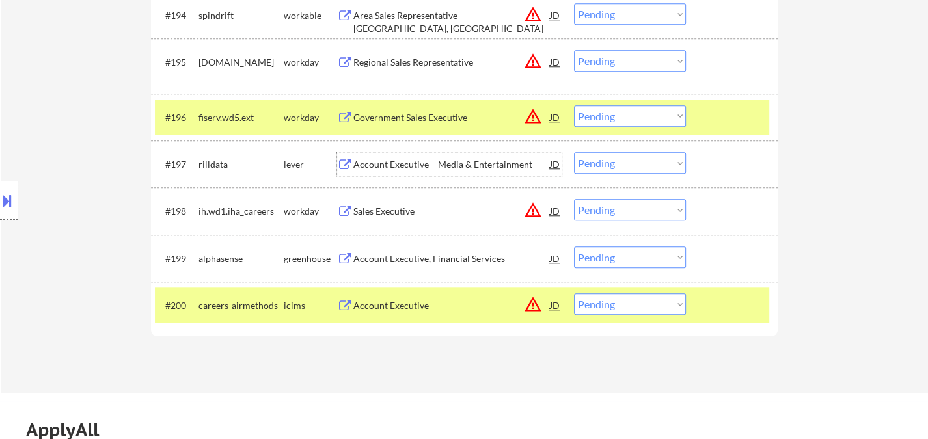
drag, startPoint x: 627, startPoint y: 168, endPoint x: 633, endPoint y: 172, distance: 7.6
click at [627, 168] on select "Choose an option... Pending Applied Excluded (Questions) Excluded (Expired) Exc…" at bounding box center [630, 162] width 112 height 21
click at [574, 152] on select "Choose an option... Pending Applied Excluded (Questions) Excluded (Expired) Exc…" at bounding box center [630, 162] width 112 height 21
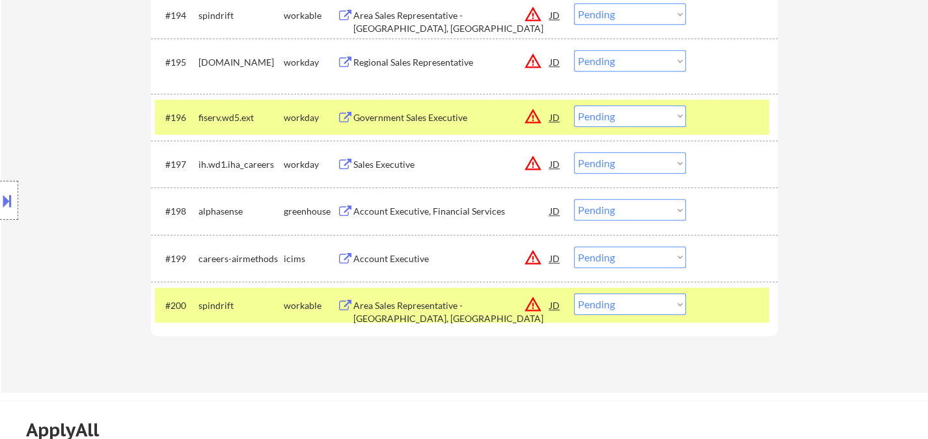
click at [417, 212] on div "Account Executive, Financial Services" at bounding box center [451, 211] width 197 height 13
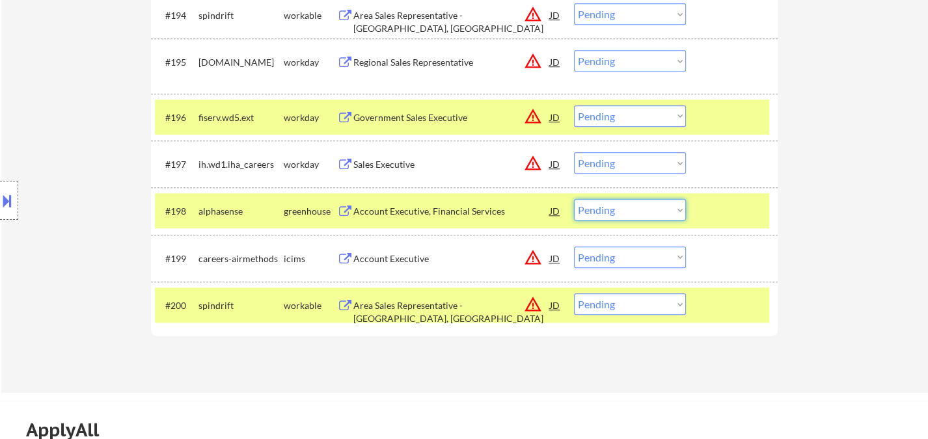
drag, startPoint x: 607, startPoint y: 214, endPoint x: 613, endPoint y: 219, distance: 7.4
click at [607, 214] on select "Choose an option... Pending Applied Excluded (Questions) Excluded (Expired) Exc…" at bounding box center [630, 209] width 112 height 21
click at [574, 199] on select "Choose an option... Pending Applied Excluded (Questions) Excluded (Expired) Exc…" at bounding box center [630, 209] width 112 height 21
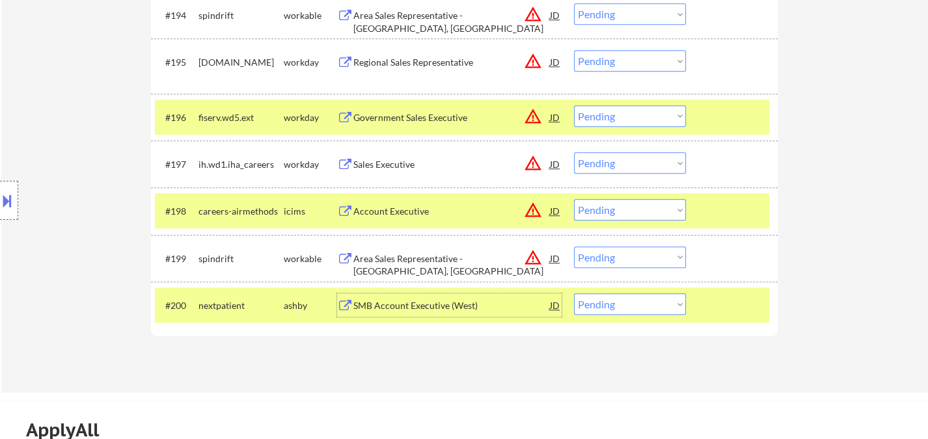
click at [443, 308] on div "SMB Account Executive (West)" at bounding box center [451, 305] width 197 height 13
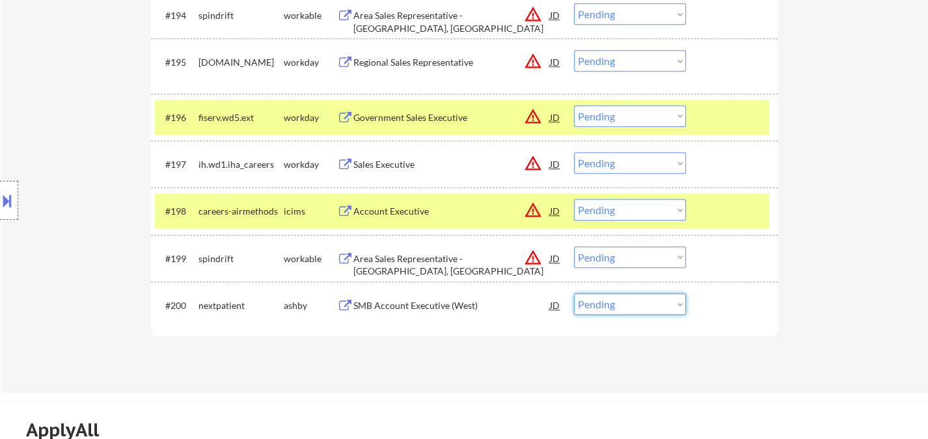
drag, startPoint x: 611, startPoint y: 305, endPoint x: 614, endPoint y: 312, distance: 7.9
click at [611, 305] on select "Choose an option... Pending Applied Excluded (Questions) Excluded (Expired) Exc…" at bounding box center [630, 304] width 112 height 21
click at [574, 294] on select "Choose an option... Pending Applied Excluded (Questions) Excluded (Expired) Exc…" at bounding box center [630, 304] width 112 height 21
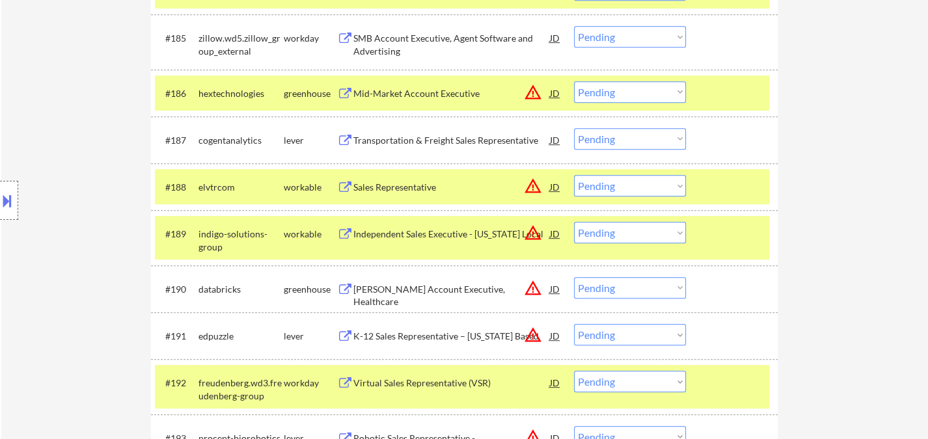
scroll to position [4695, 0]
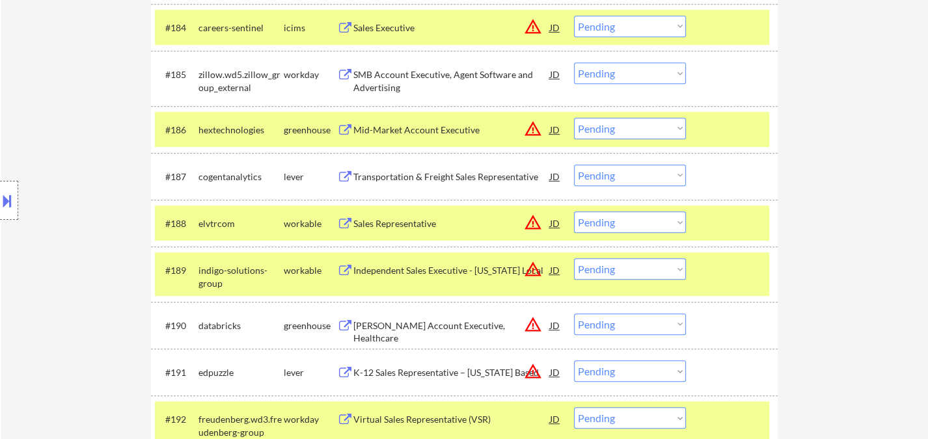
click at [454, 178] on div "Transportation & Freight Sales Representative" at bounding box center [451, 177] width 197 height 13
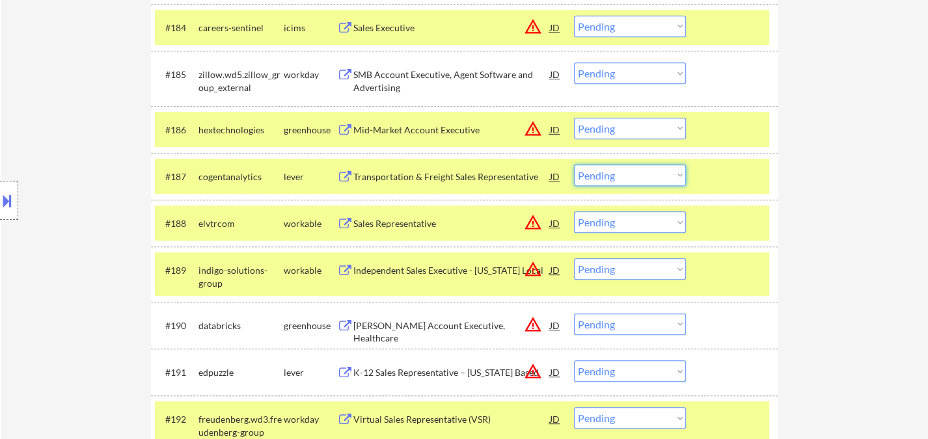
click at [610, 179] on select "Choose an option... Pending Applied Excluded (Questions) Excluded (Expired) Exc…" at bounding box center [630, 175] width 112 height 21
click at [574, 165] on select "Choose an option... Pending Applied Excluded (Questions) Excluded (Expired) Exc…" at bounding box center [630, 175] width 112 height 21
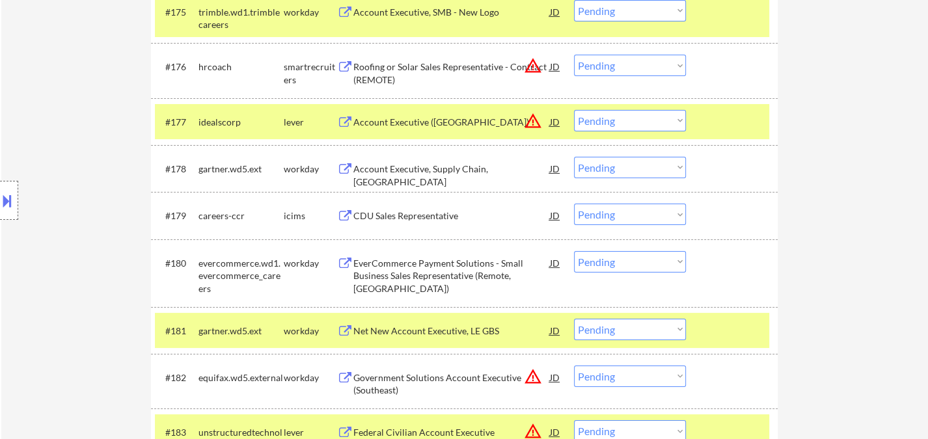
scroll to position [4116, 0]
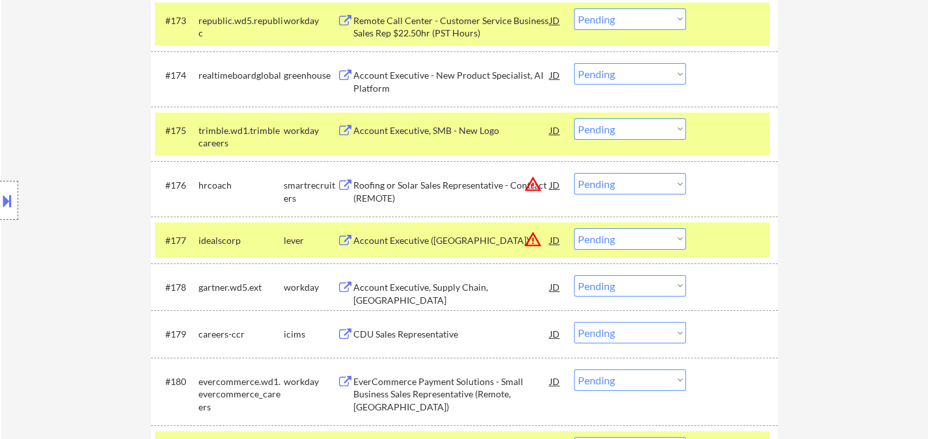
drag, startPoint x: 927, startPoint y: 294, endPoint x: 919, endPoint y: 203, distance: 90.8
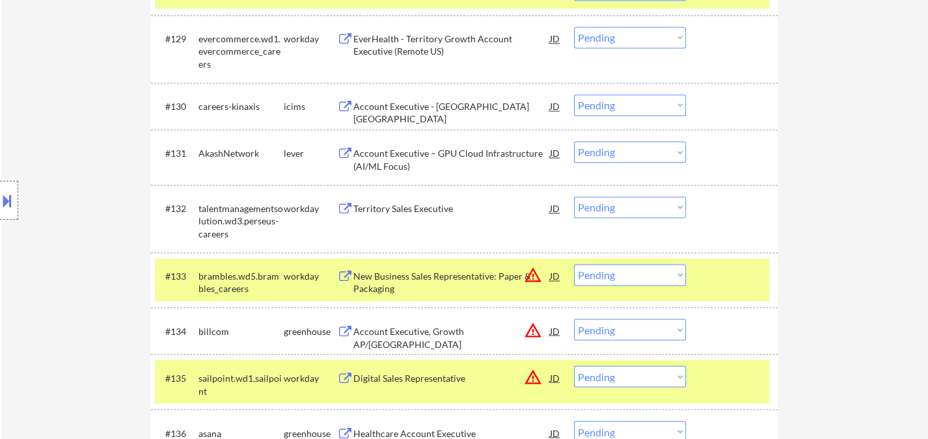
scroll to position [1762, 0]
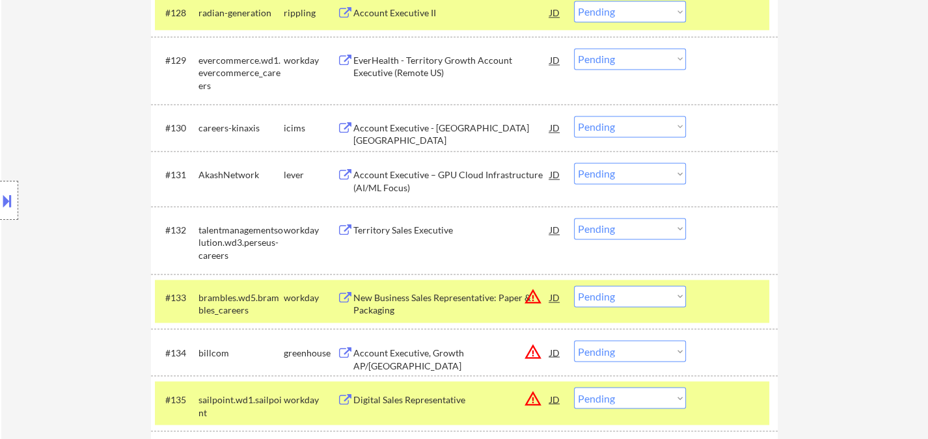
click at [473, 178] on div "Account Executive – GPU Cloud Infrastructure (AI/ML Focus)" at bounding box center [451, 181] width 197 height 25
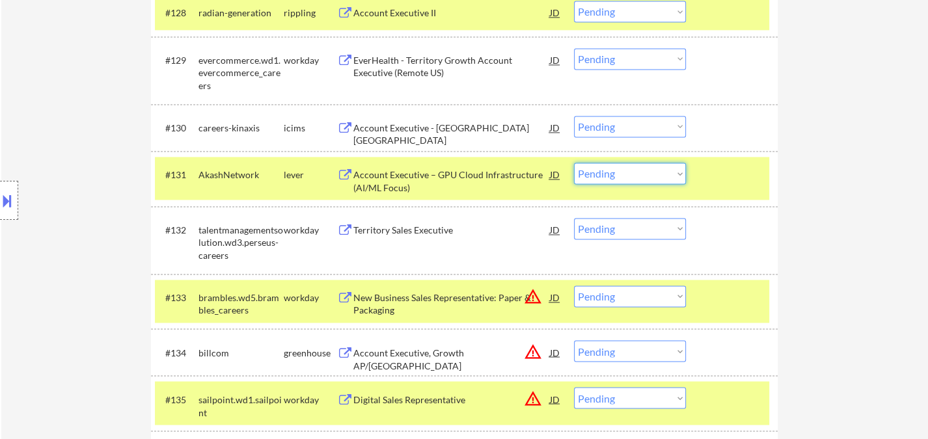
click at [625, 172] on select "Choose an option... Pending Applied Excluded (Questions) Excluded (Expired) Exc…" at bounding box center [630, 173] width 112 height 21
click at [574, 163] on select "Choose an option... Pending Applied Excluded (Questions) Excluded (Expired) Exc…" at bounding box center [630, 173] width 112 height 21
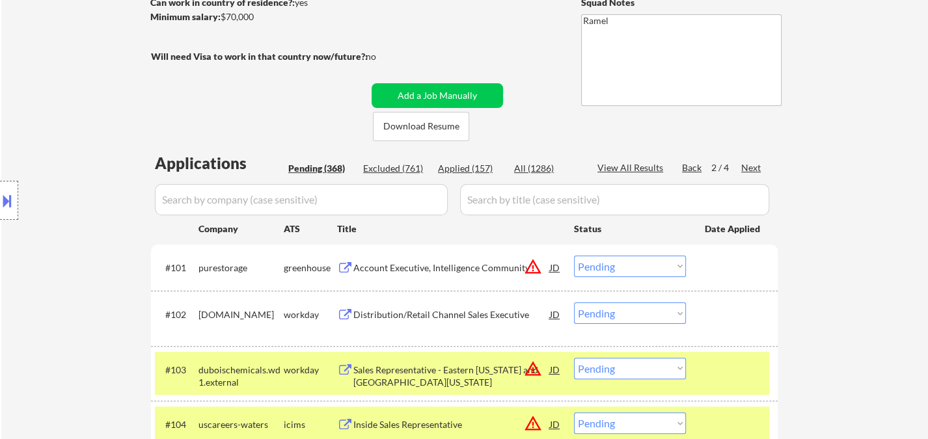
scroll to position [181, 0]
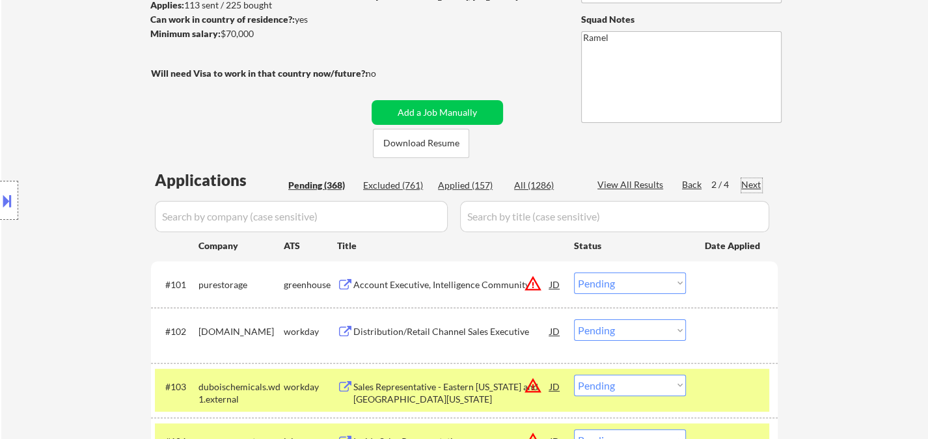
click at [745, 185] on div "Next" at bounding box center [751, 184] width 21 height 13
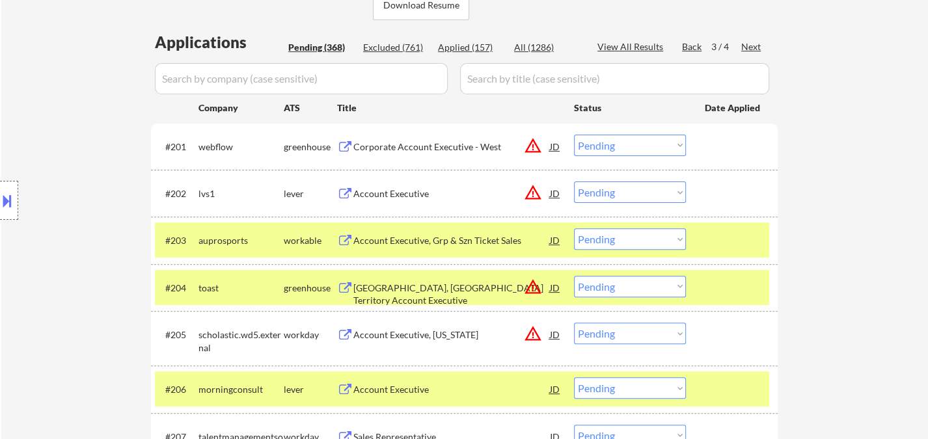
scroll to position [398, 0]
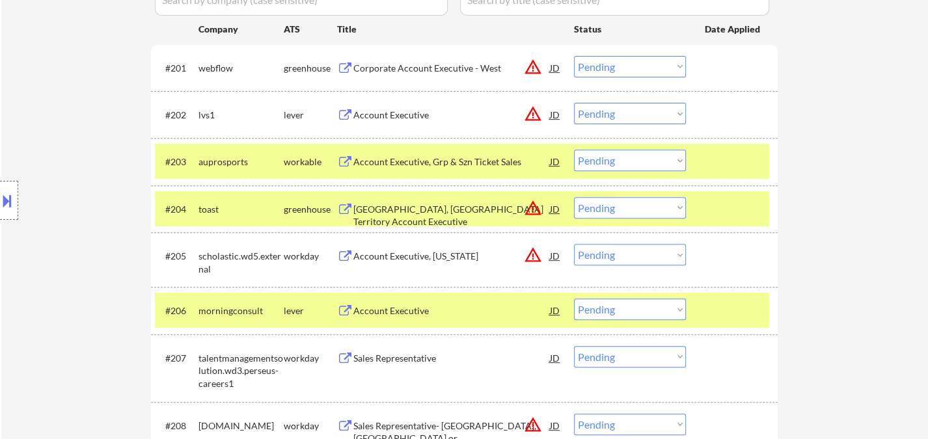
click at [416, 158] on div "Account Executive, Grp & Szn Ticket Sales" at bounding box center [451, 162] width 197 height 13
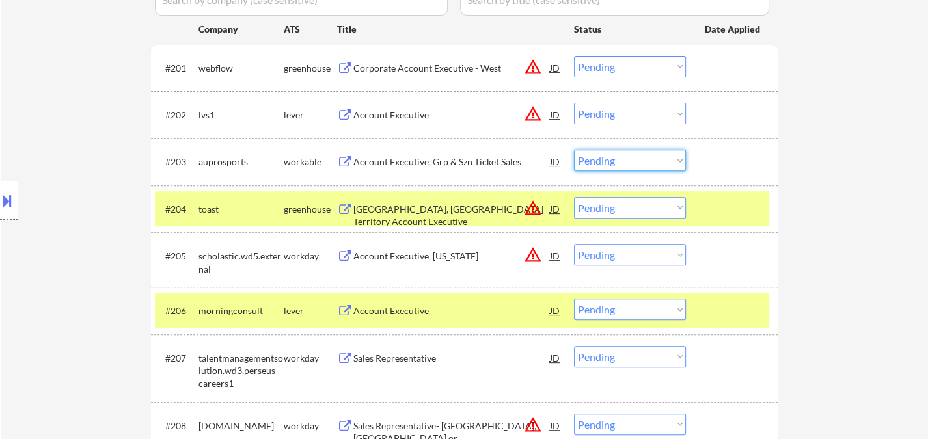
drag, startPoint x: 616, startPoint y: 166, endPoint x: 623, endPoint y: 161, distance: 8.3
click at [619, 161] on select "Choose an option... Pending Applied Excluded (Questions) Excluded (Expired) Exc…" at bounding box center [630, 160] width 112 height 21
click at [574, 150] on select "Choose an option... Pending Applied Excluded (Questions) Excluded (Expired) Exc…" at bounding box center [630, 160] width 112 height 21
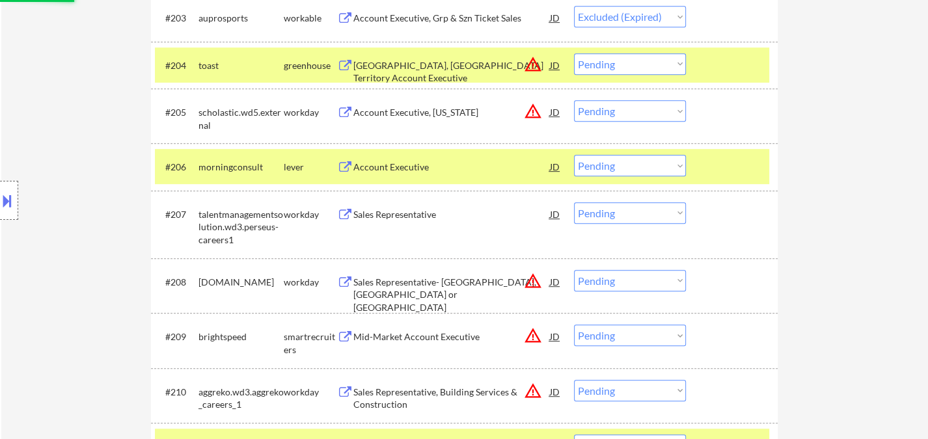
scroll to position [542, 0]
click at [428, 174] on div "Account Executive" at bounding box center [451, 165] width 197 height 23
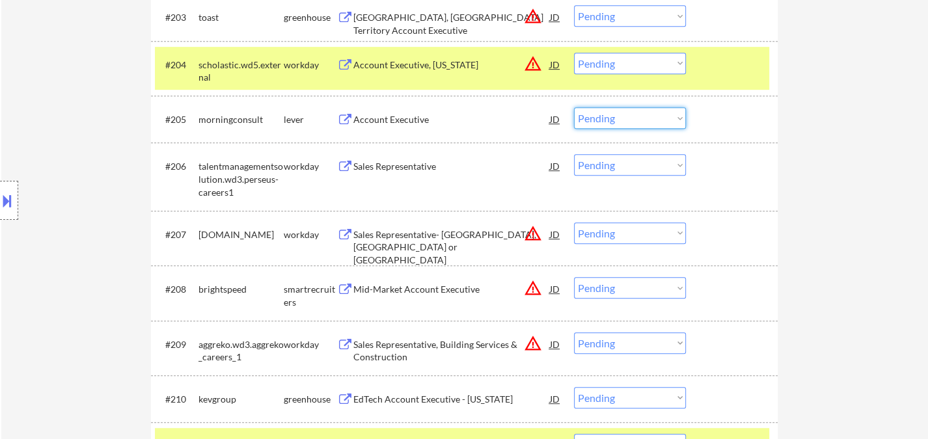
drag, startPoint x: 614, startPoint y: 115, endPoint x: 620, endPoint y: 120, distance: 6.9
click at [614, 115] on select "Choose an option... Pending Applied Excluded (Questions) Excluded (Expired) Exc…" at bounding box center [630, 117] width 112 height 21
click at [574, 107] on select "Choose an option... Pending Applied Excluded (Questions) Excluded (Expired) Exc…" at bounding box center [630, 117] width 112 height 21
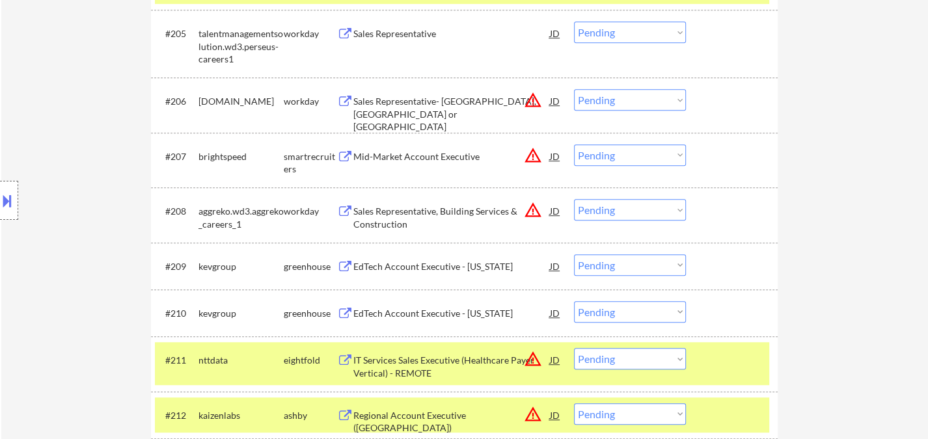
scroll to position [759, 0]
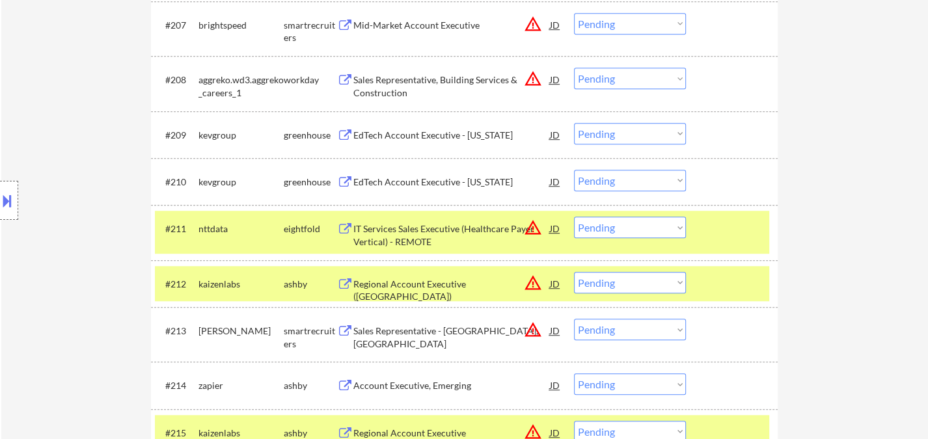
click at [419, 137] on div "EdTech Account Executive - Missouri" at bounding box center [451, 135] width 197 height 13
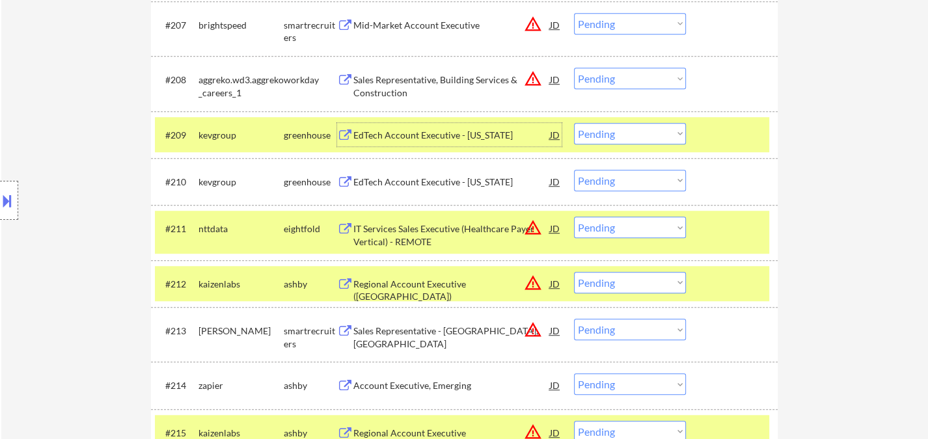
drag, startPoint x: 614, startPoint y: 132, endPoint x: 628, endPoint y: 143, distance: 17.2
click at [614, 132] on select "Choose an option... Pending Applied Excluded (Questions) Excluded (Expired) Exc…" at bounding box center [630, 133] width 112 height 21
click at [574, 123] on select "Choose an option... Pending Applied Excluded (Questions) Excluded (Expired) Exc…" at bounding box center [630, 133] width 112 height 21
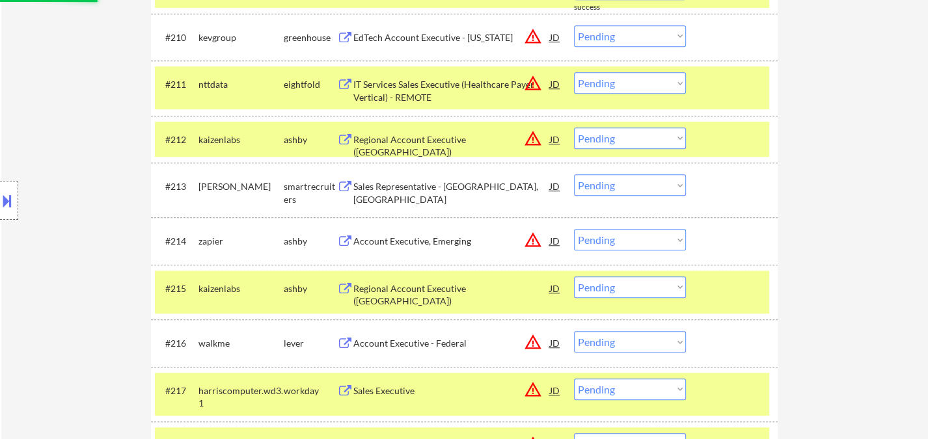
click at [445, 247] on div "Account Executive, Emerging" at bounding box center [451, 241] width 197 height 13
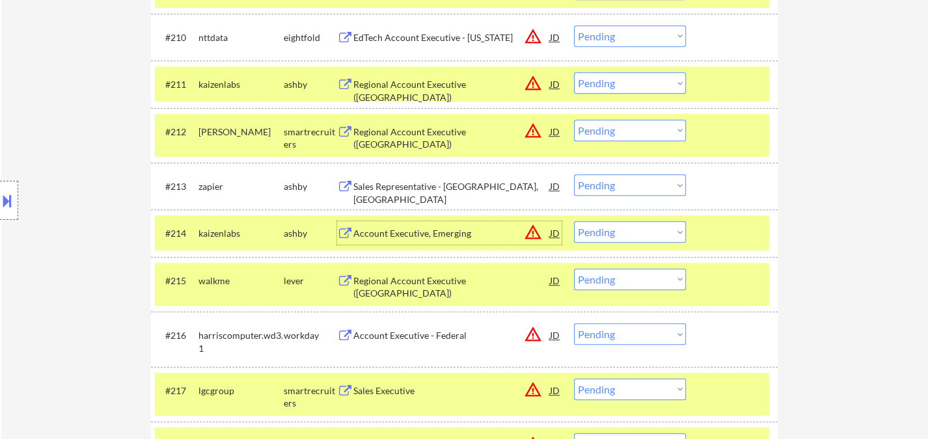
click at [416, 185] on div "Sales Representative - [GEOGRAPHIC_DATA], [GEOGRAPHIC_DATA]" at bounding box center [451, 192] width 197 height 25
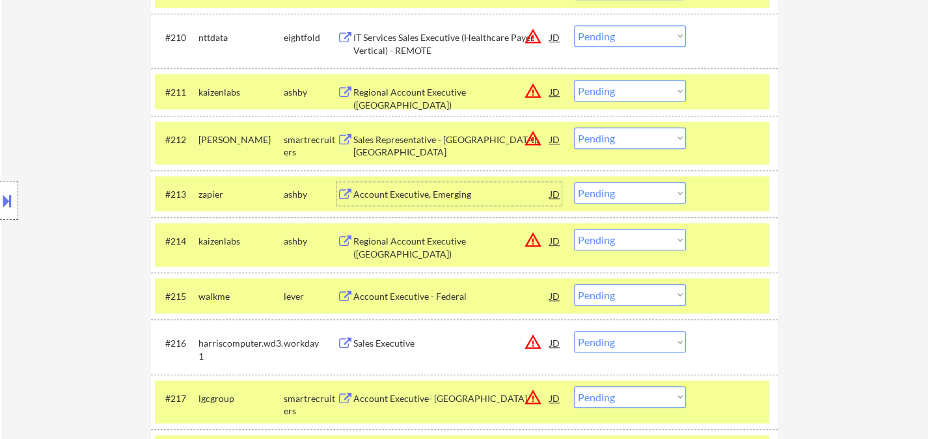
click at [468, 202] on div "Account Executive, Emerging" at bounding box center [451, 193] width 197 height 23
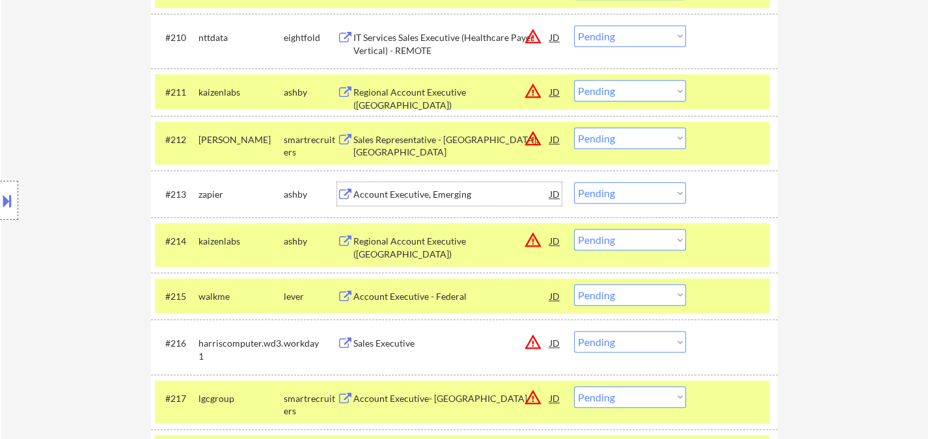
click at [627, 196] on select "Choose an option... Pending Applied Excluded (Questions) Excluded (Expired) Exc…" at bounding box center [630, 192] width 112 height 21
click at [574, 182] on select "Choose an option... Pending Applied Excluded (Questions) Excluded (Expired) Exc…" at bounding box center [630, 192] width 112 height 21
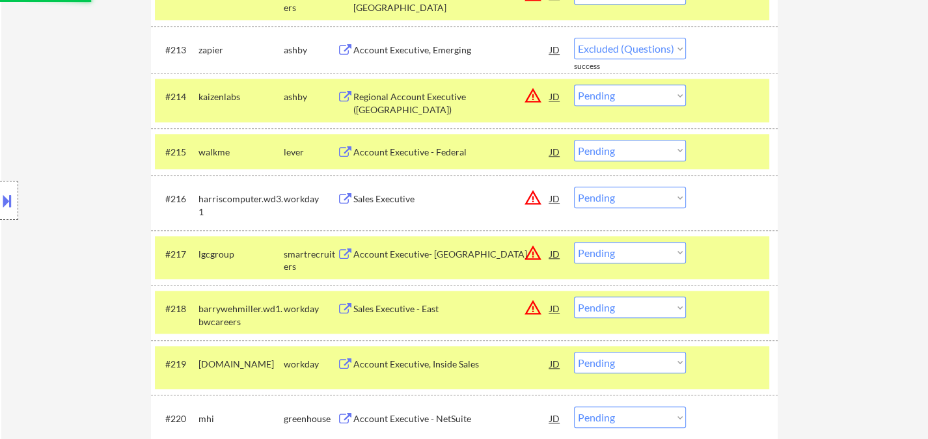
click at [443, 155] on div "Account Executive - Federal" at bounding box center [451, 152] width 197 height 13
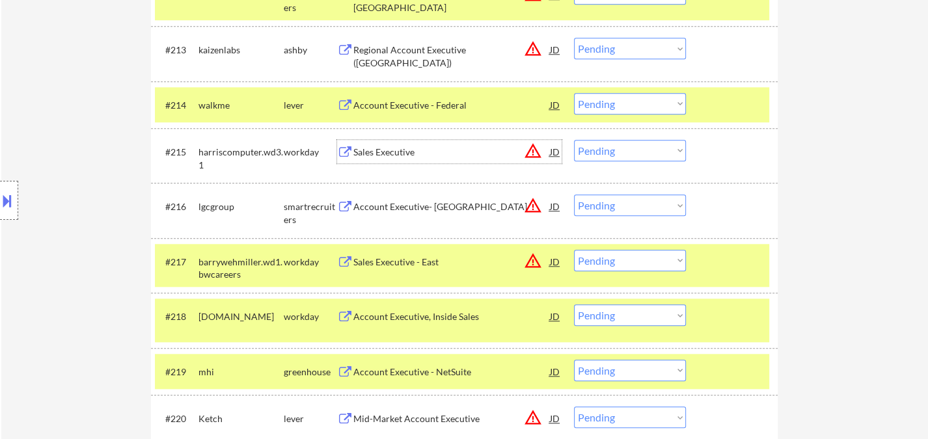
click at [441, 99] on div "Account Executive - Federal" at bounding box center [451, 105] width 197 height 13
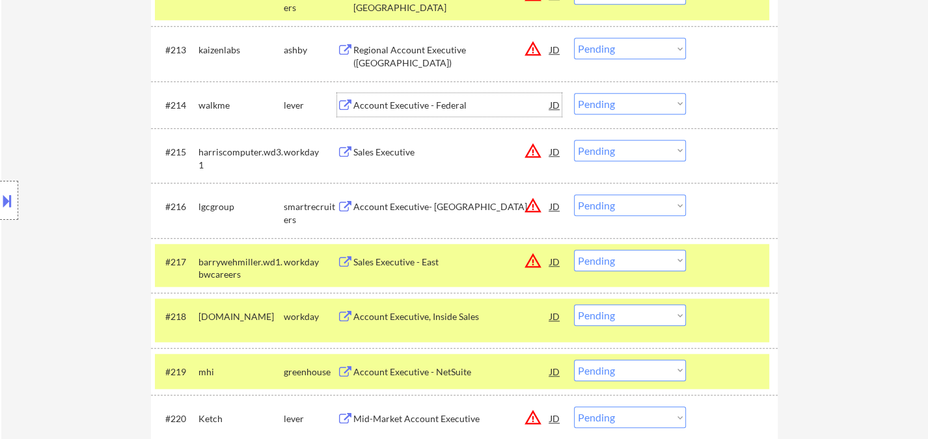
drag, startPoint x: 597, startPoint y: 101, endPoint x: 606, endPoint y: 111, distance: 13.4
click at [598, 101] on select "Choose an option... Pending Applied Excluded (Questions) Excluded (Expired) Exc…" at bounding box center [630, 103] width 112 height 21
click at [574, 93] on select "Choose an option... Pending Applied Excluded (Questions) Excluded (Expired) Exc…" at bounding box center [630, 103] width 112 height 21
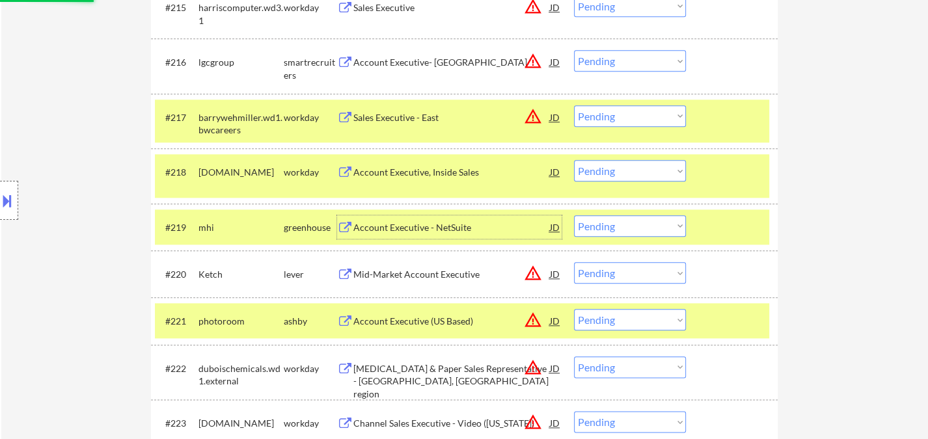
click at [435, 226] on div "Account Executive - NetSuite" at bounding box center [451, 227] width 197 height 13
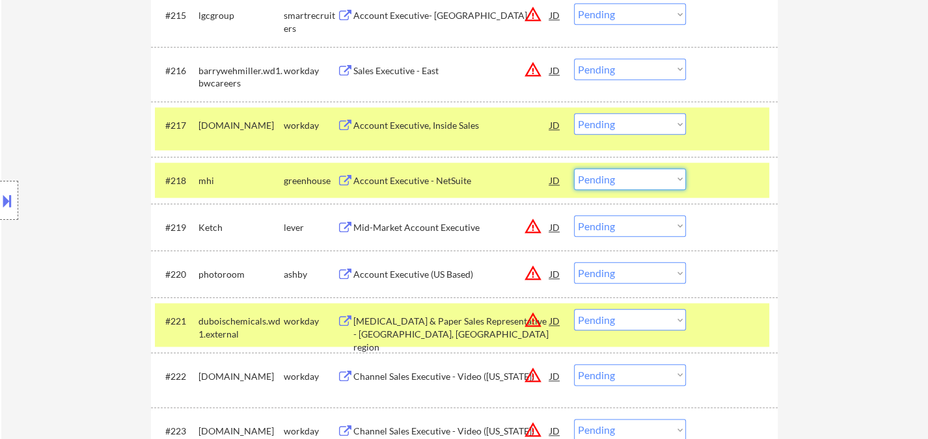
click at [620, 182] on select "Choose an option... Pending Applied Excluded (Questions) Excluded (Expired) Exc…" at bounding box center [630, 179] width 112 height 21
click at [574, 169] on select "Choose an option... Pending Applied Excluded (Questions) Excluded (Expired) Exc…" at bounding box center [630, 179] width 112 height 21
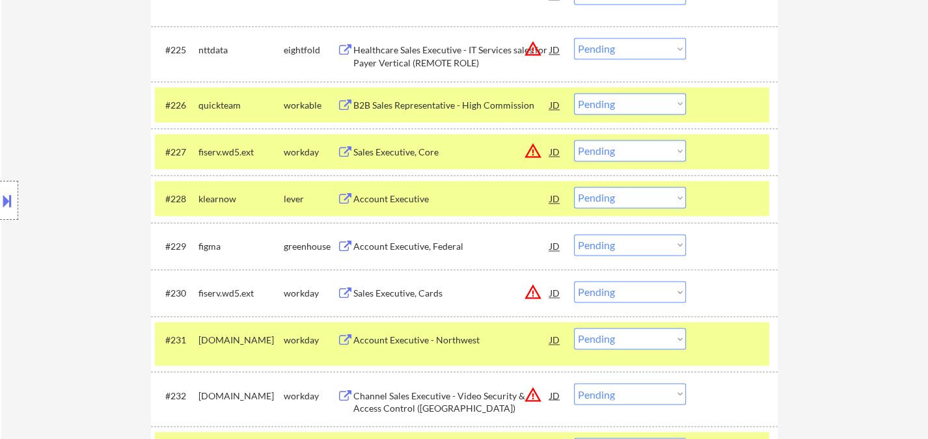
scroll to position [1699, 0]
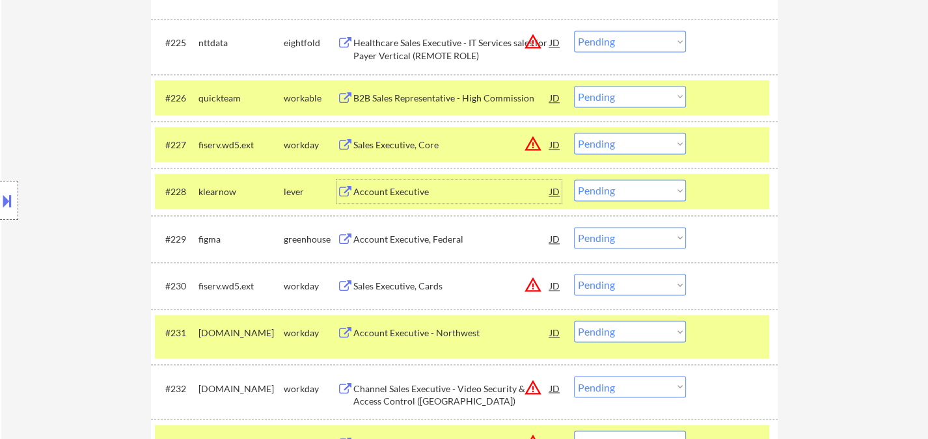
click at [396, 197] on div "Account Executive" at bounding box center [451, 191] width 197 height 13
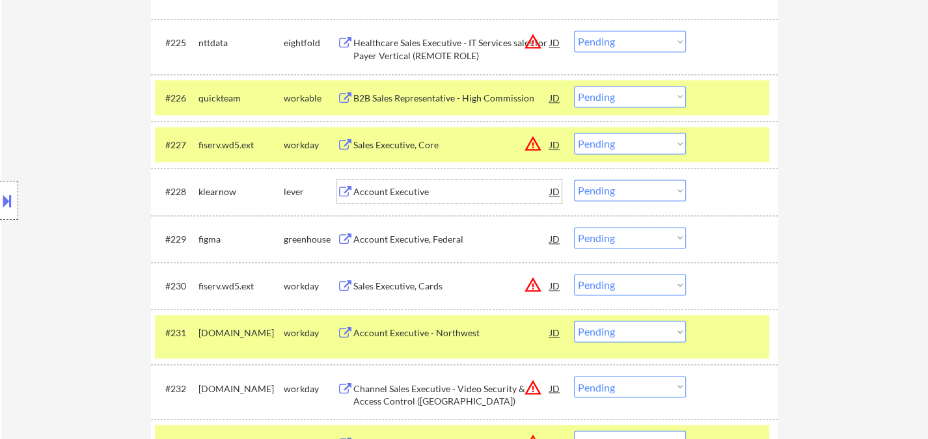
drag, startPoint x: 595, startPoint y: 185, endPoint x: 614, endPoint y: 198, distance: 23.3
click at [595, 185] on select "Choose an option... Pending Applied Excluded (Questions) Excluded (Expired) Exc…" at bounding box center [630, 190] width 112 height 21
click at [574, 180] on select "Choose an option... Pending Applied Excluded (Questions) Excluded (Expired) Exc…" at bounding box center [630, 190] width 112 height 21
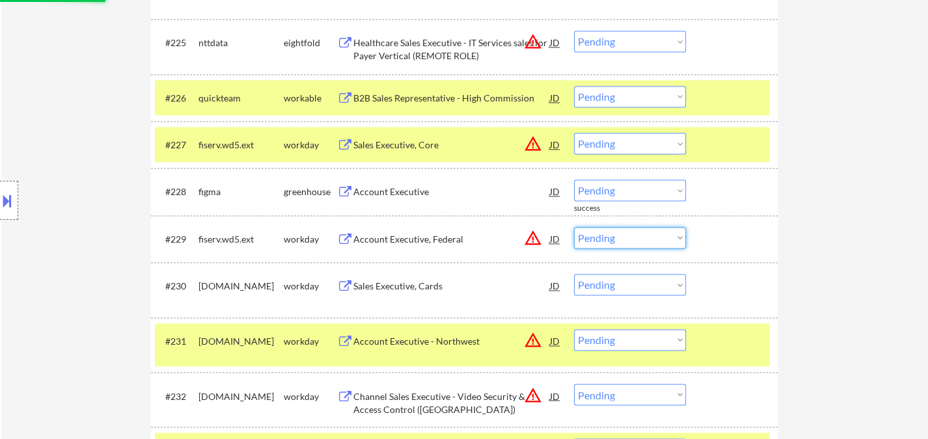
click at [612, 239] on select "Choose an option... Pending Applied Excluded (Questions) Excluded (Expired) Exc…" at bounding box center [630, 237] width 112 height 21
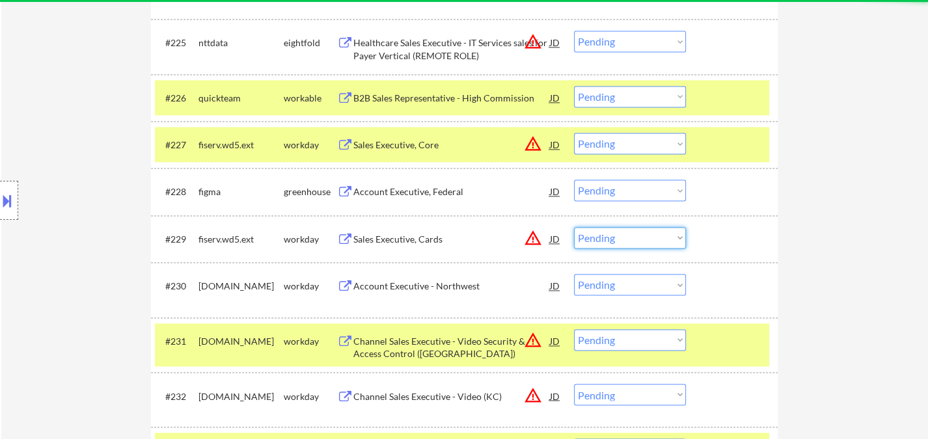
click at [631, 186] on select "Choose an option... Pending Applied Excluded (Questions) Excluded (Expired) Exc…" at bounding box center [630, 190] width 112 height 21
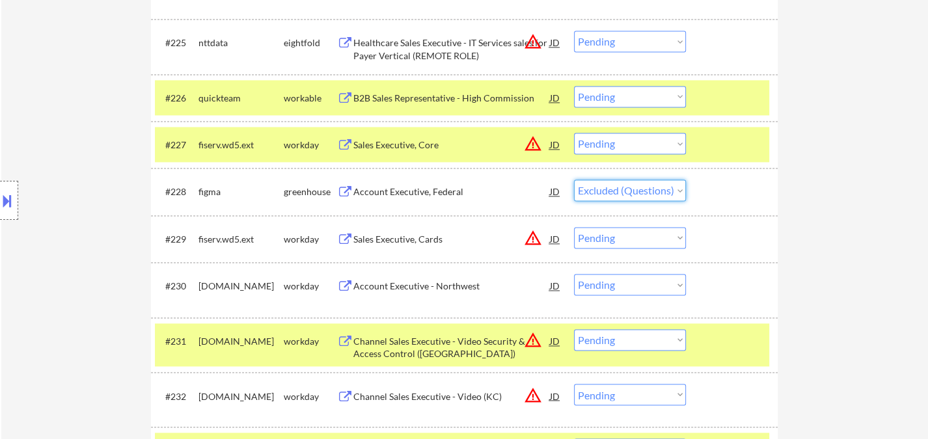
click at [574, 180] on select "Choose an option... Pending Applied Excluded (Questions) Excluded (Expired) Exc…" at bounding box center [630, 190] width 112 height 21
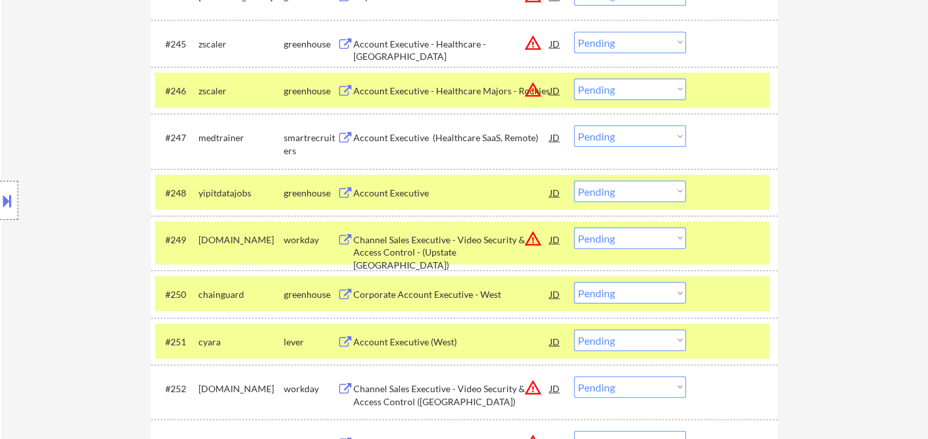
scroll to position [2712, 0]
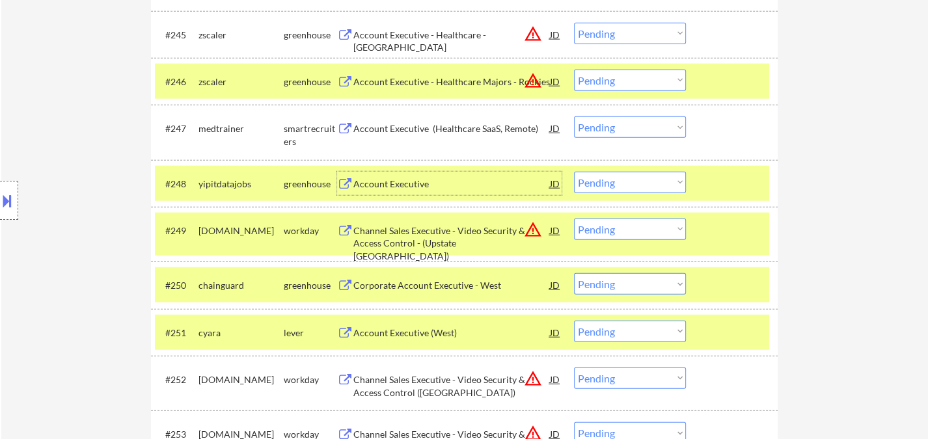
click at [376, 187] on div "Account Executive" at bounding box center [451, 184] width 197 height 13
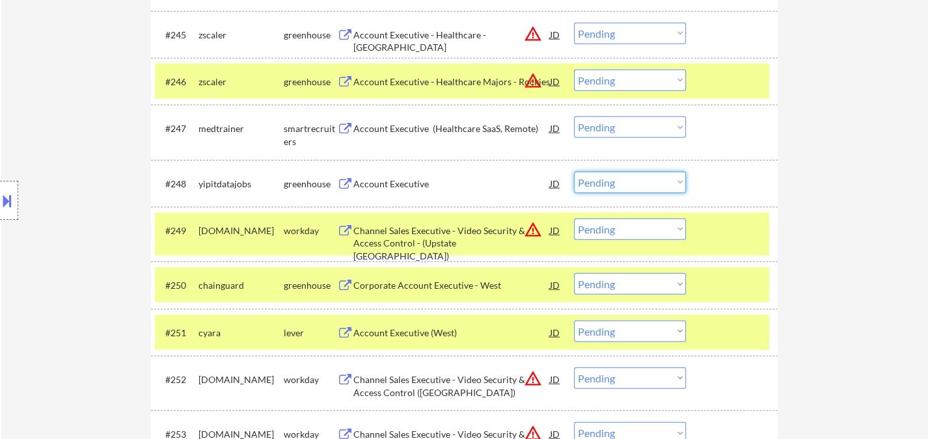
drag, startPoint x: 604, startPoint y: 181, endPoint x: 614, endPoint y: 191, distance: 14.7
click at [604, 181] on select "Choose an option... Pending Applied Excluded (Questions) Excluded (Expired) Exc…" at bounding box center [630, 182] width 112 height 21
click at [574, 172] on select "Choose an option... Pending Applied Excluded (Questions) Excluded (Expired) Exc…" at bounding box center [630, 182] width 112 height 21
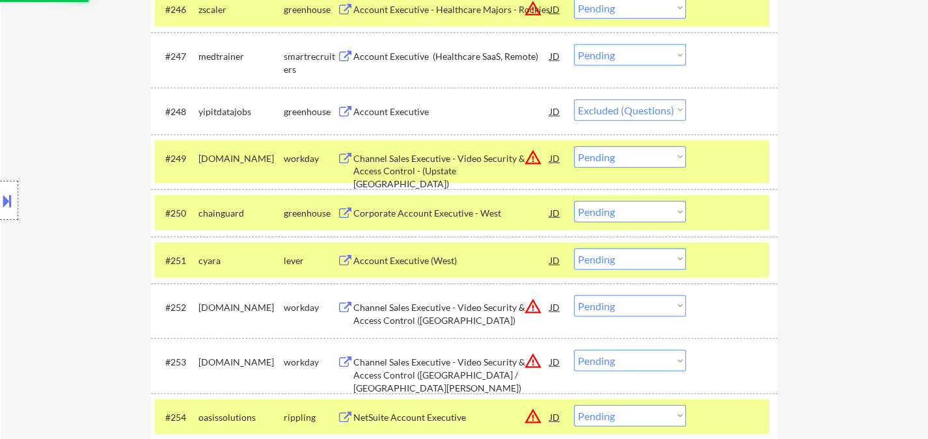
click at [427, 214] on div "Corporate Account Executive - West" at bounding box center [451, 213] width 197 height 13
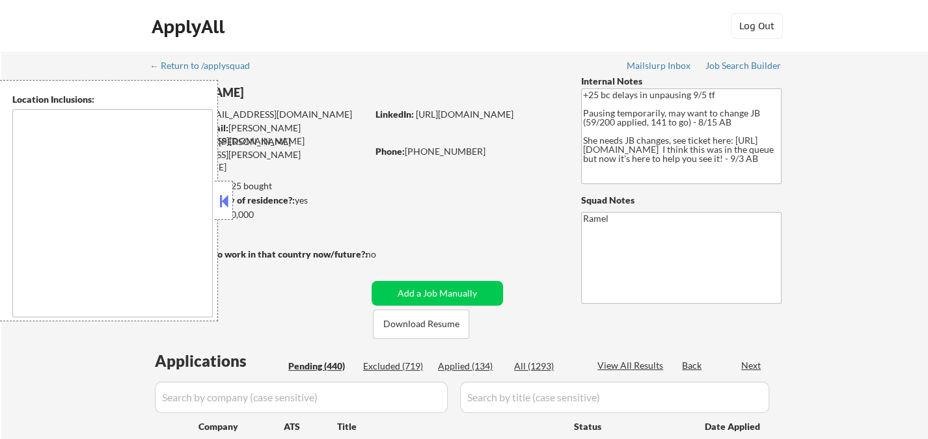
type textarea "remote"
select select ""pending""
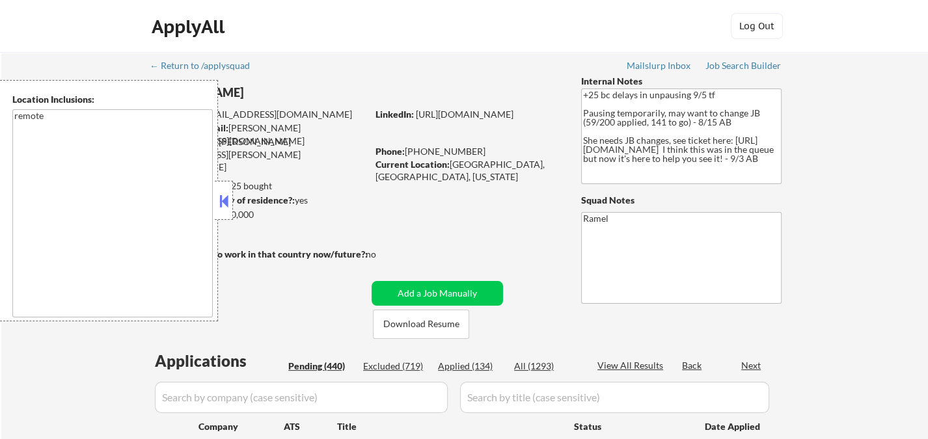
select select ""pending""
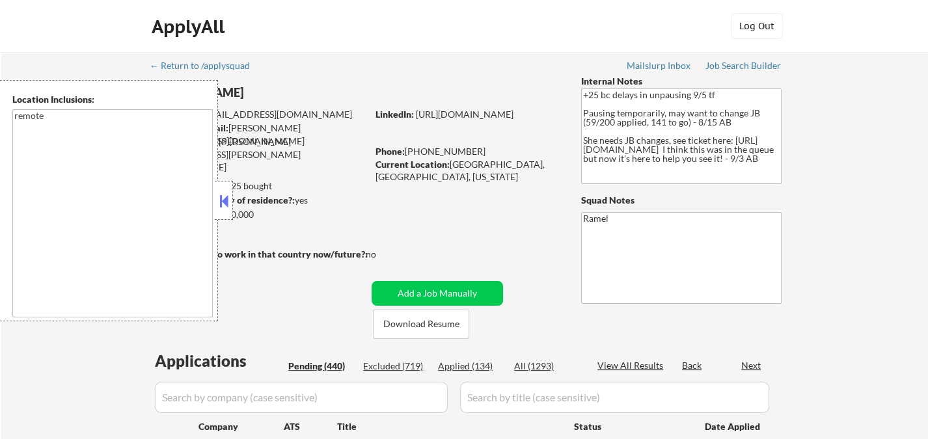
select select ""pending""
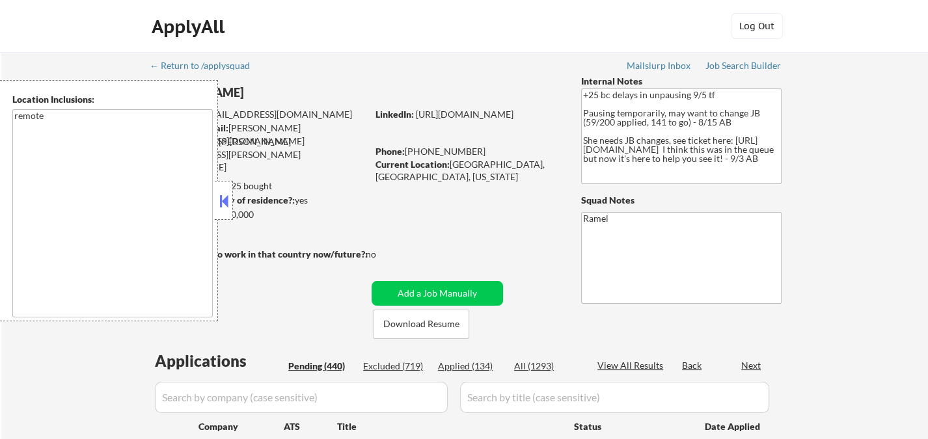
select select ""pending""
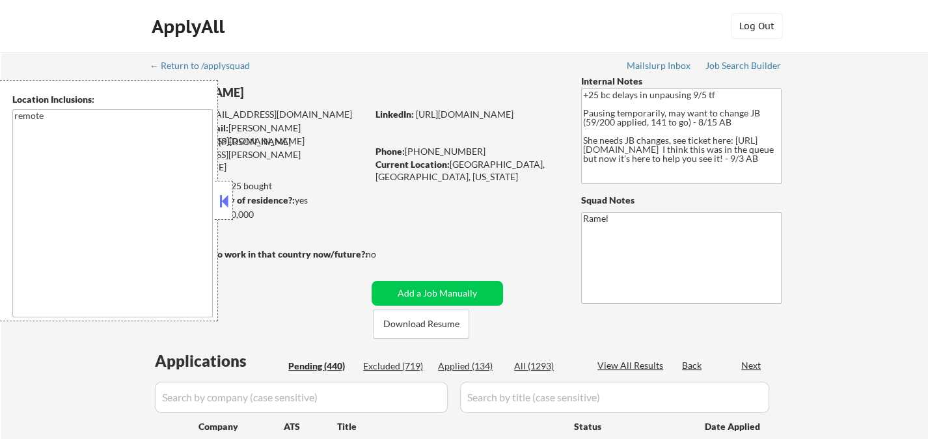
select select ""pending""
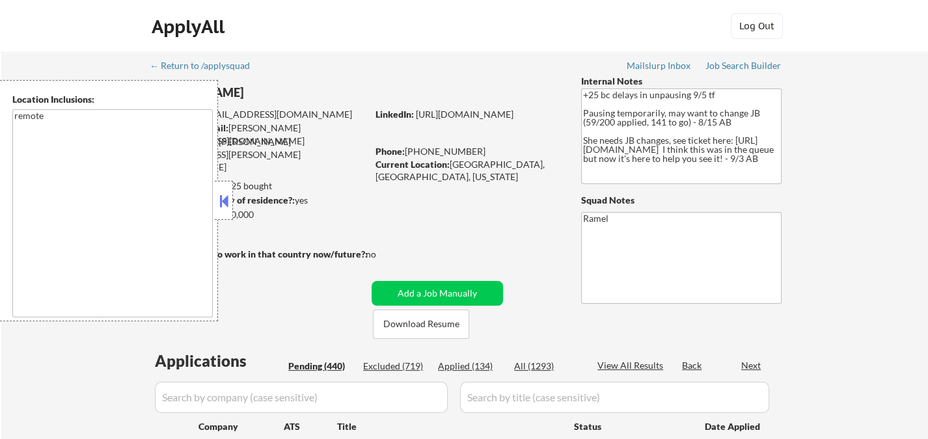
select select ""pending""
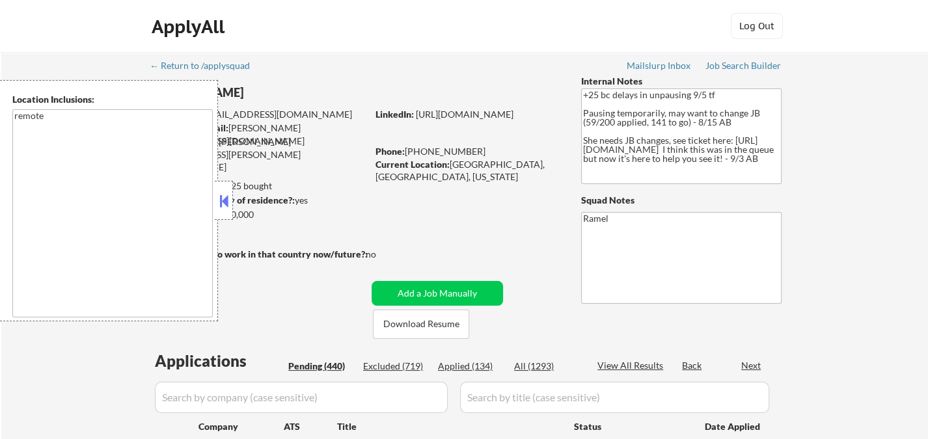
select select ""pending""
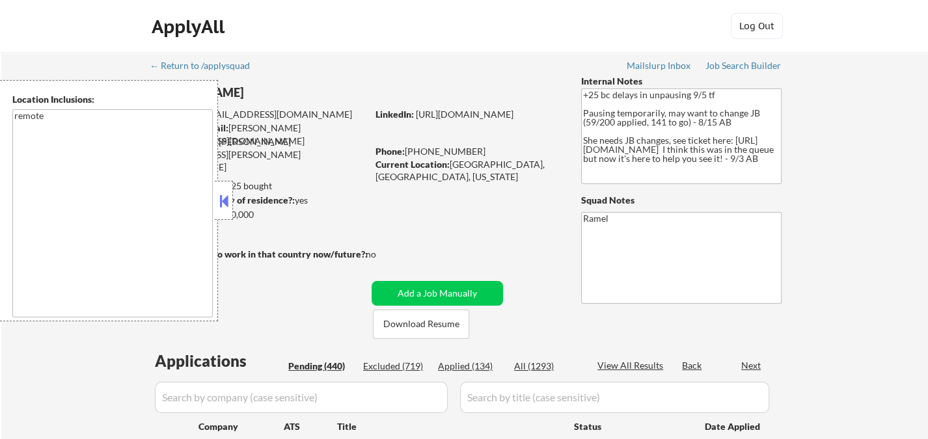
select select ""pending""
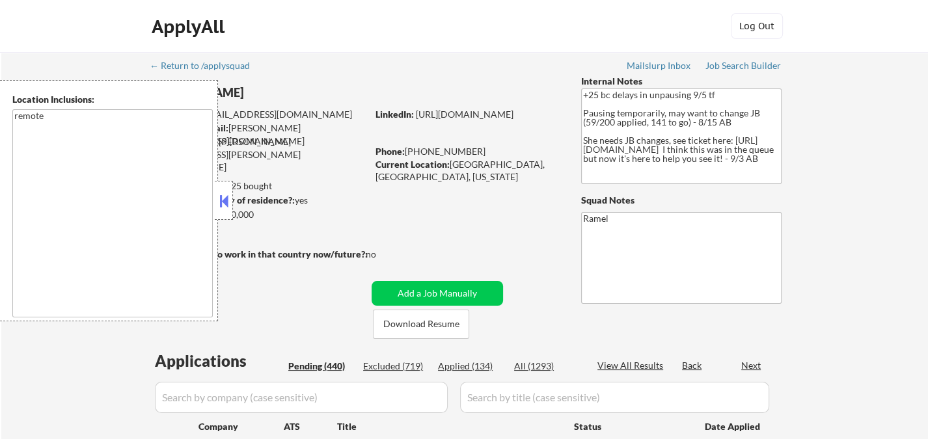
select select ""pending""
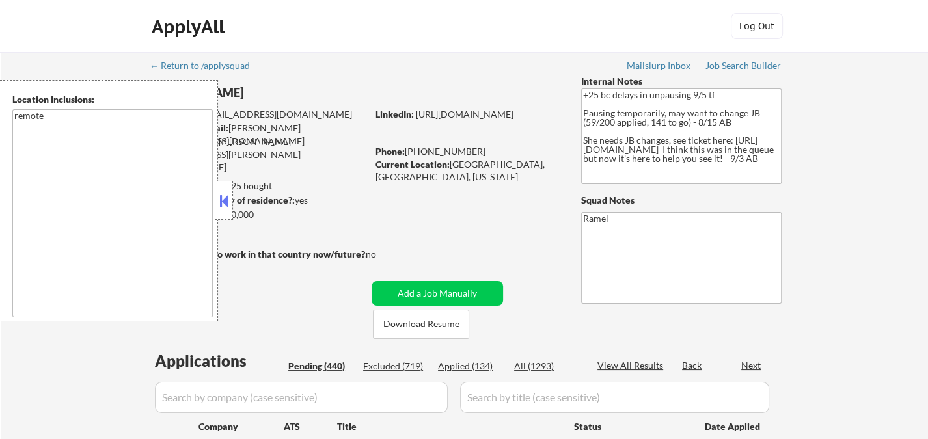
select select ""pending""
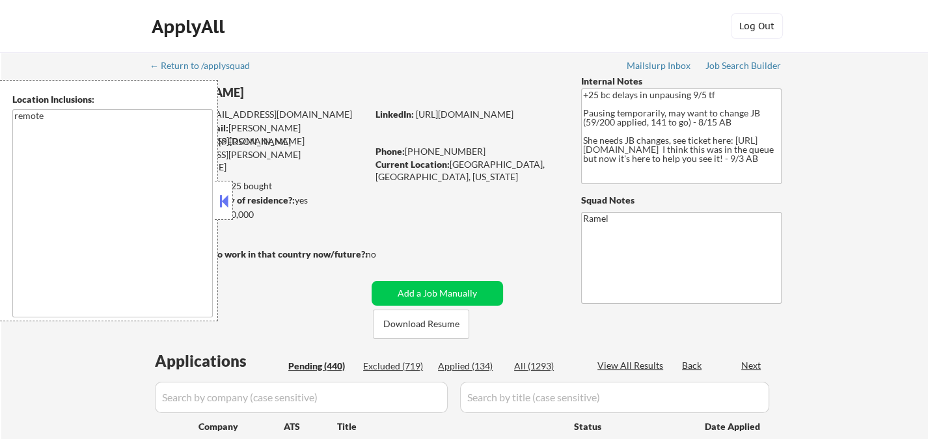
select select ""pending""
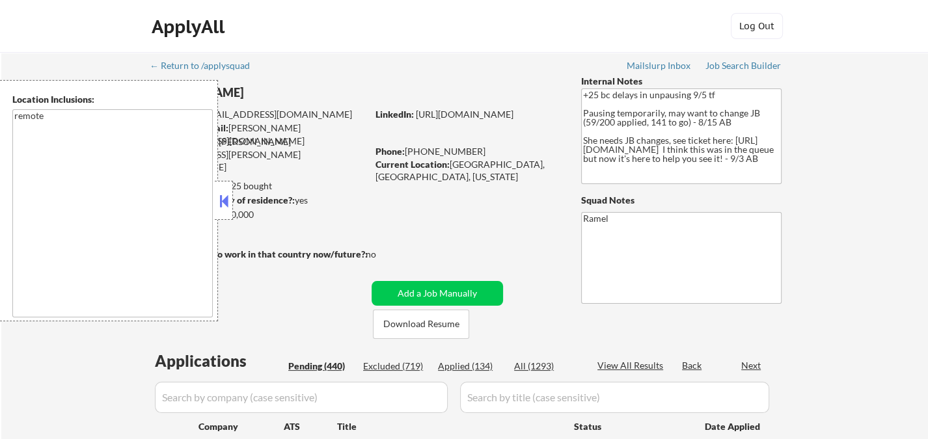
select select ""pending""
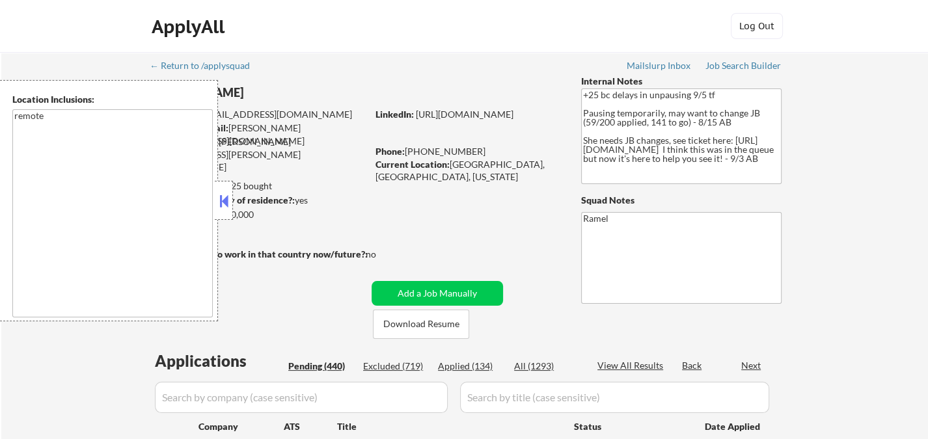
select select ""pending""
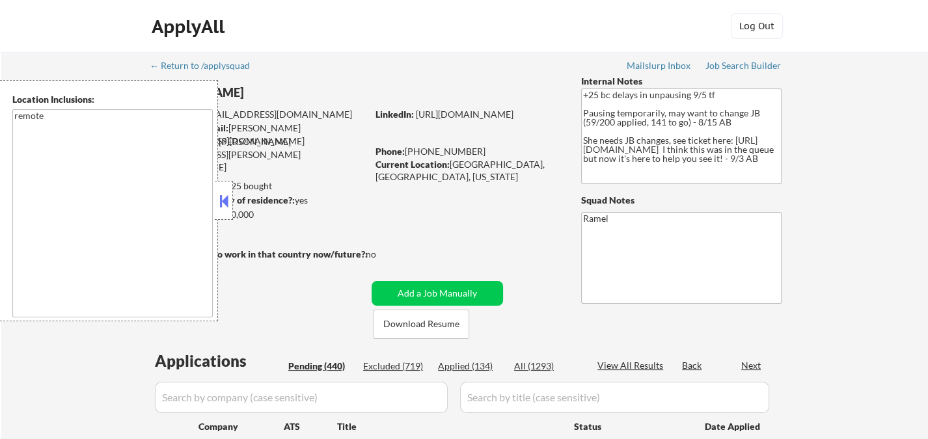
select select ""pending""
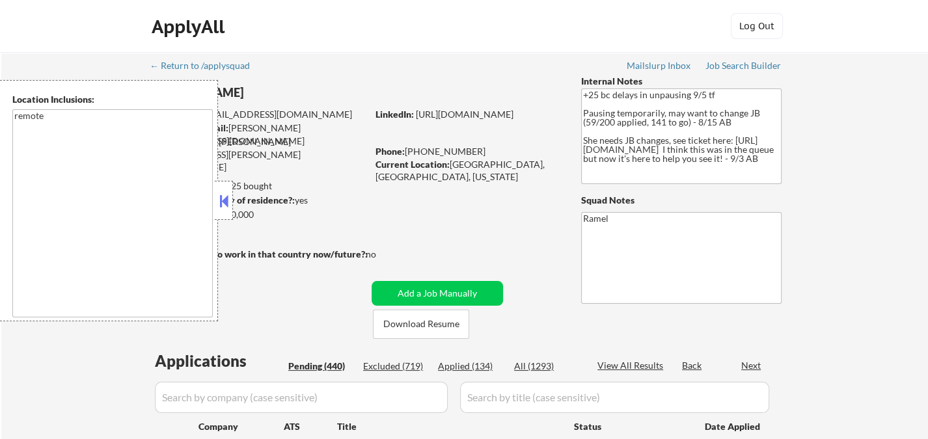
select select ""pending""
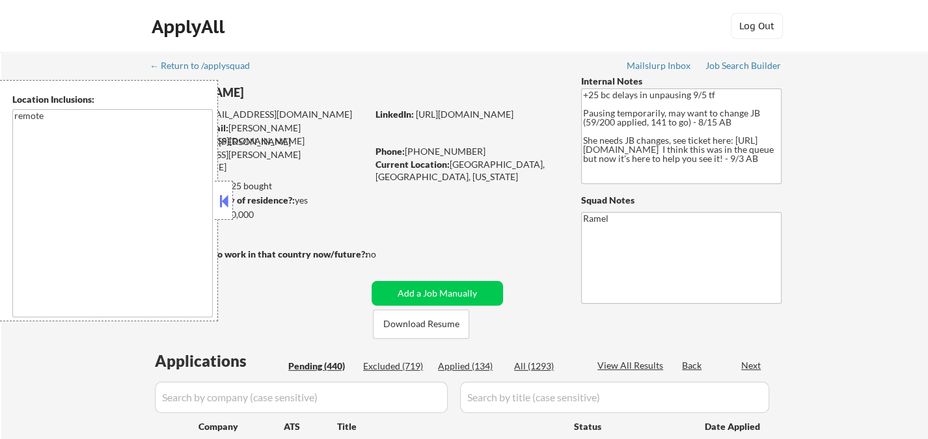
select select ""pending""
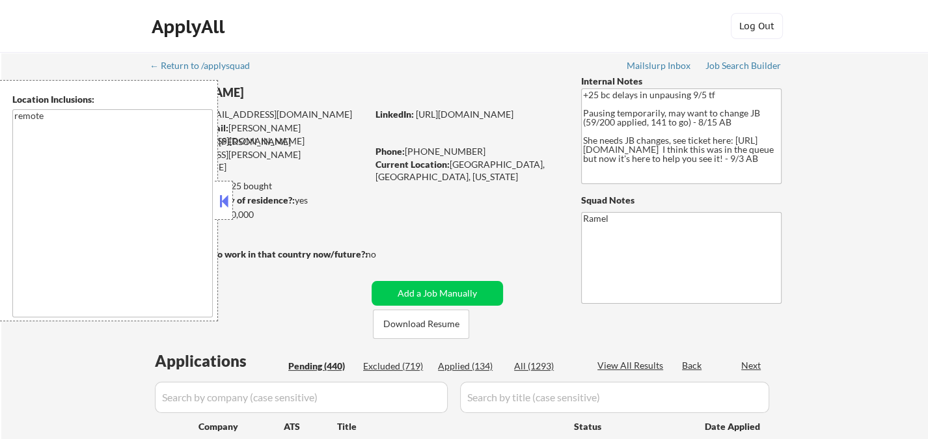
select select ""pending""
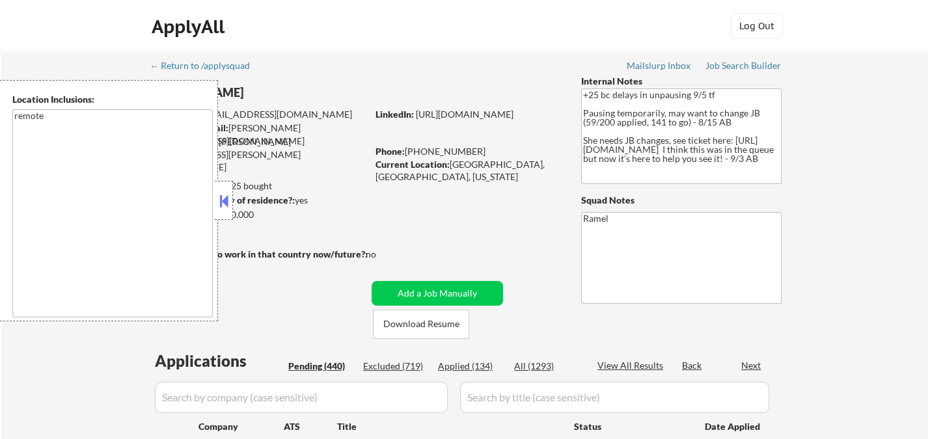
select select ""pending""
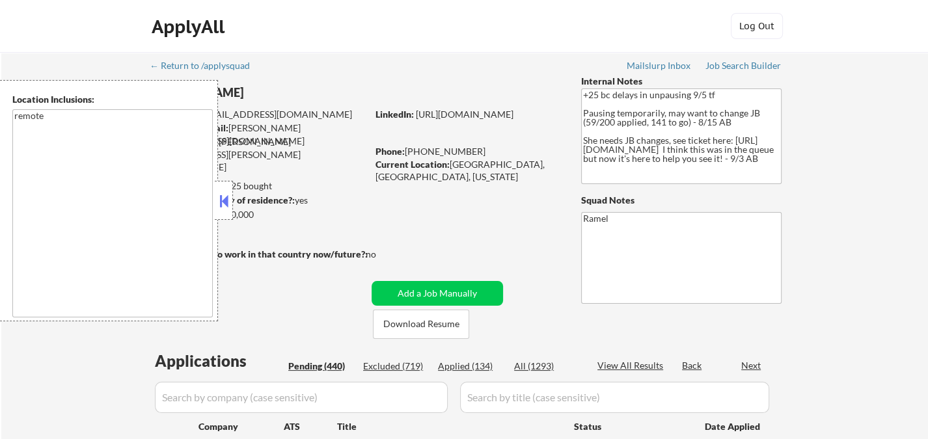
select select ""pending""
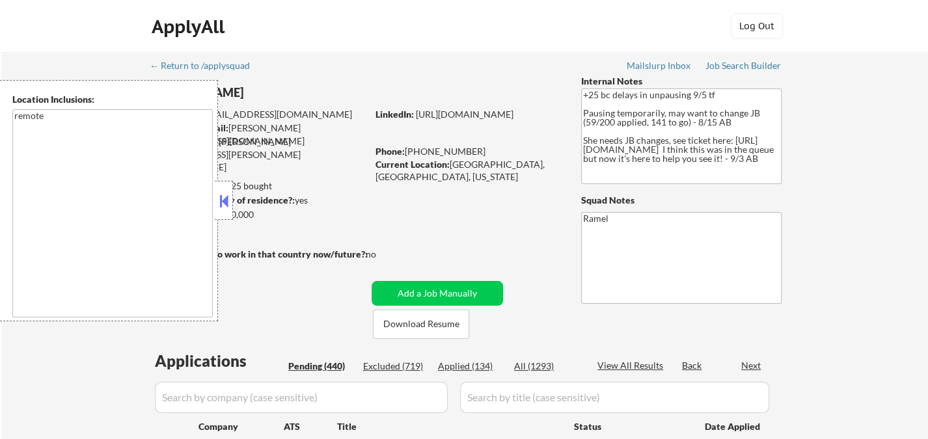
select select ""pending""
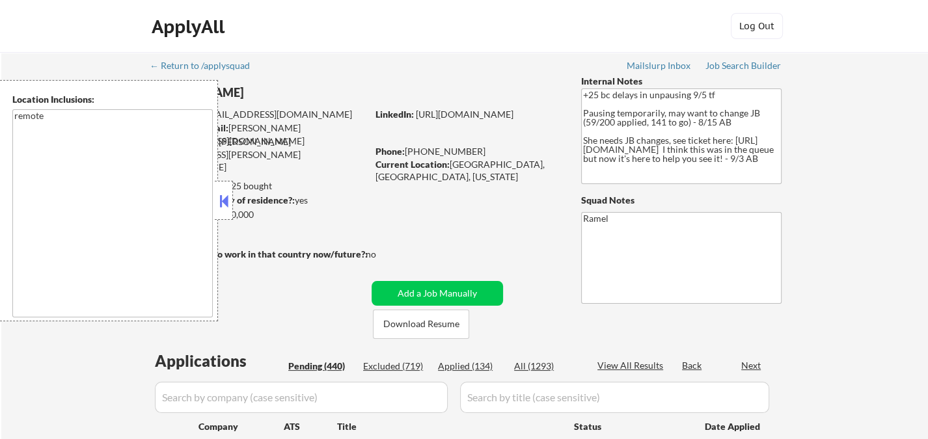
select select ""pending""
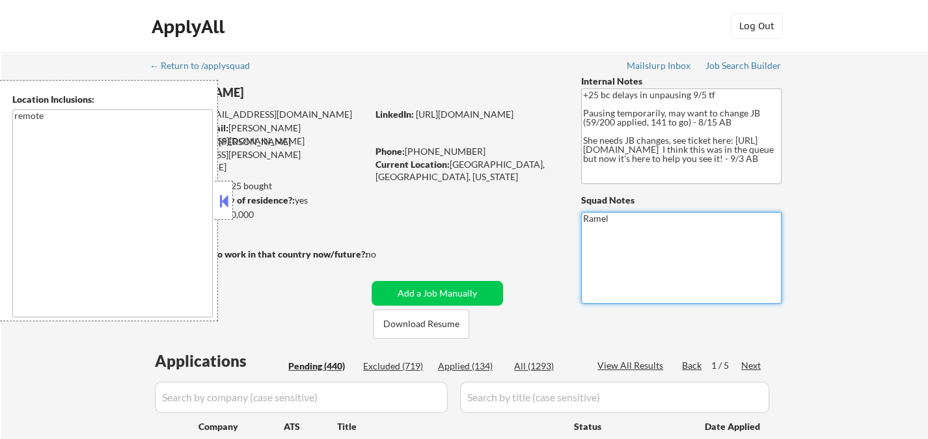
drag, startPoint x: 437, startPoint y: 136, endPoint x: 461, endPoint y: 75, distance: 64.9
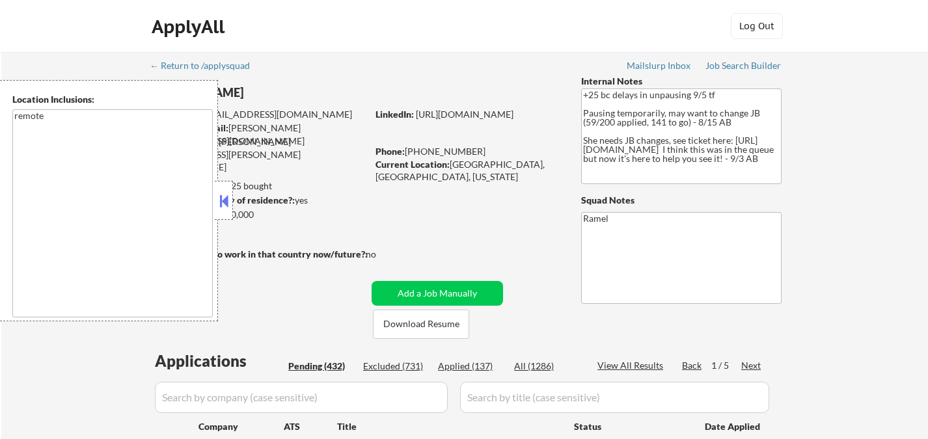
select select ""pending""
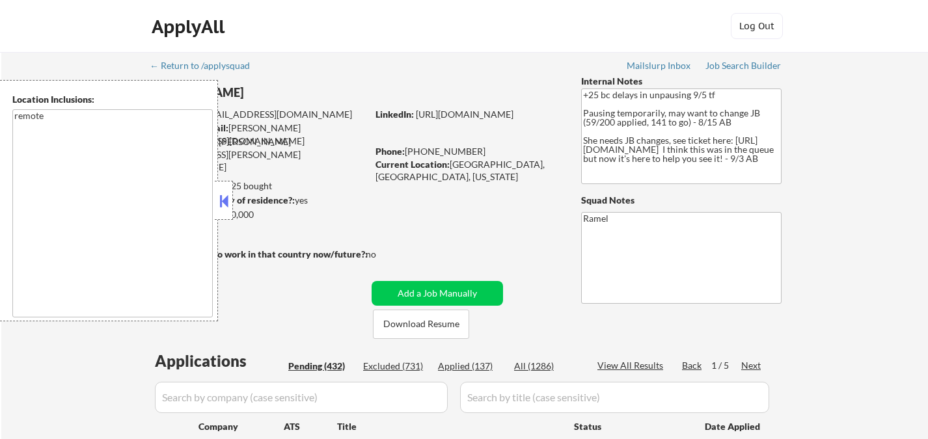
select select ""pending""
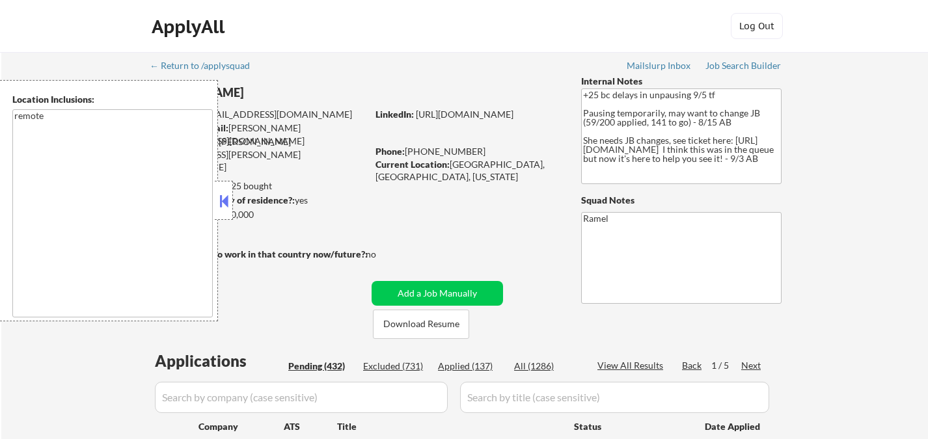
select select ""pending""
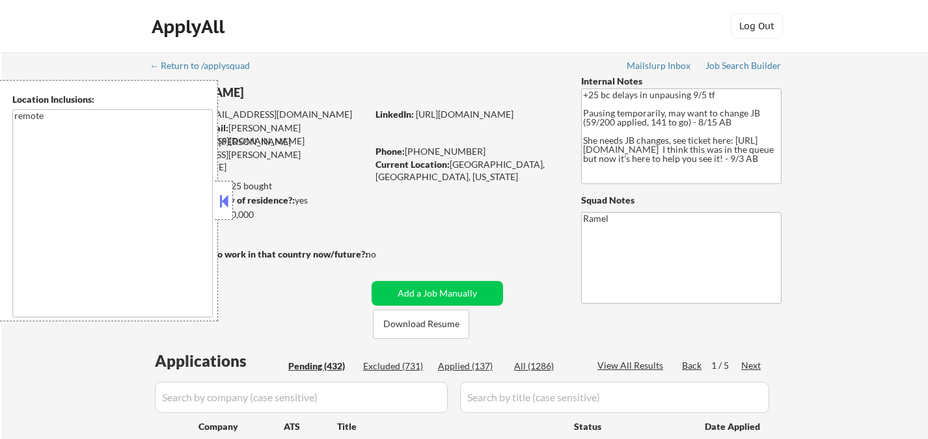
select select ""pending""
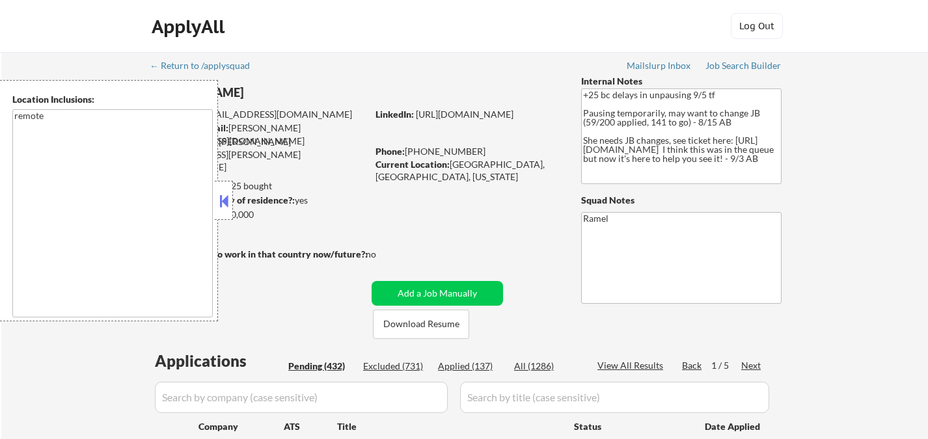
select select ""pending""
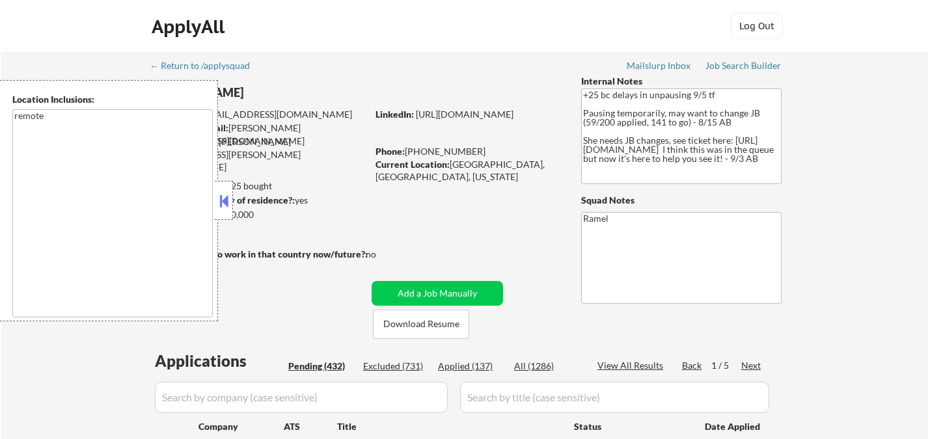
select select ""pending""
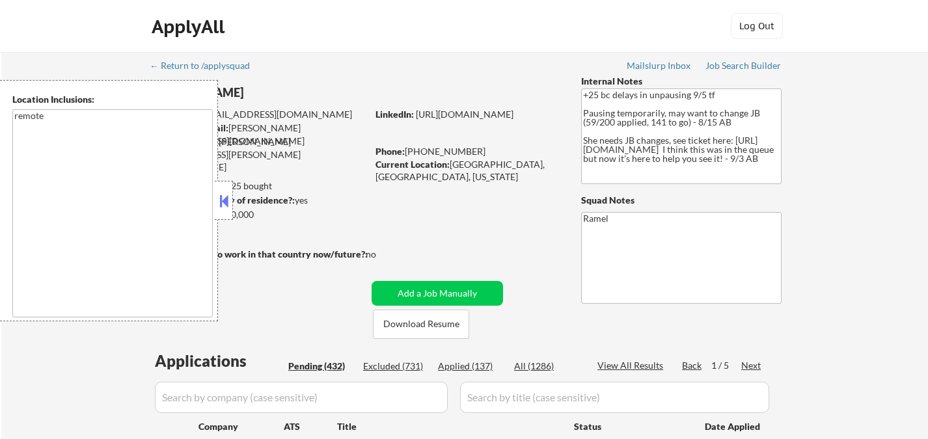
select select ""pending""
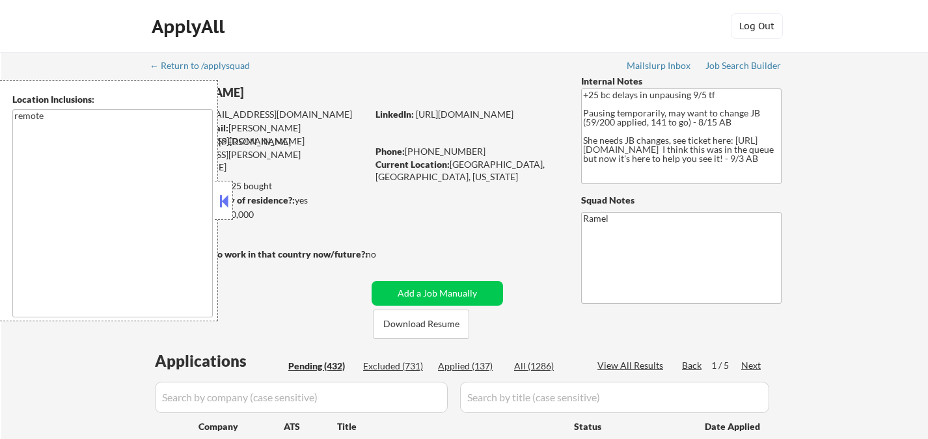
select select ""pending""
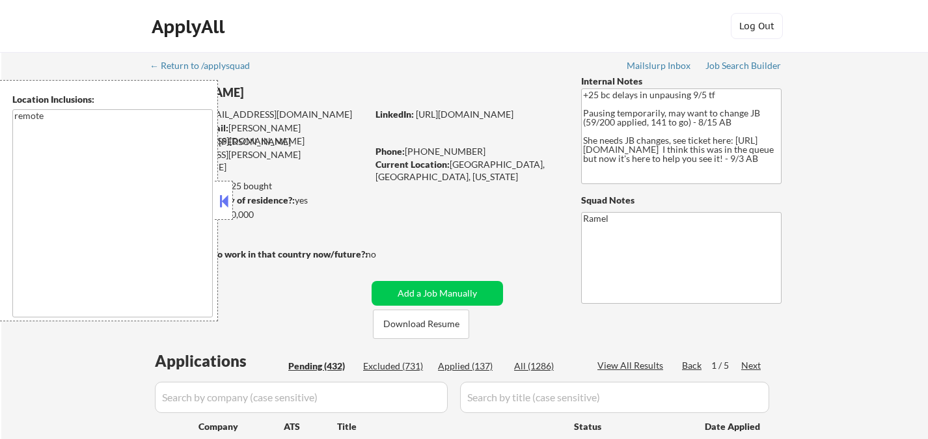
select select ""pending""
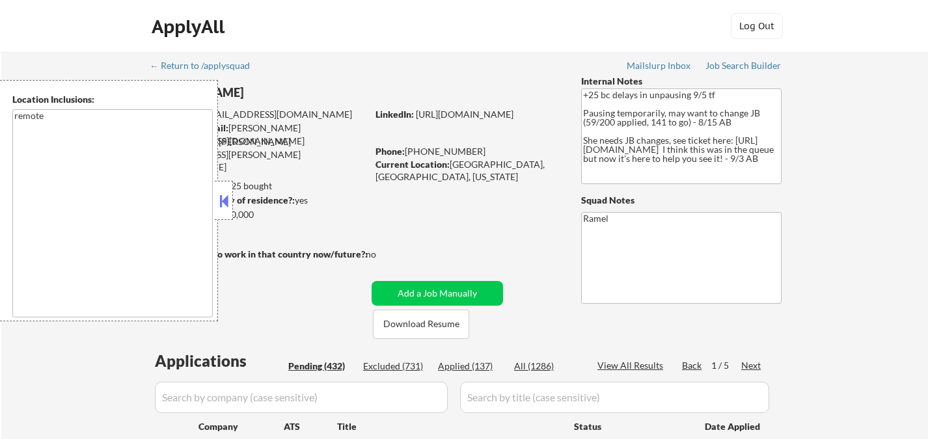
select select ""pending""
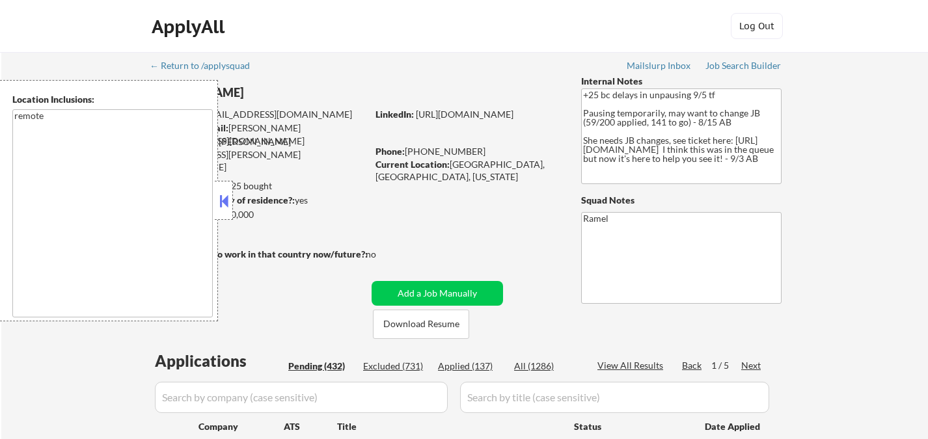
select select ""pending""
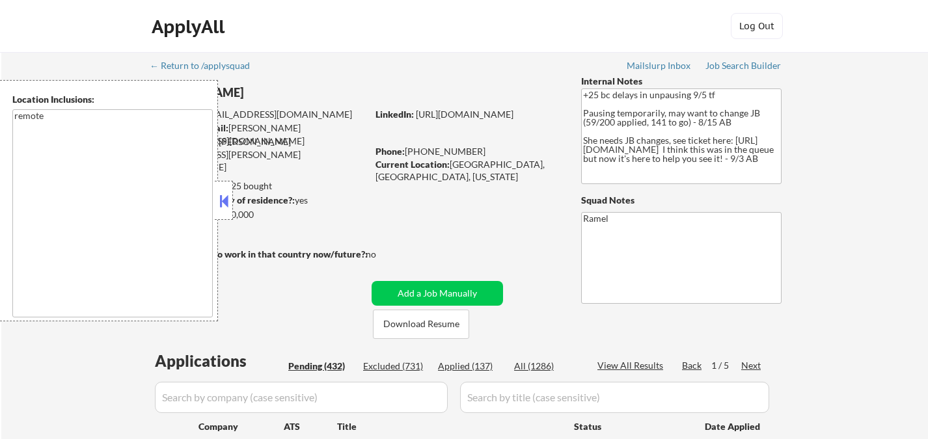
select select ""pending""
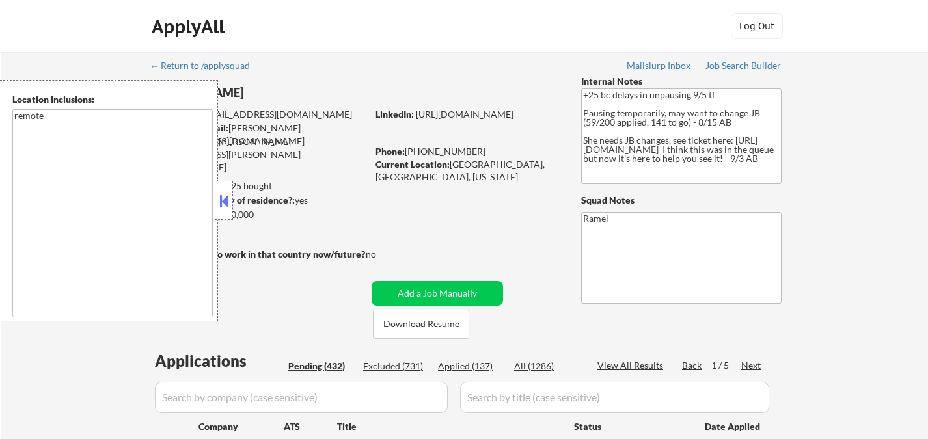
select select ""pending""
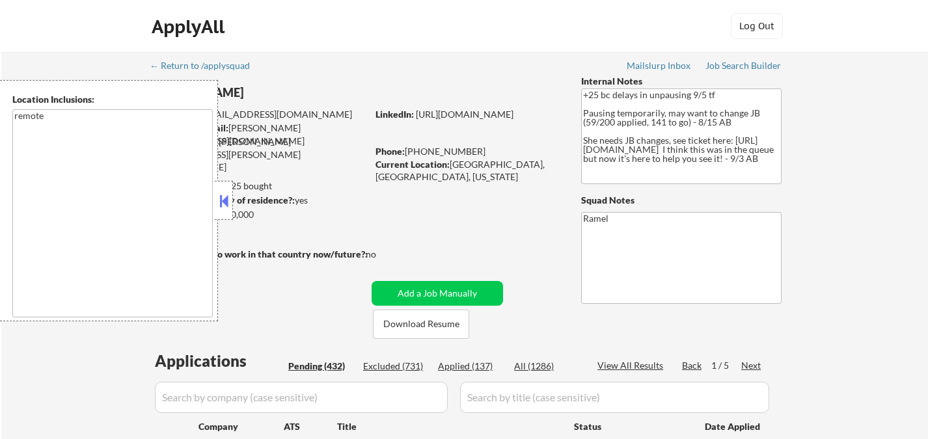
select select ""pending""
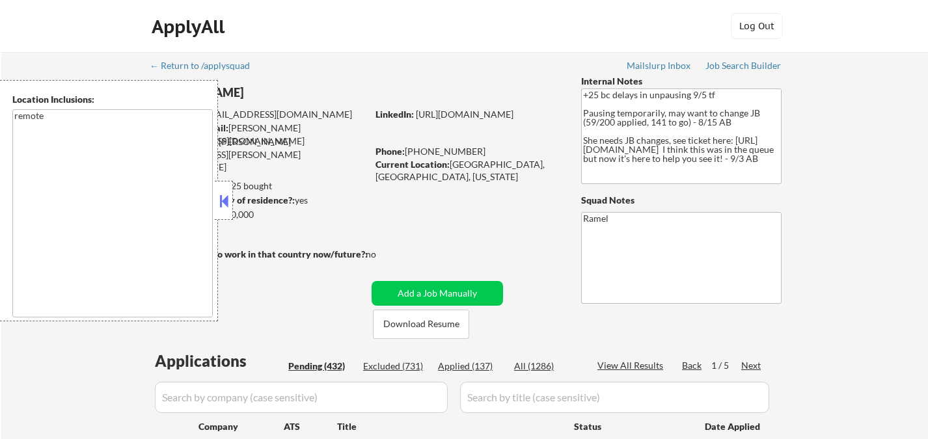
select select ""pending""
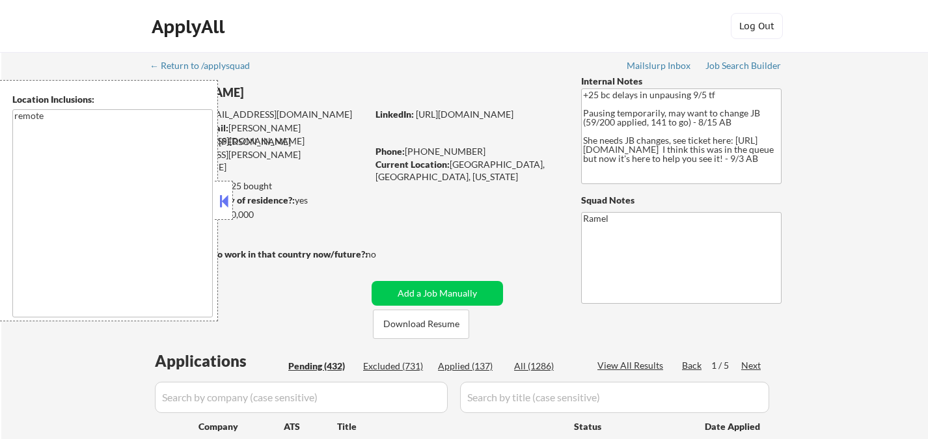
select select ""pending""
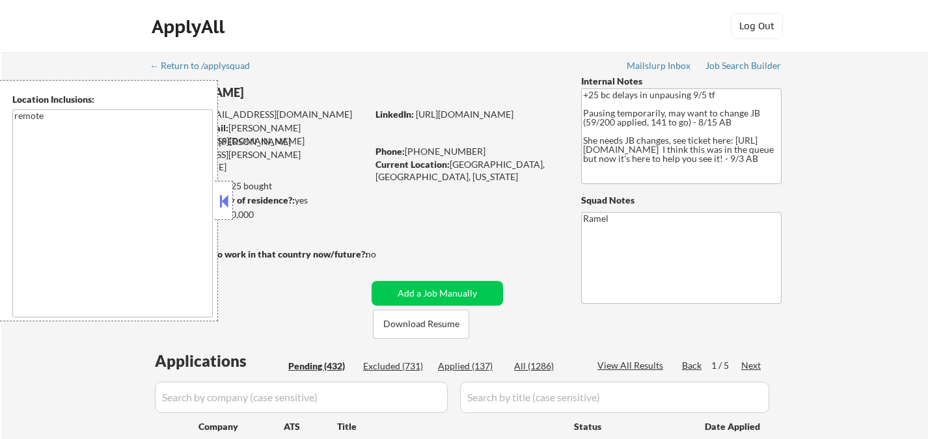
select select ""pending""
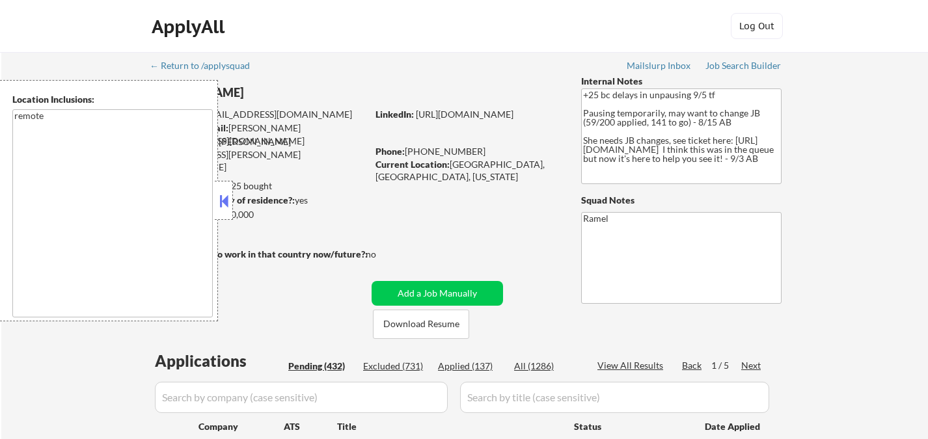
select select ""pending""
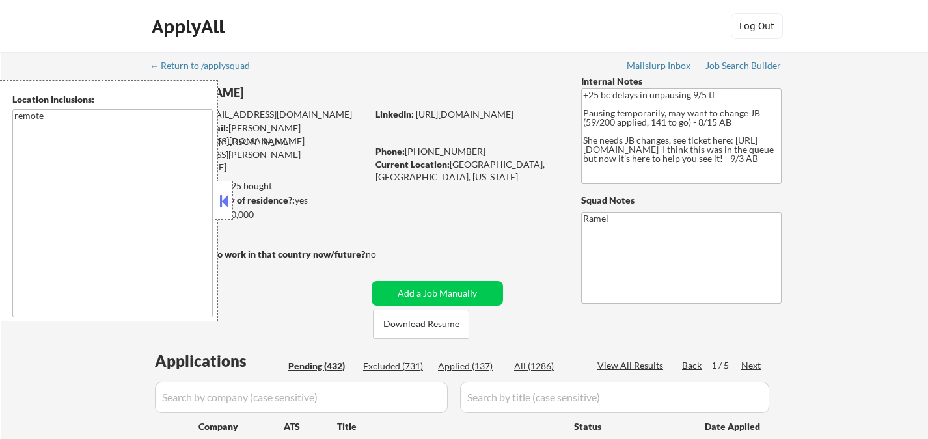
select select ""pending""
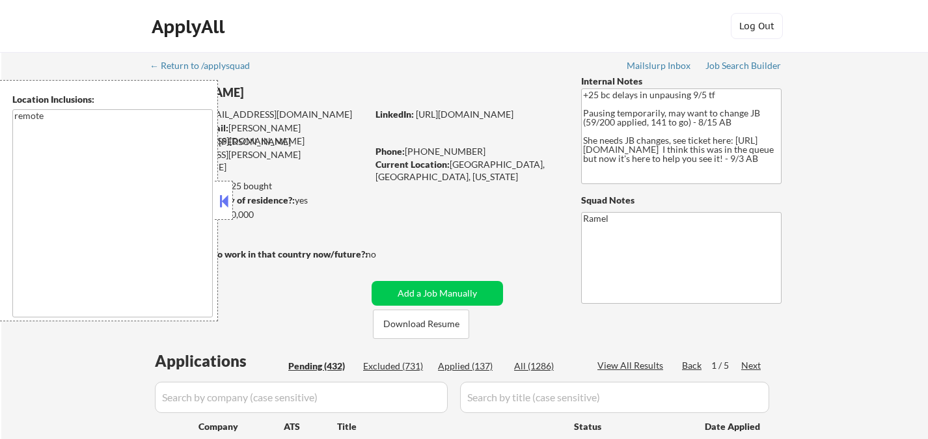
select select ""pending""
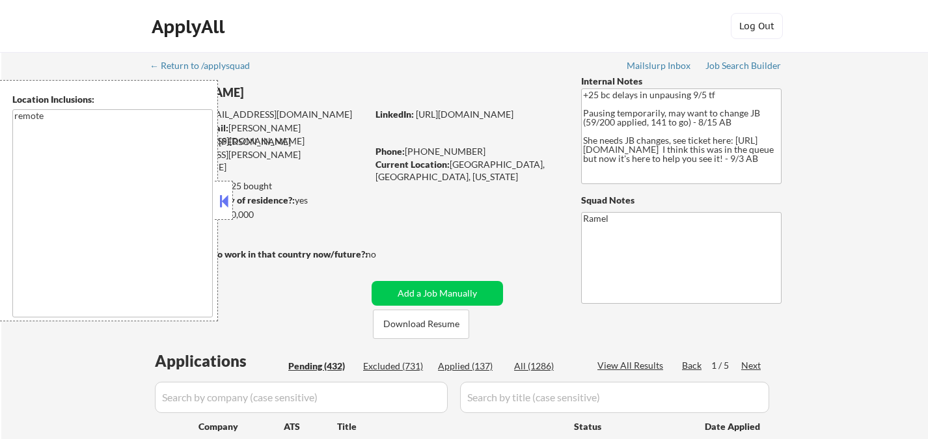
scroll to position [144, 0]
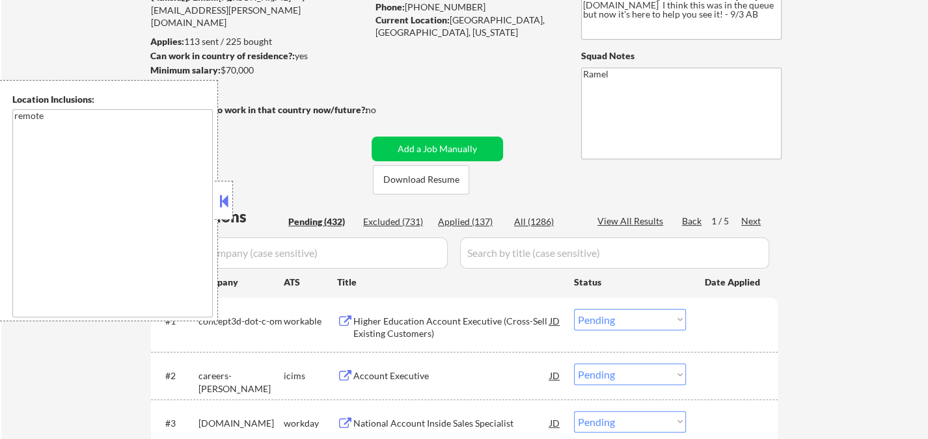
click at [484, 228] on div "Applied (137)" at bounding box center [470, 221] width 65 height 13
click at [225, 202] on button at bounding box center [224, 201] width 14 height 20
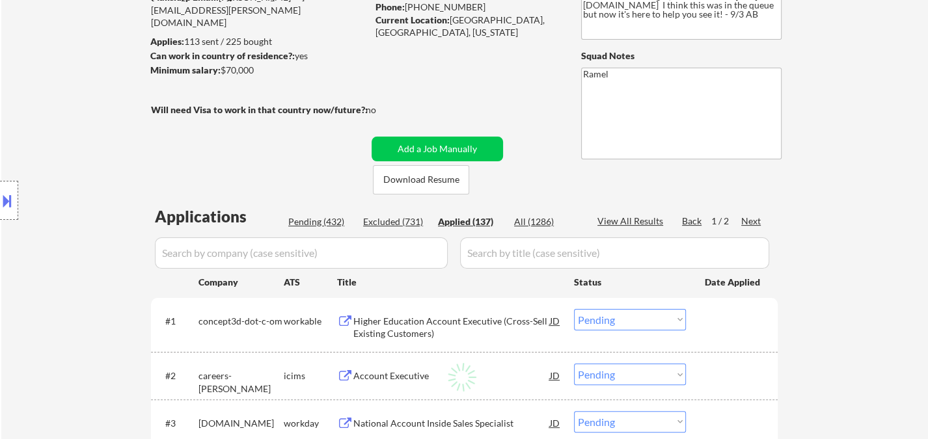
select select ""applied""
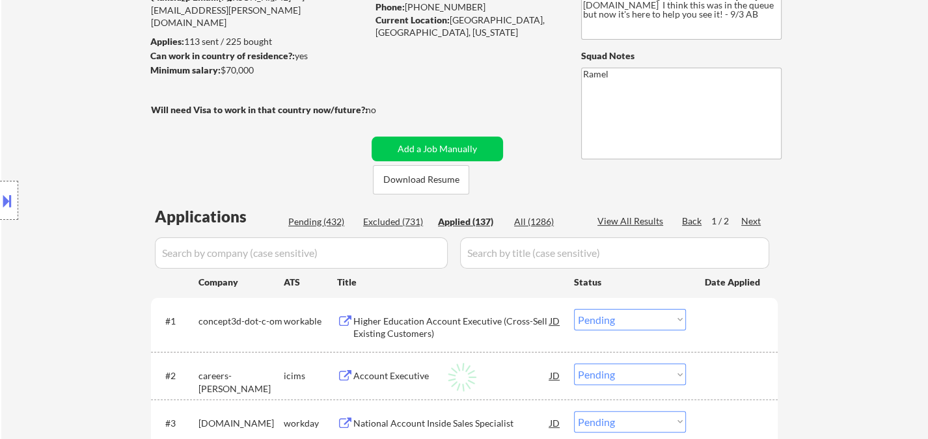
select select ""applied""
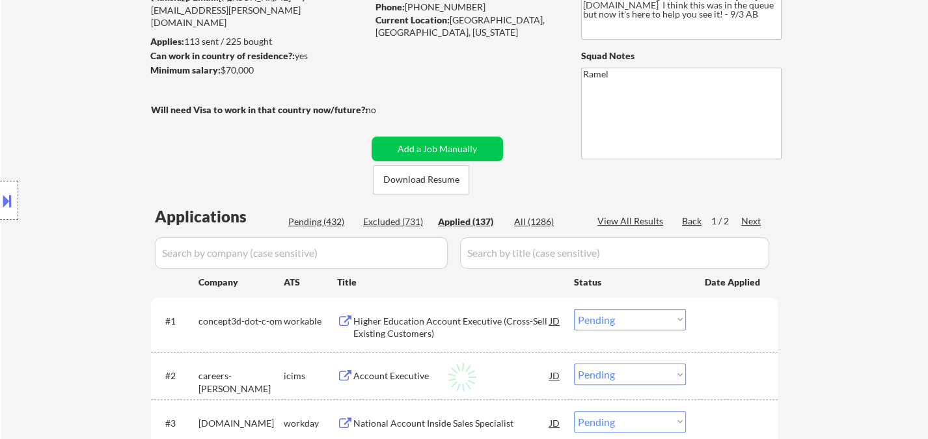
select select ""applied""
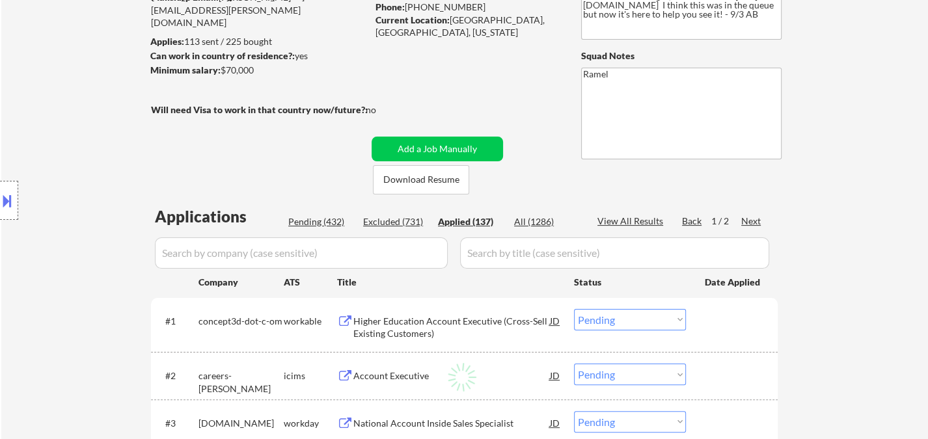
select select ""applied""
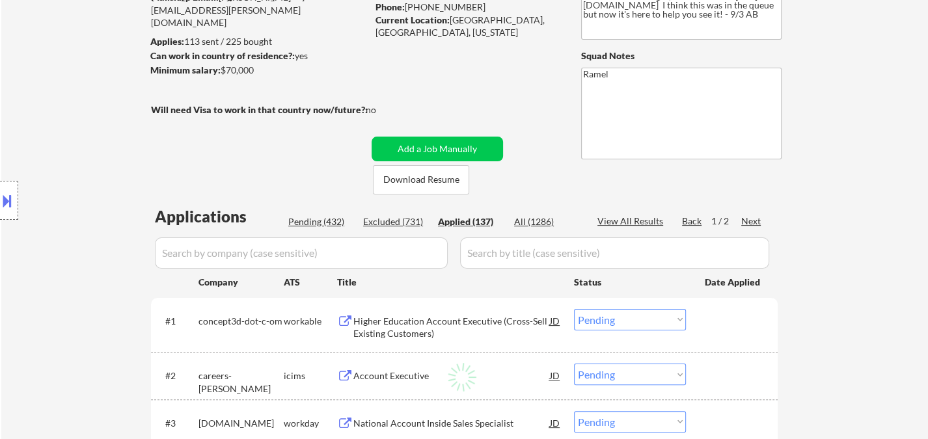
select select ""applied""
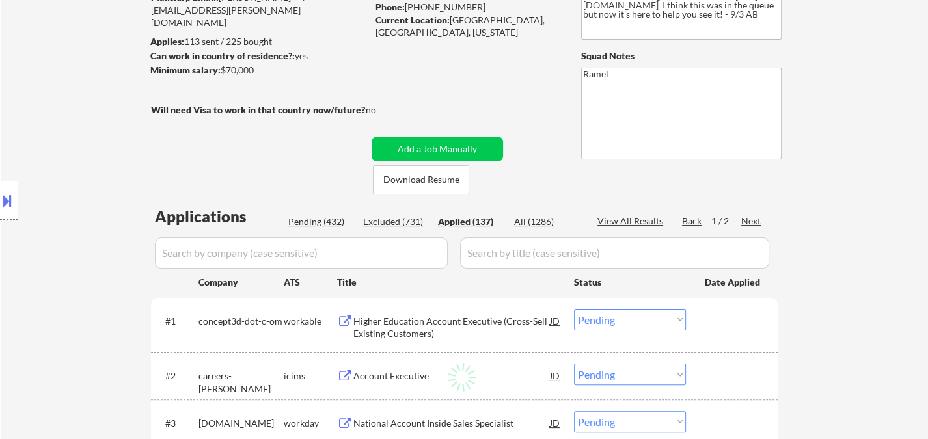
select select ""applied""
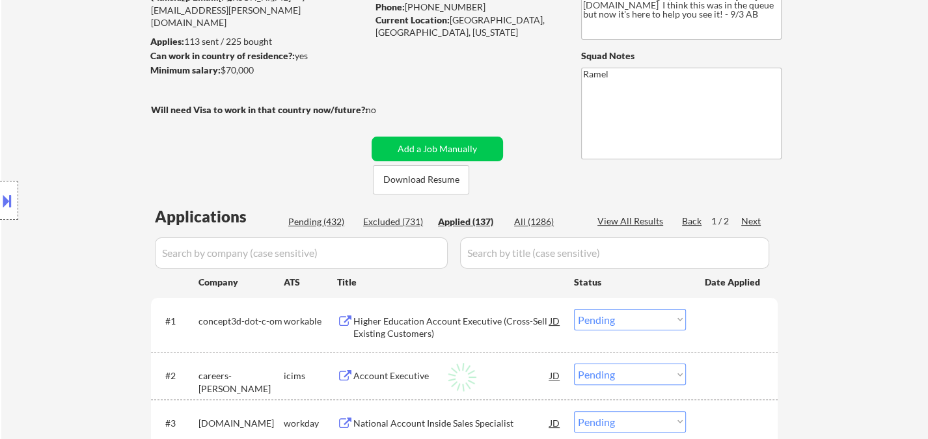
select select ""applied""
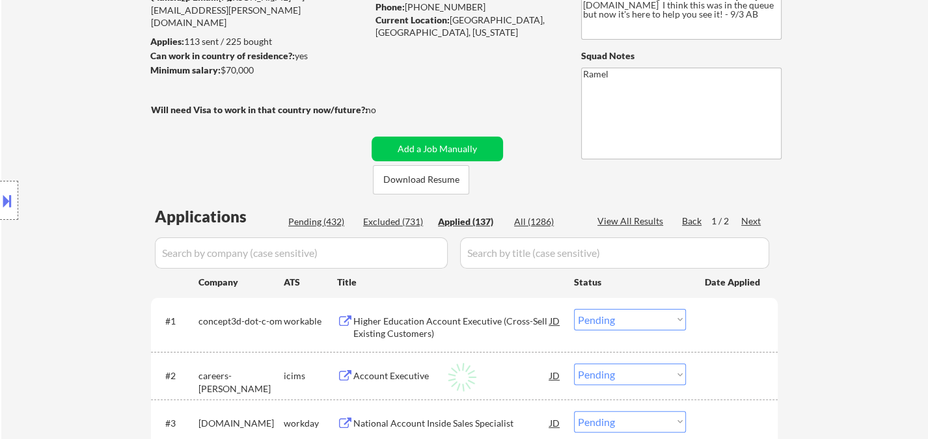
select select ""applied""
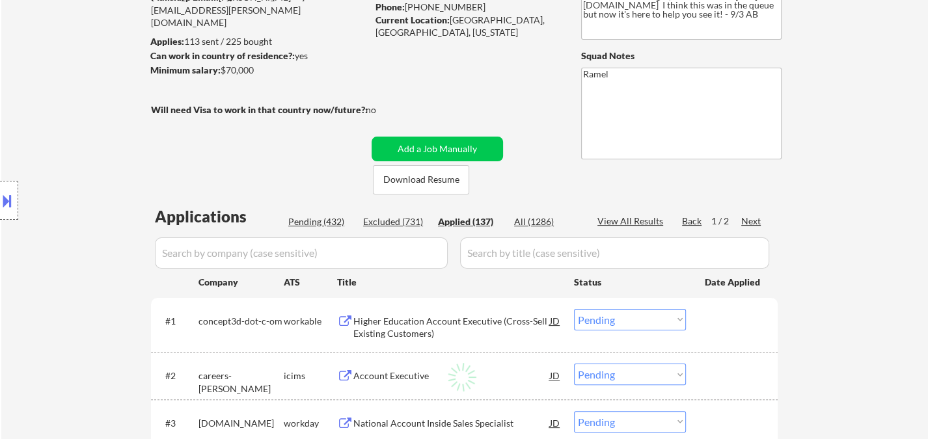
select select ""applied""
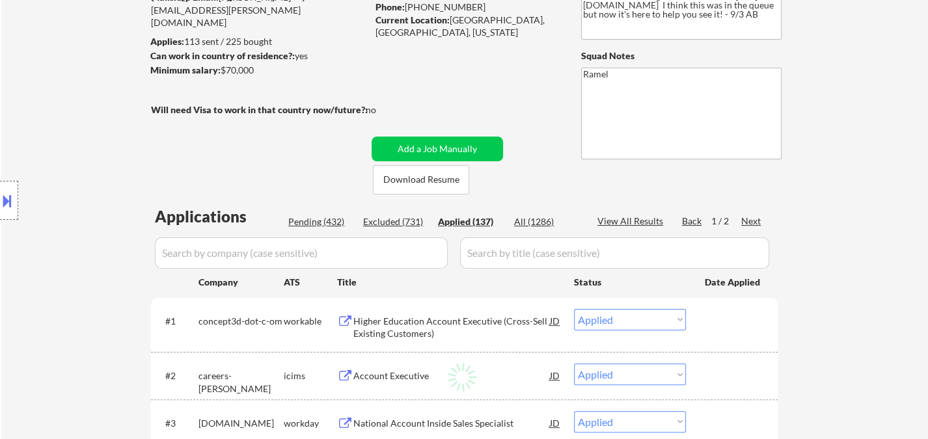
select select ""applied""
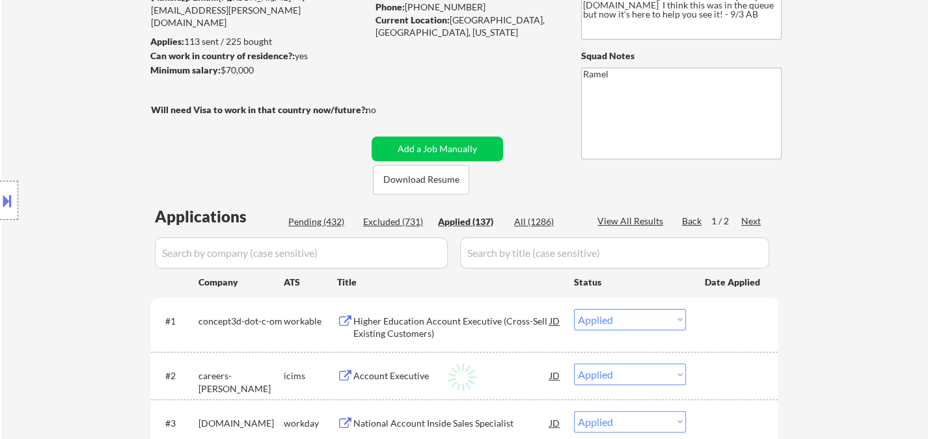
select select ""applied""
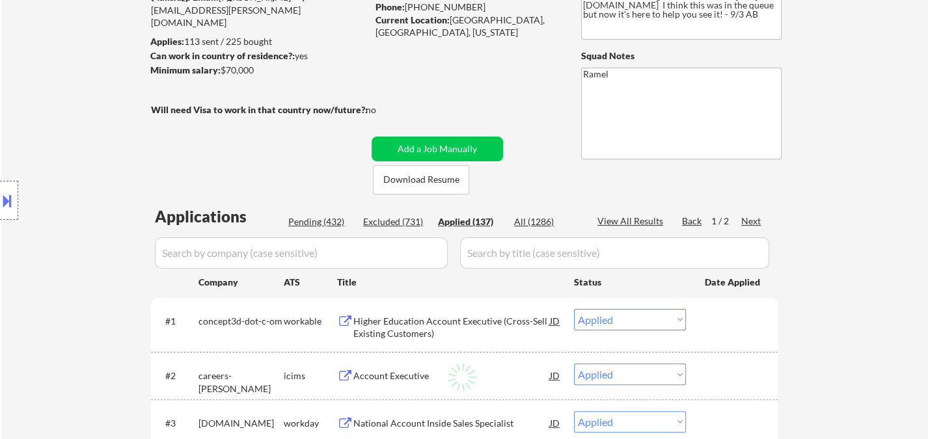
select select ""applied""
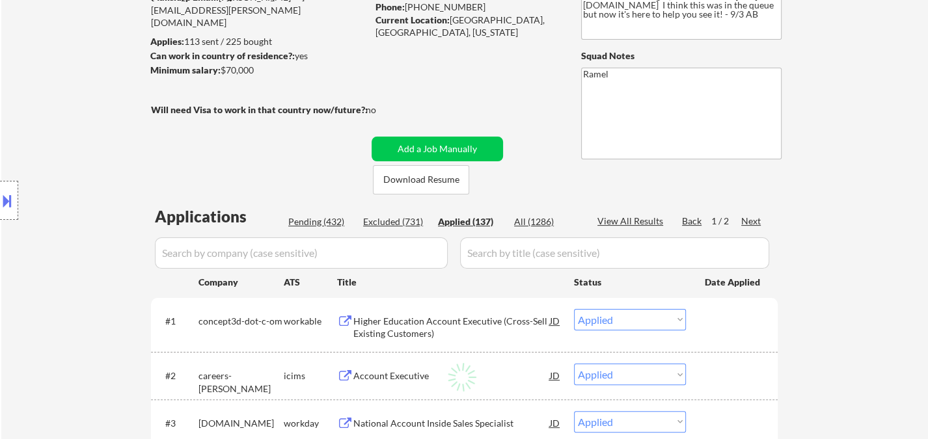
select select ""applied""
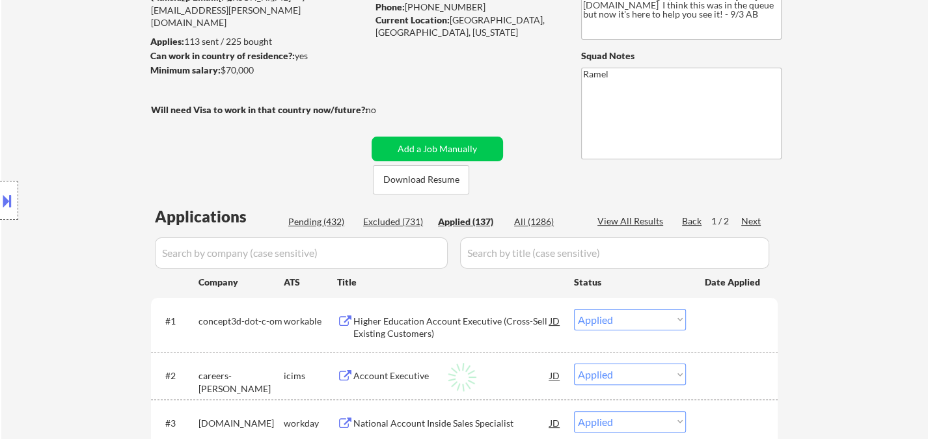
select select ""applied""
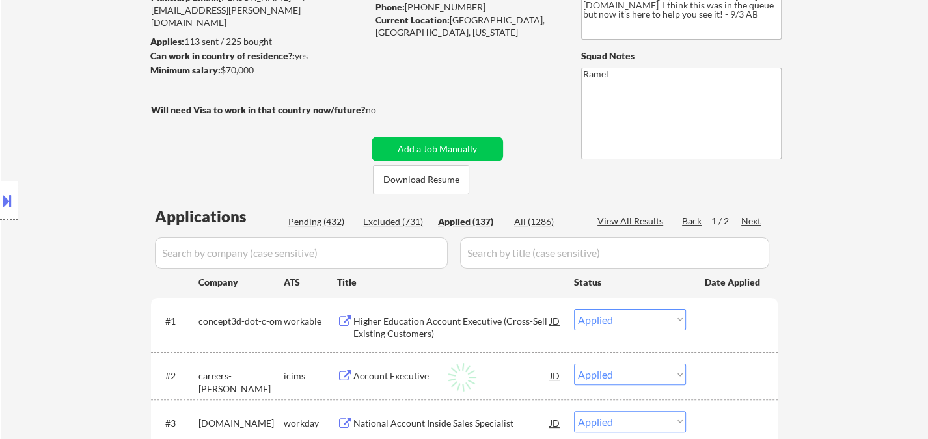
select select ""applied""
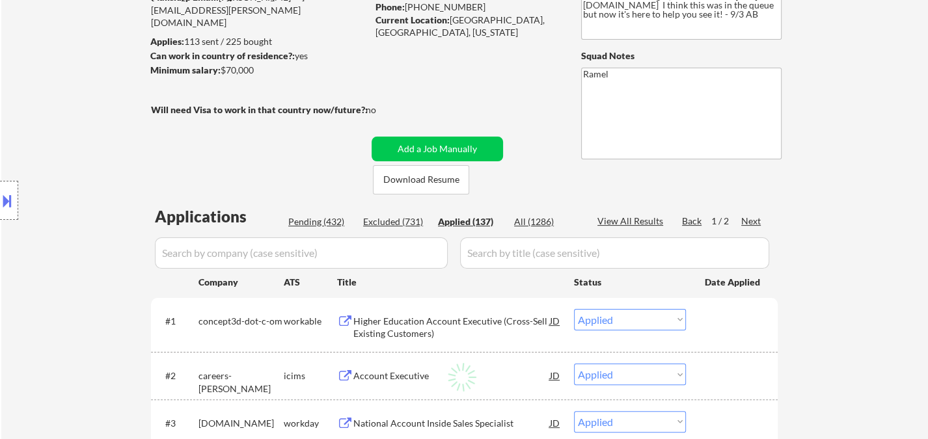
select select ""applied""
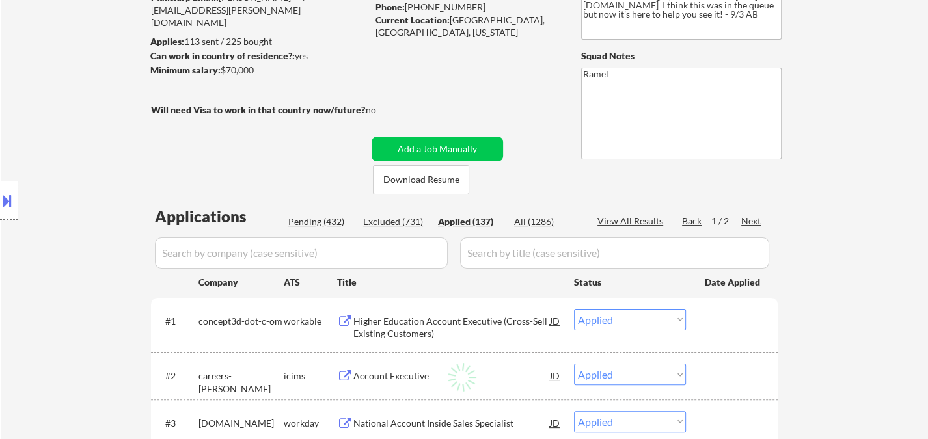
select select ""applied""
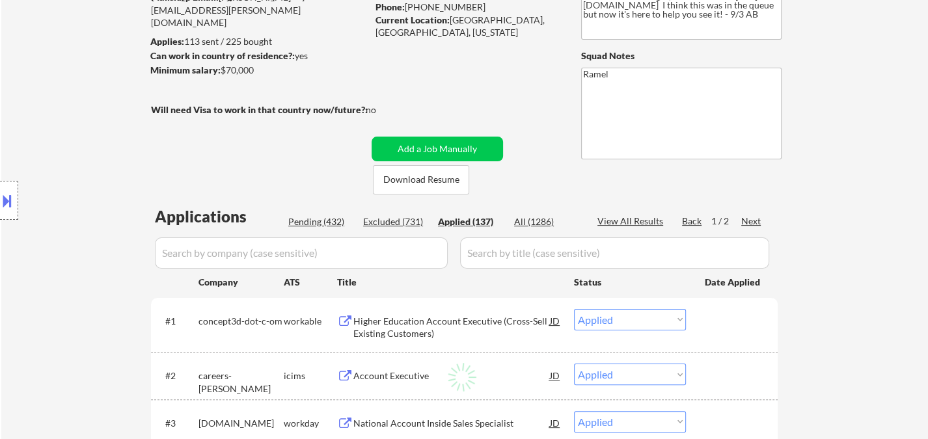
select select ""applied""
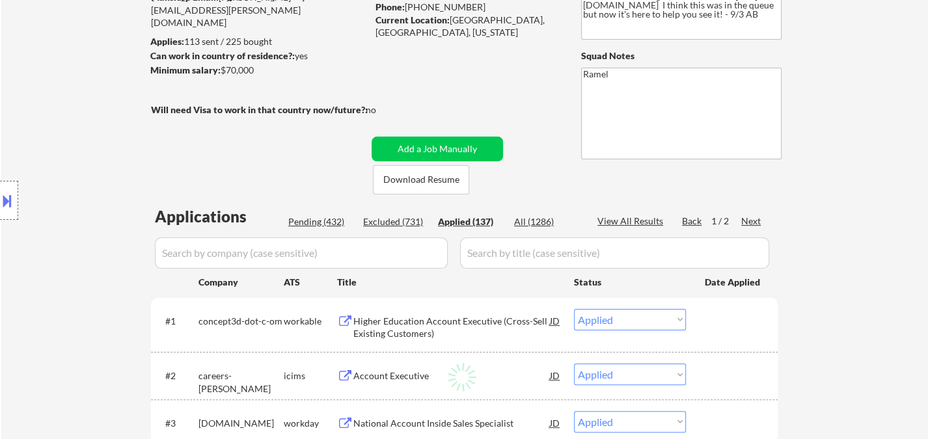
select select ""applied""
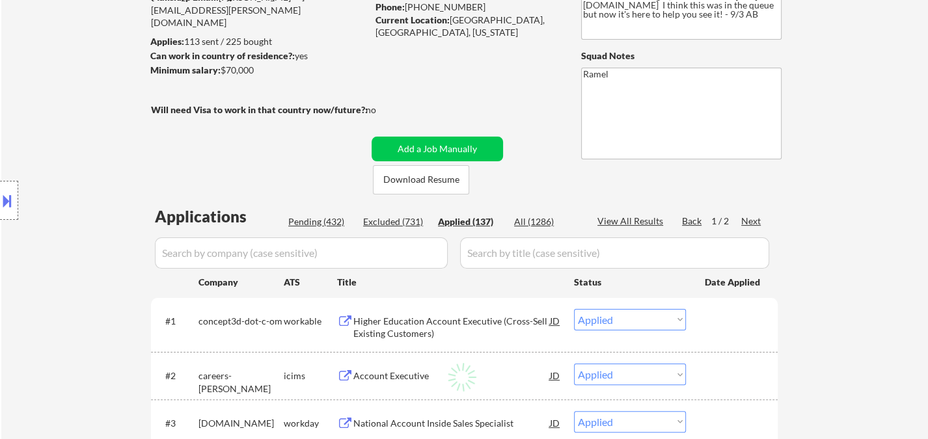
select select ""applied""
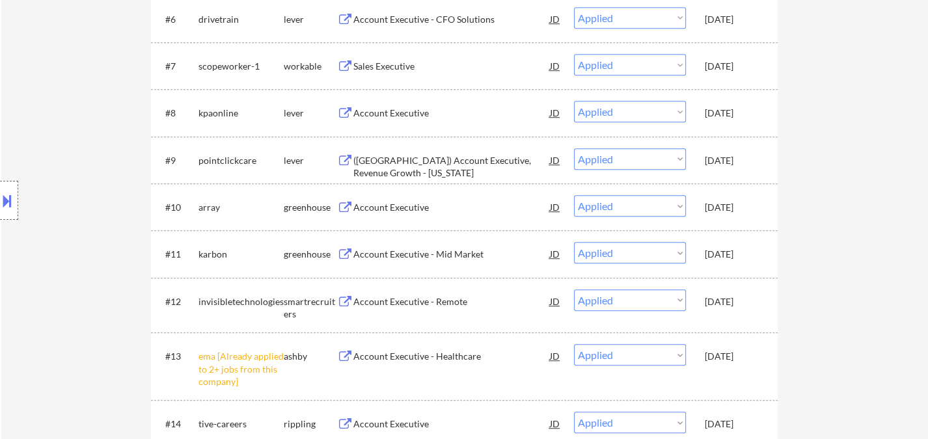
scroll to position [795, 0]
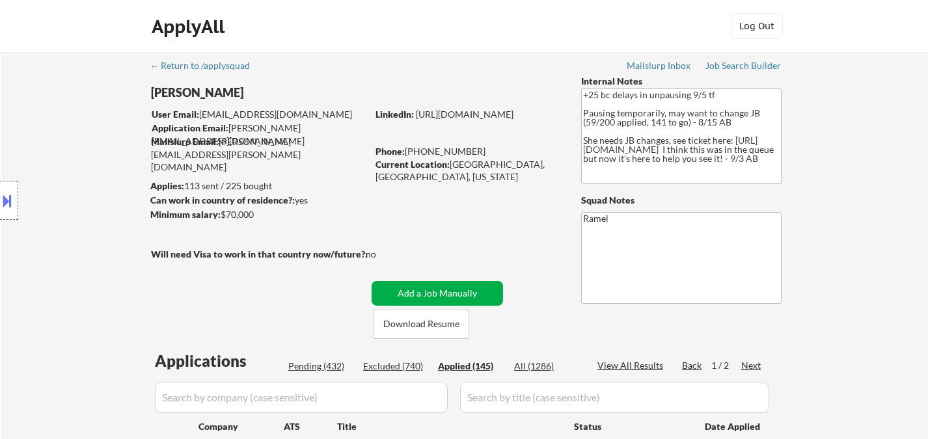
select select ""applied""
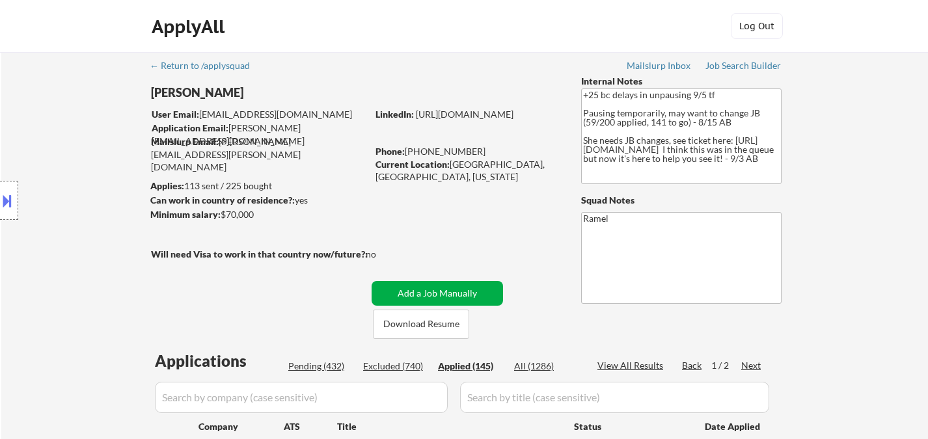
select select ""applied""
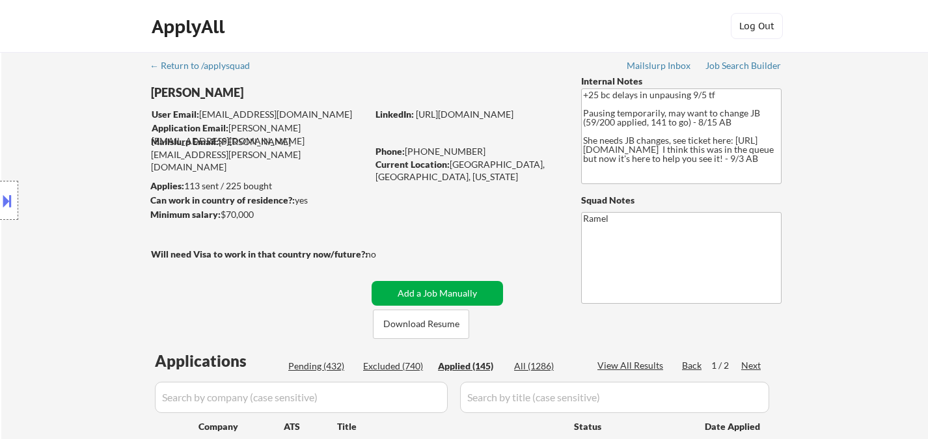
select select ""applied""
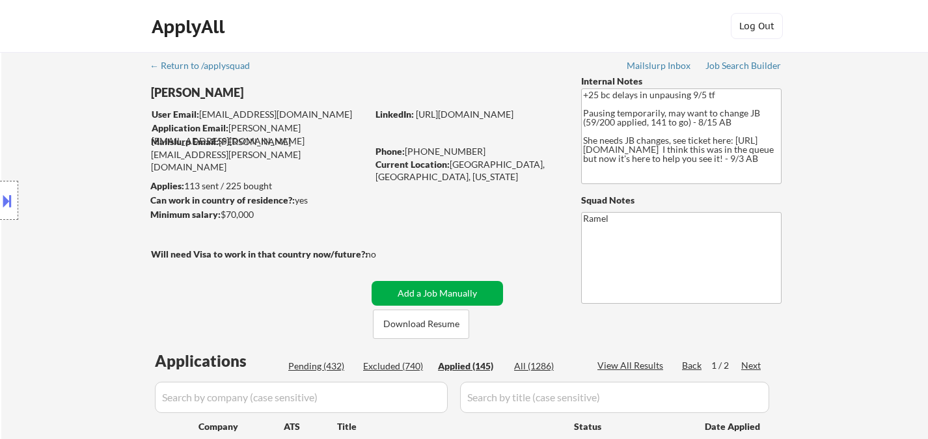
select select ""applied""
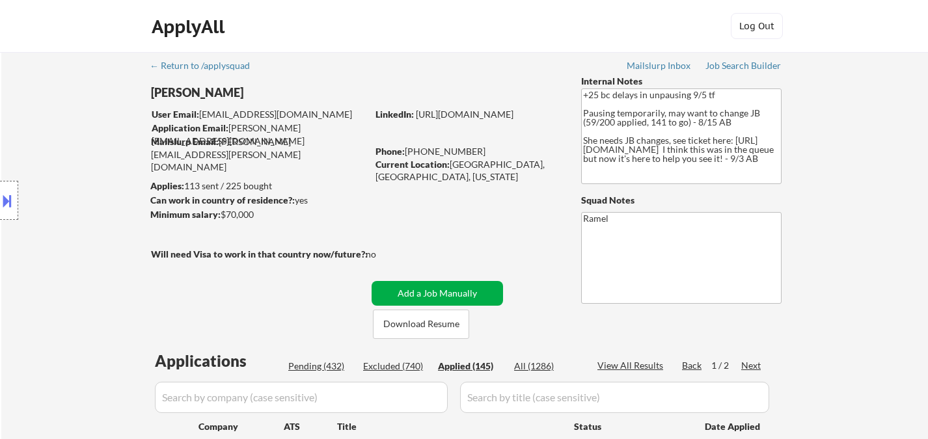
select select ""applied""
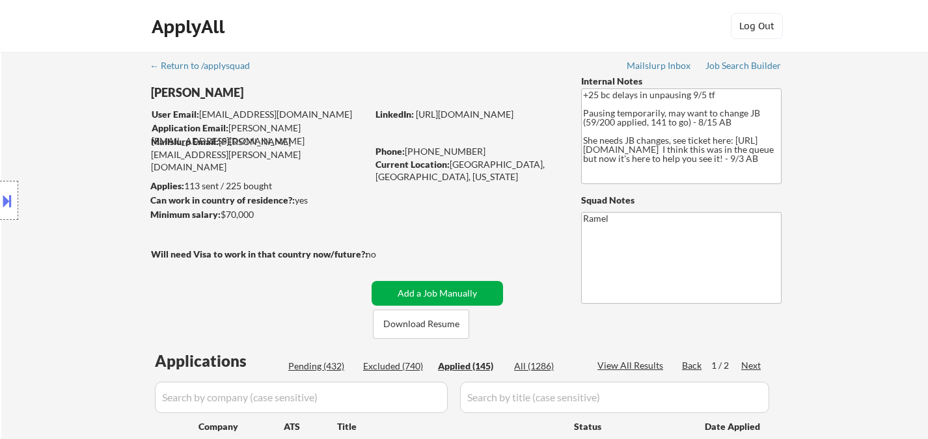
select select ""applied""
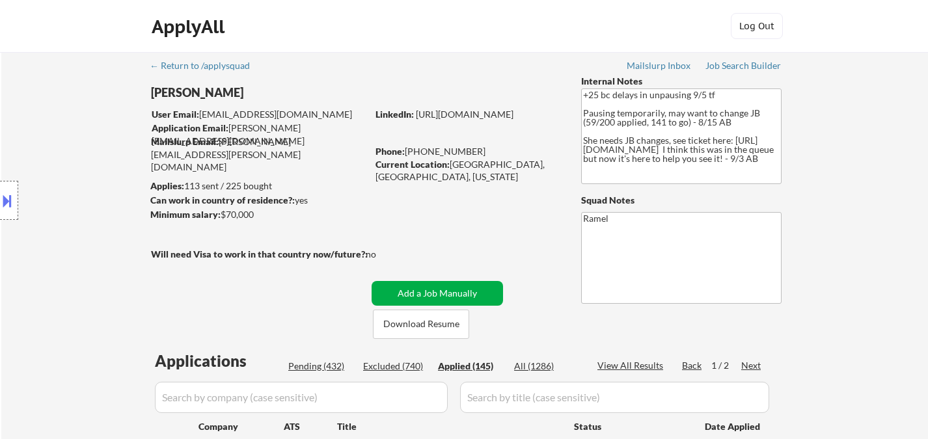
select select ""applied""
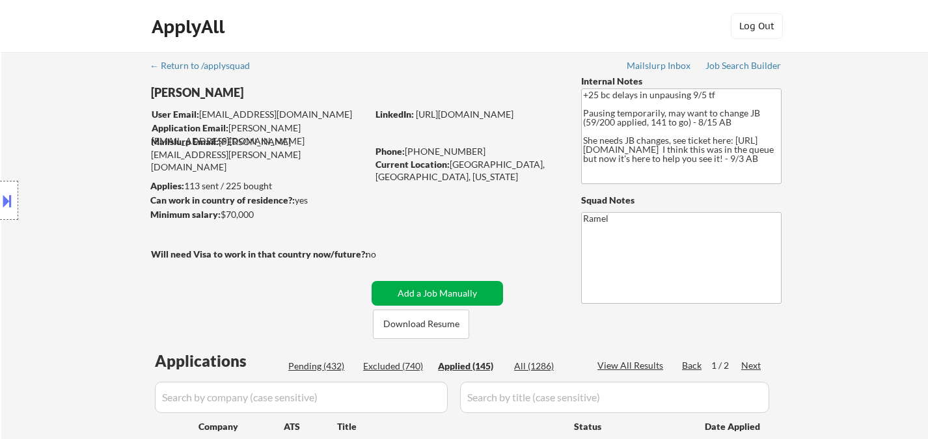
select select ""applied""
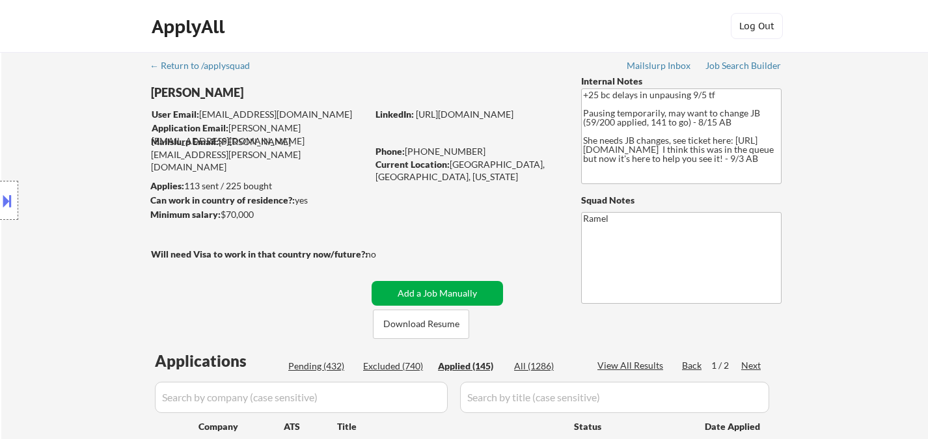
select select ""applied""
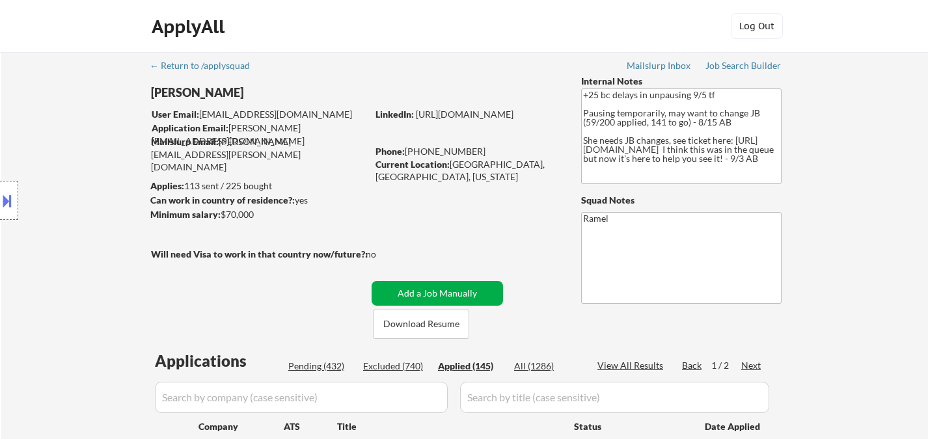
select select ""applied""
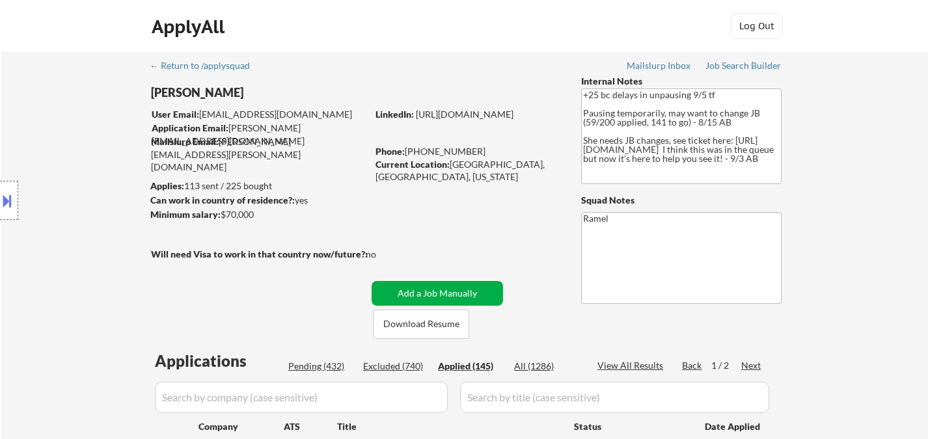
select select ""applied""
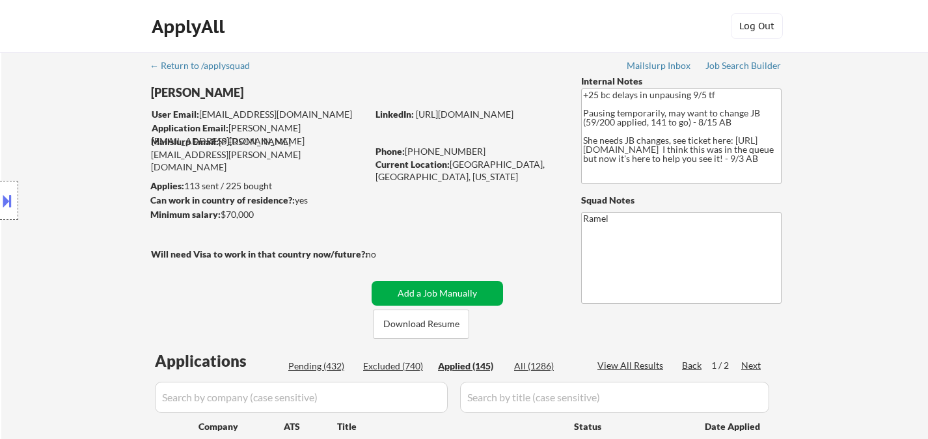
select select ""applied""
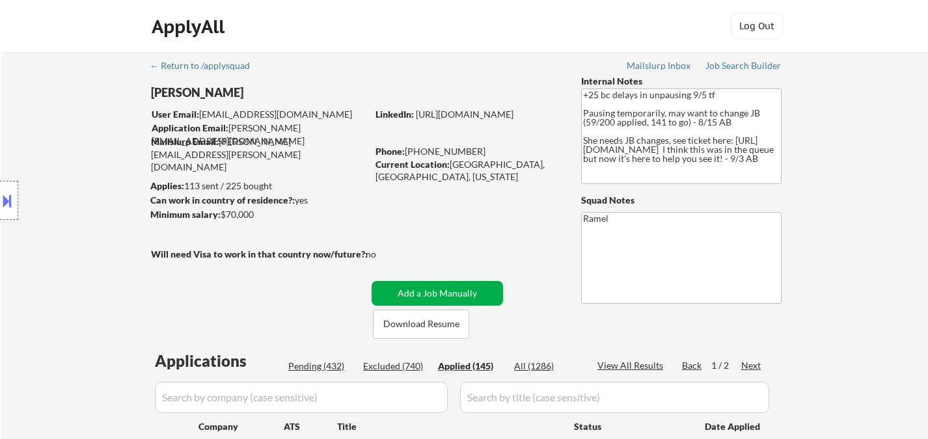
select select ""applied""
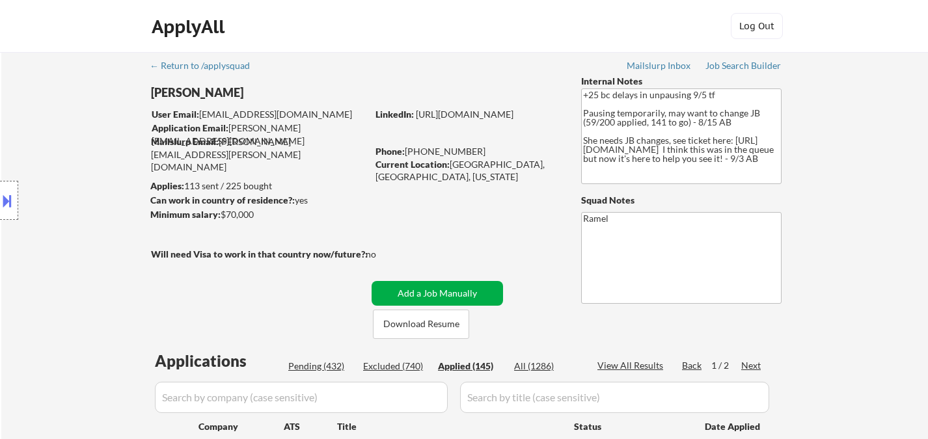
select select ""applied""
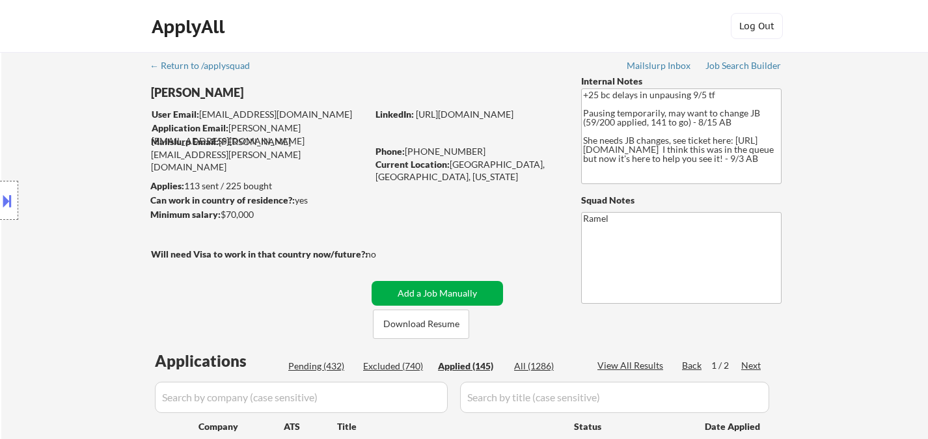
select select ""applied""
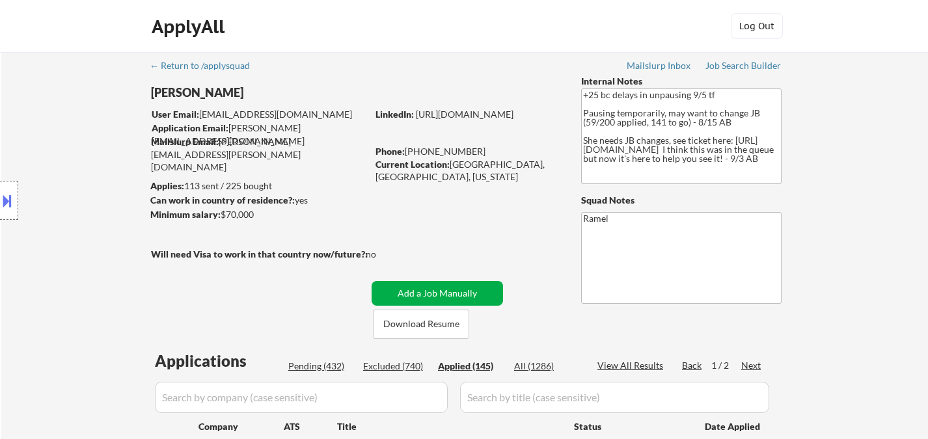
select select ""applied""
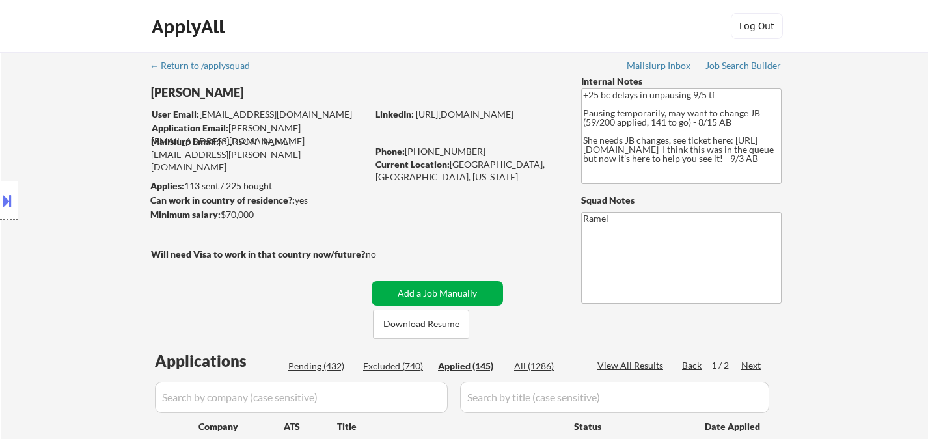
select select ""applied""
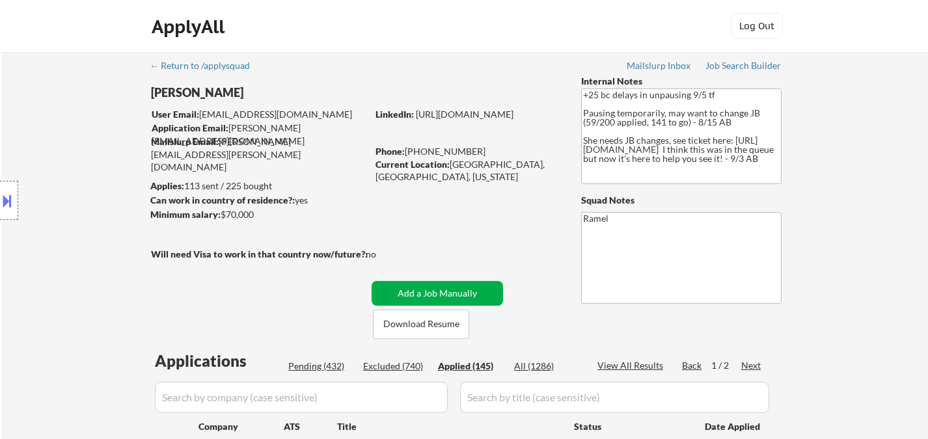
select select ""applied""
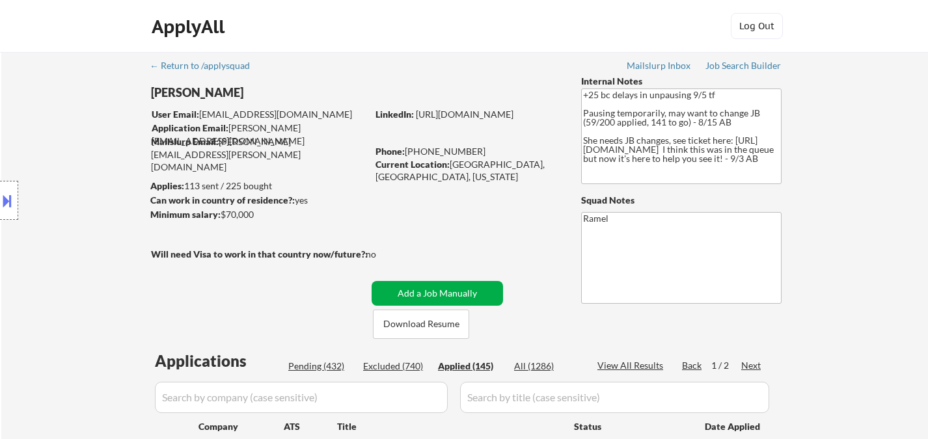
select select ""applied""
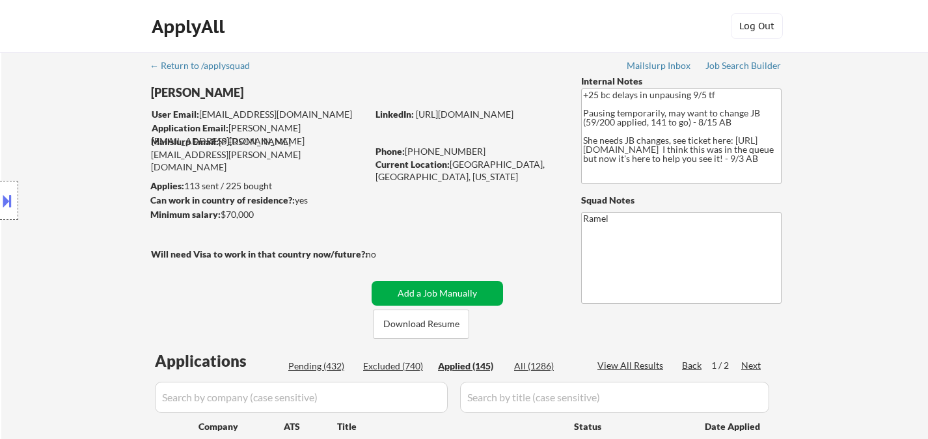
select select ""applied""
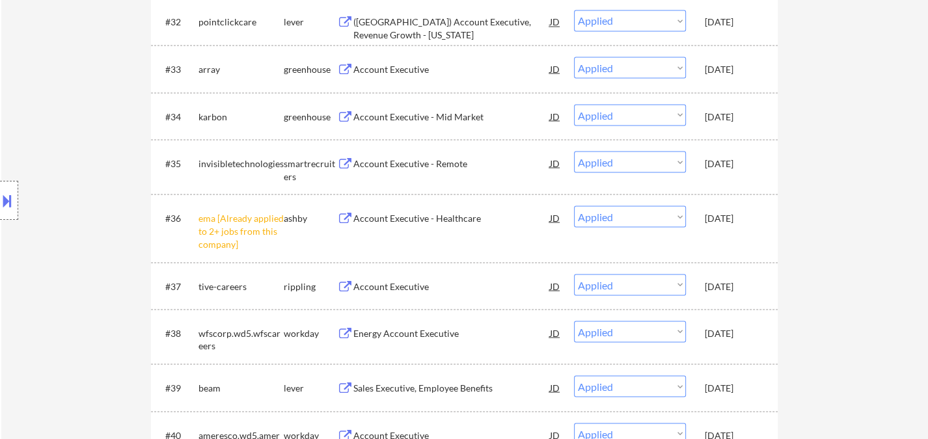
scroll to position [2025, 0]
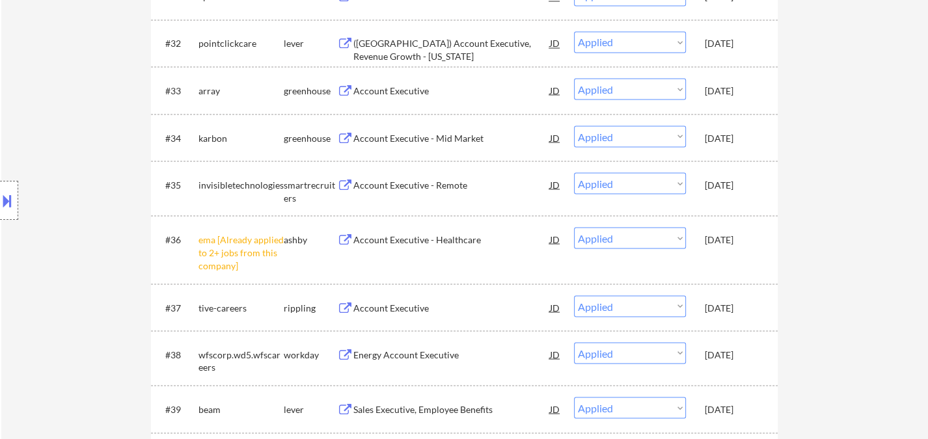
click at [33, 124] on div "Location Inclusions: remote" at bounding box center [116, 200] width 233 height 241
drag, startPoint x: 89, startPoint y: 157, endPoint x: 111, endPoint y: 159, distance: 22.2
click at [89, 157] on div "Location Inclusions: remote" at bounding box center [116, 200] width 233 height 241
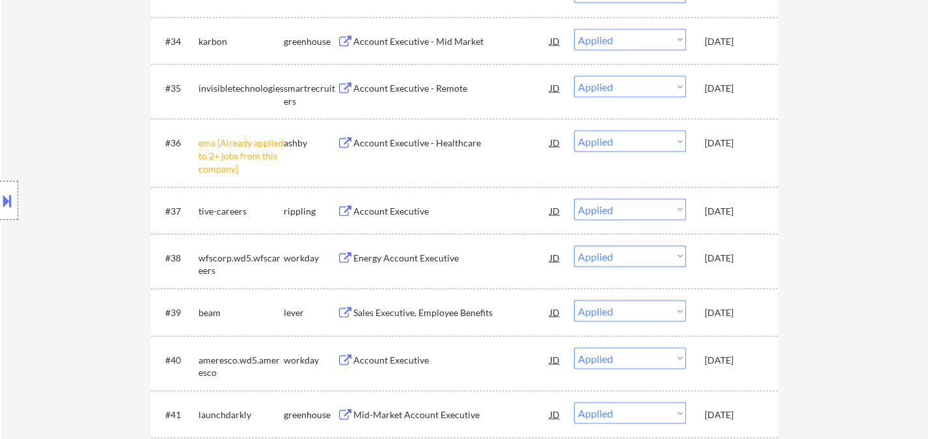
scroll to position [2098, 0]
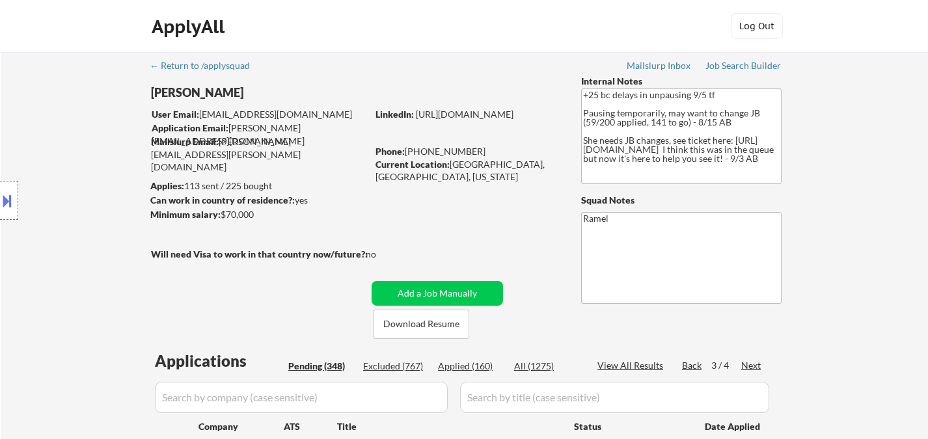
select select ""pending""
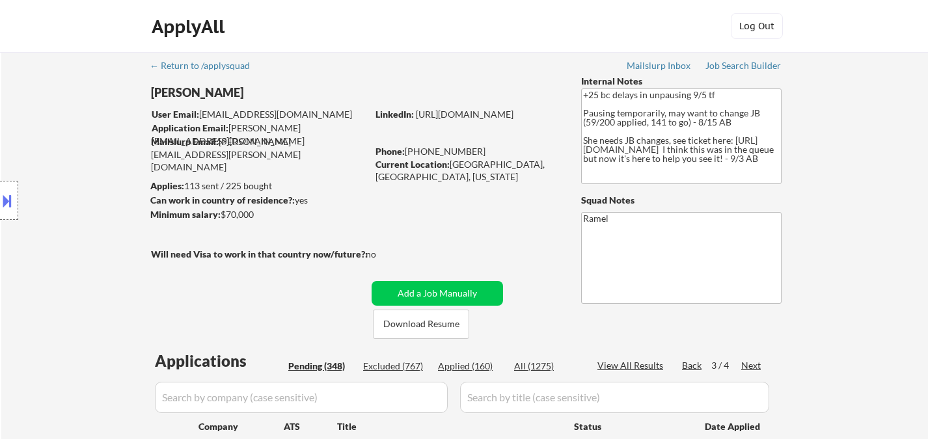
select select ""pending""
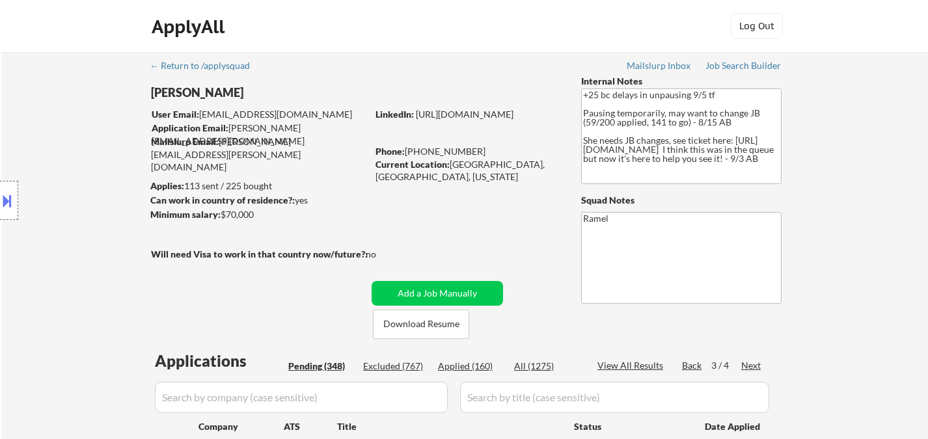
select select ""pending""
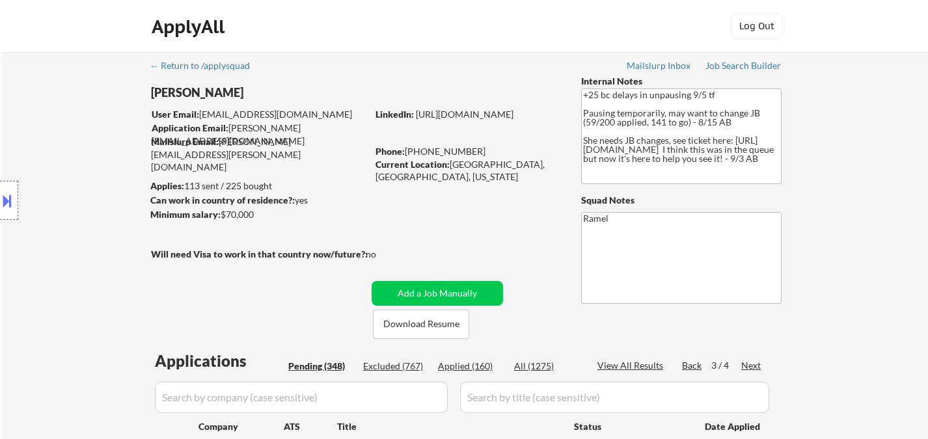
select select ""pending""
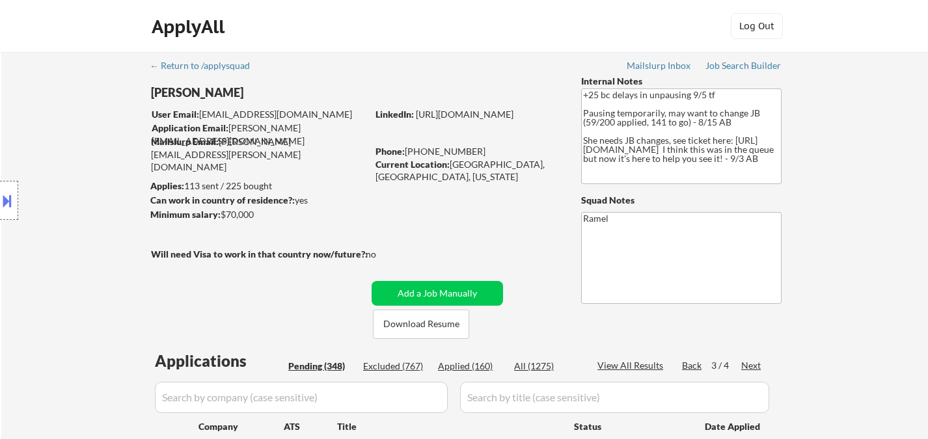
select select ""pending""
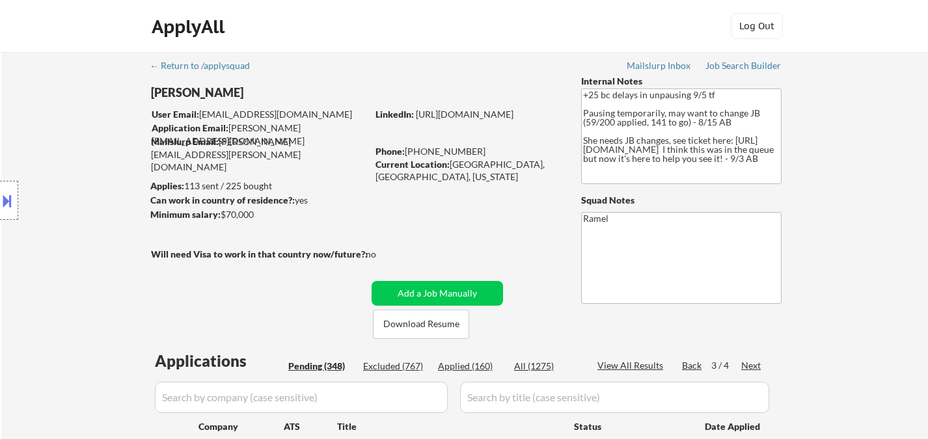
select select ""pending""
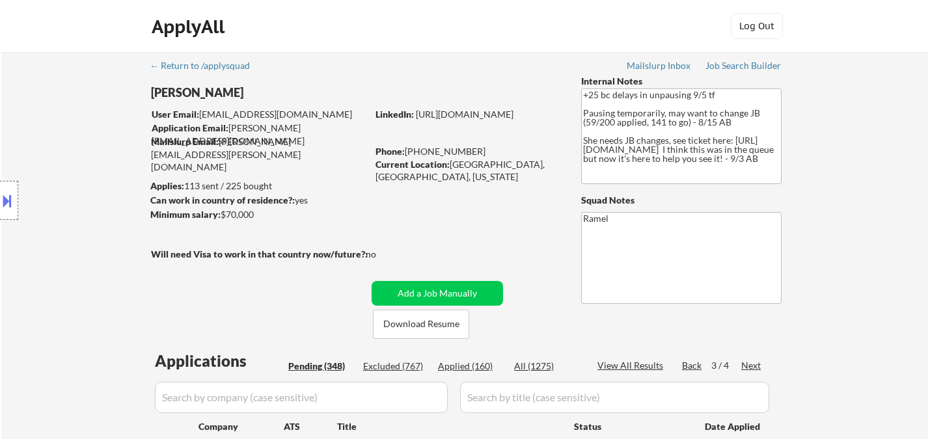
select select ""pending""
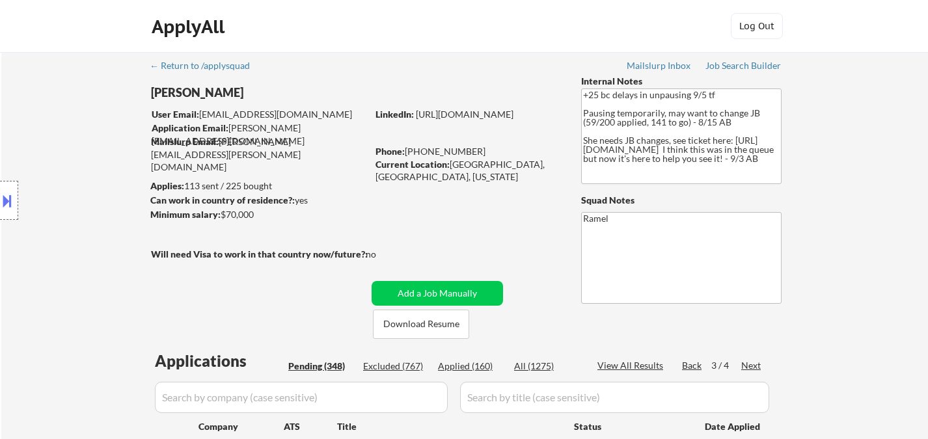
select select ""pending""
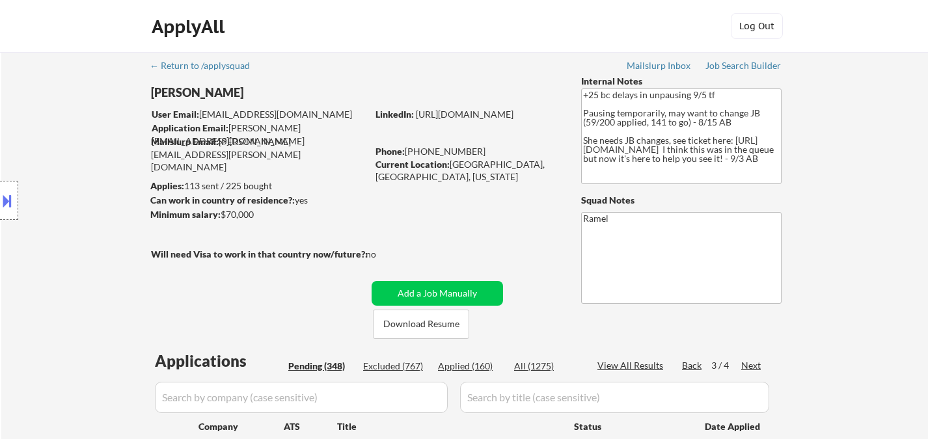
select select ""pending""
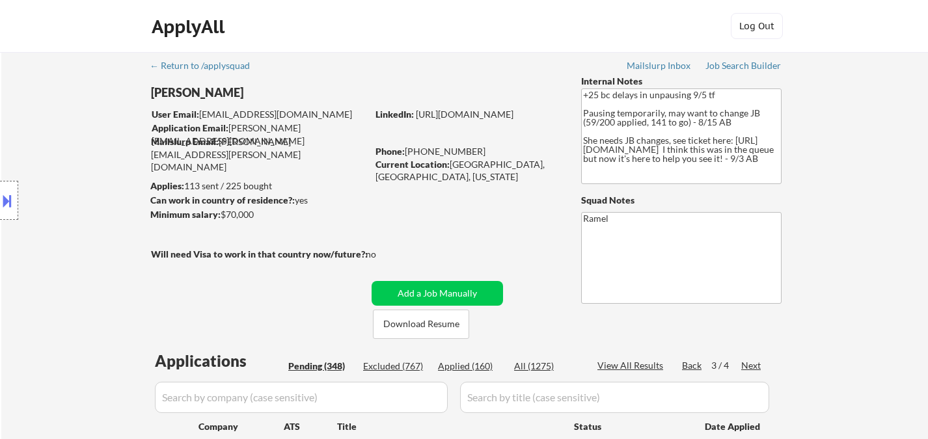
select select ""pending""
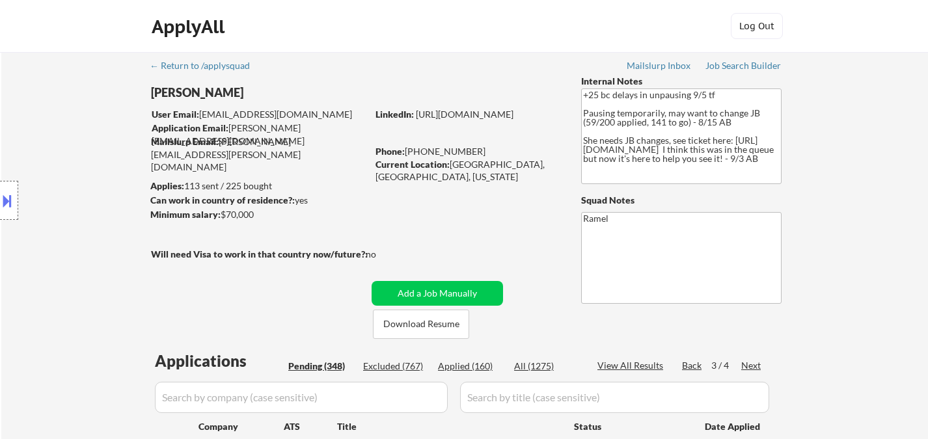
select select ""pending""
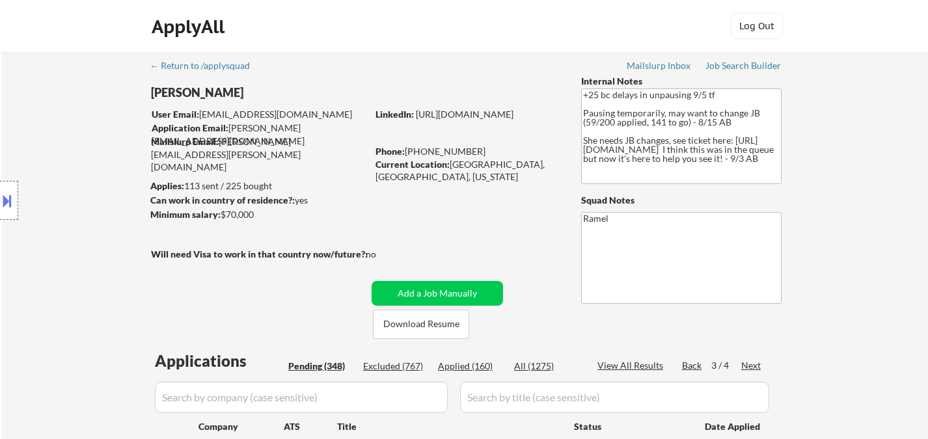
select select ""pending""
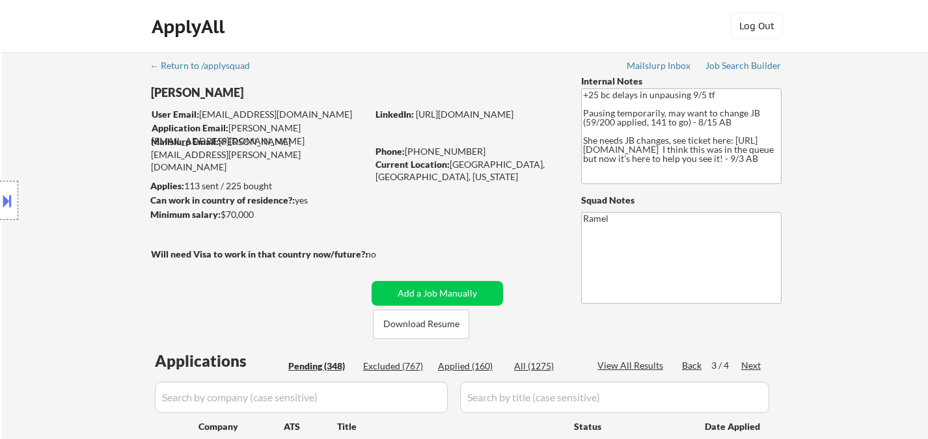
select select ""pending""
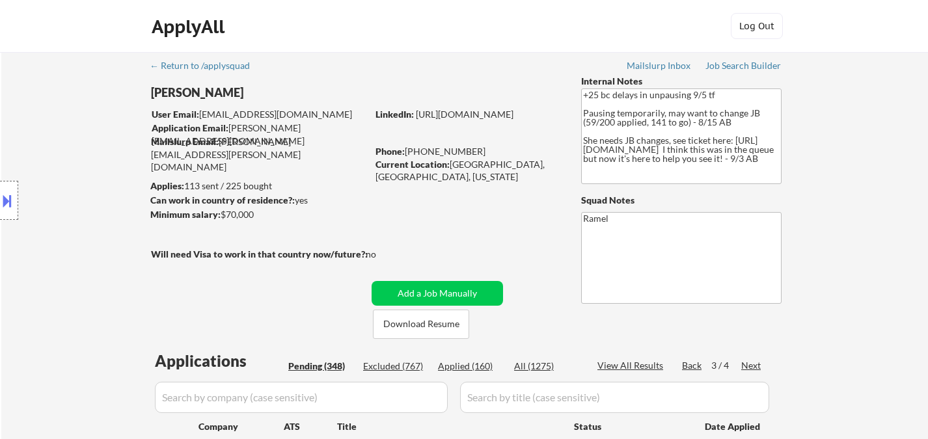
select select ""pending""
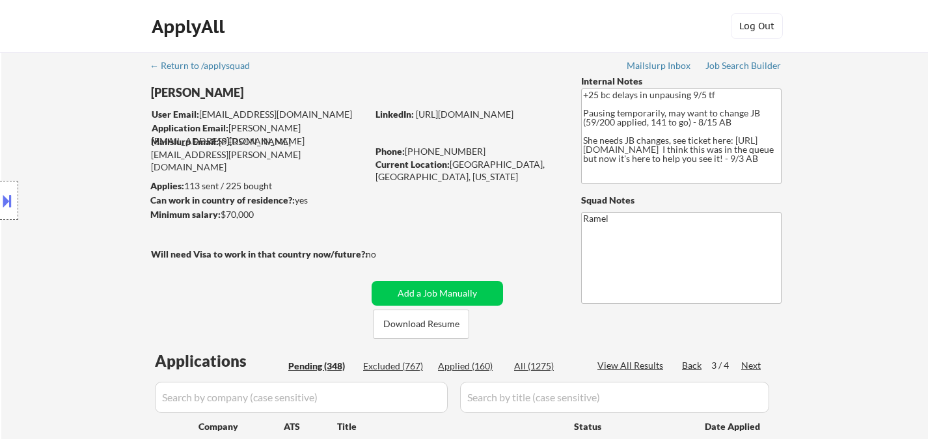
select select ""pending""
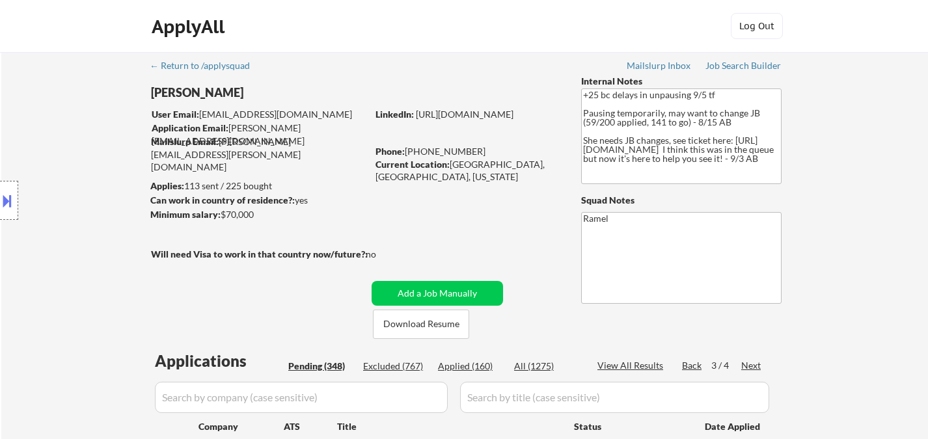
select select ""pending""
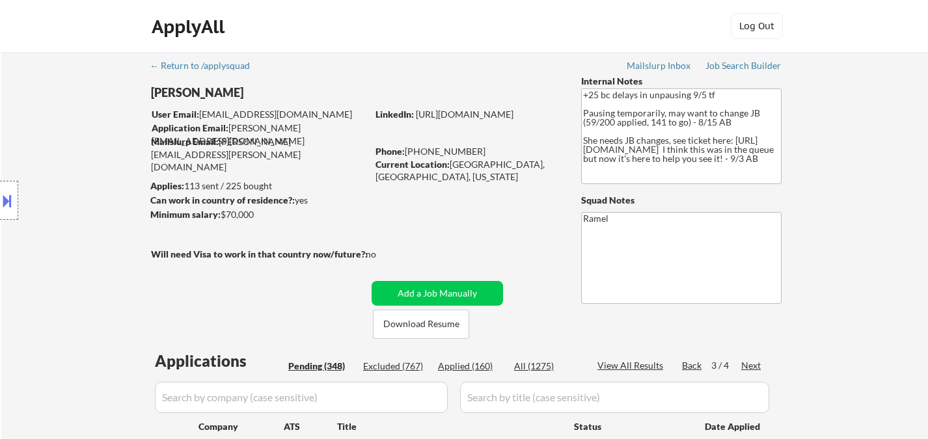
select select ""pending""
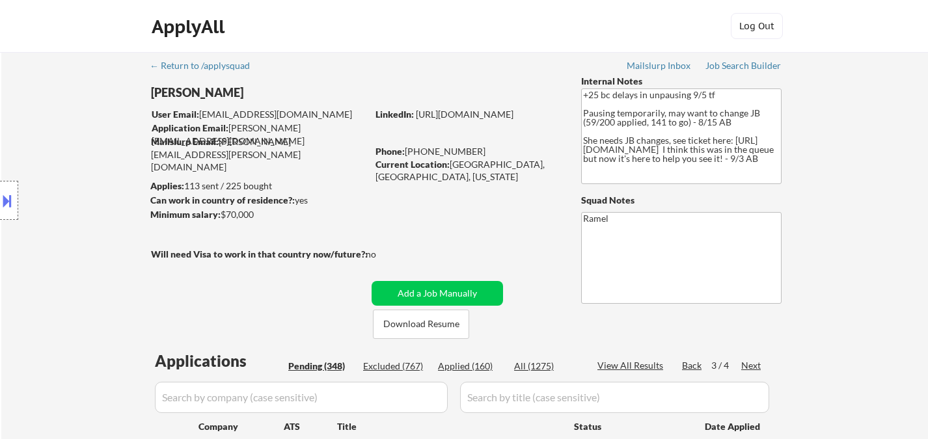
select select ""pending""
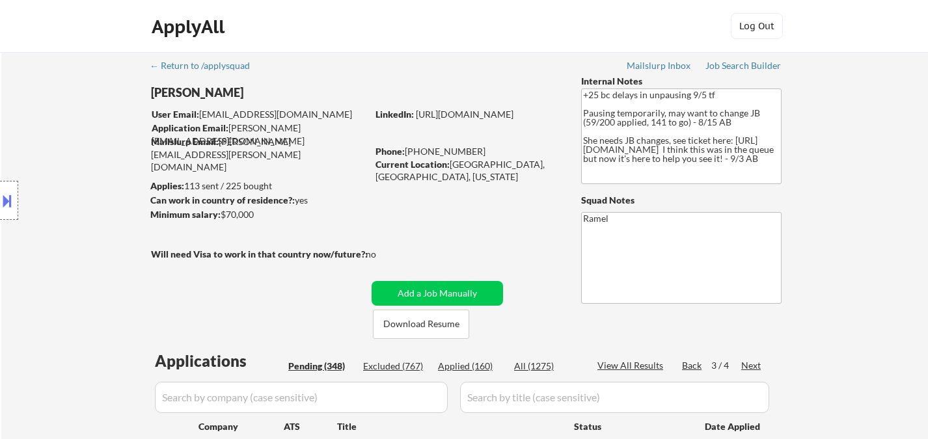
select select ""pending""
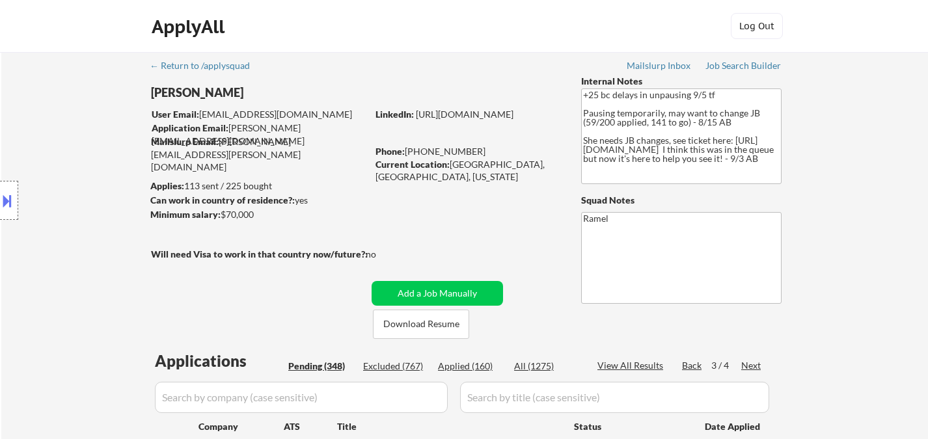
select select ""pending""
